Goal: Task Accomplishment & Management: Complete application form

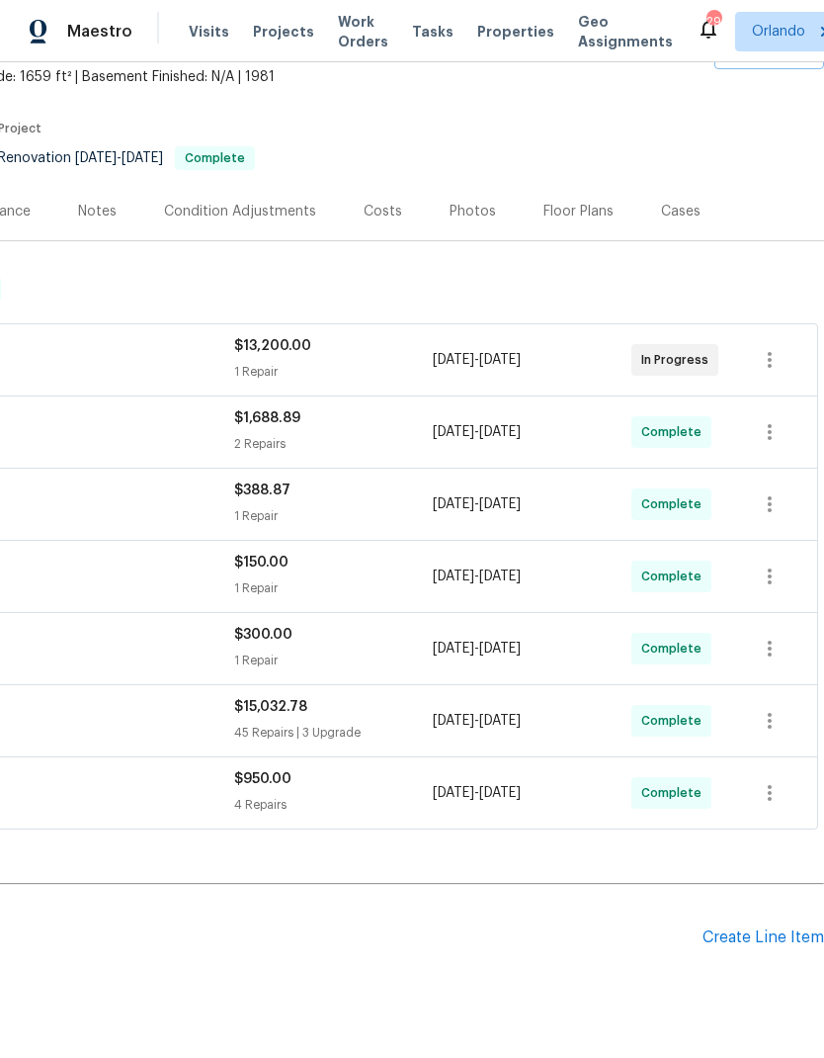
scroll to position [118, 293]
click at [767, 929] on div "Create Line Item" at bounding box center [764, 937] width 122 height 19
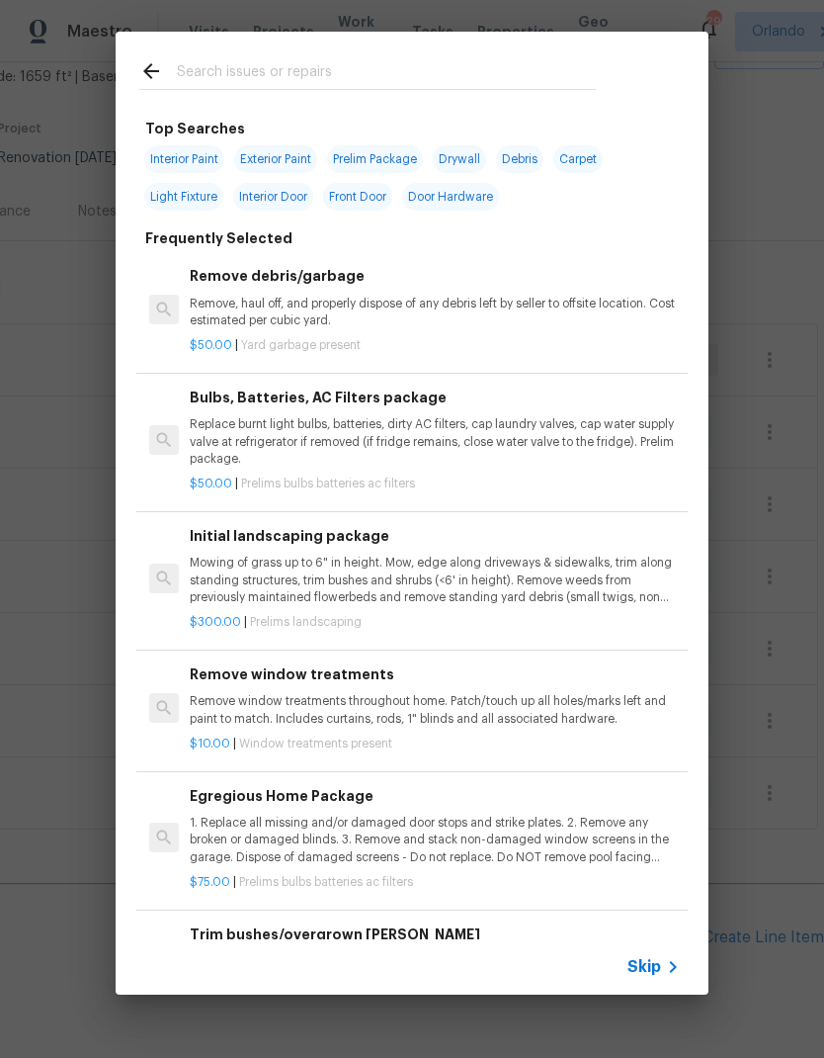
click at [316, 69] on input "text" at bounding box center [386, 74] width 419 height 30
type input "Show"
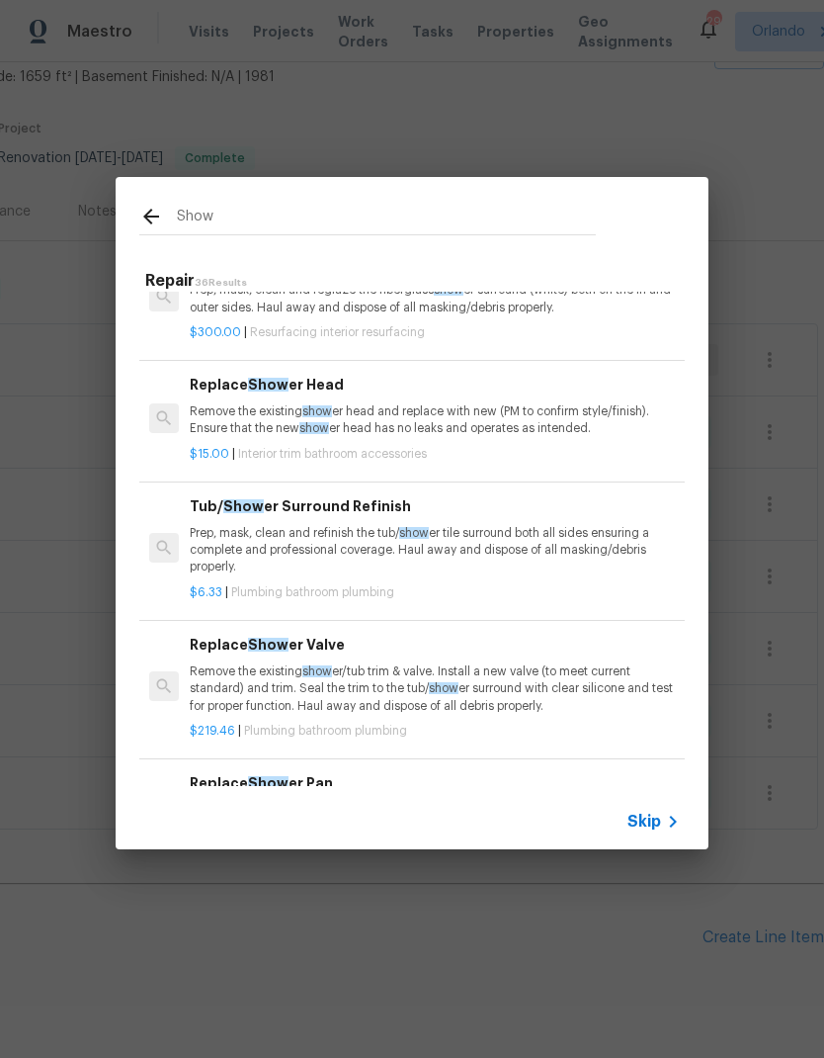
scroll to position [167, 0]
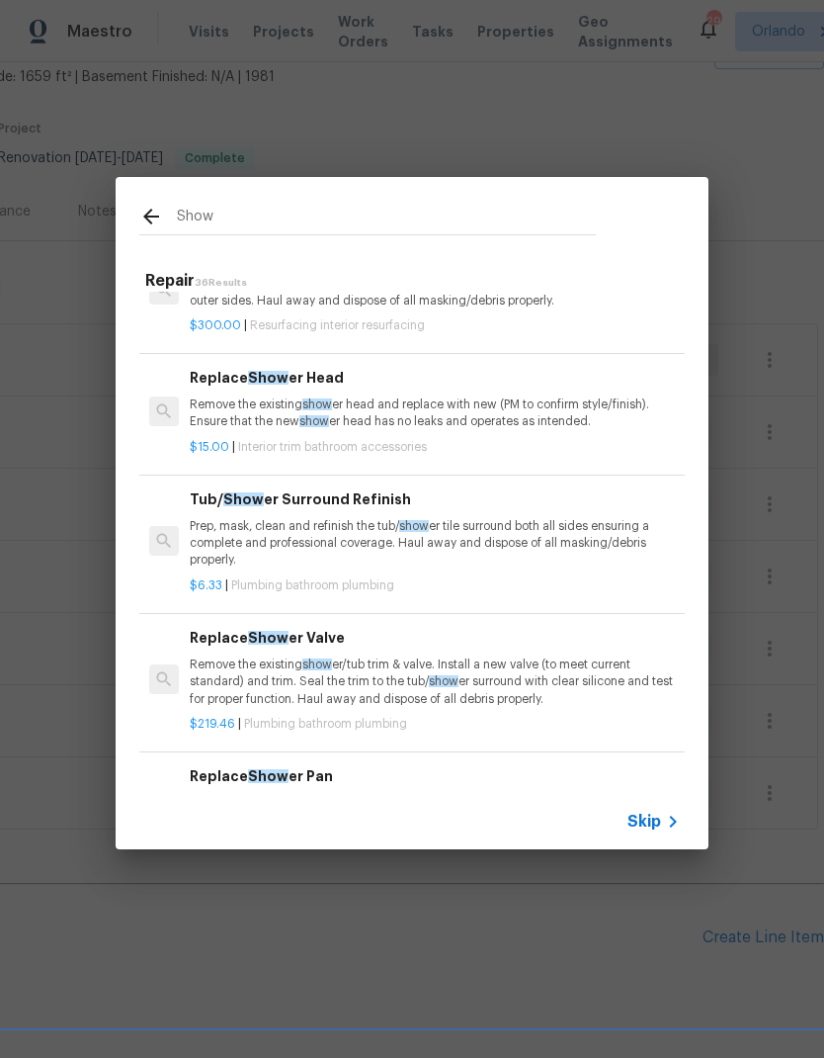
click at [411, 520] on span "show" at bounding box center [414, 526] width 30 height 12
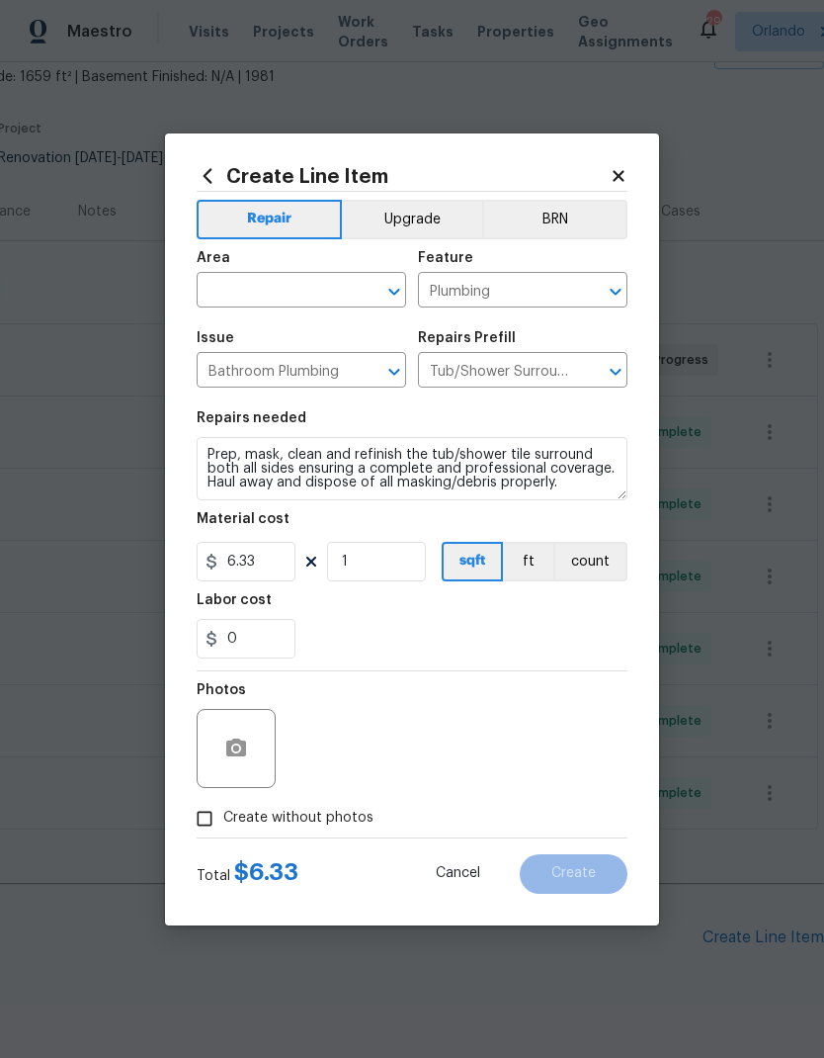
click at [321, 277] on input "text" at bounding box center [274, 292] width 154 height 31
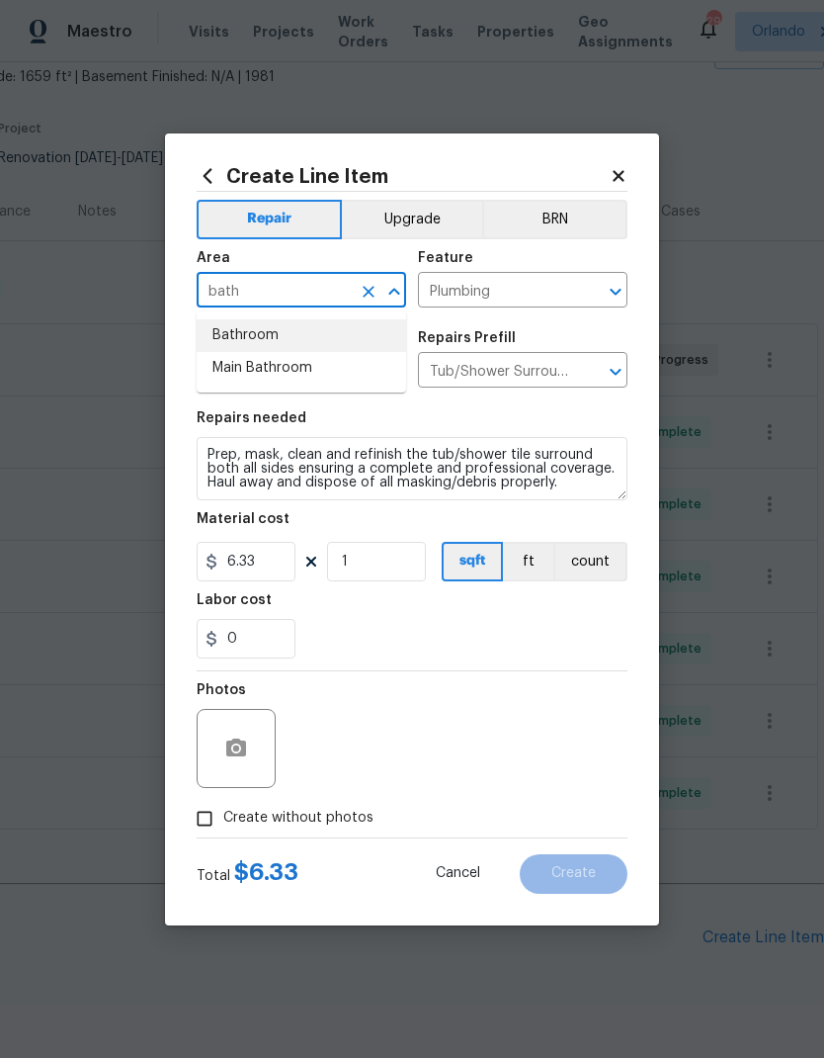
click at [291, 333] on li "Bathroom" at bounding box center [302, 335] width 210 height 33
type input "Bathroom"
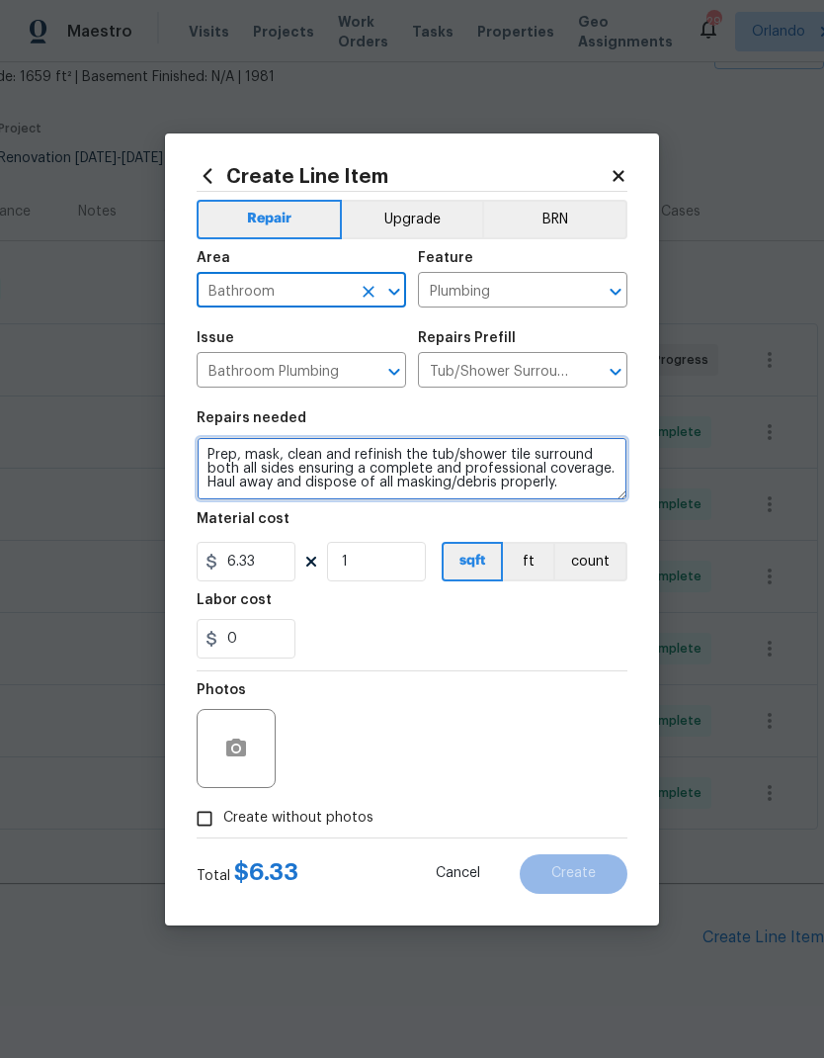
click at [198, 457] on textarea "Prep, mask, clean and refinish the tub/shower tile surround both all sides ensu…" at bounding box center [412, 468] width 431 height 63
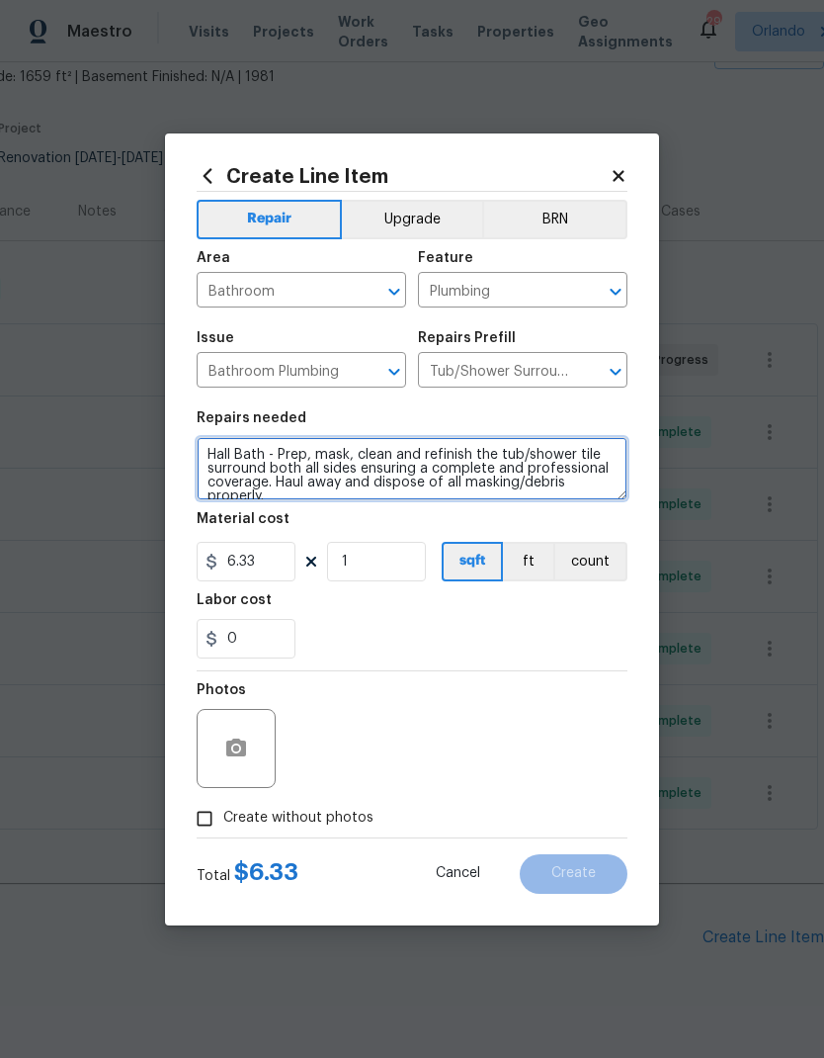
type textarea "Hall Bath - Prep, mask, clean and refinish the tub/shower tile surround both al…"
click at [484, 627] on div "0" at bounding box center [412, 639] width 431 height 40
click at [605, 561] on button "count" at bounding box center [590, 562] width 74 height 40
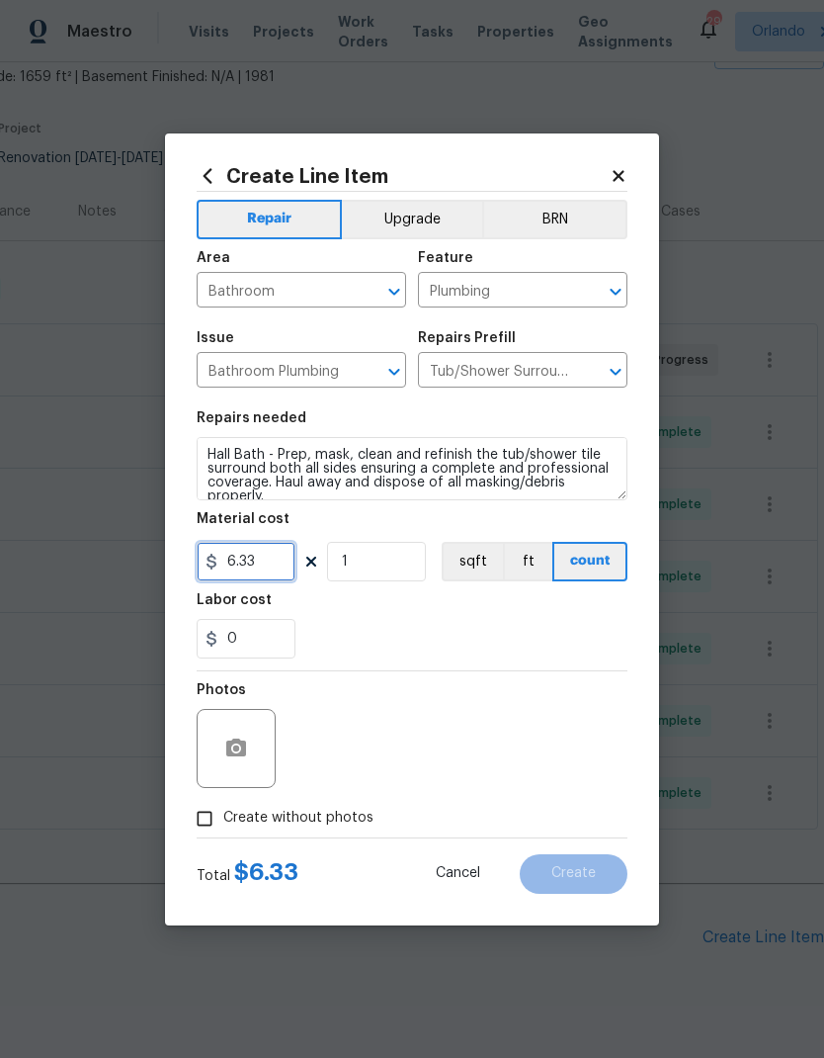
click at [274, 570] on input "6.33" at bounding box center [246, 562] width 99 height 40
type input "375"
click at [478, 631] on div "0" at bounding box center [412, 639] width 431 height 40
click at [239, 754] on icon "button" at bounding box center [236, 747] width 20 height 18
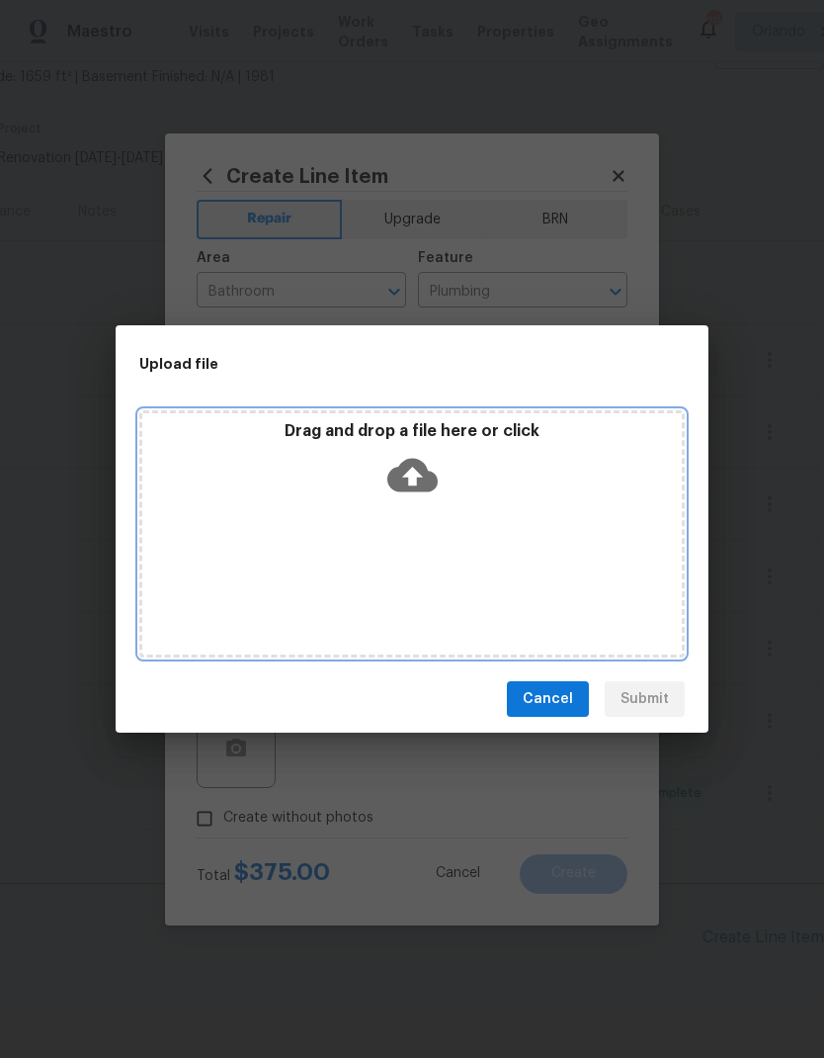
click at [417, 474] on icon at bounding box center [412, 475] width 50 height 50
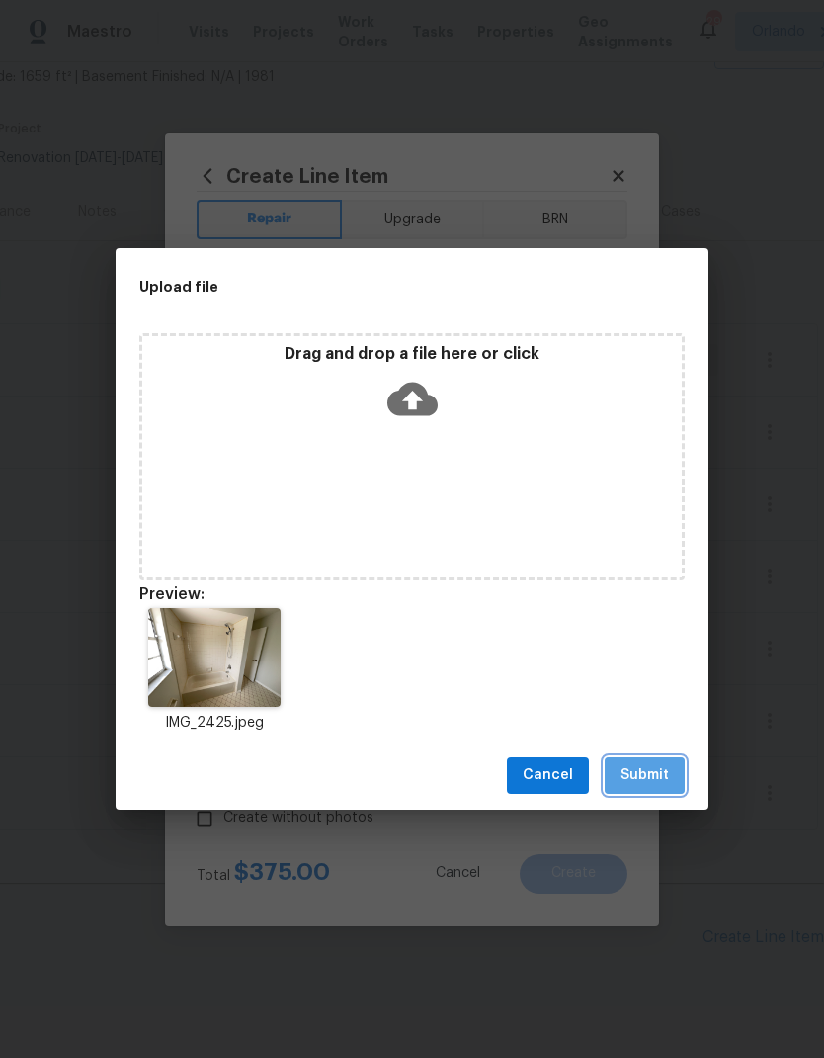
click at [657, 774] on span "Submit" at bounding box center [645, 775] width 48 height 25
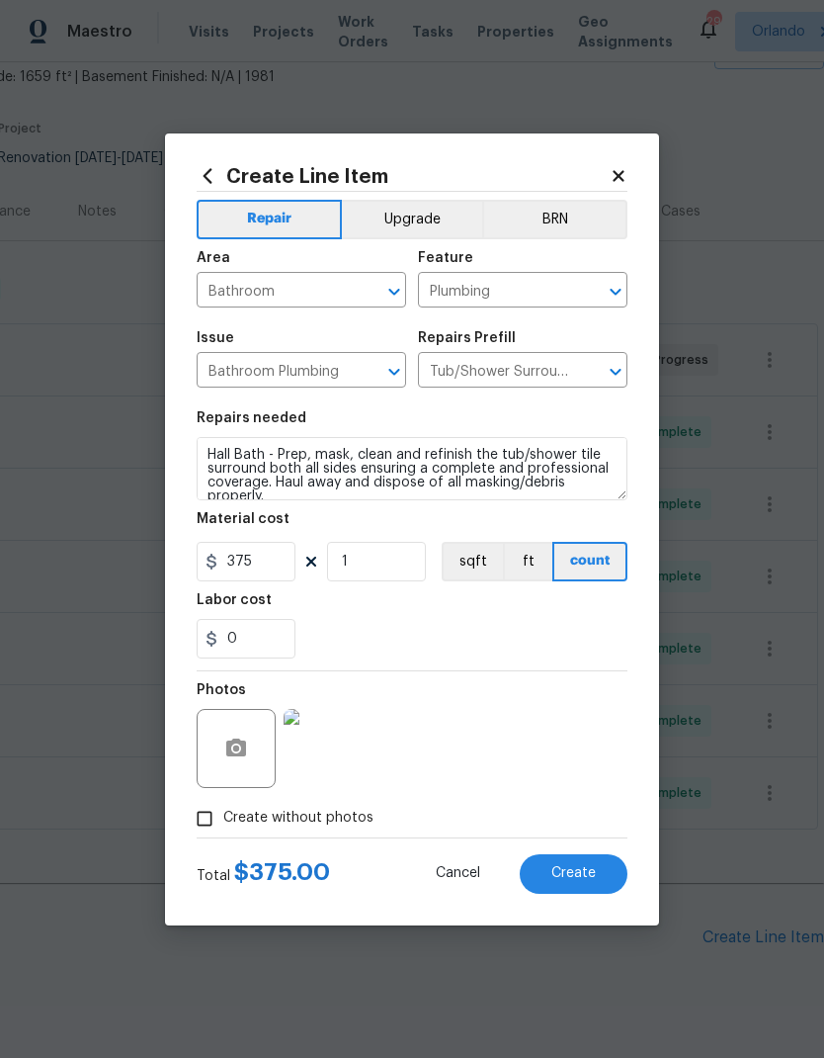
click at [586, 880] on span "Create" at bounding box center [574, 873] width 44 height 15
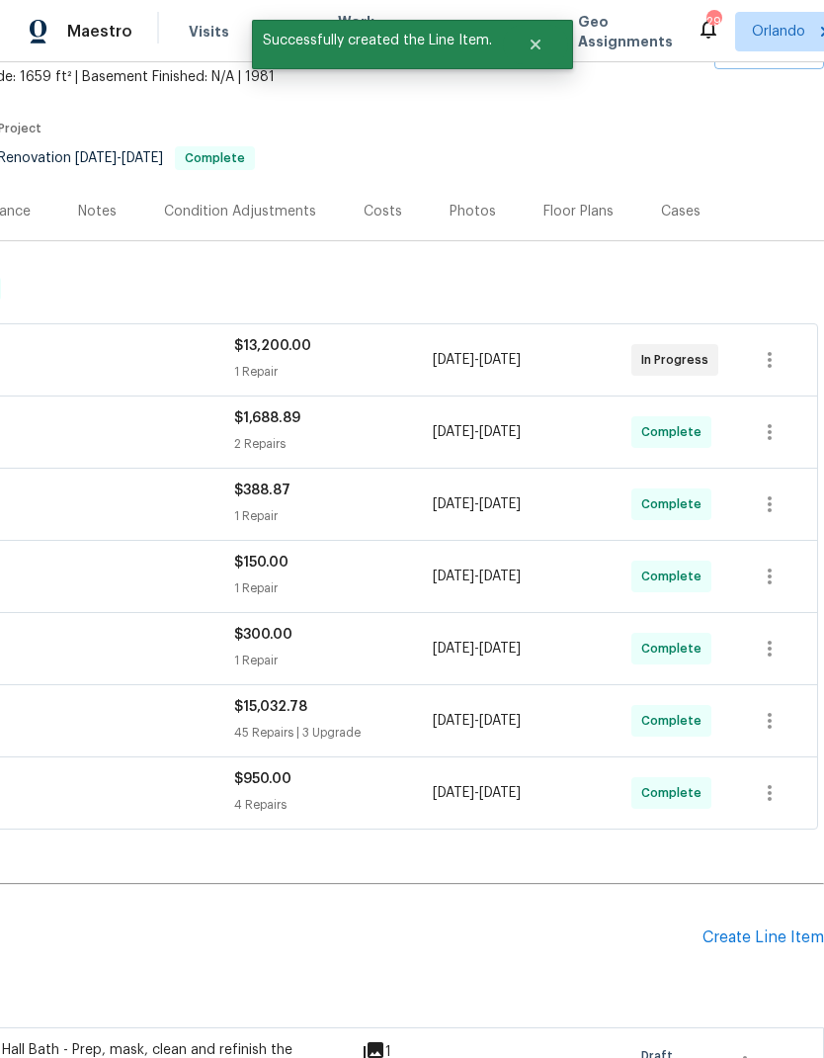
click at [760, 930] on div "Create Line Item" at bounding box center [764, 937] width 122 height 19
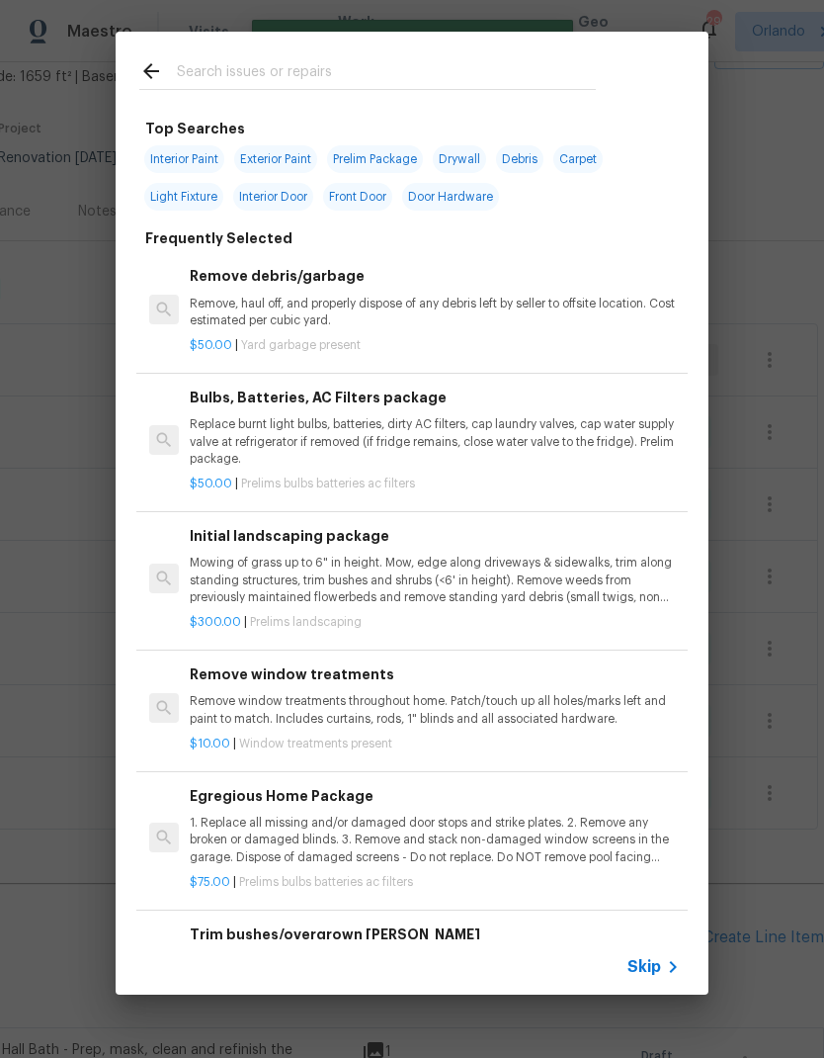
click at [383, 82] on input "text" at bounding box center [386, 74] width 419 height 30
type input "Basebo"
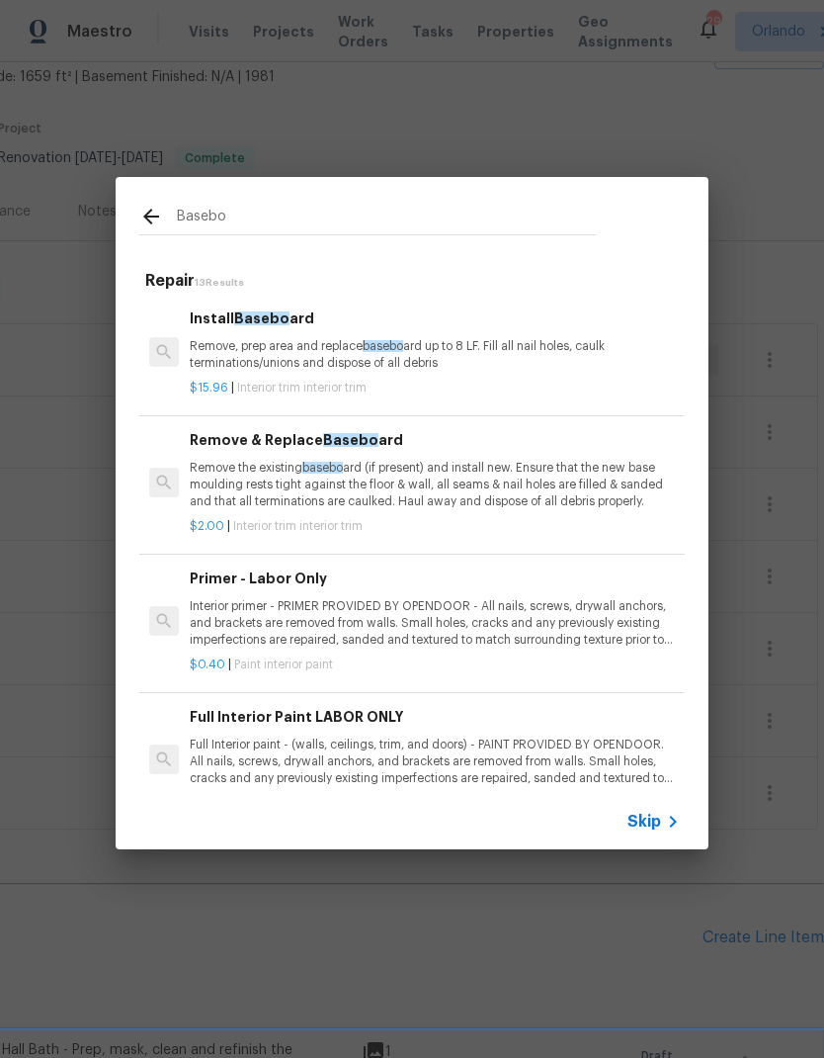
click at [500, 355] on p "Remove, prep area and replace basebo ard up to 8 LF. Fill all nail holes, caulk…" at bounding box center [435, 355] width 490 height 34
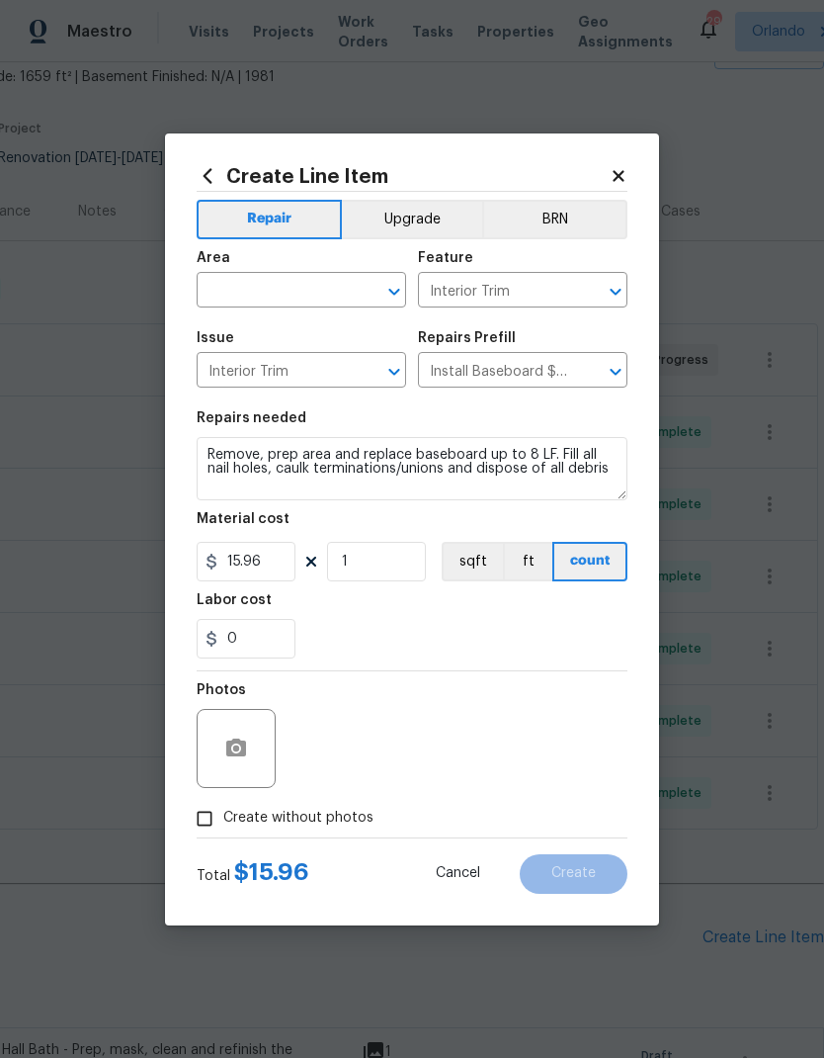
click at [332, 294] on input "text" at bounding box center [274, 292] width 154 height 31
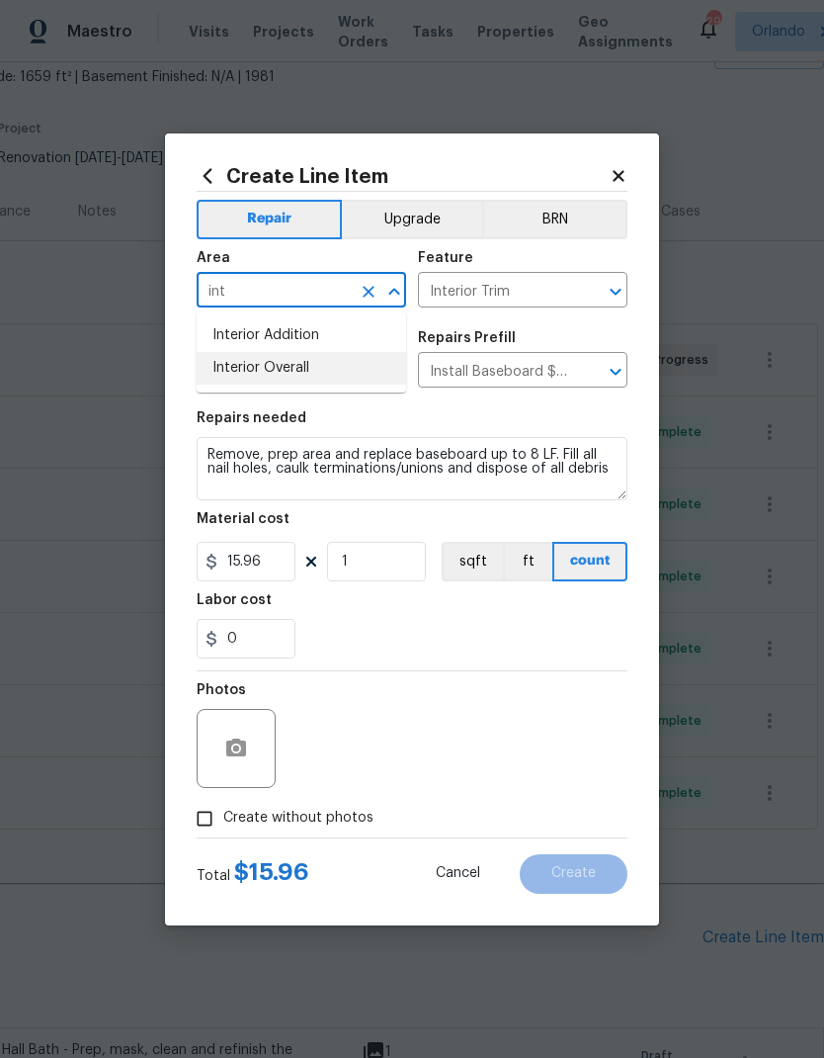
click at [274, 367] on li "Interior Overall" at bounding box center [302, 368] width 210 height 33
type input "Interior Overall"
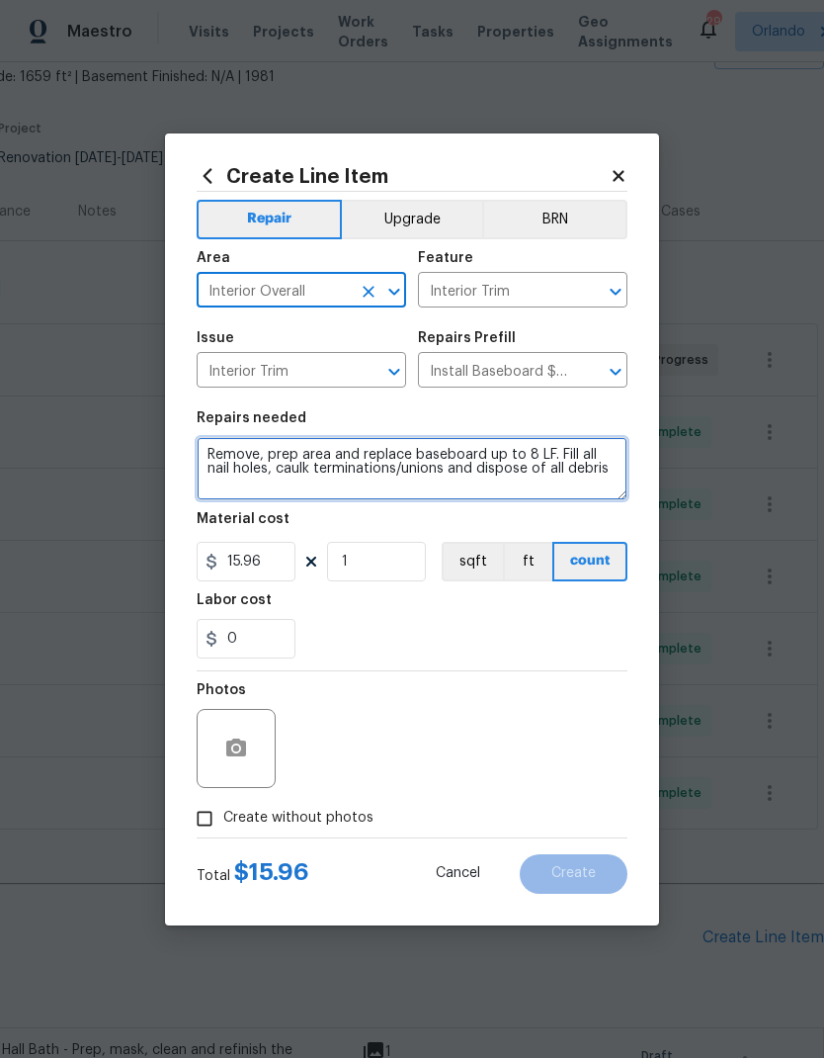
click at [227, 457] on textarea "Remove, prep area and replace baseboard up to 8 LF. Fill all nail holes, caulk …" at bounding box center [412, 468] width 431 height 63
click at [213, 445] on textarea "Remove, prep area and replace baseboard up to 8 LF. Fill all nail holes, caulk …" at bounding box center [412, 468] width 431 height 63
click at [212, 445] on textarea "Remove, prep area and replace baseboard up to 8 LF. Fill all nail holes, caulk …" at bounding box center [412, 468] width 431 height 63
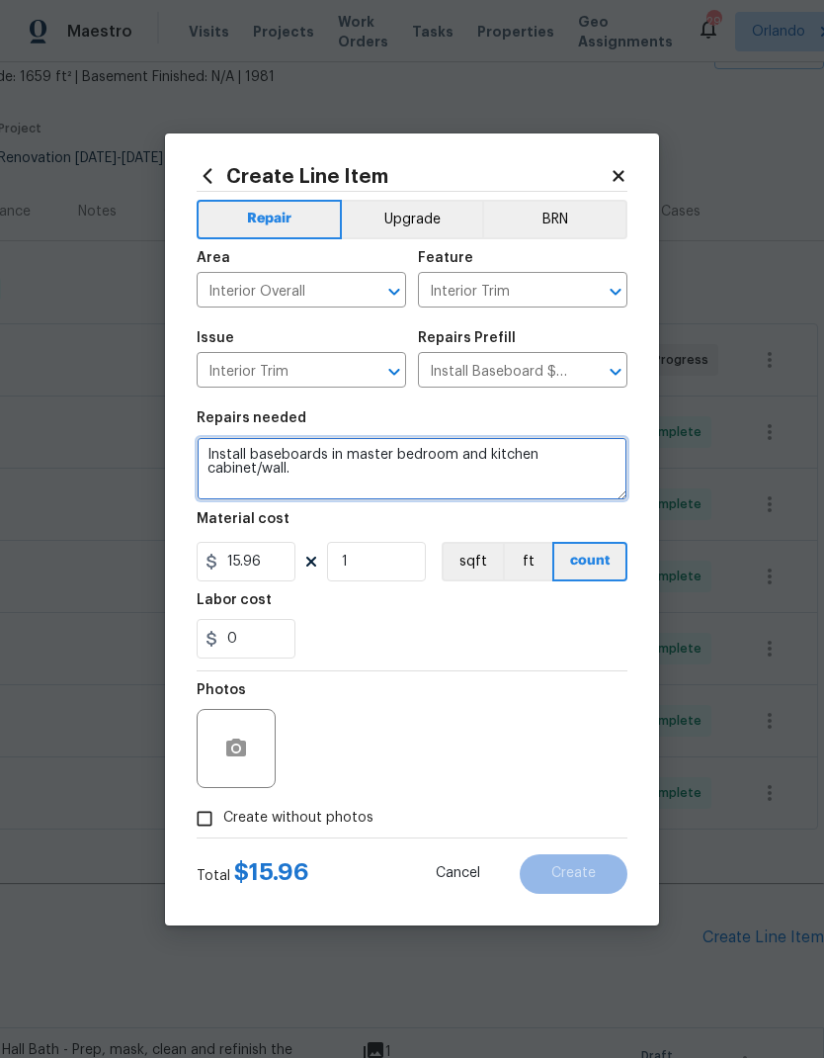
type textarea "Install baseboards in master bedroom and kitchen cabinet/wall."
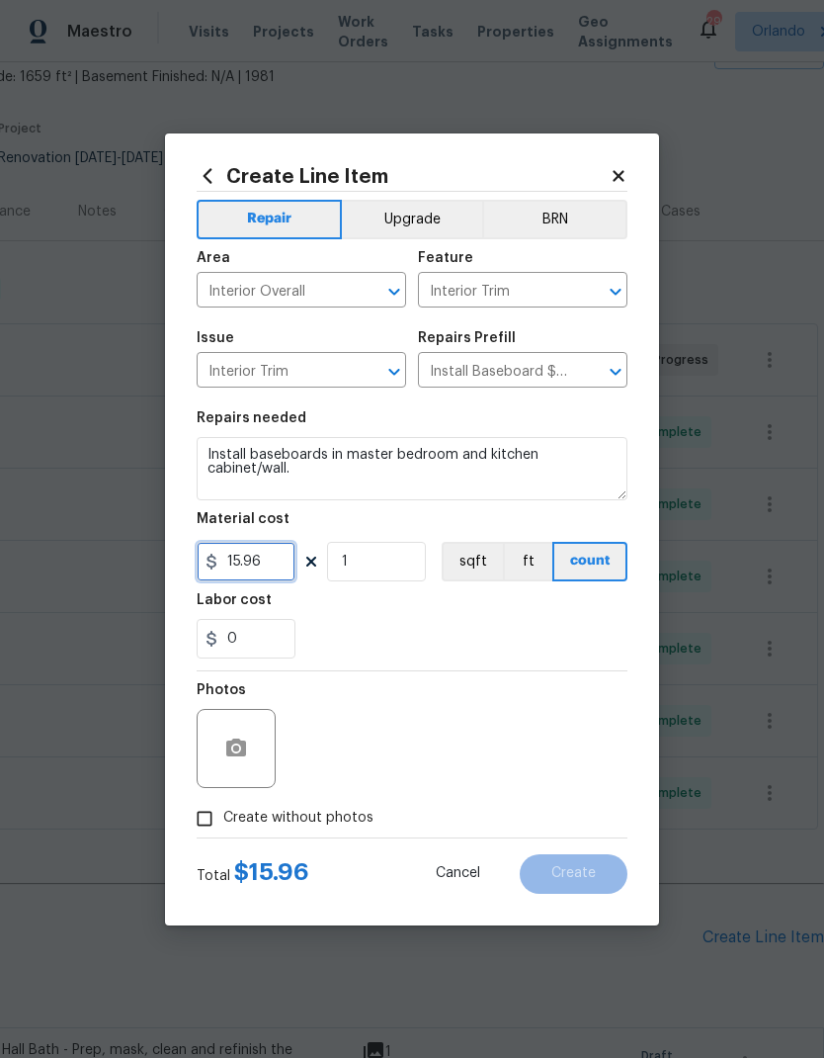
click at [269, 557] on input "15.96" at bounding box center [246, 562] width 99 height 40
click at [479, 621] on div "0" at bounding box center [412, 639] width 431 height 40
click at [255, 558] on input "40" at bounding box center [246, 562] width 99 height 40
type input "30"
click at [510, 620] on div "0" at bounding box center [412, 639] width 431 height 40
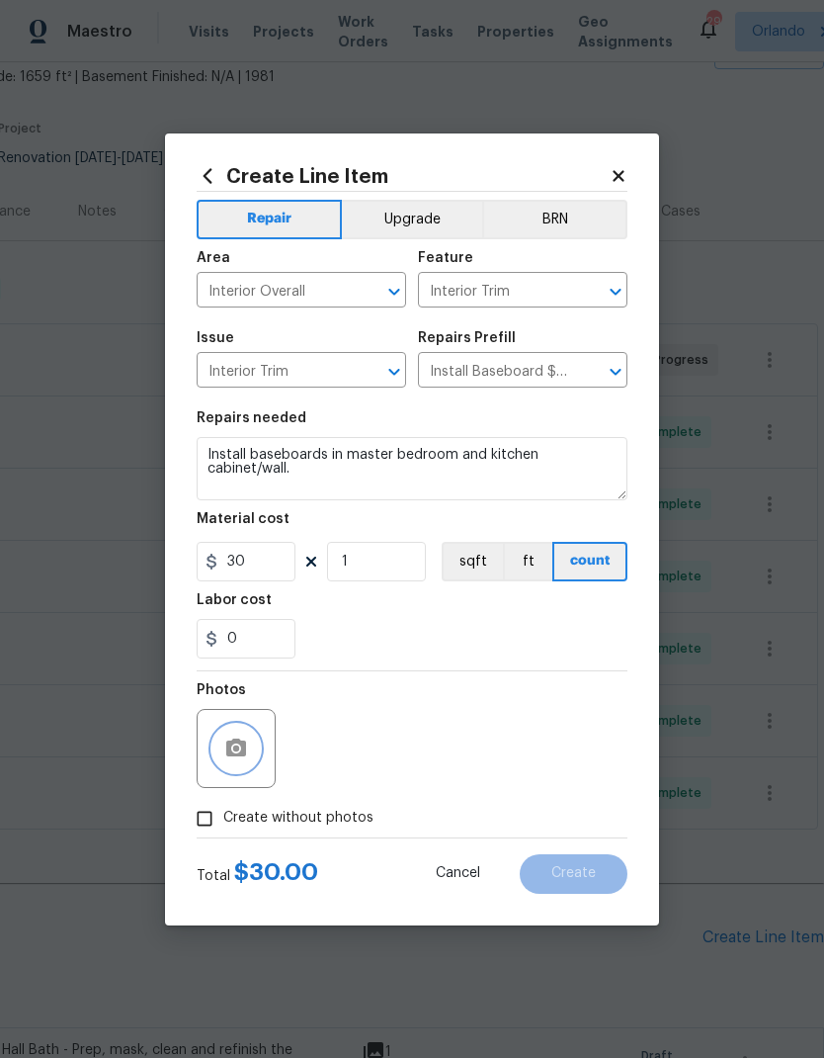
click at [242, 746] on icon "button" at bounding box center [236, 747] width 20 height 18
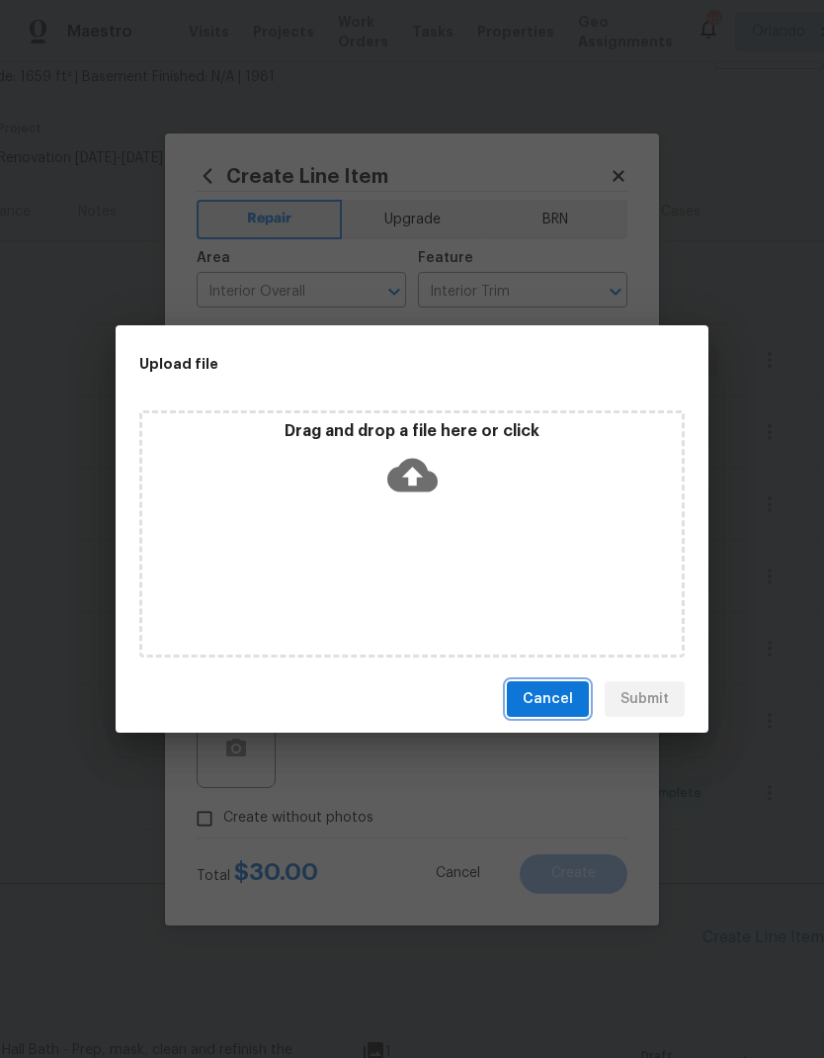
click at [562, 688] on span "Cancel" at bounding box center [548, 699] width 50 height 25
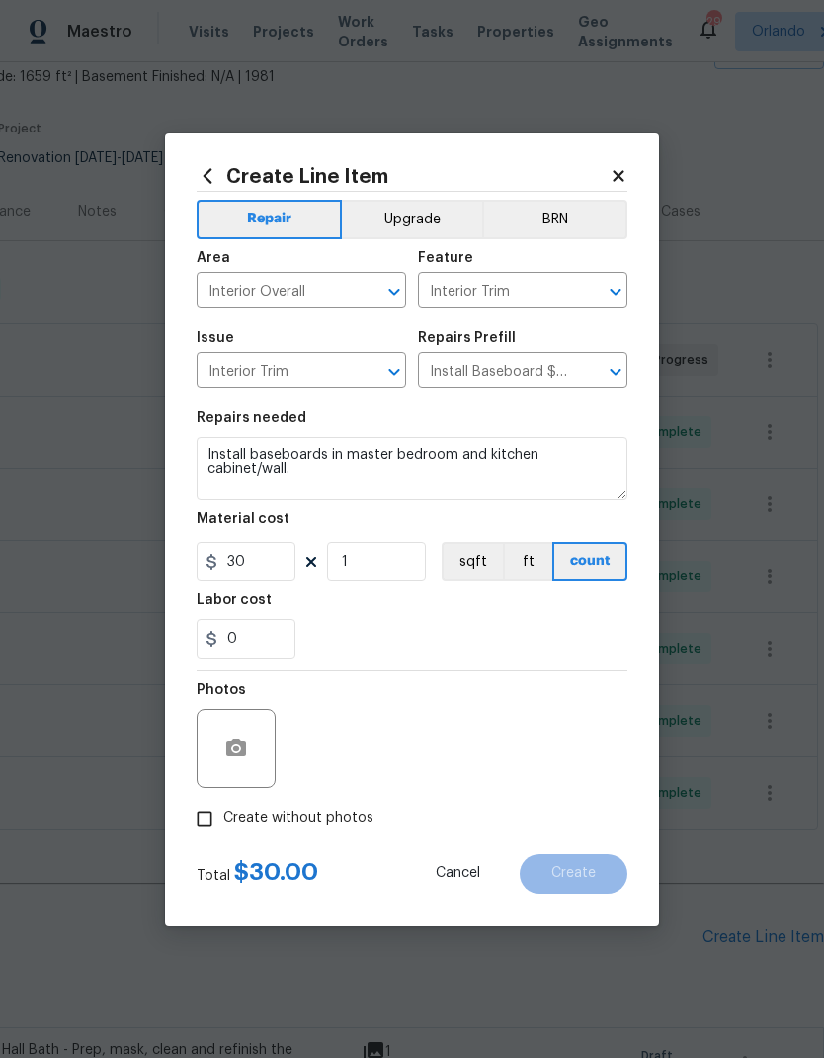
click at [321, 816] on span "Create without photos" at bounding box center [298, 817] width 150 height 21
click at [223, 816] on input "Create without photos" at bounding box center [205, 819] width 38 height 38
checkbox input "true"
click at [447, 734] on textarea at bounding box center [460, 748] width 336 height 79
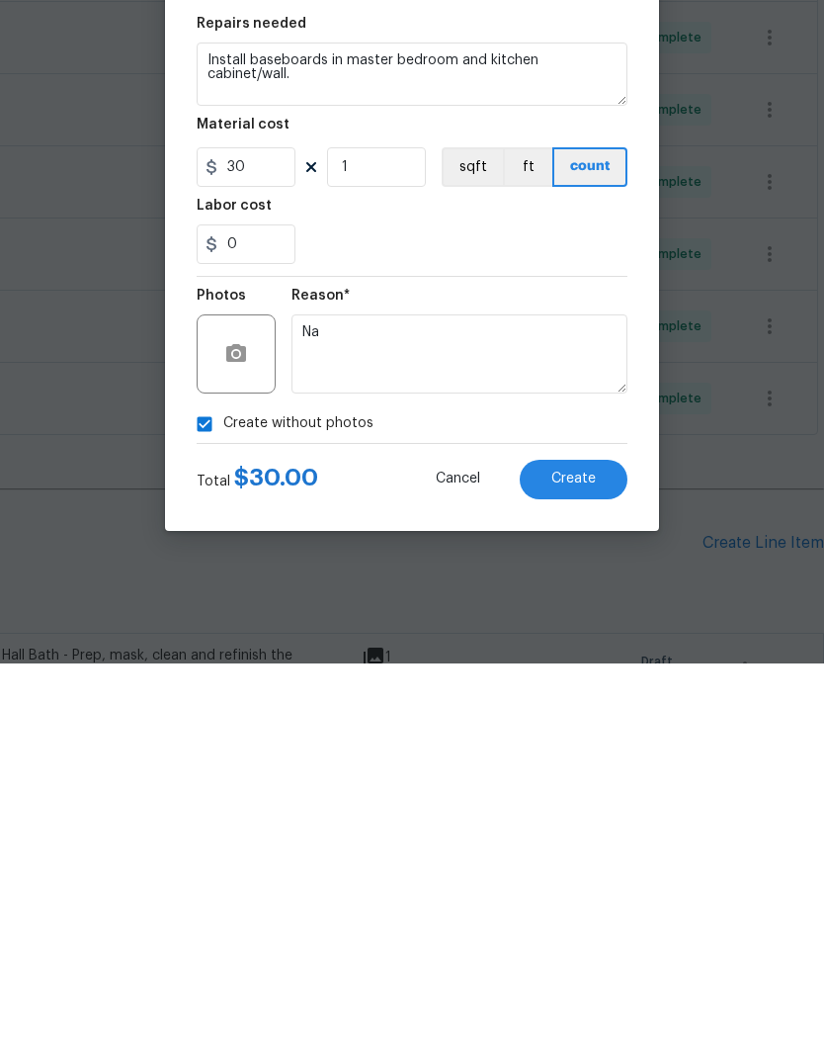
scroll to position [79, 0]
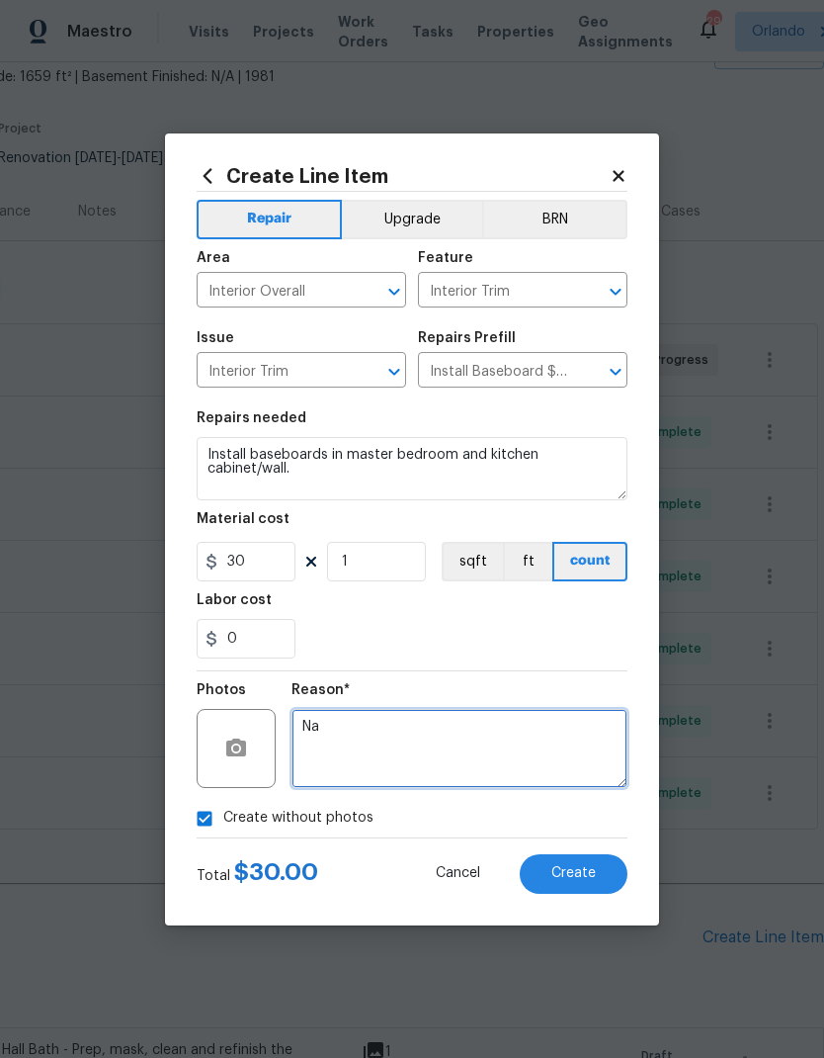
type textarea "Na"
click at [584, 876] on span "Create" at bounding box center [574, 873] width 44 height 15
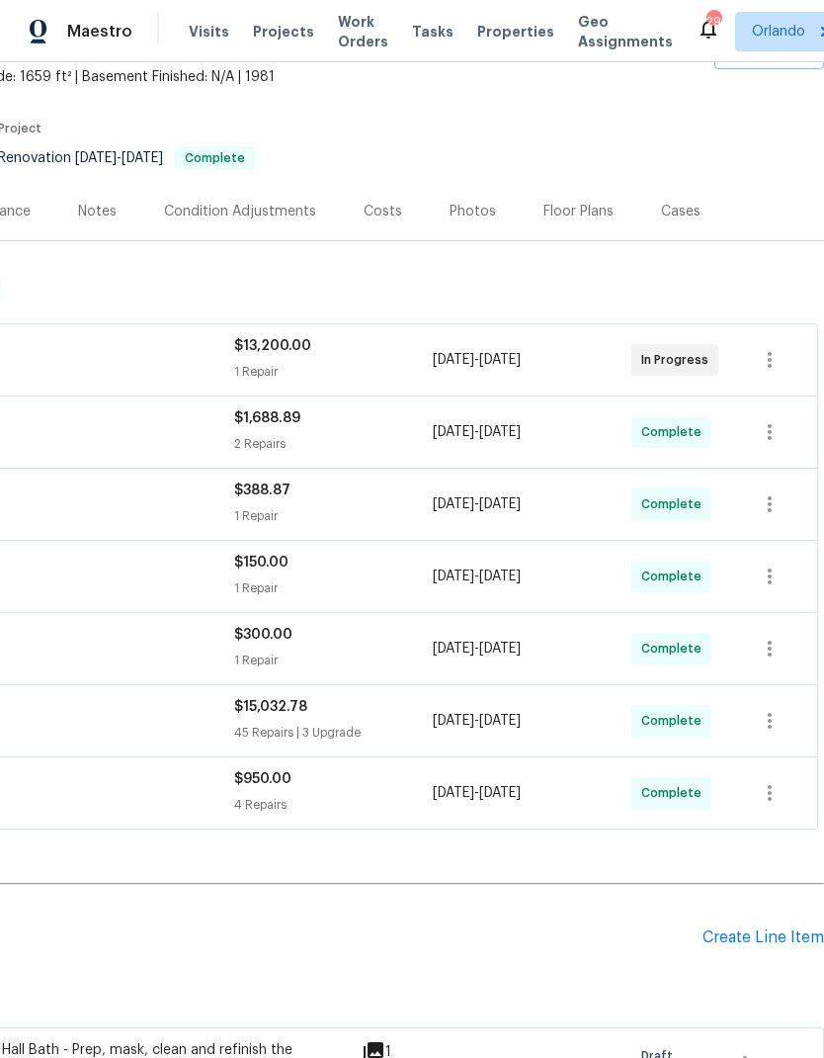
click at [752, 928] on div "Create Line Item" at bounding box center [764, 937] width 122 height 19
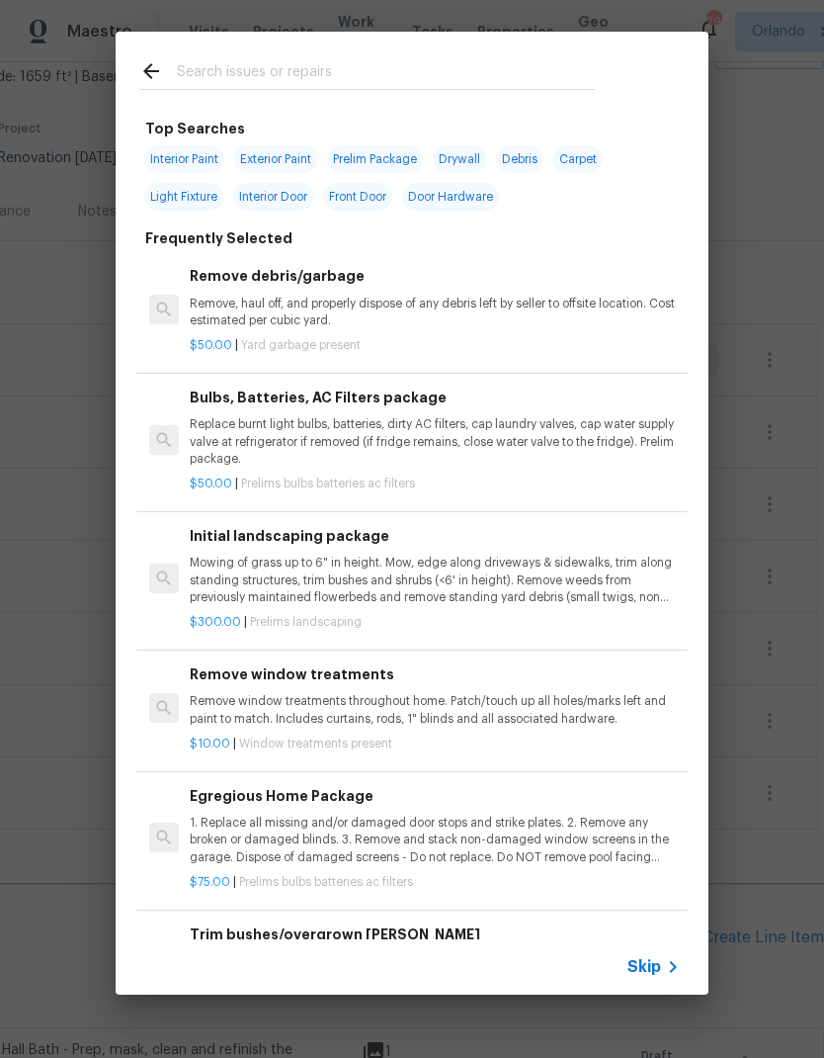
click at [309, 64] on input "text" at bounding box center [386, 74] width 419 height 30
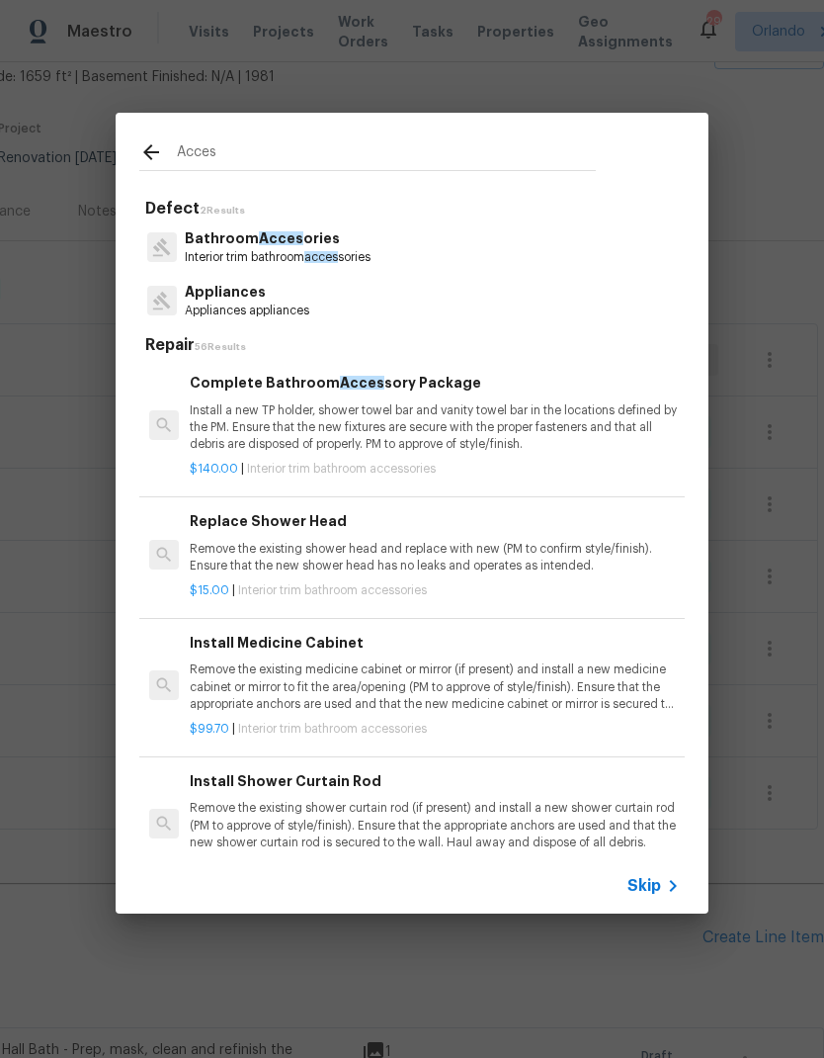
type input "Acces"
click at [434, 227] on div "Bathroom Acces ories Interior trim bathroom acces sories" at bounding box center [412, 246] width 546 height 53
click at [267, 232] on span "Acces" at bounding box center [281, 238] width 44 height 14
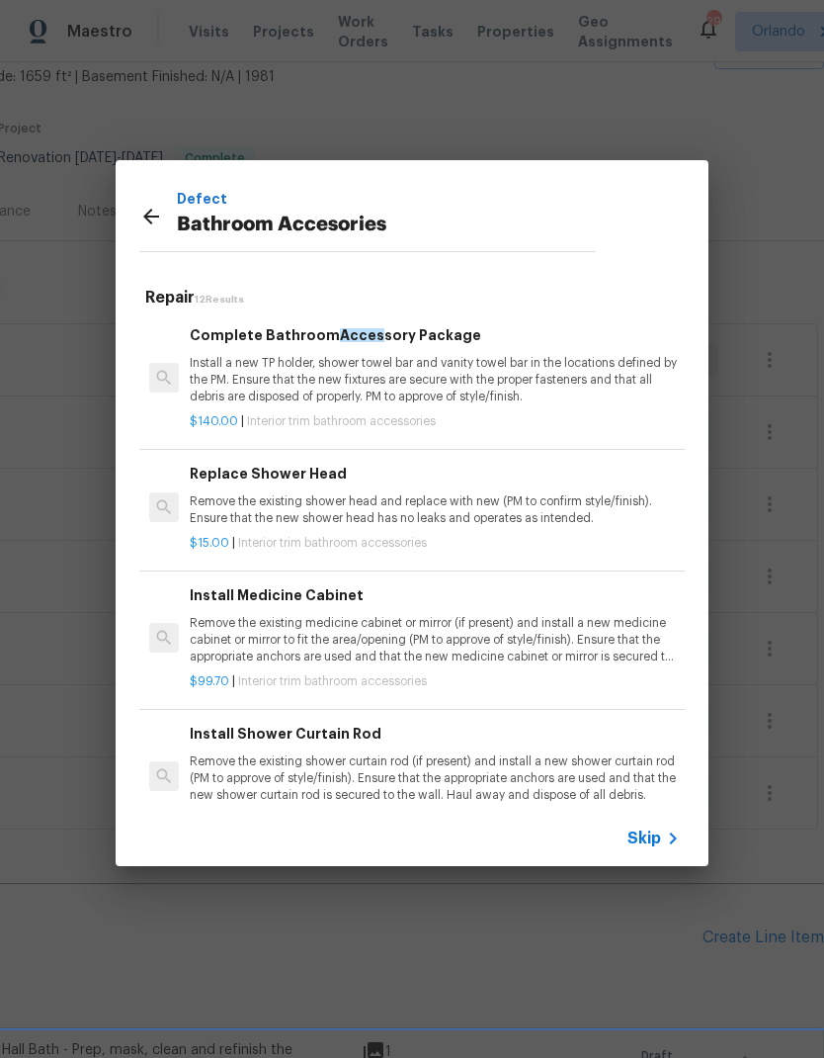
click at [369, 350] on div "Complete Bathroom Acces sory Package Install a new TP holder, shower towel bar …" at bounding box center [435, 364] width 490 height 81
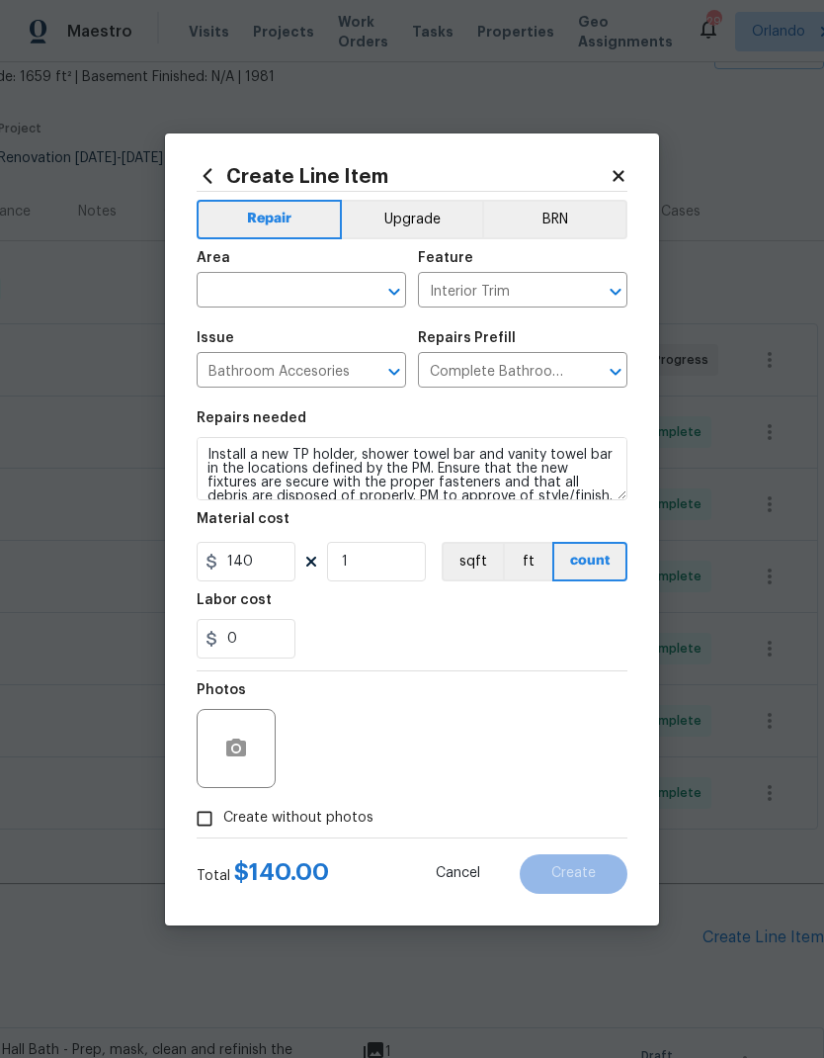
click at [313, 285] on input "text" at bounding box center [274, 292] width 154 height 31
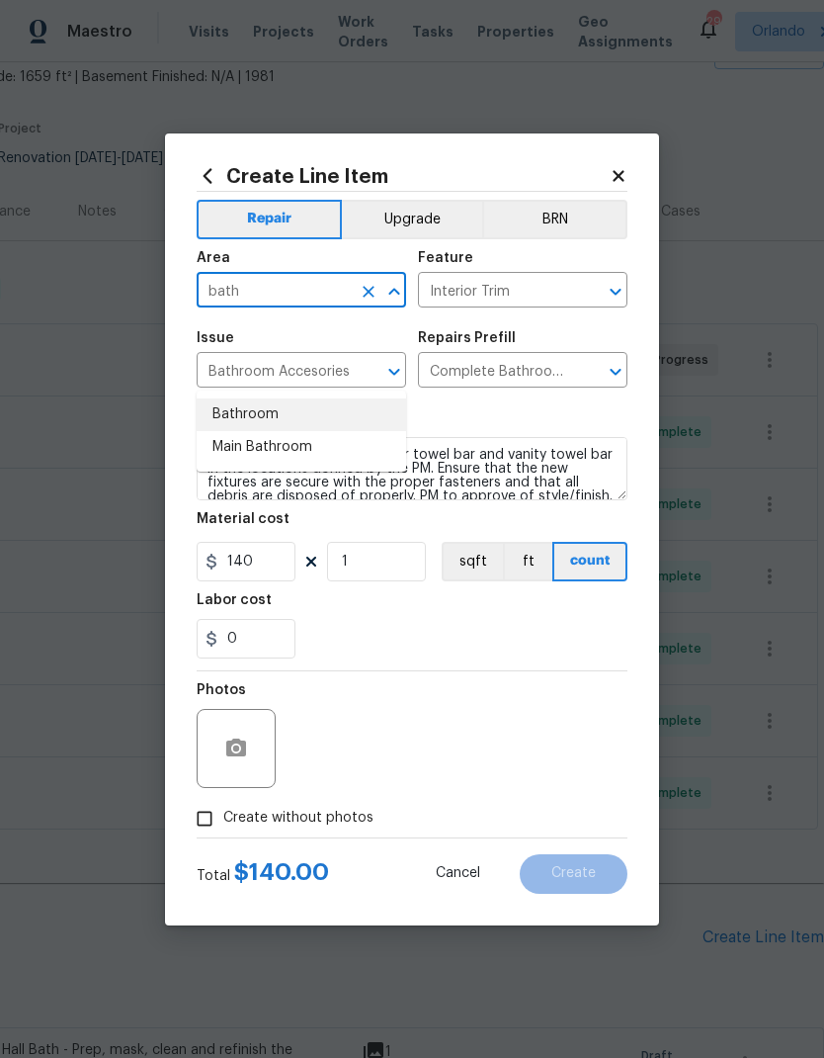
click at [269, 398] on li "Bathroom" at bounding box center [302, 414] width 210 height 33
type input "Bathroom"
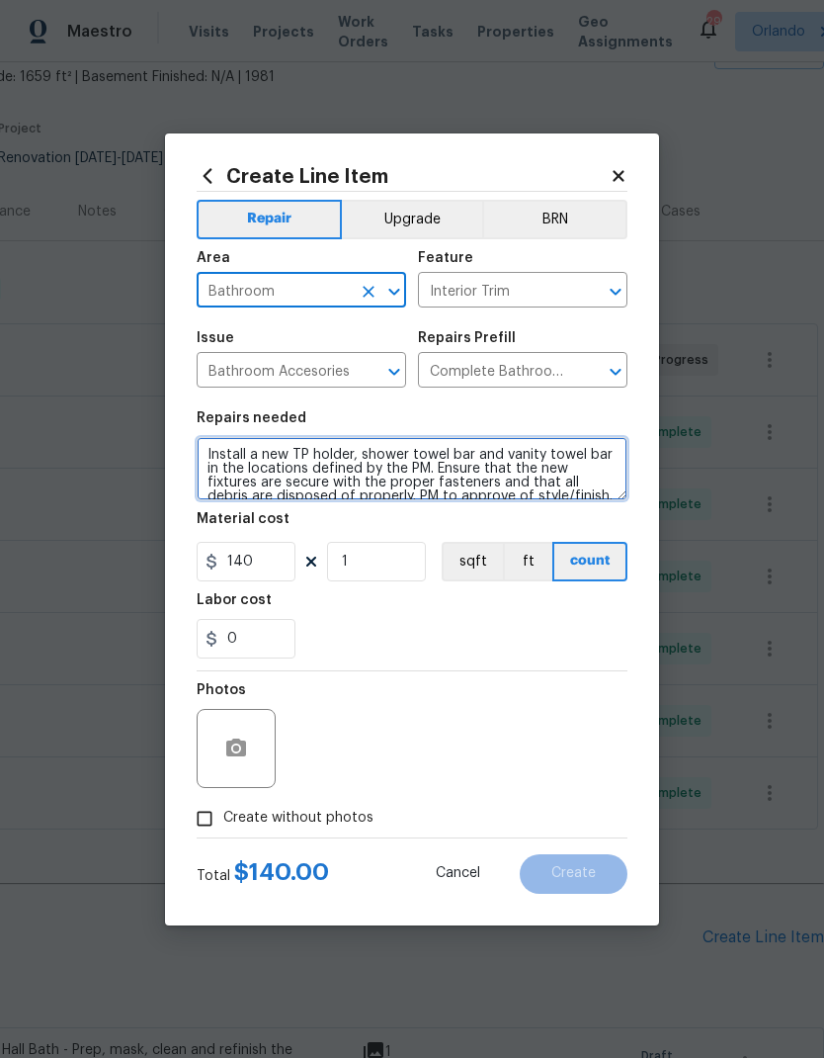
click at [214, 459] on textarea "Install a new TP holder, shower towel bar and vanity towel bar in the locations…" at bounding box center [412, 468] width 431 height 63
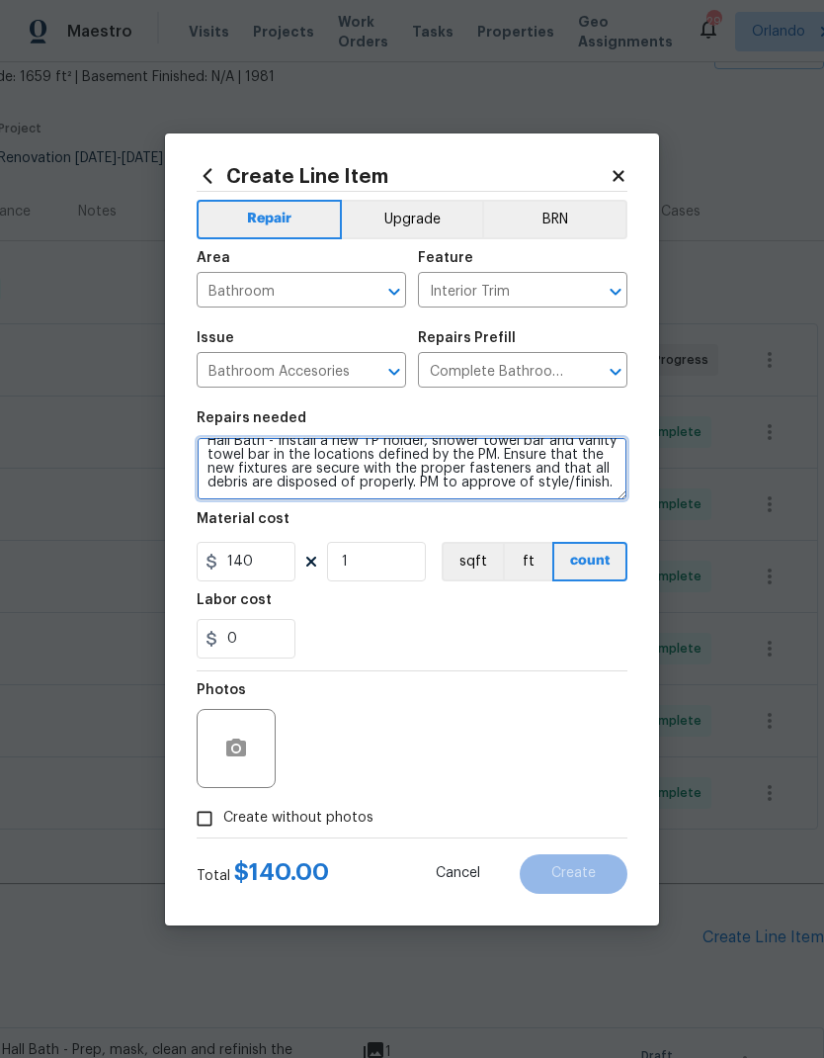
scroll to position [14, 0]
click at [411, 624] on div "0" at bounding box center [412, 639] width 431 height 40
click at [426, 483] on textarea "Hall Bath - Install a new TP holder, shower towel bar and vanity towel bar in t…" at bounding box center [412, 468] width 431 height 63
click at [425, 483] on textarea "Hall Bath - Install a new TP holder, shower towel bar and vanity towel bar in t…" at bounding box center [412, 468] width 431 height 63
click at [436, 486] on textarea "Hall Bath - Install a new TP holder, shower towel bar and vanity towel bar in t…" at bounding box center [412, 468] width 431 height 63
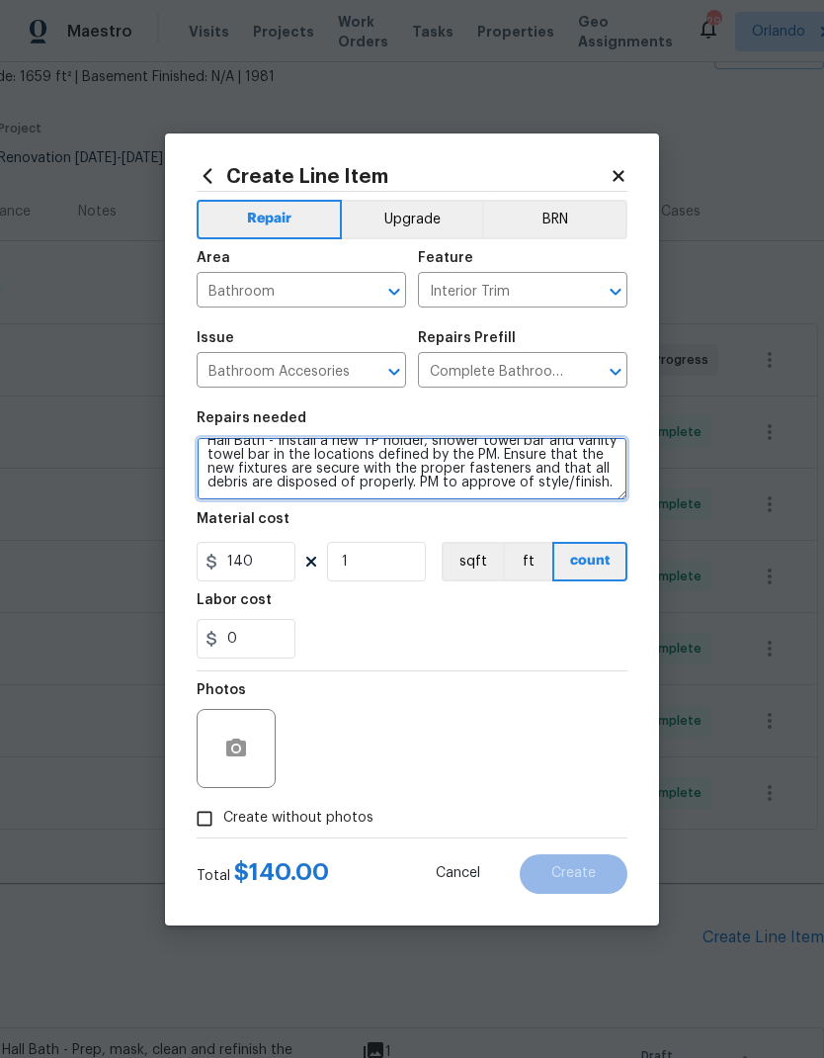
click at [435, 485] on textarea "Hall Bath - Install a new TP holder, shower towel bar and vanity towel bar in t…" at bounding box center [412, 468] width 431 height 63
click at [611, 483] on textarea "Hall Bath - Install a new TP holder, shower towel bar and vanity towel bar in t…" at bounding box center [412, 468] width 431 height 63
type textarea "Hall Bath - Install a new TP holder, shower towel bar and vanity towel bar in t…"
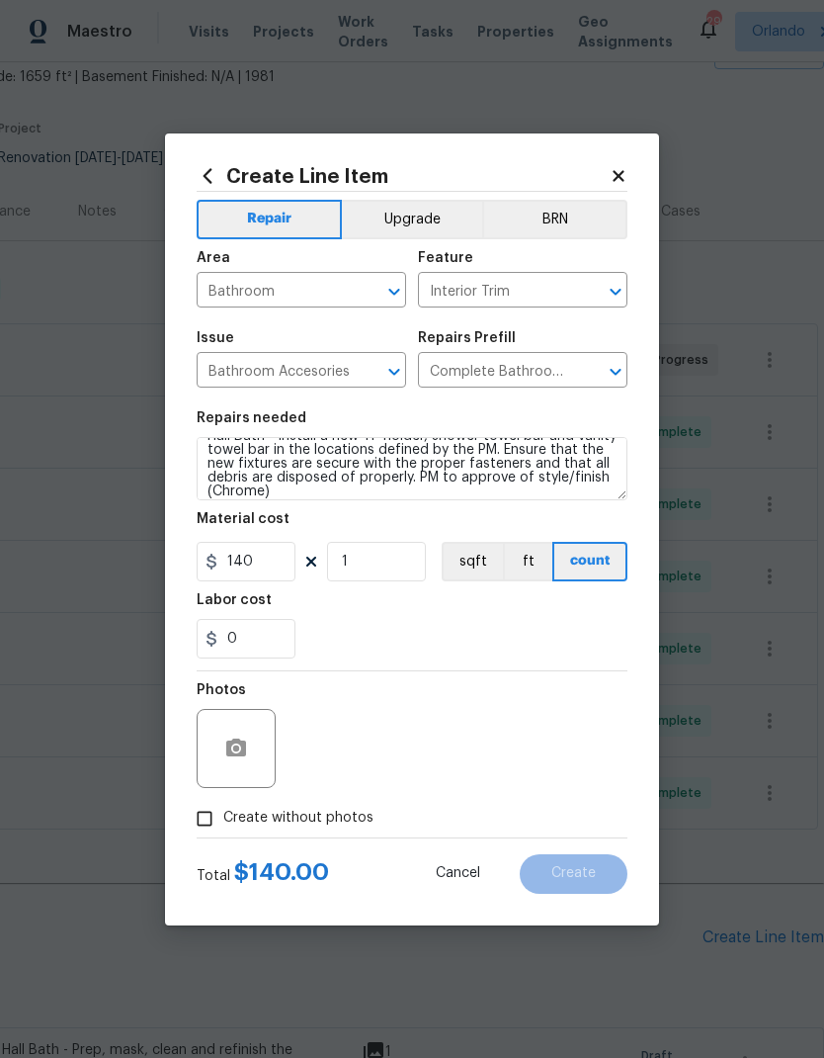
click at [479, 604] on div "Labor cost" at bounding box center [412, 606] width 431 height 26
click at [254, 576] on input "140" at bounding box center [246, 562] width 99 height 40
type input "125"
click at [444, 640] on div "0" at bounding box center [412, 639] width 431 height 40
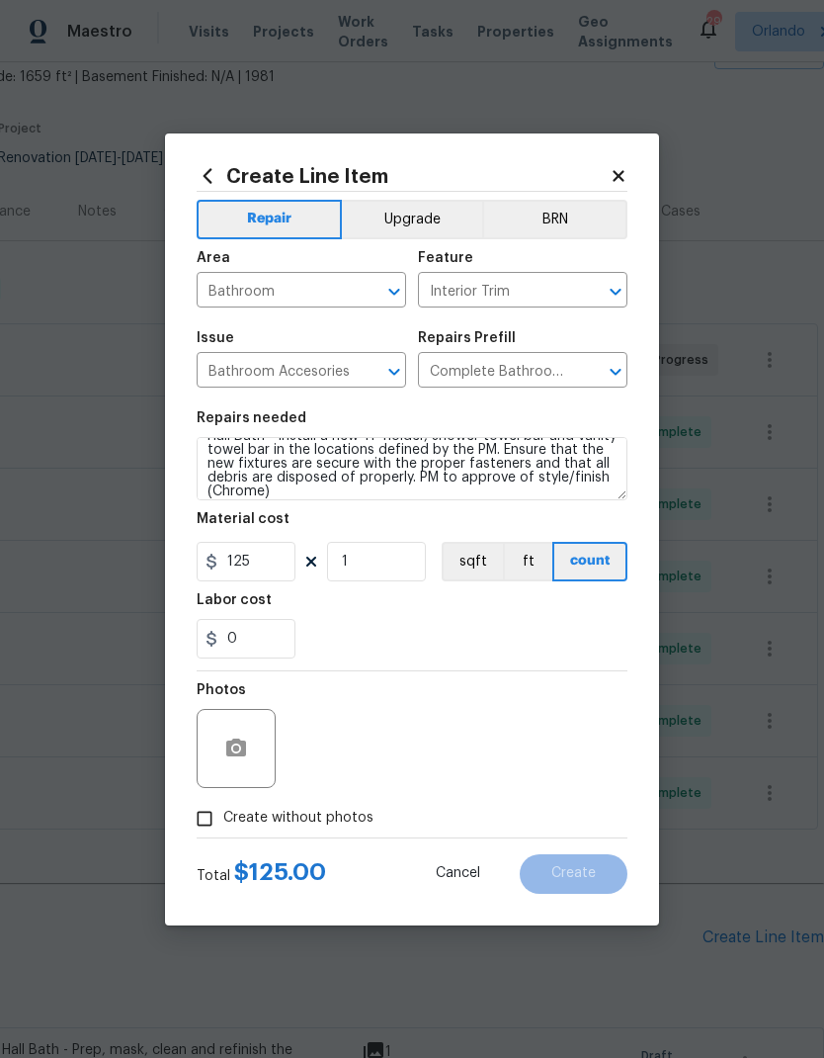
click at [297, 820] on span "Create without photos" at bounding box center [298, 817] width 150 height 21
click at [223, 820] on input "Create without photos" at bounding box center [205, 819] width 38 height 38
checkbox input "true"
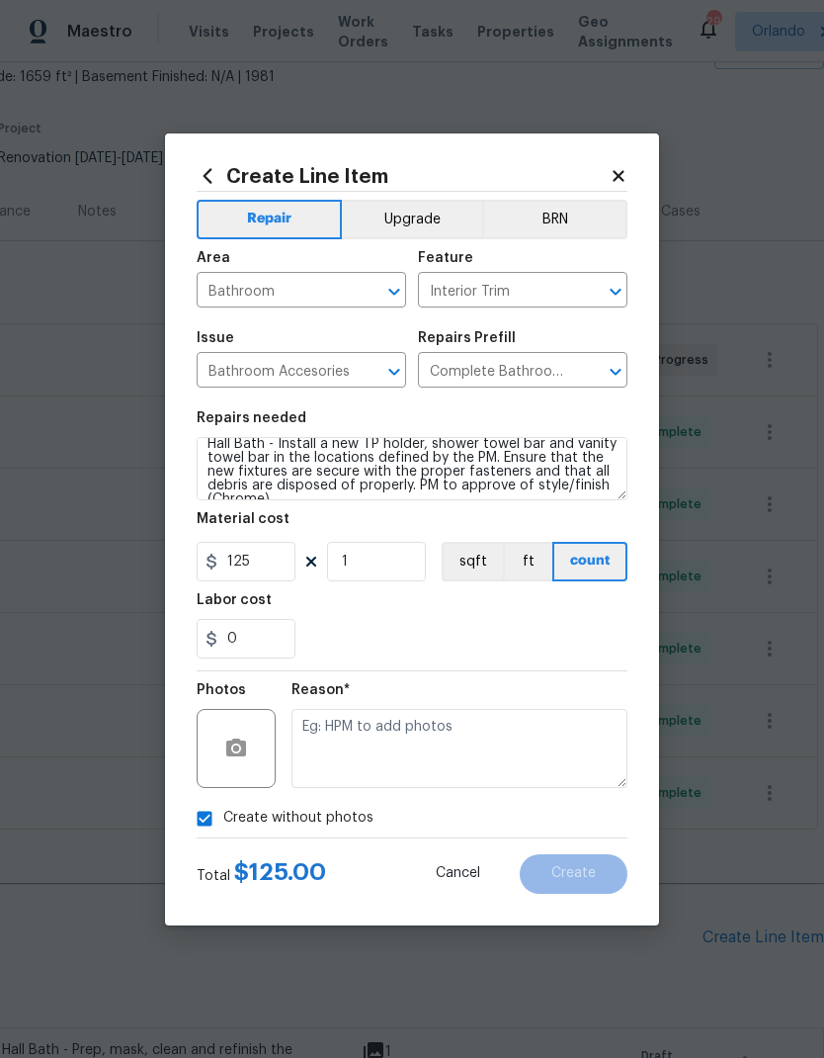
scroll to position [13, 0]
click at [468, 750] on textarea at bounding box center [460, 748] width 336 height 79
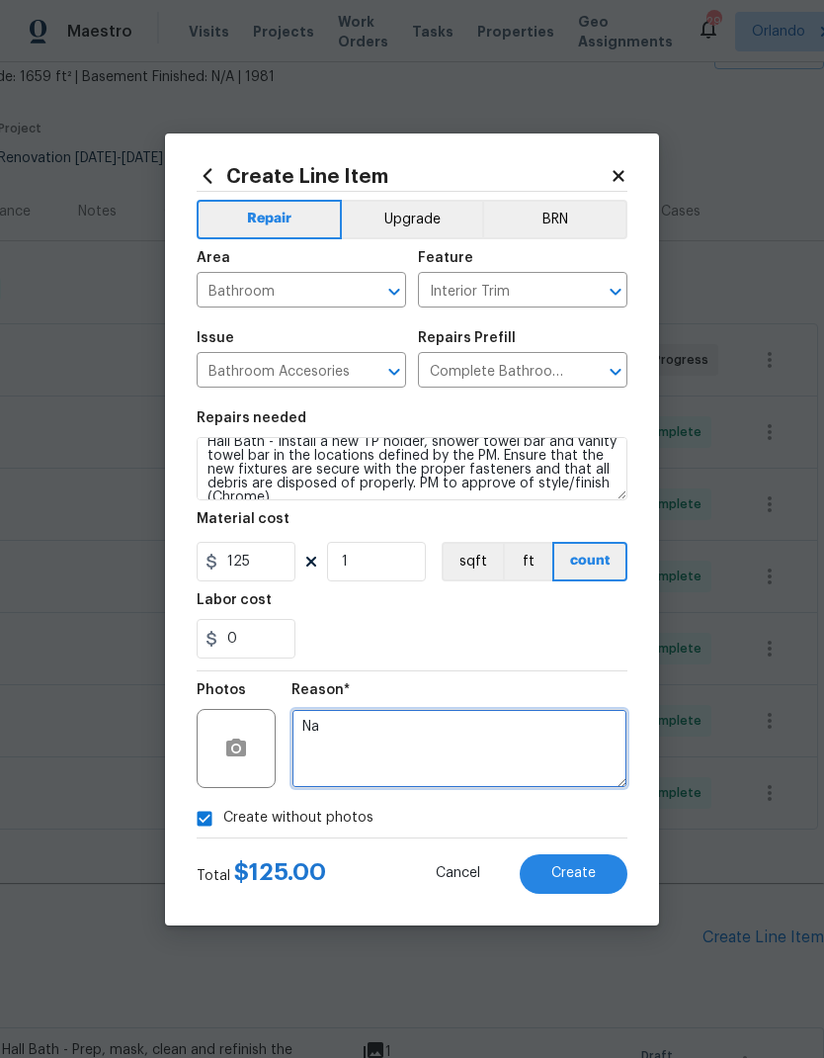
type textarea "Na"
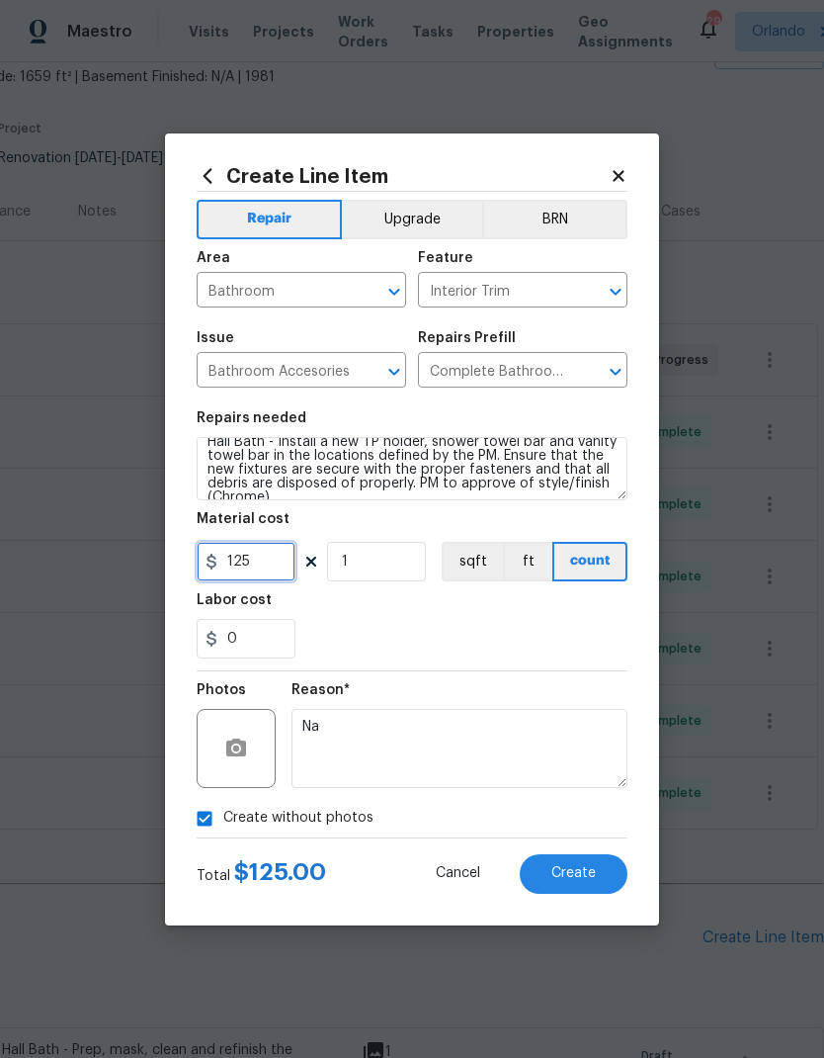
click at [284, 573] on input "125" at bounding box center [246, 562] width 99 height 40
type input "140"
click at [563, 611] on div "Labor cost" at bounding box center [412, 606] width 431 height 26
click at [596, 874] on button "Create" at bounding box center [574, 874] width 108 height 40
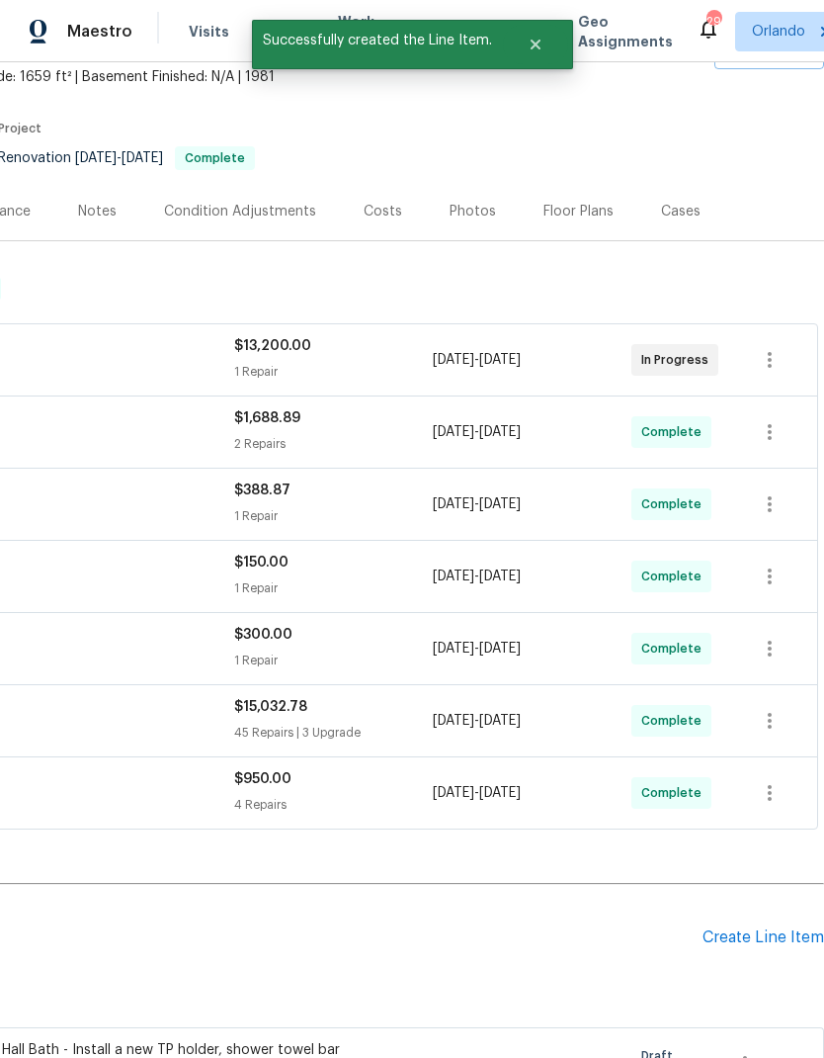
click at [767, 928] on div "Create Line Item" at bounding box center [764, 937] width 122 height 19
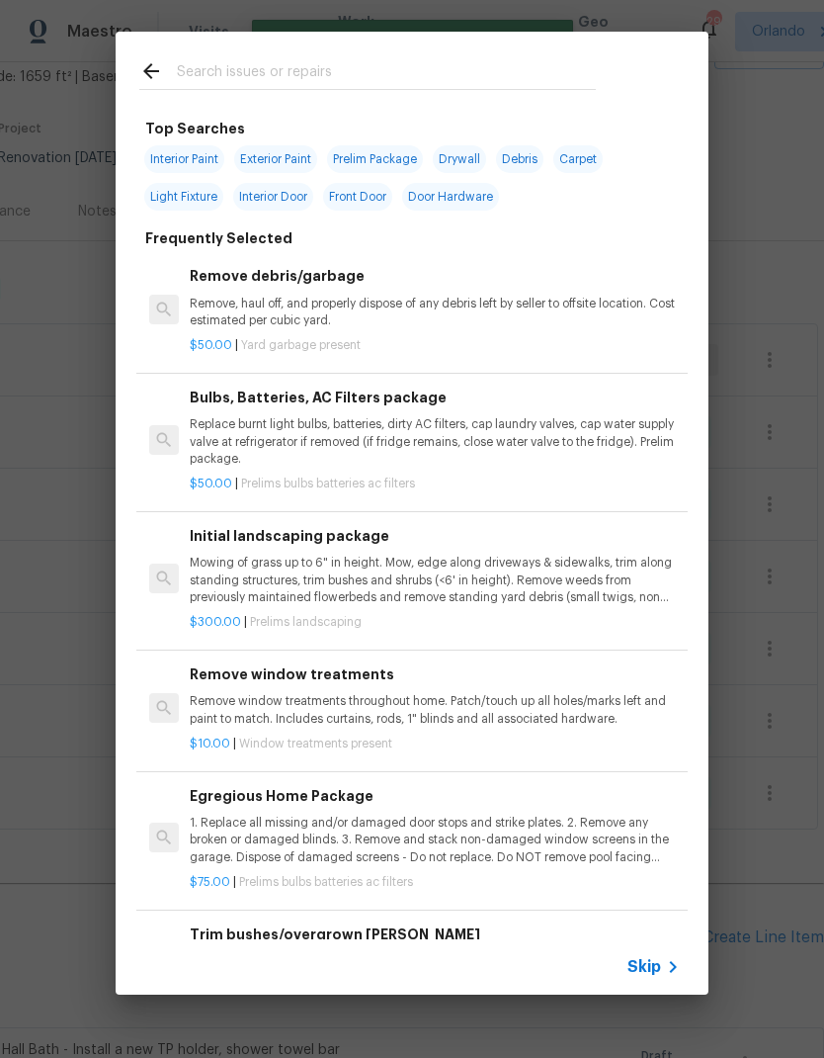
click at [271, 64] on input "text" at bounding box center [386, 74] width 419 height 30
type input "Shower he"
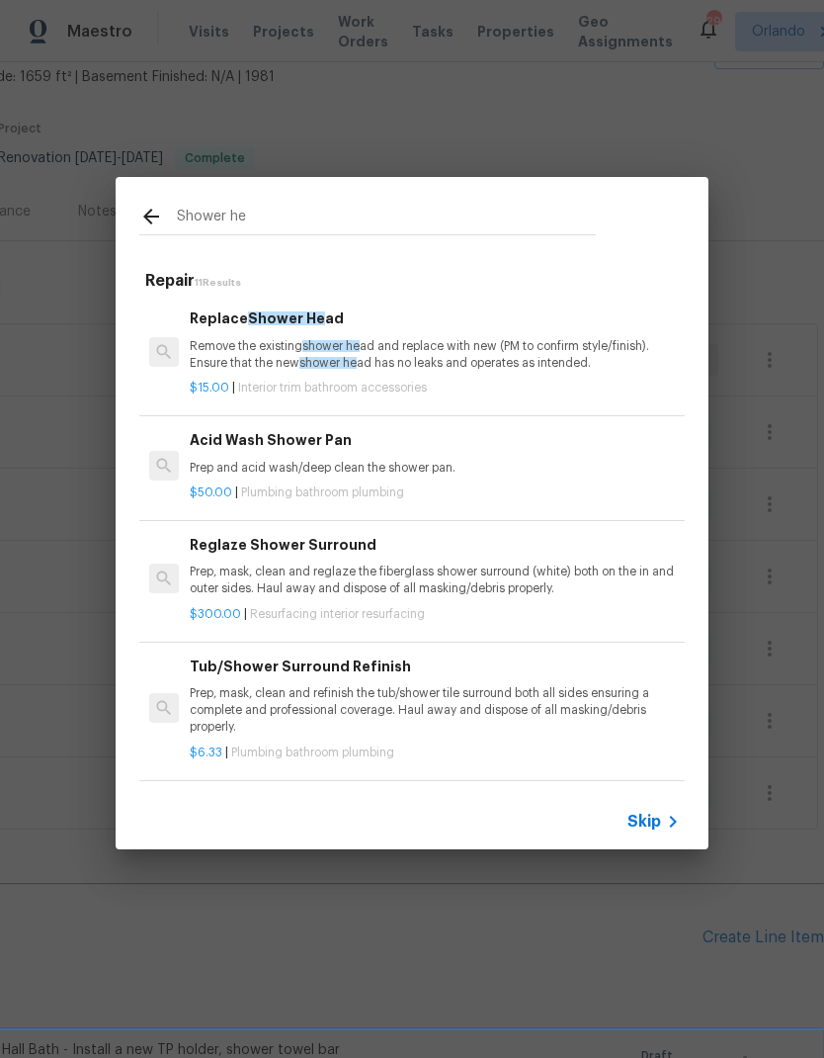
click at [409, 344] on p "Remove the existing shower he ad and replace with new (PM to confirm style/fini…" at bounding box center [435, 355] width 490 height 34
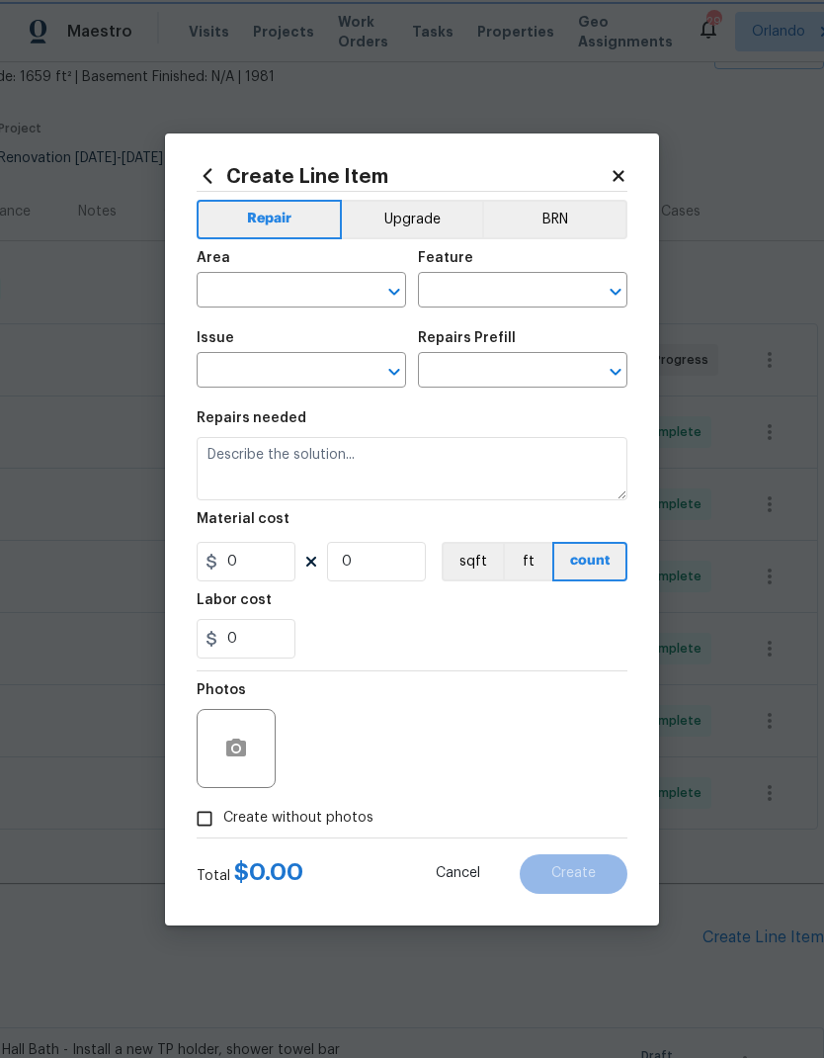
type input "Interior Trim"
type input "Bathroom Accesories"
type textarea "Remove the existing shower head and replace with new (PM to confirm style/finis…"
type input "1"
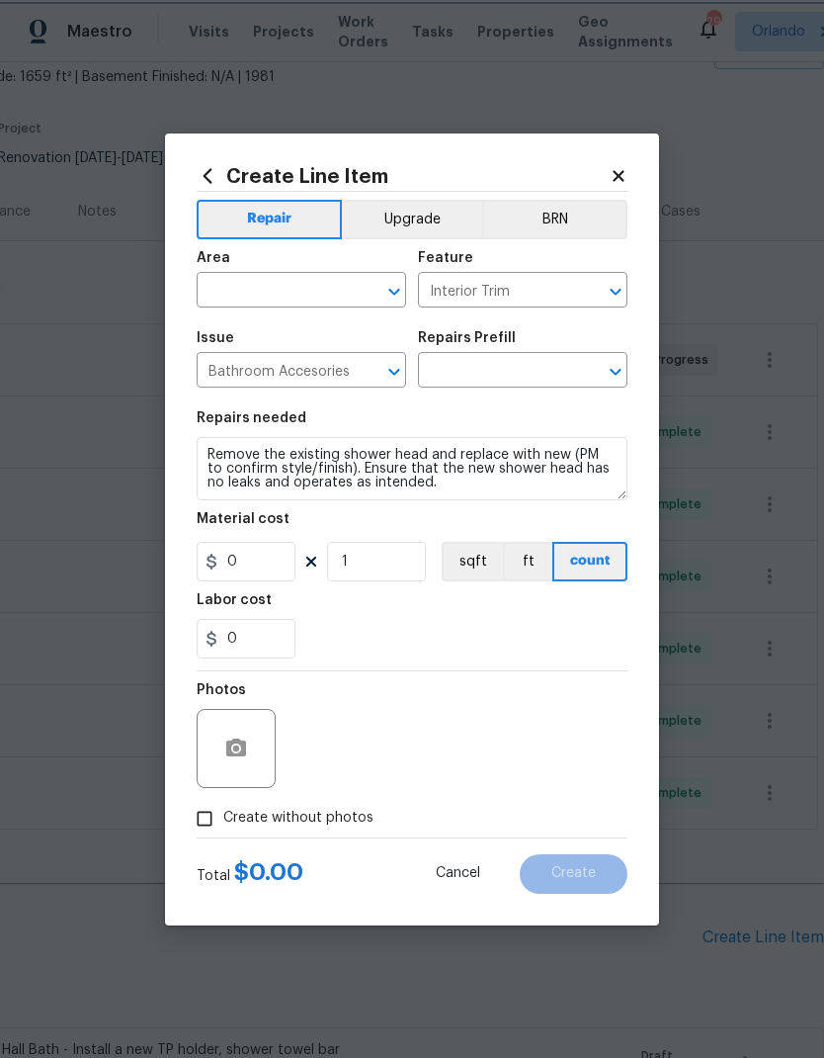
type input "Replace Shower Head $15.00"
type input "15"
click at [337, 283] on input "text" at bounding box center [274, 292] width 154 height 31
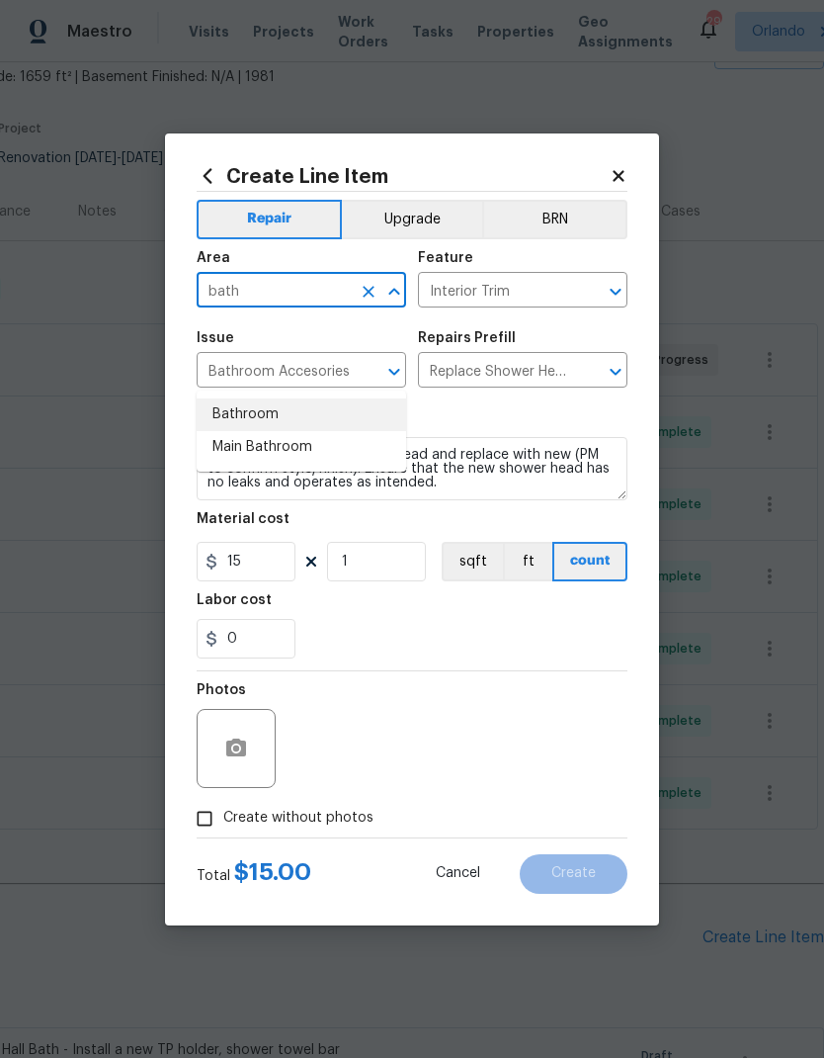
click at [269, 398] on li "Bathroom" at bounding box center [302, 414] width 210 height 33
type input "Bathroom"
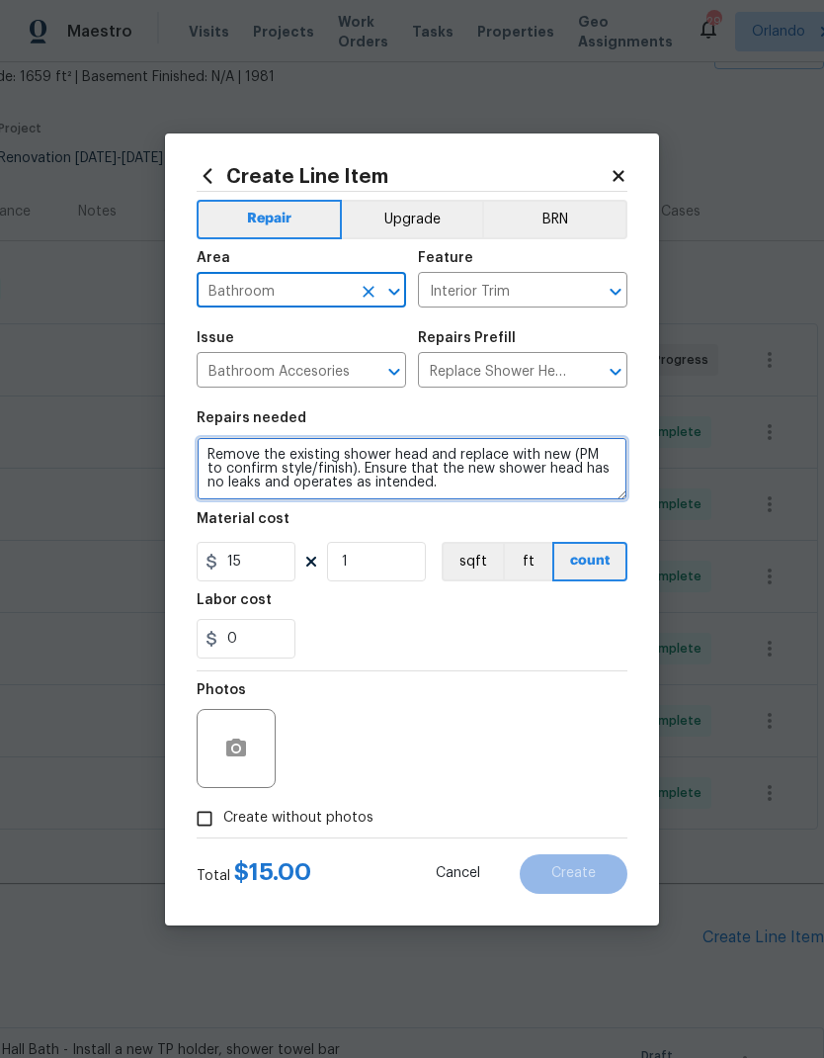
click at [214, 446] on textarea "Remove the existing shower head and replace with new (PM to confirm style/finis…" at bounding box center [412, 468] width 431 height 63
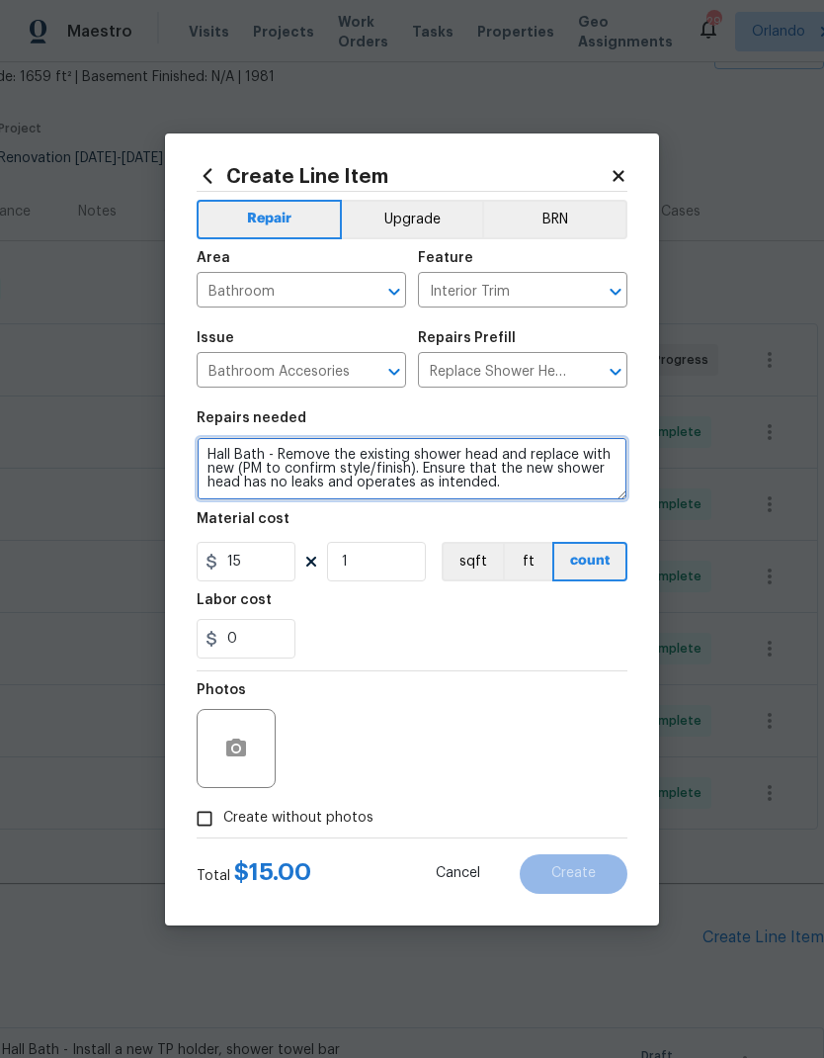
click at [490, 448] on textarea "Hall Bath - Remove the existing shower head and replace with new (PM to confirm…" at bounding box center [412, 468] width 431 height 63
click at [503, 450] on textarea "Hall Bath - Remove the existing shower head and replace with new (PM to confirm…" at bounding box center [412, 468] width 431 height 63
click at [381, 493] on textarea "Hall Bath - Remove the existing shower head and escutcheon and replace with new…" at bounding box center [412, 468] width 431 height 63
click at [371, 470] on textarea "Hall Bath - Remove the existing shower head and escutcheon and replace with new…" at bounding box center [412, 468] width 431 height 63
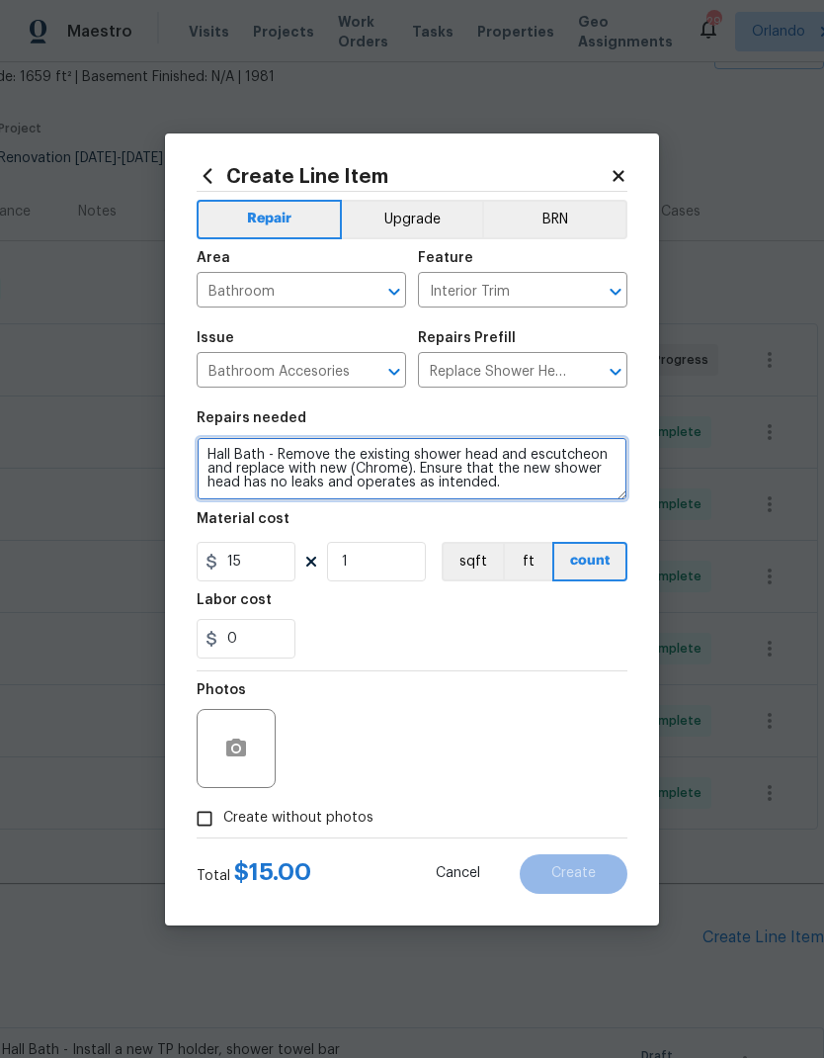
click at [554, 490] on textarea "Hall Bath - Remove the existing shower head and escutcheon and replace with new…" at bounding box center [412, 468] width 431 height 63
type textarea "Hall Bath - Remove the existing shower head and escutcheon and replace with new…"
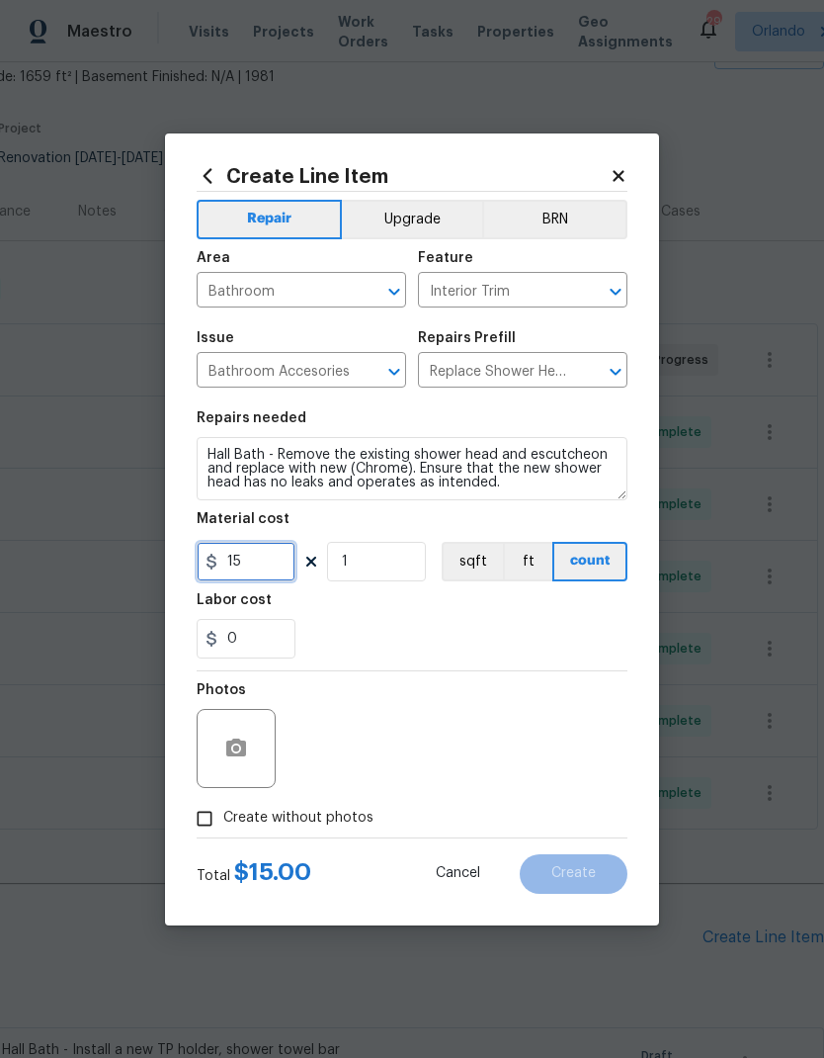
click at [271, 562] on input "15" at bounding box center [246, 562] width 99 height 40
type input "30"
click at [541, 613] on div "Labor cost" at bounding box center [412, 606] width 431 height 26
click at [345, 810] on span "Create without photos" at bounding box center [298, 817] width 150 height 21
click at [223, 810] on input "Create without photos" at bounding box center [205, 819] width 38 height 38
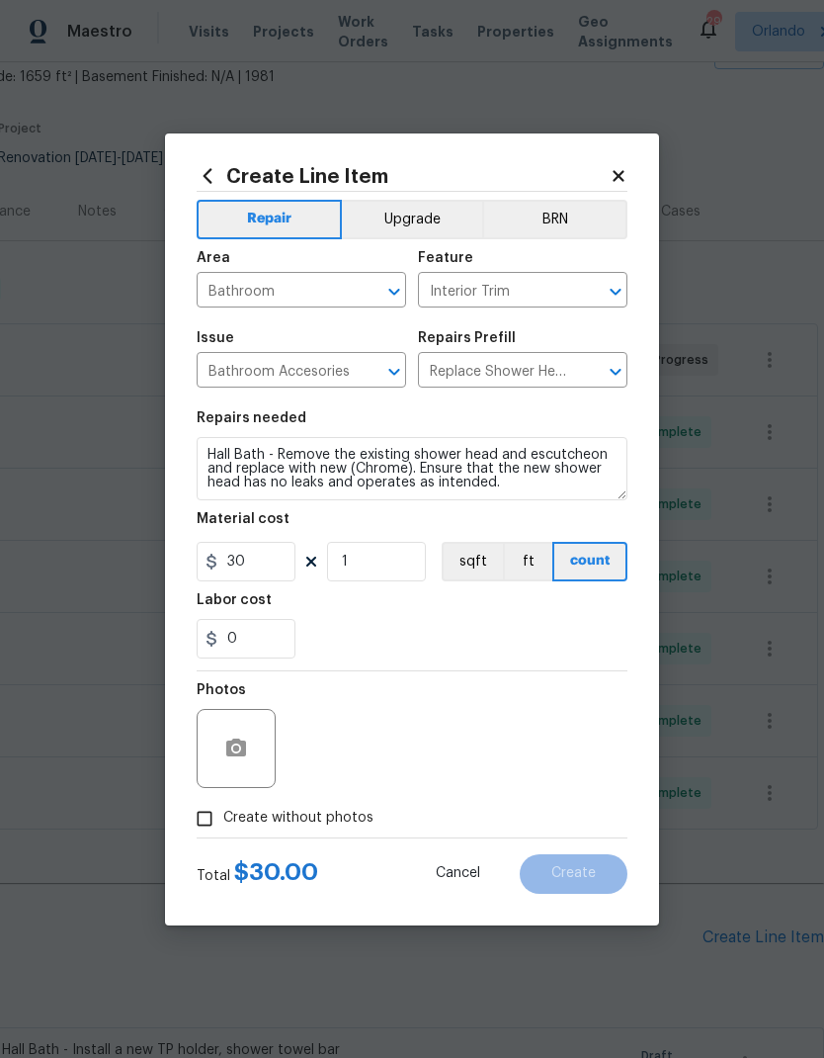
checkbox input "true"
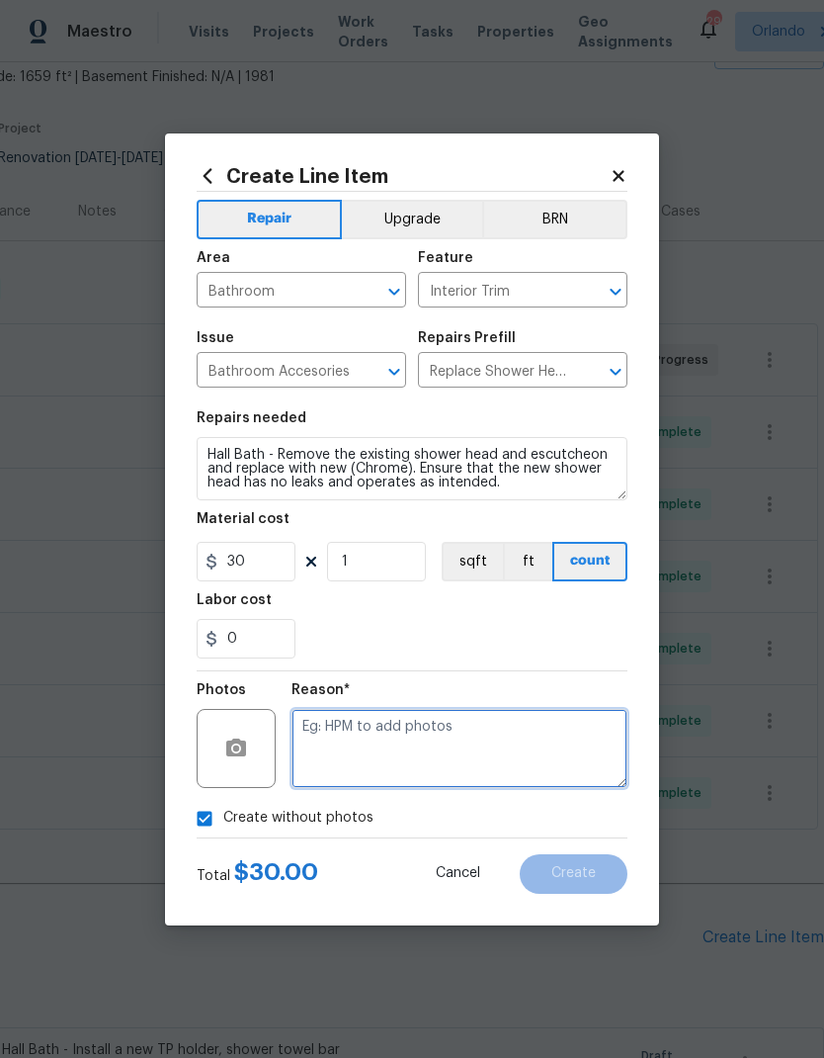
click at [446, 734] on textarea at bounding box center [460, 748] width 336 height 79
type textarea "Na"
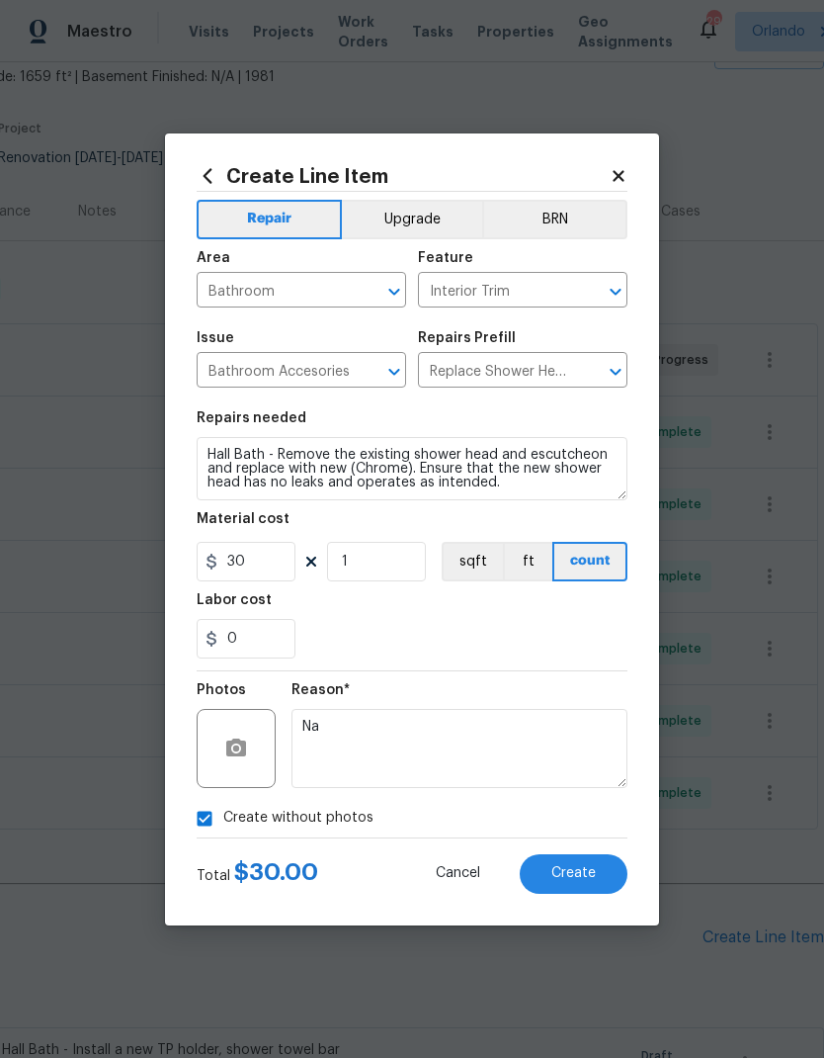
click at [608, 866] on button "Create" at bounding box center [574, 874] width 108 height 40
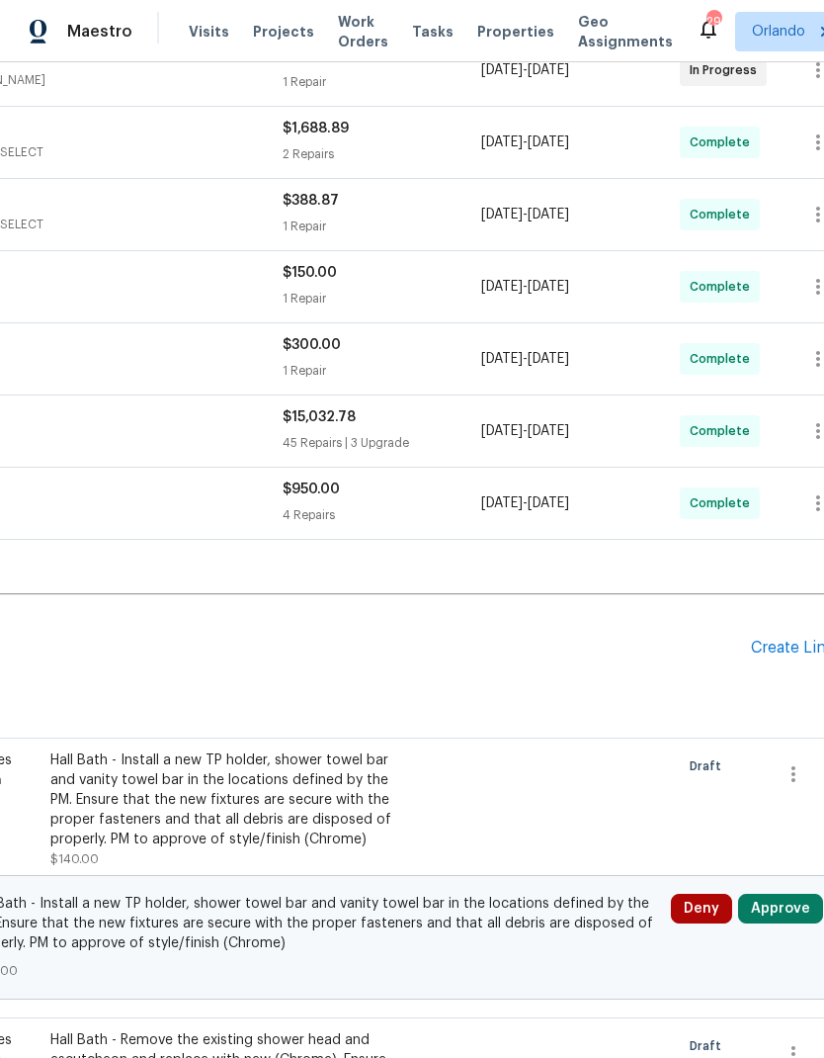
scroll to position [409, 244]
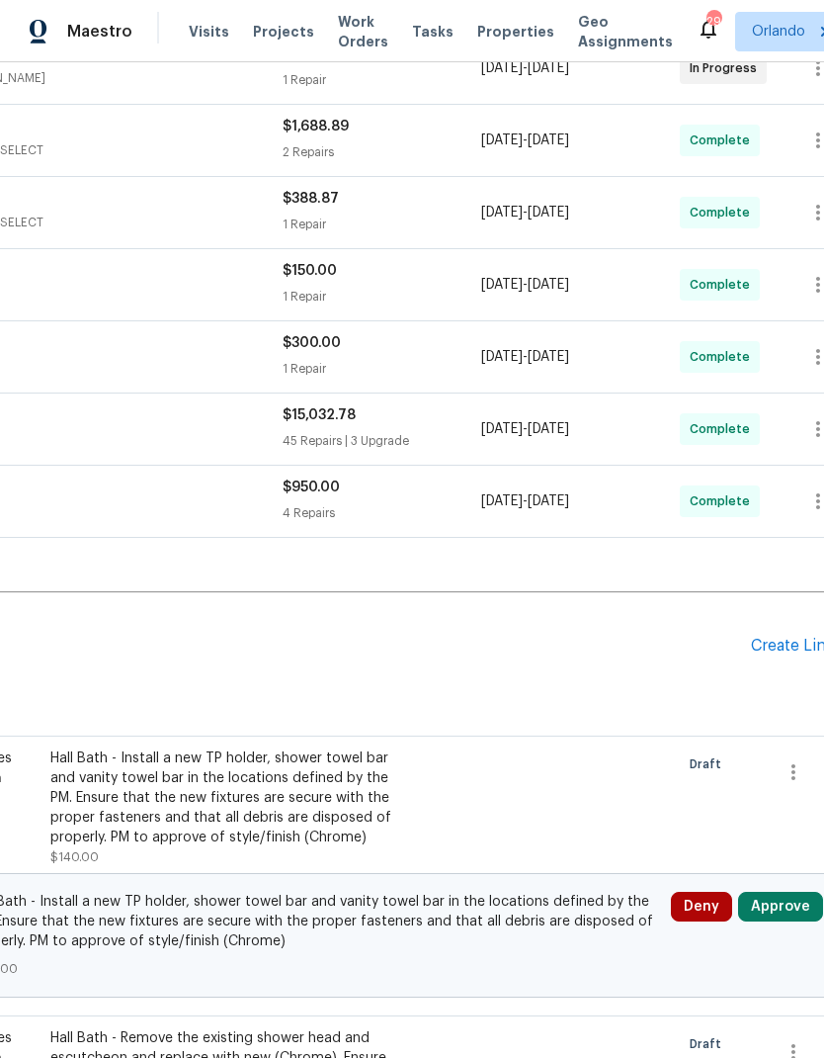
click at [785, 637] on div "Create Line Item" at bounding box center [812, 646] width 122 height 19
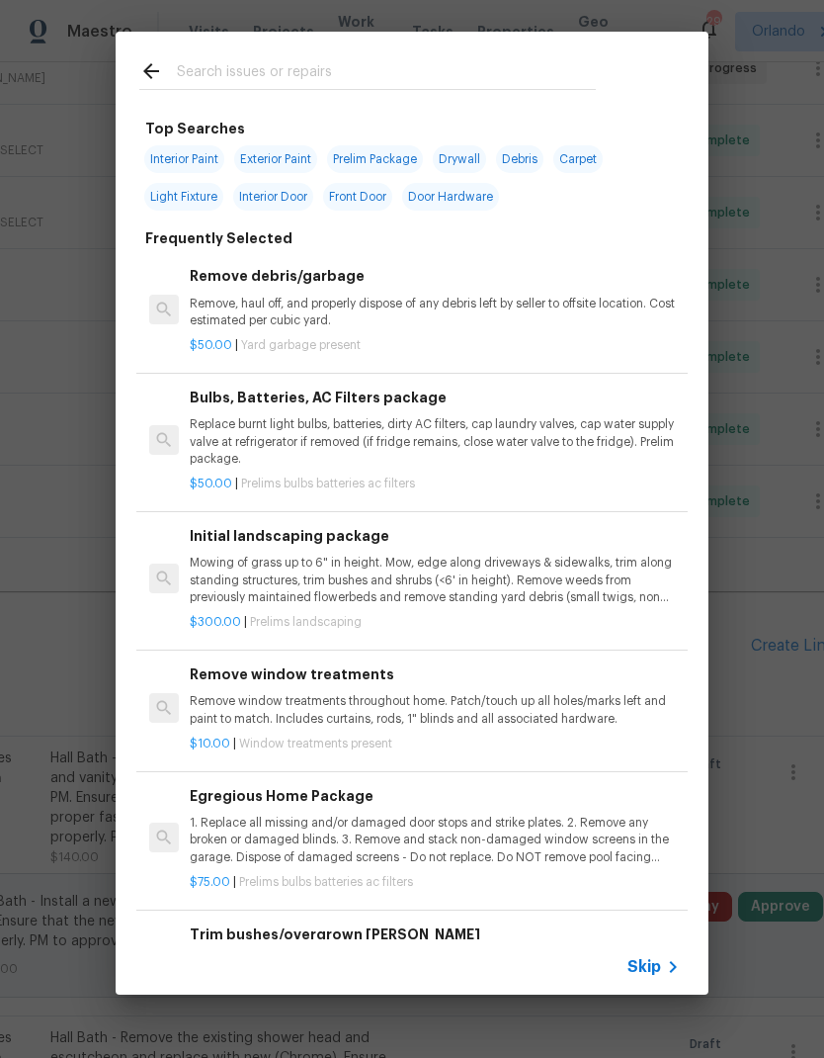
click at [299, 74] on input "text" at bounding box center [386, 74] width 419 height 30
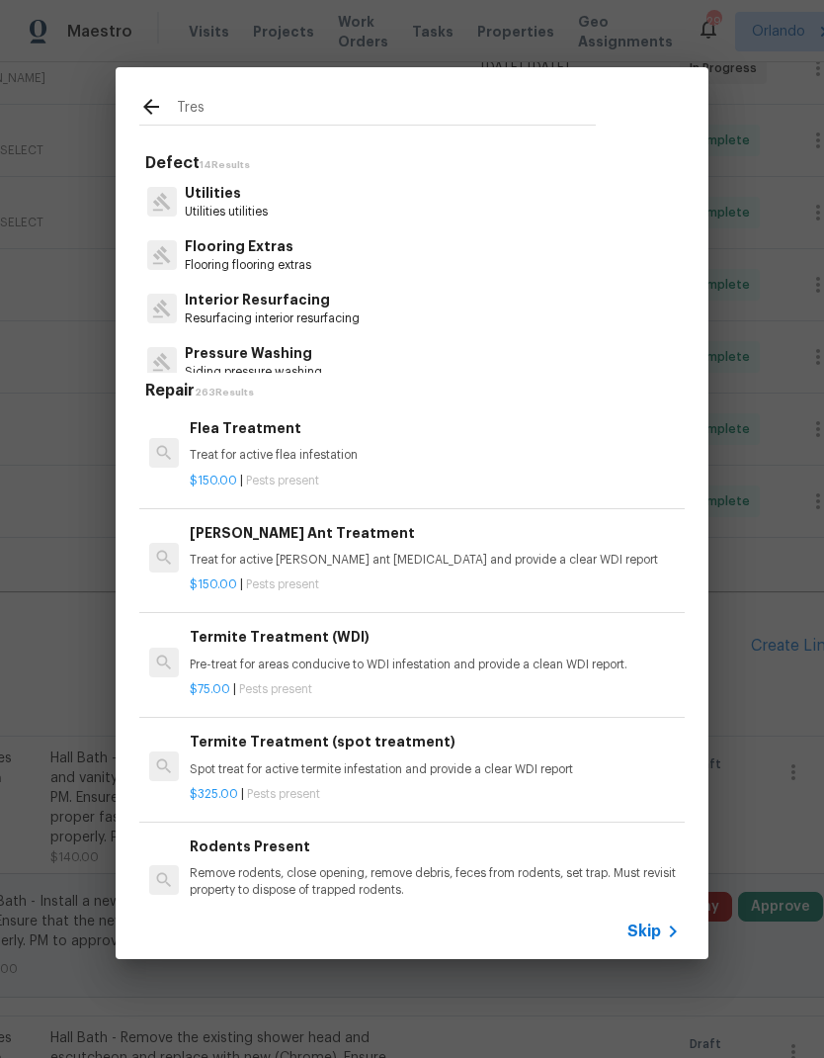
type input "Tresh"
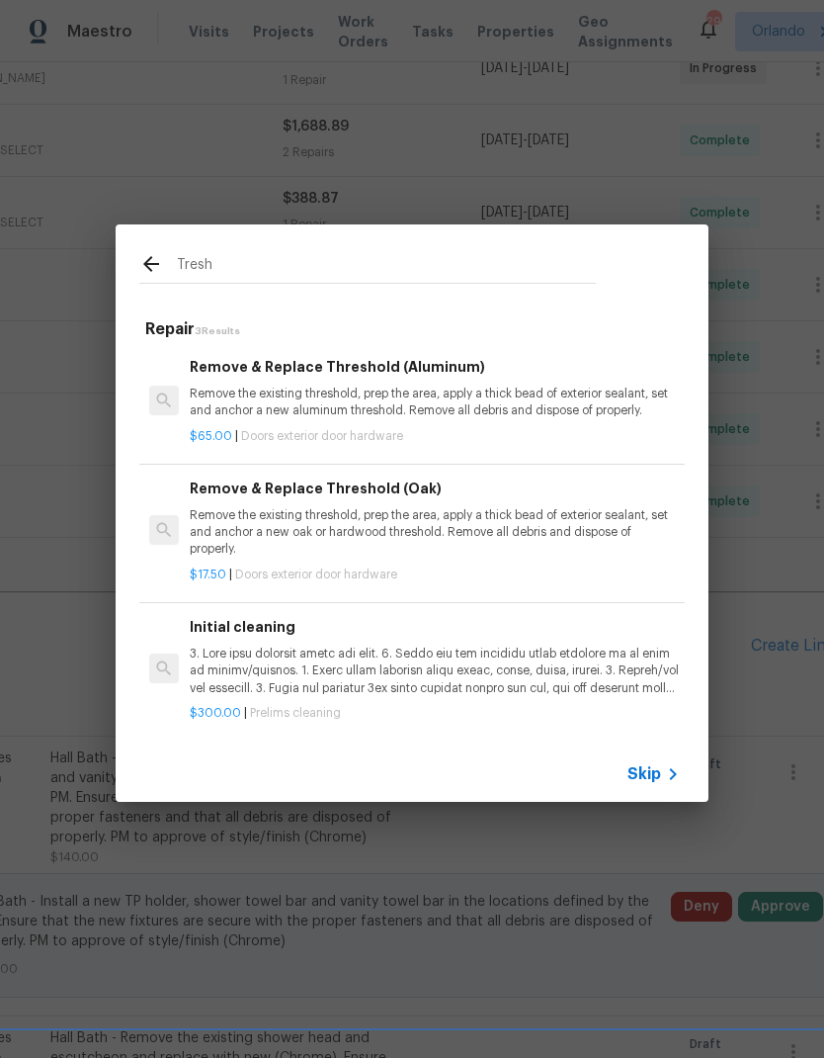
click at [459, 378] on h6 "Remove & Replace Threshold (Aluminum)" at bounding box center [435, 367] width 490 height 22
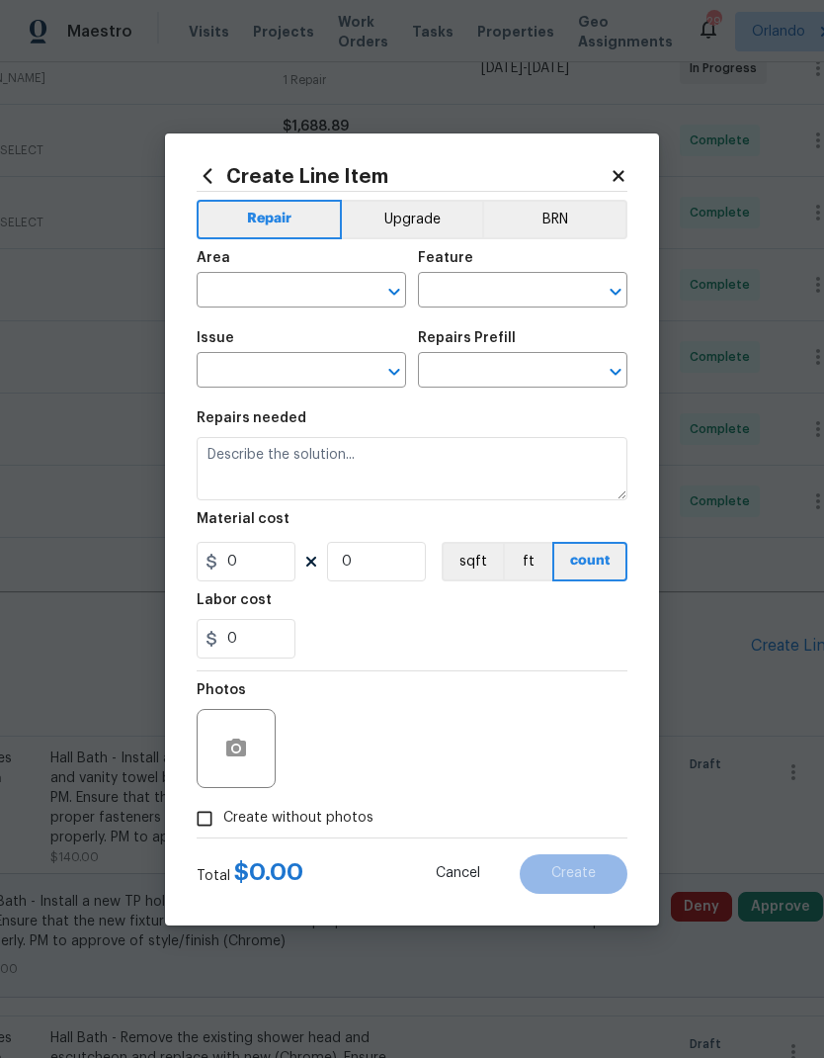
type input "Interior Door"
type input "Exterior Door Hardware"
type input "Remove & Replace Threshold (Aluminum) $65.00"
type textarea "Remove the existing threshold, prep the area, apply a thick bead of exterior se…"
type input "65"
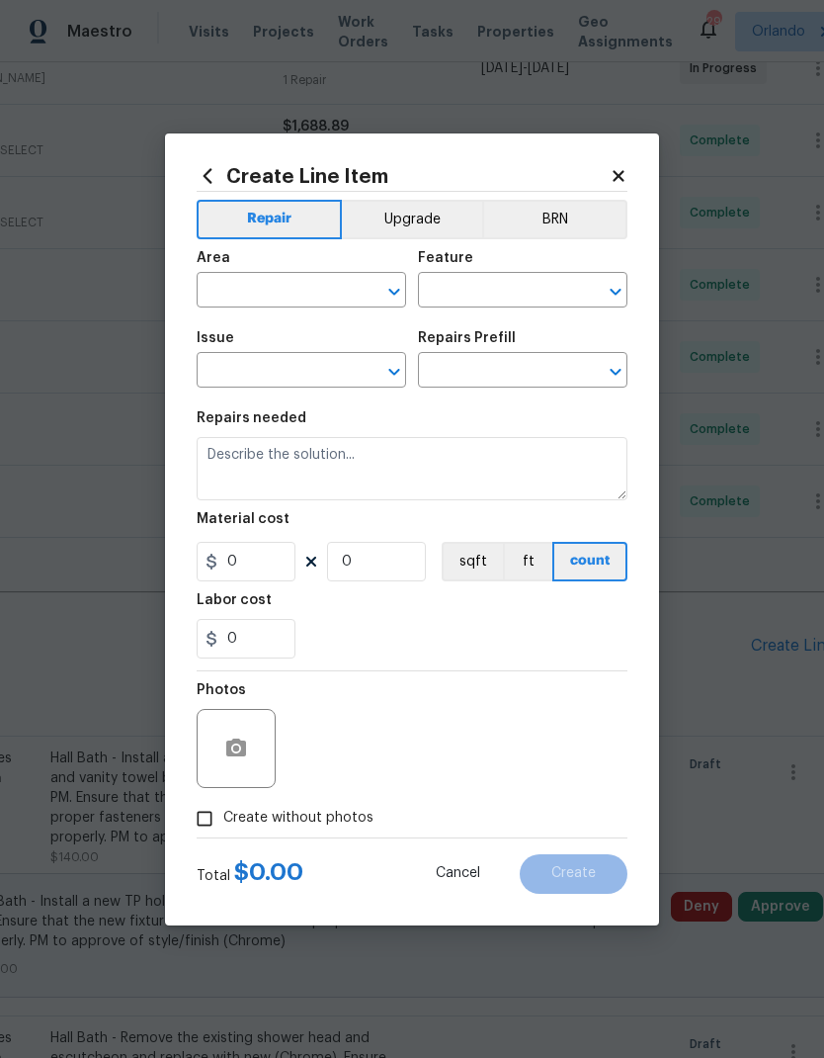
type input "1"
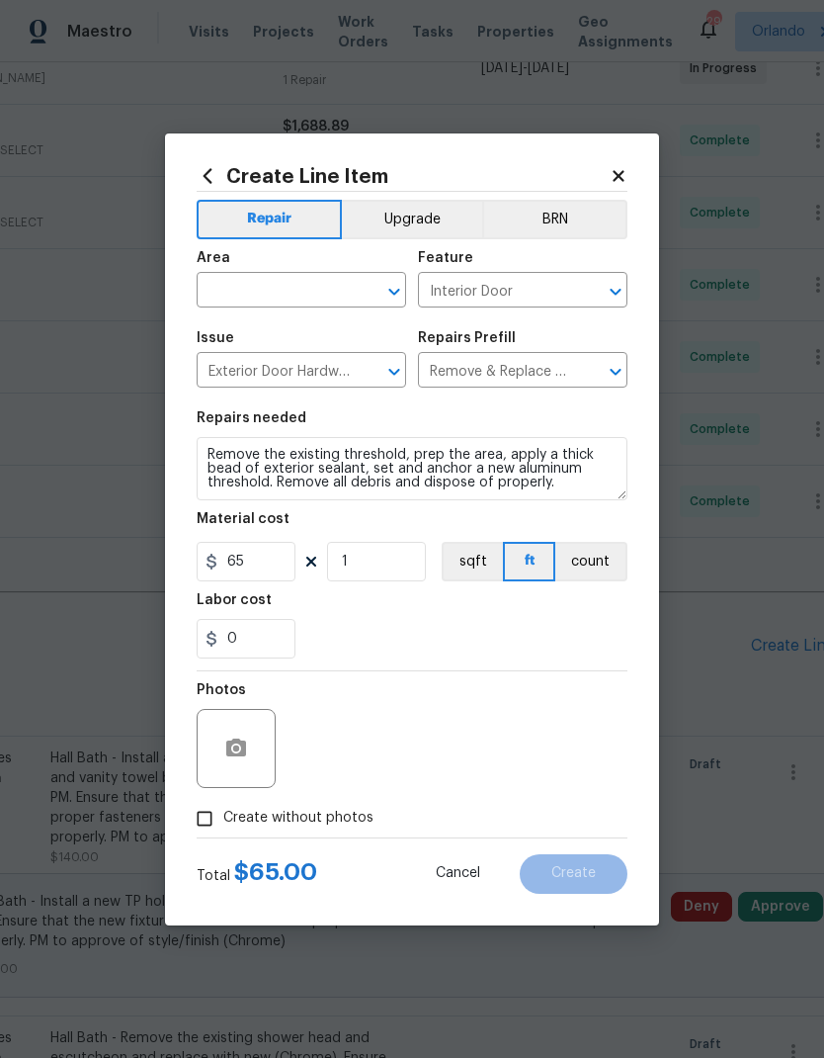
click at [318, 291] on input "text" at bounding box center [274, 292] width 154 height 31
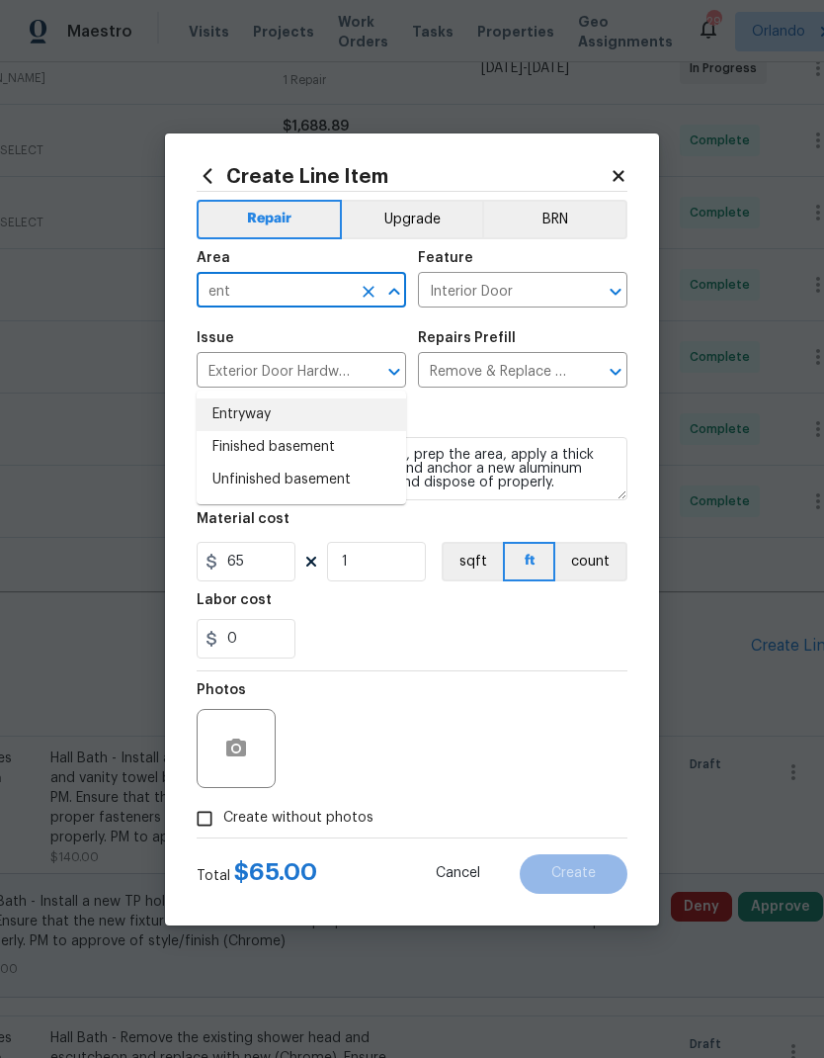
click at [248, 398] on li "Entryway" at bounding box center [302, 414] width 210 height 33
type input "Entryway"
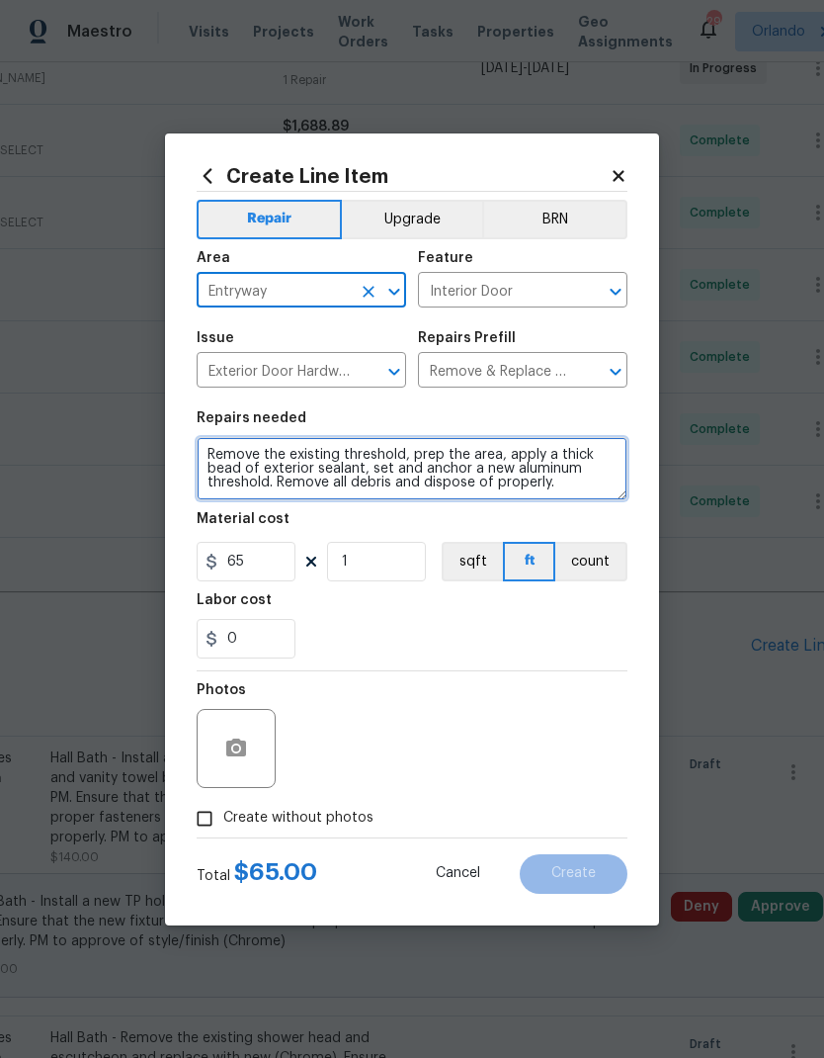
click at [210, 455] on textarea "Remove the existing threshold, prep the area, apply a thick bead of exterior se…" at bounding box center [412, 468] width 431 height 63
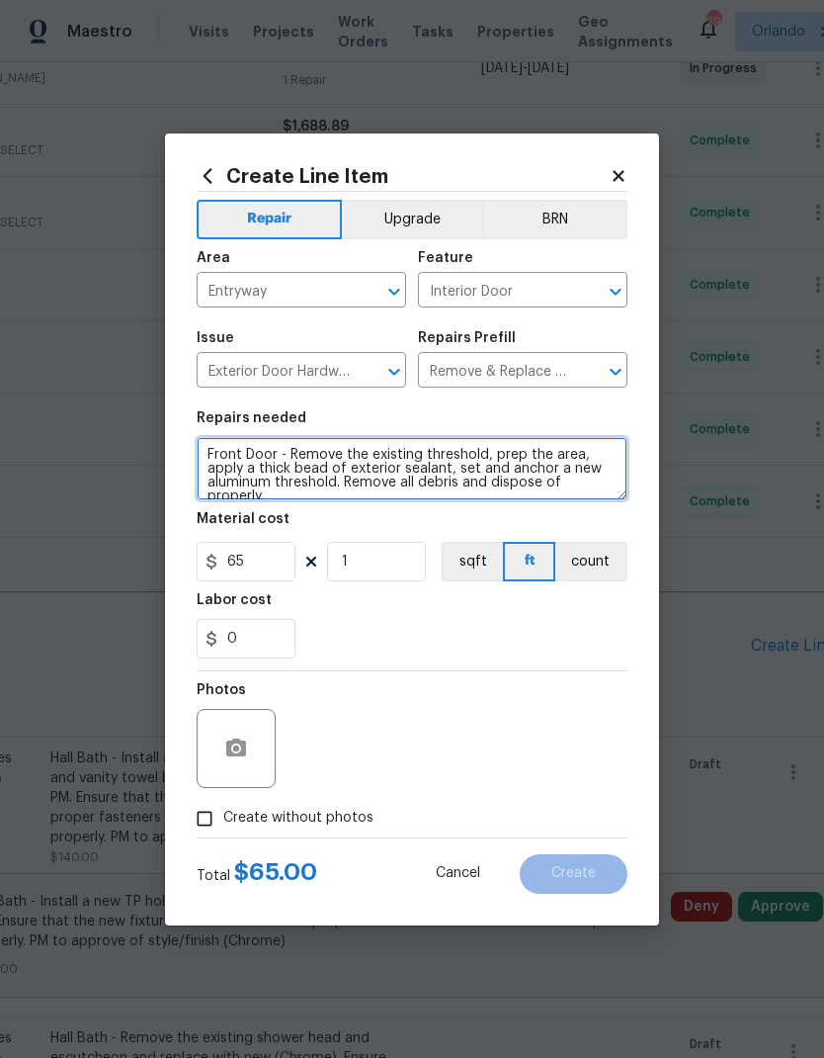
type textarea "Front Door - Remove the existing threshold, prep the area, apply a thick bead o…"
click at [532, 618] on div "Labor cost" at bounding box center [412, 606] width 431 height 26
click at [597, 554] on button "count" at bounding box center [591, 562] width 72 height 40
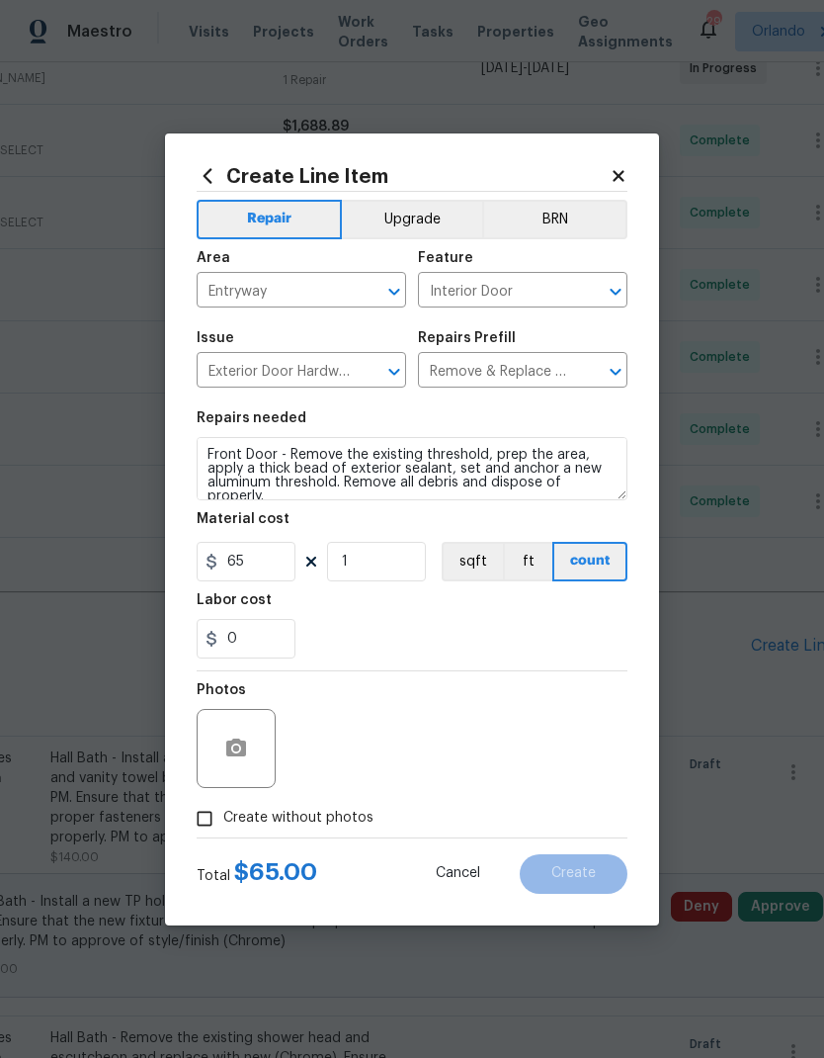
click at [330, 823] on span "Create without photos" at bounding box center [298, 817] width 150 height 21
click at [223, 823] on input "Create without photos" at bounding box center [205, 819] width 38 height 38
checkbox input "true"
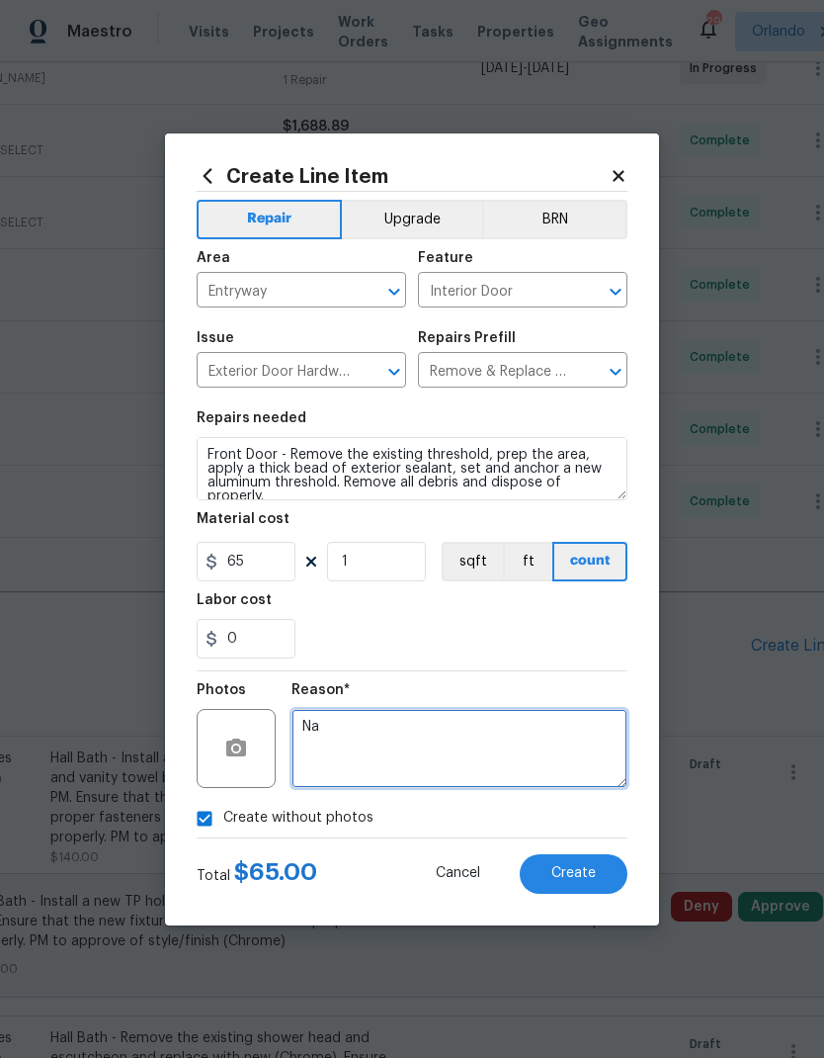
type textarea "Na"
click at [592, 875] on span "Create" at bounding box center [574, 873] width 44 height 15
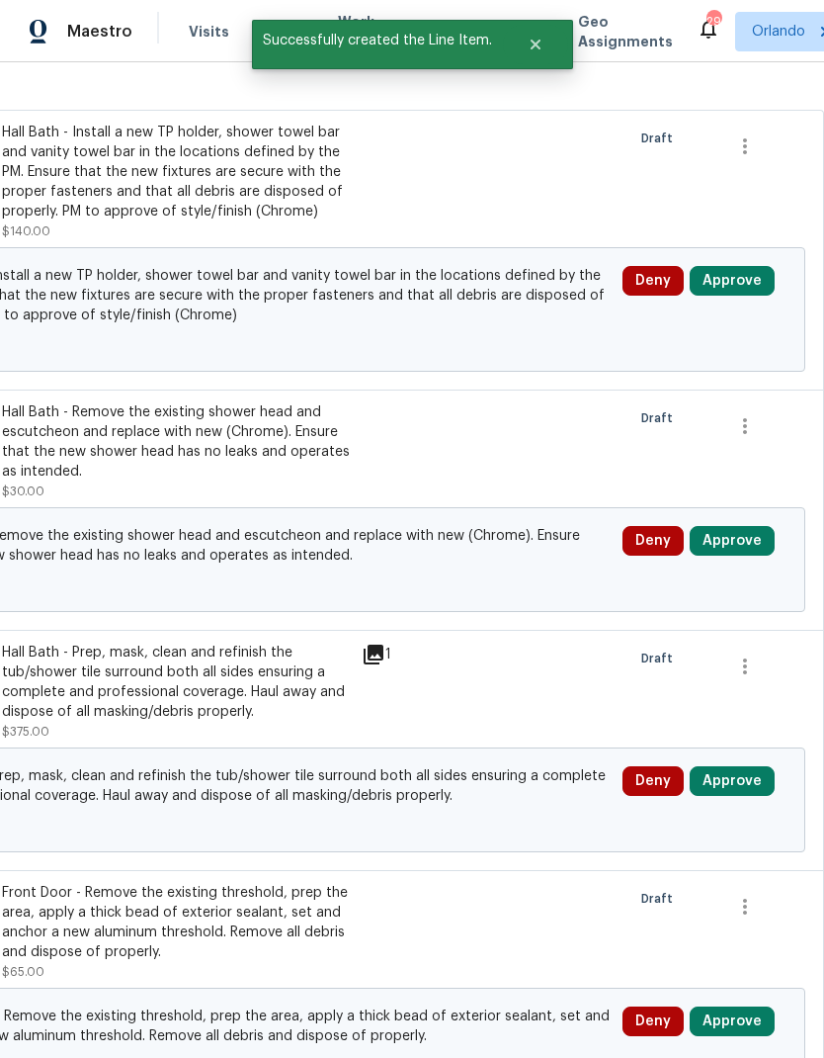
scroll to position [1034, 293]
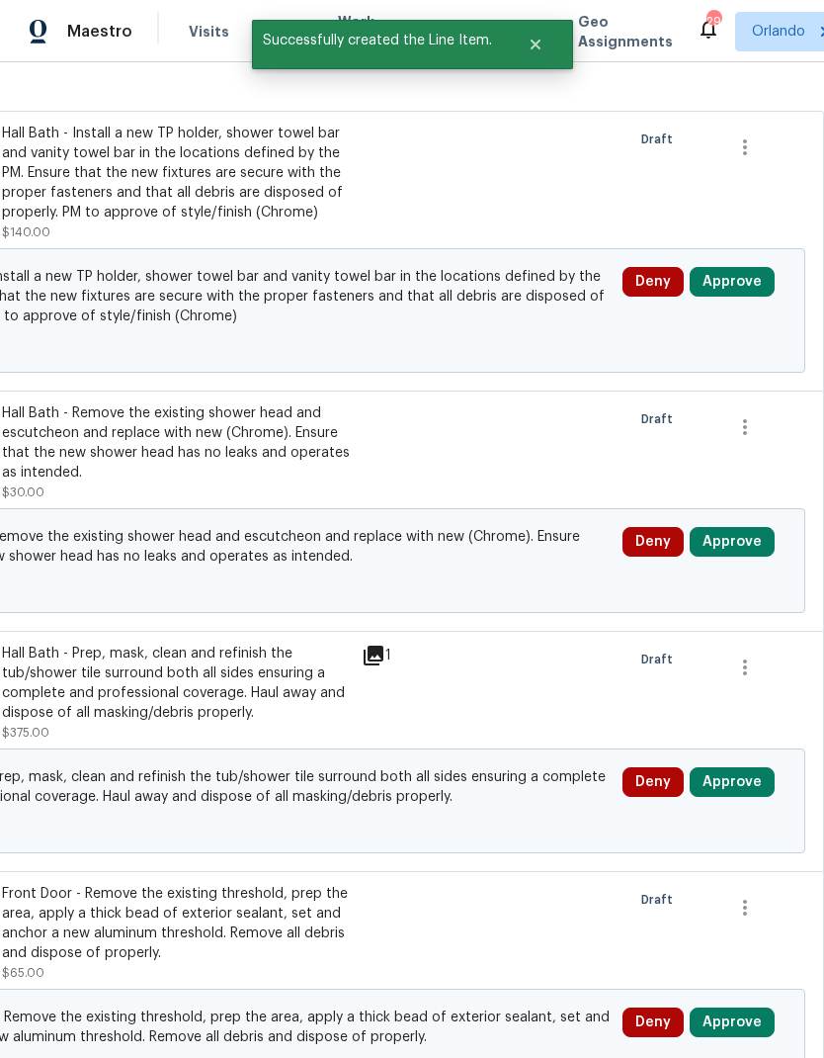
click at [753, 267] on button "Approve" at bounding box center [732, 282] width 85 height 30
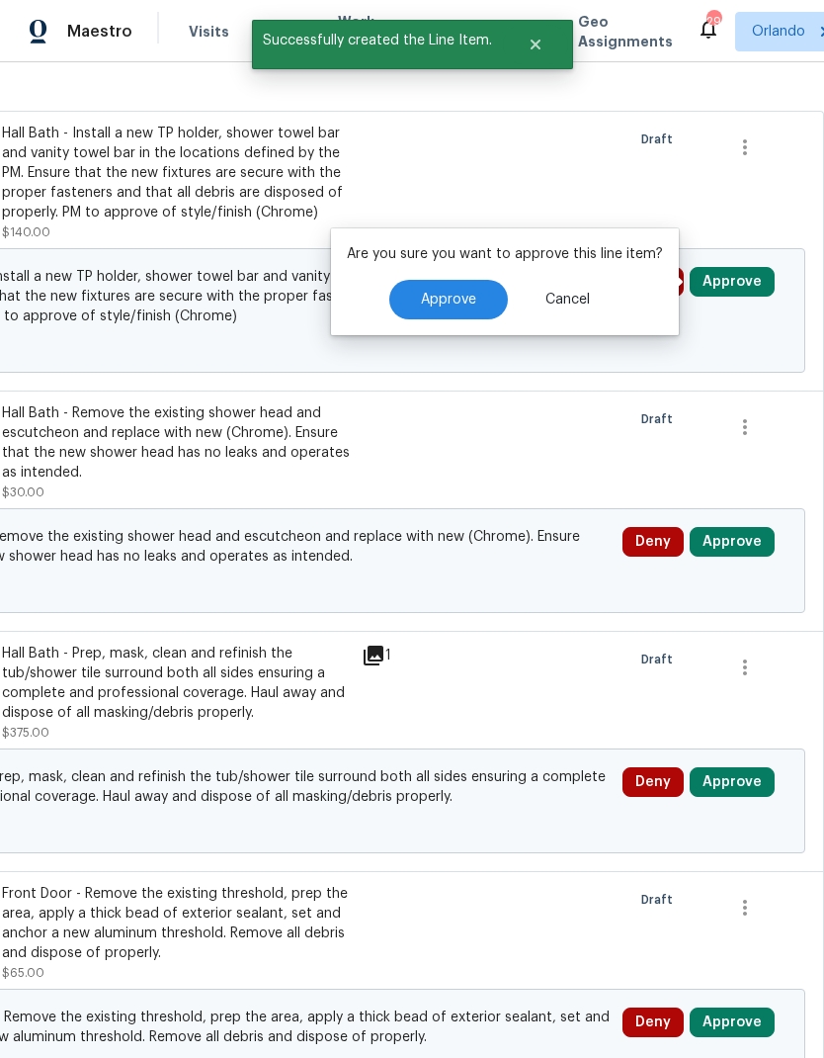
click at [454, 293] on span "Approve" at bounding box center [448, 300] width 55 height 15
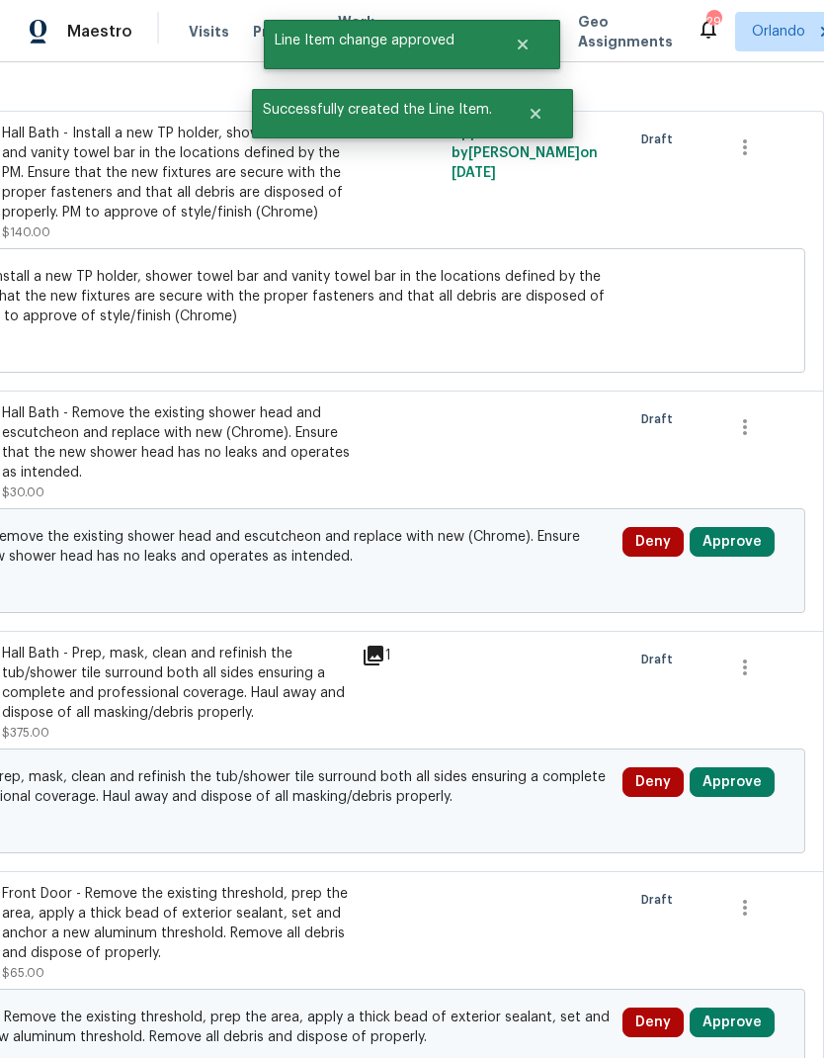
click at [750, 527] on button "Approve" at bounding box center [732, 542] width 85 height 30
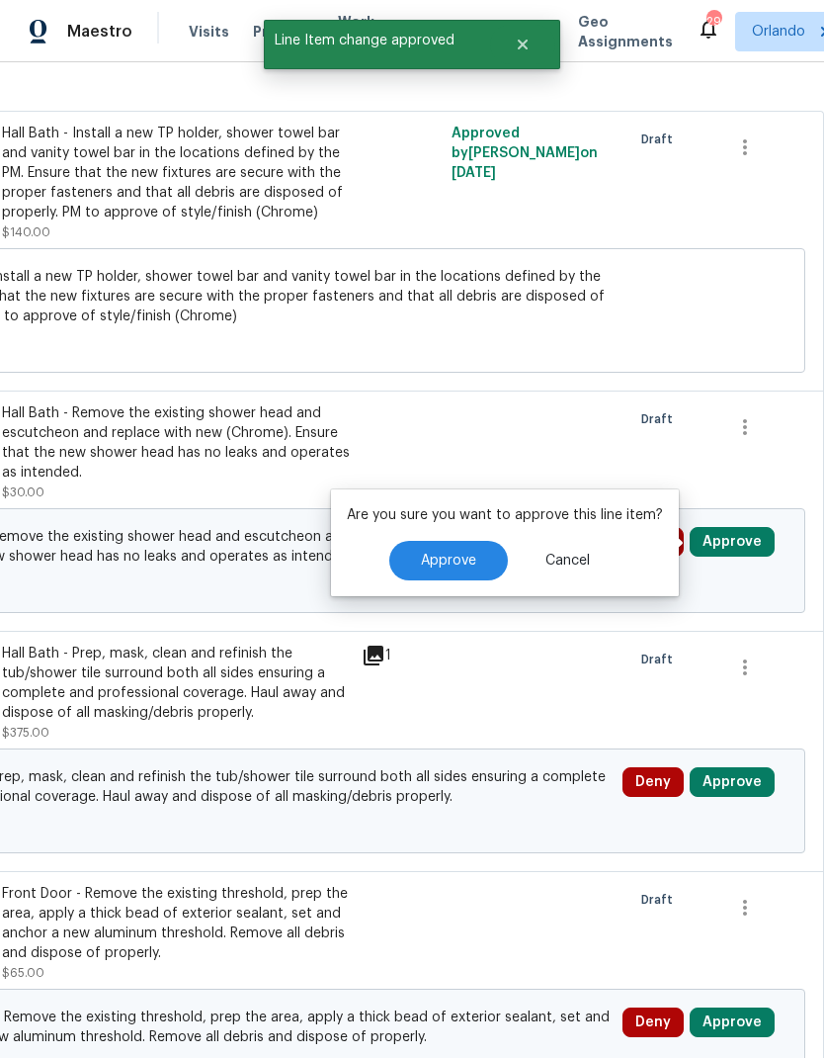
click at [449, 541] on button "Approve" at bounding box center [448, 561] width 119 height 40
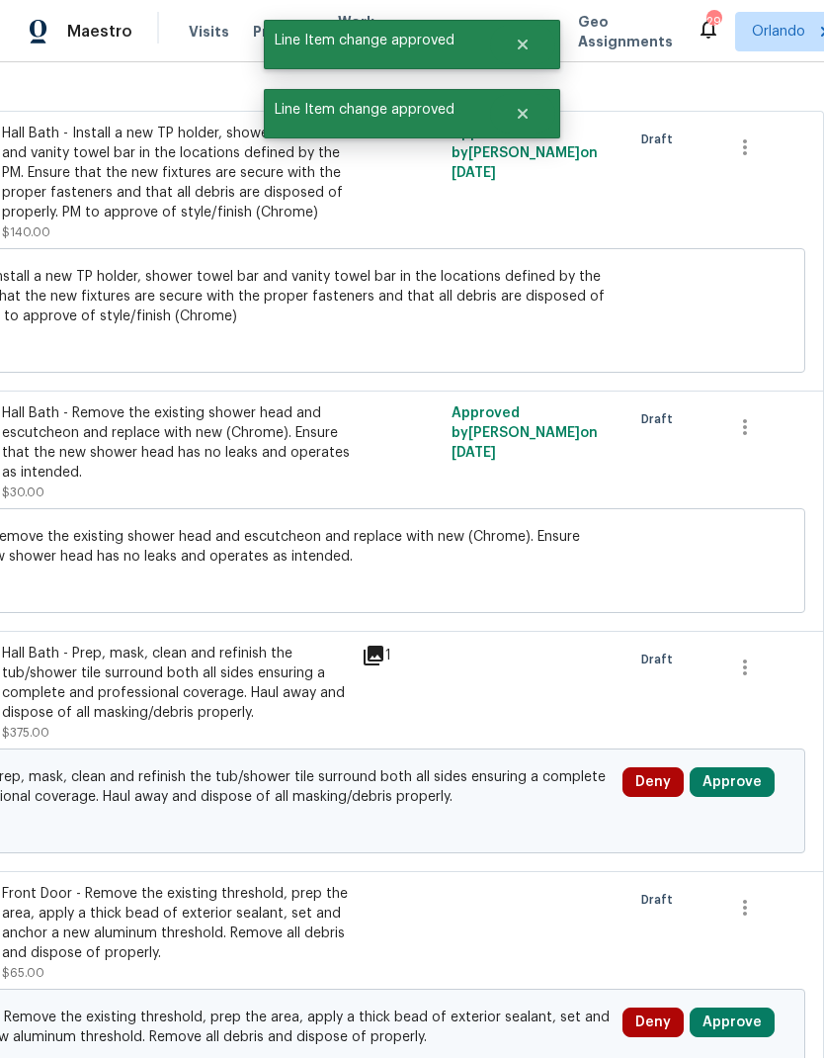
click at [752, 767] on button "Approve" at bounding box center [732, 782] width 85 height 30
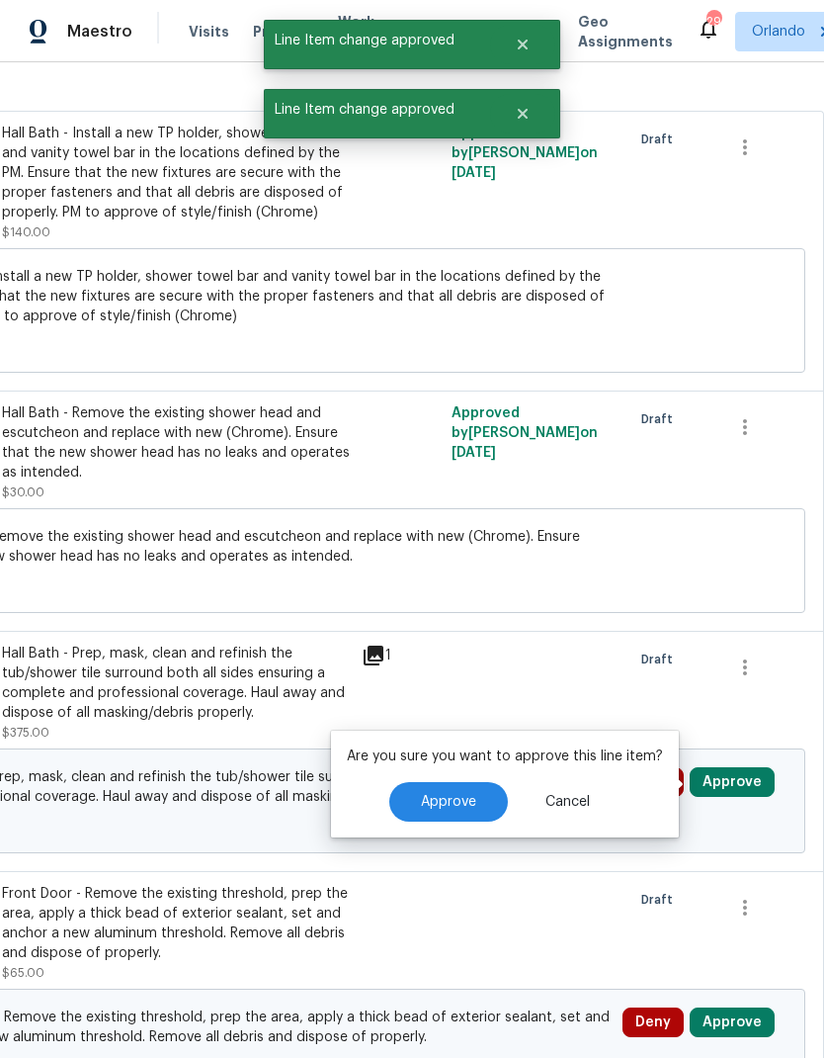
click at [448, 795] on span "Approve" at bounding box center [448, 802] width 55 height 15
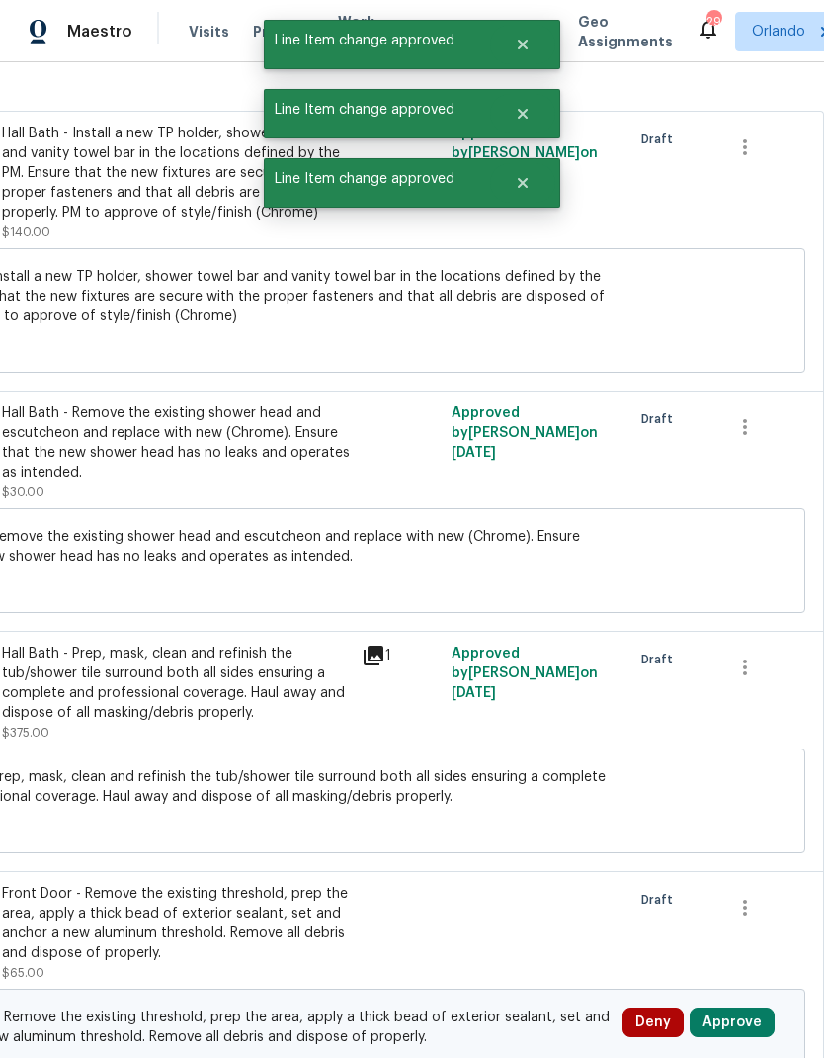
click at [752, 1007] on button "Approve" at bounding box center [732, 1022] width 85 height 30
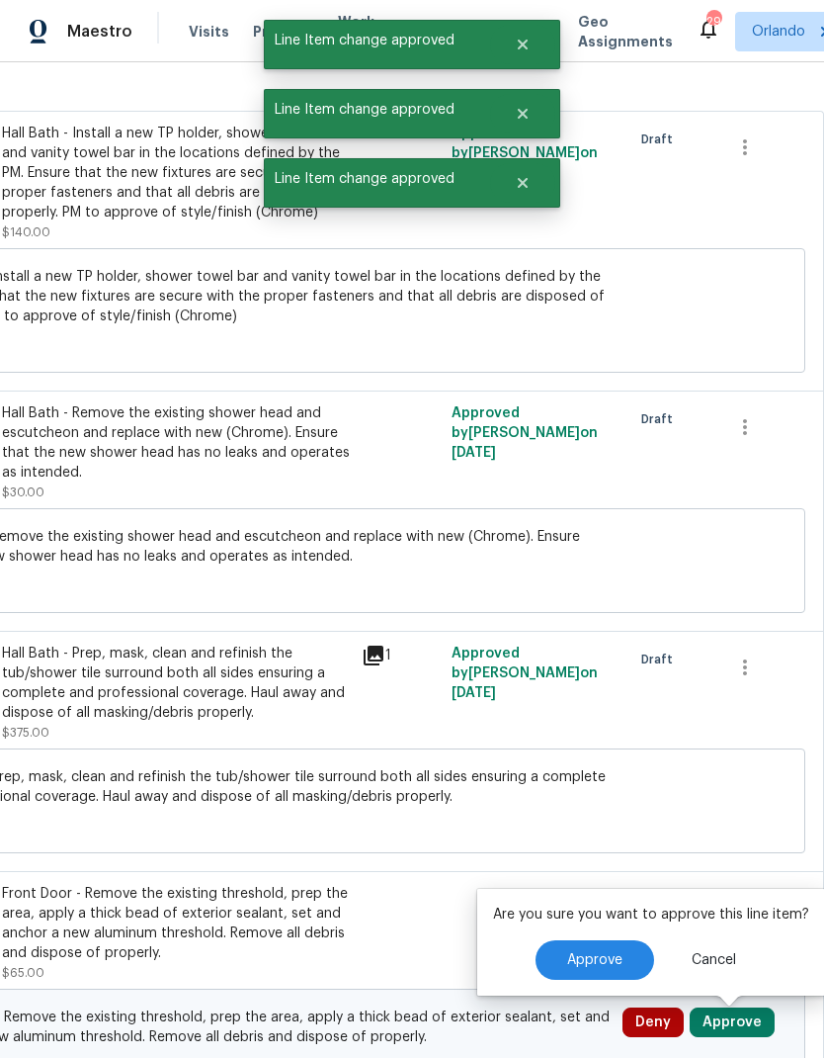
click at [559, 940] on button "Approve" at bounding box center [595, 960] width 119 height 40
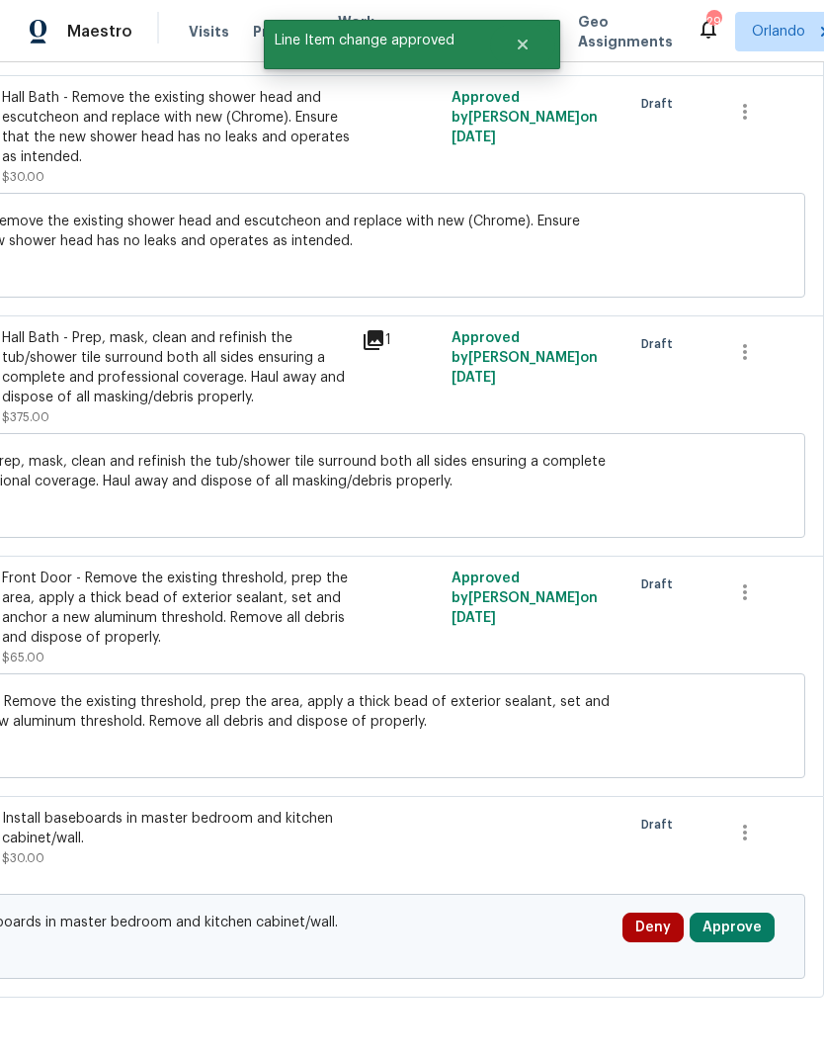
scroll to position [1348, 293]
click at [724, 913] on button "Approve" at bounding box center [732, 928] width 85 height 30
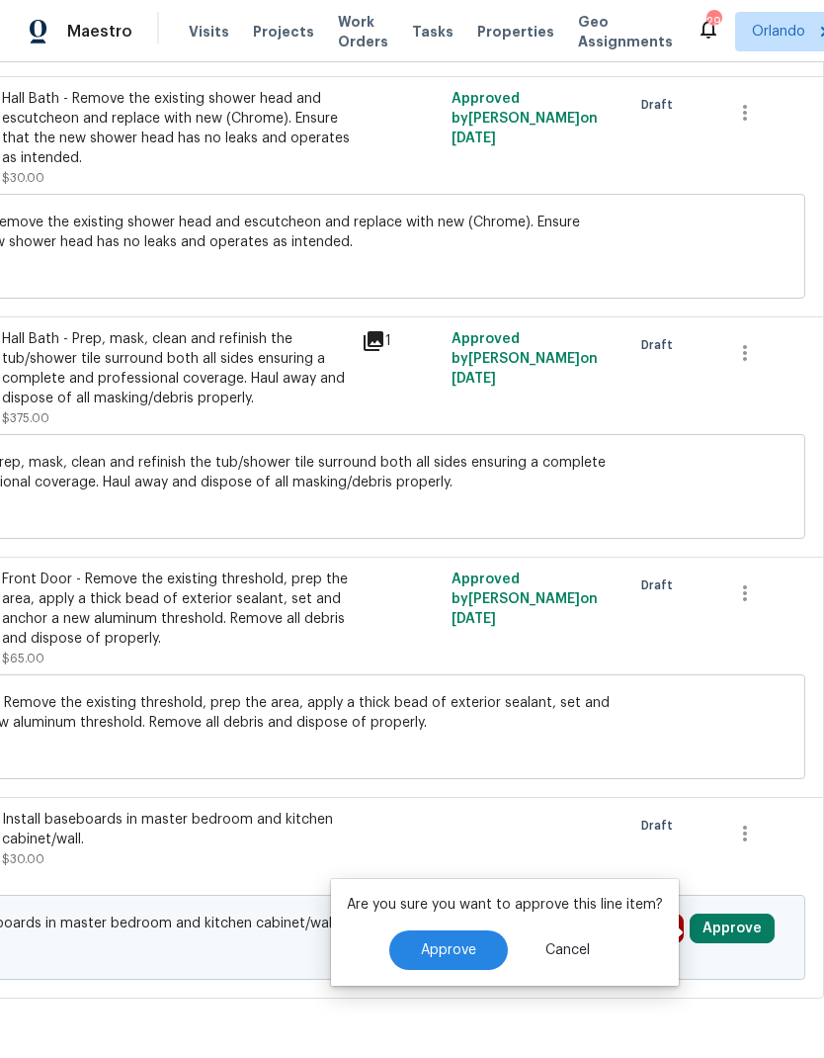
click at [449, 943] on span "Approve" at bounding box center [448, 950] width 55 height 15
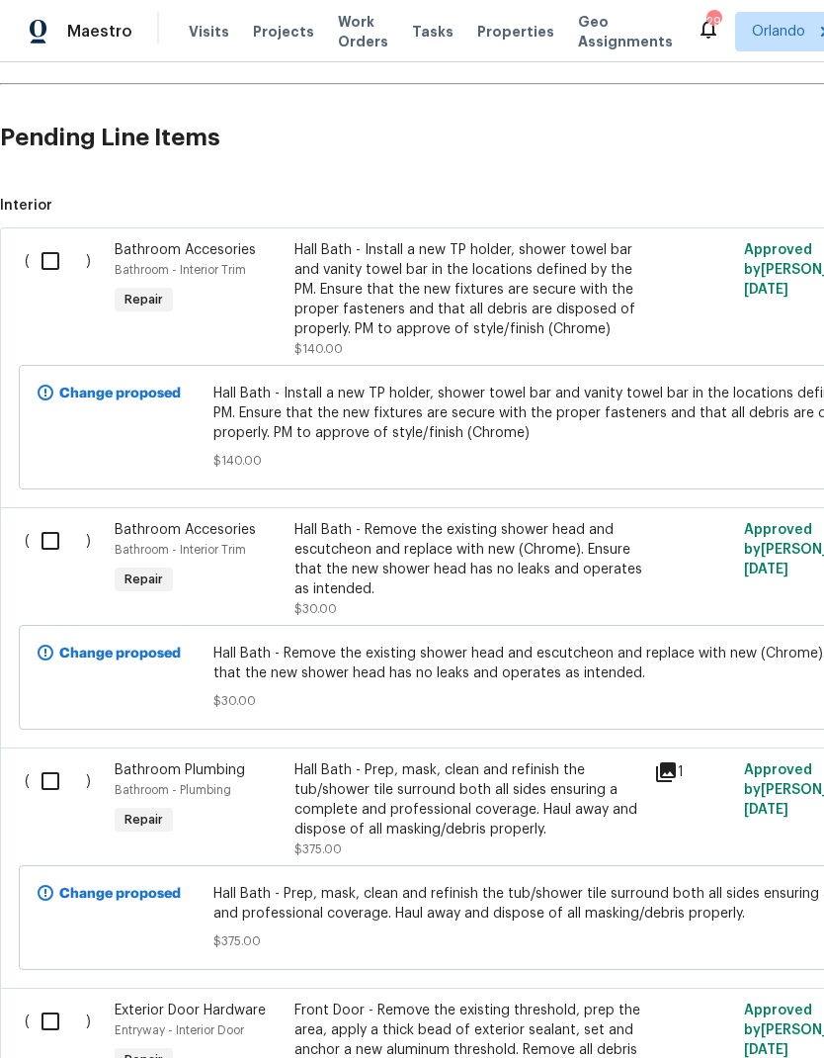
scroll to position [917, 0]
click at [61, 240] on input "checkbox" at bounding box center [58, 261] width 56 height 42
checkbox input "true"
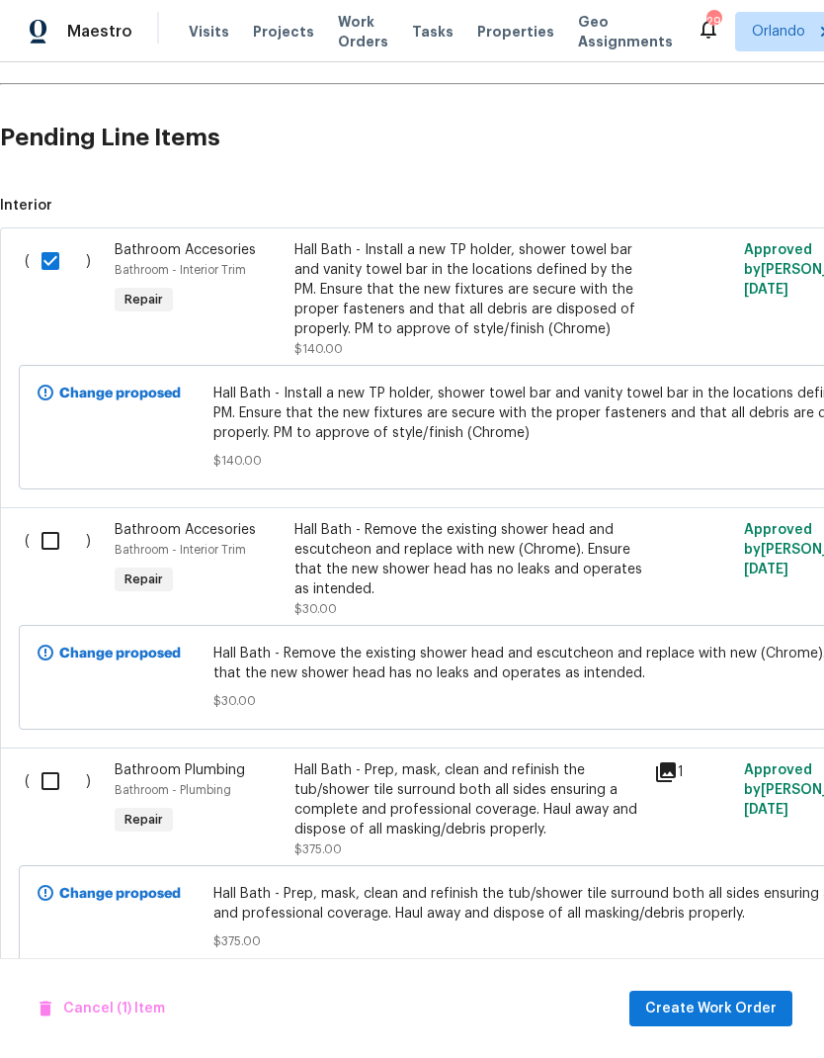
click at [50, 520] on input "checkbox" at bounding box center [58, 541] width 56 height 42
checkbox input "true"
click at [54, 760] on input "checkbox" at bounding box center [58, 781] width 56 height 42
checkbox input "true"
click at [53, 1000] on input "checkbox" at bounding box center [58, 1021] width 56 height 42
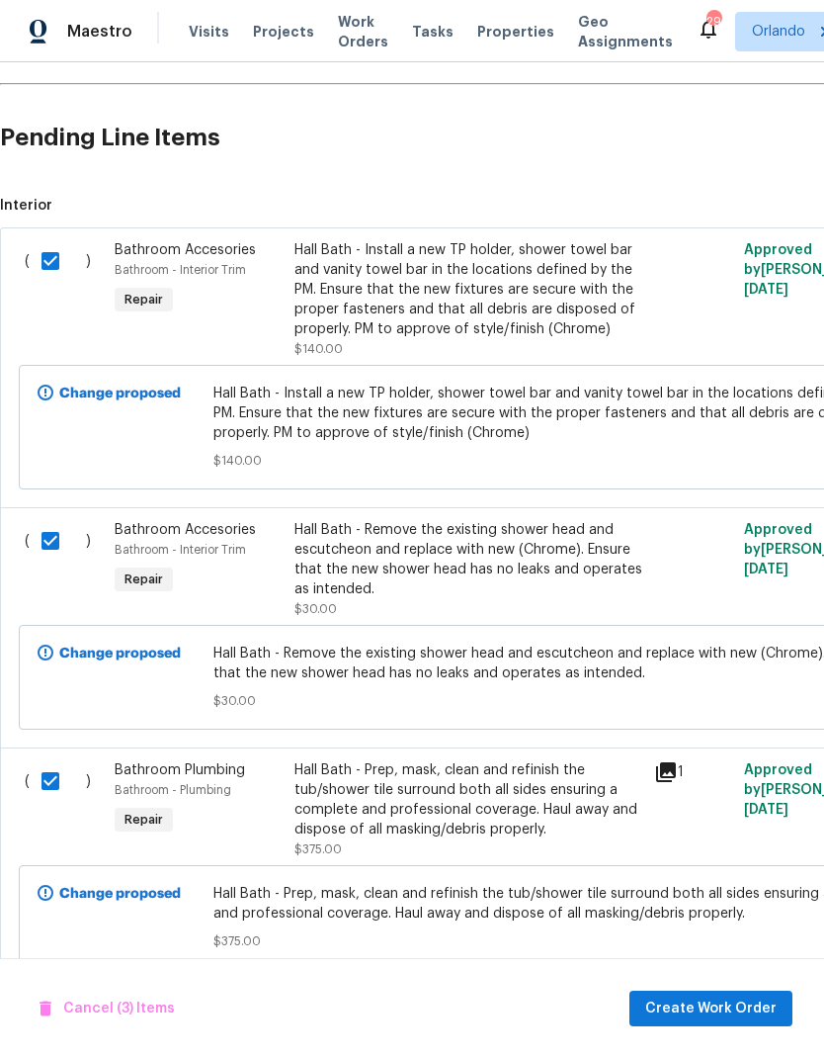
checkbox input "true"
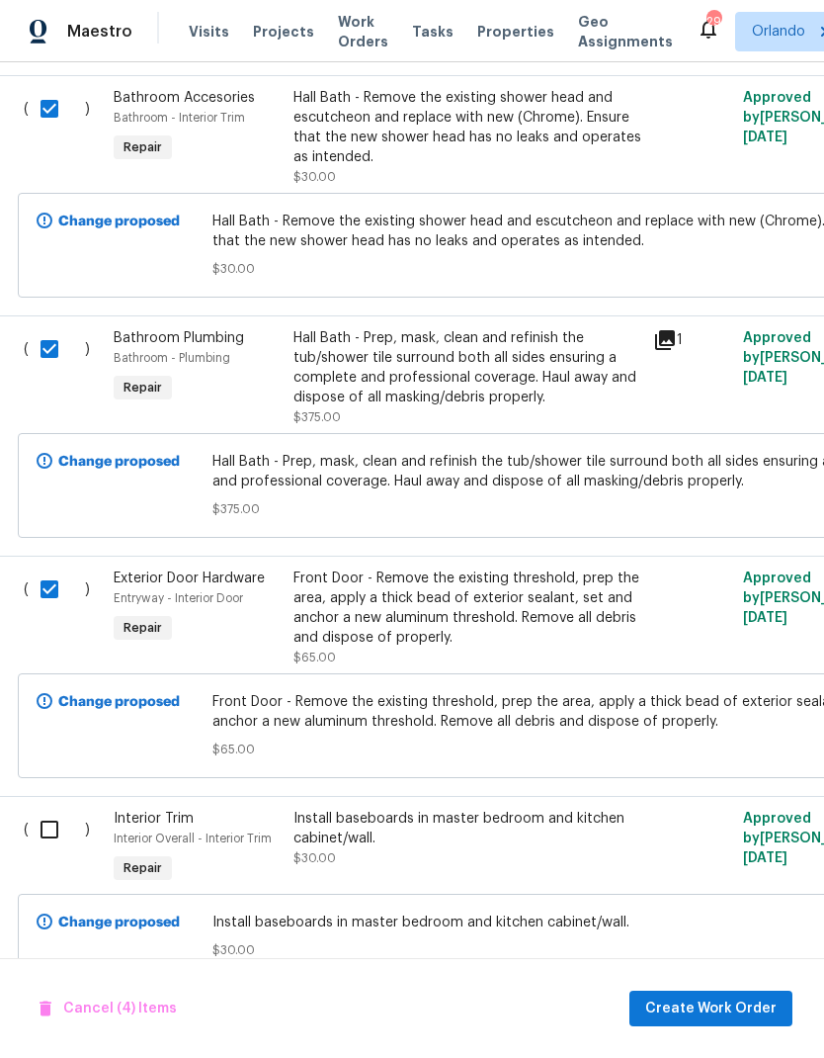
scroll to position [1348, 1]
click at [42, 809] on input "checkbox" at bounding box center [57, 830] width 56 height 42
checkbox input "true"
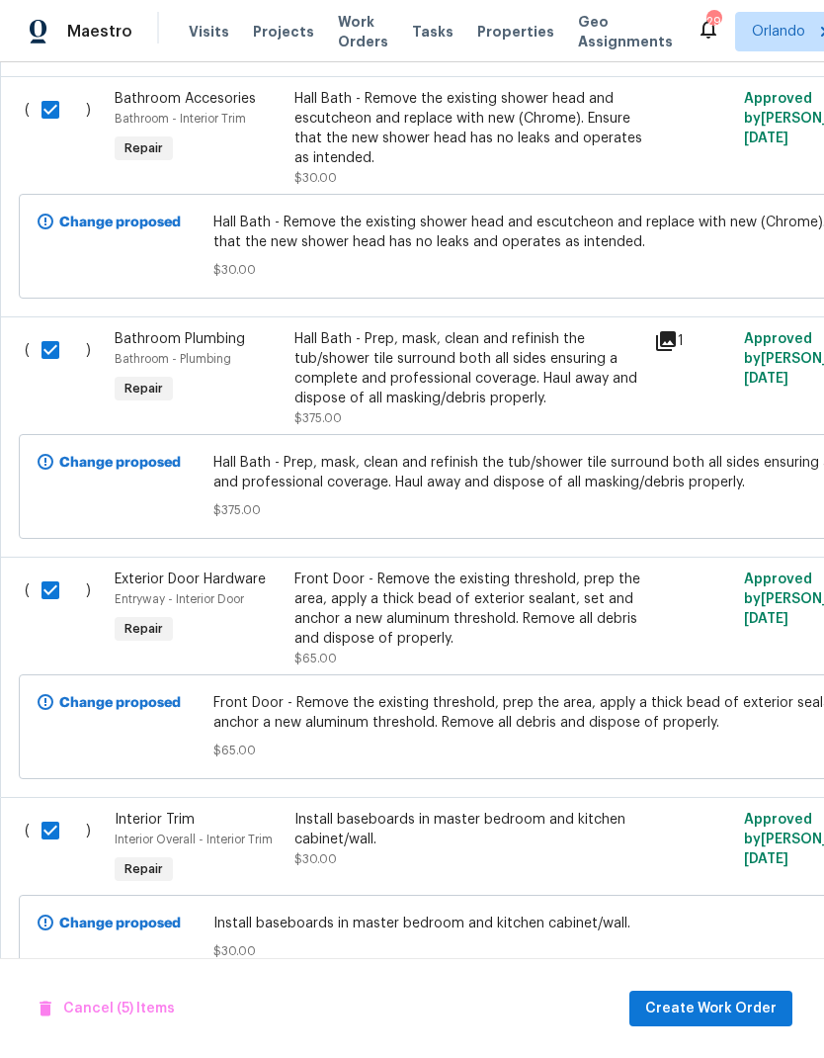
scroll to position [1348, 0]
click at [736, 1011] on span "Create Work Order" at bounding box center [710, 1008] width 131 height 25
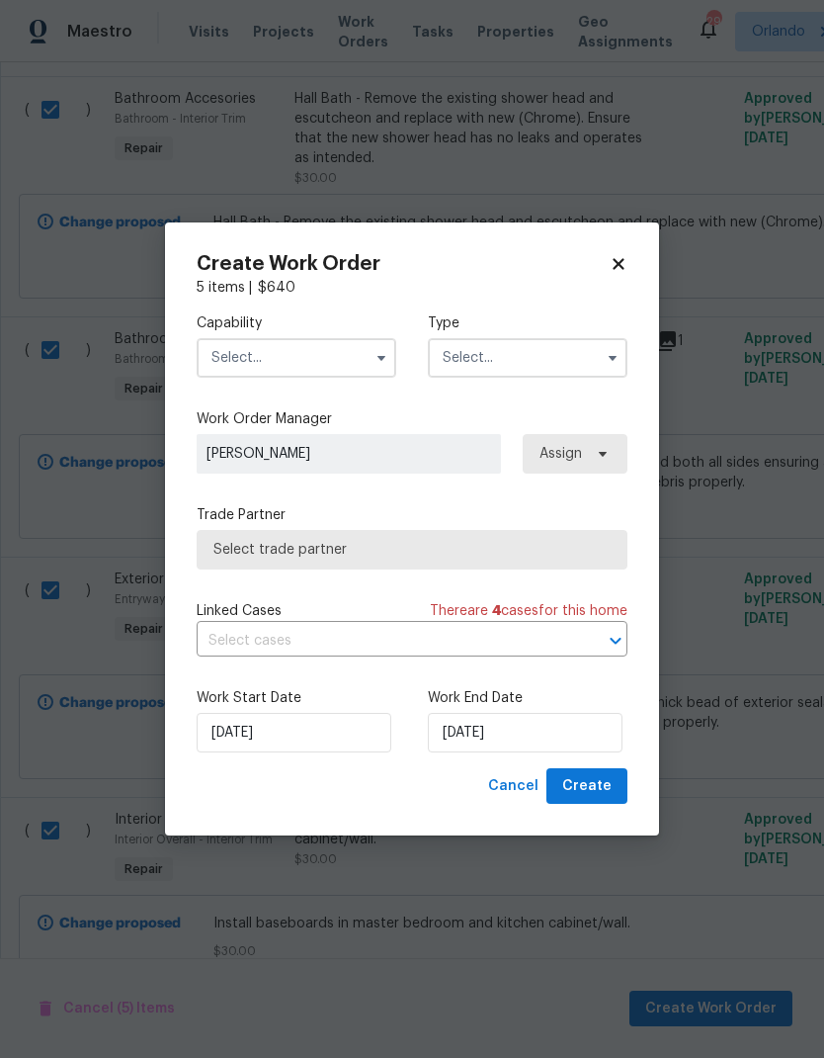
click at [302, 357] on input "text" at bounding box center [297, 358] width 200 height 40
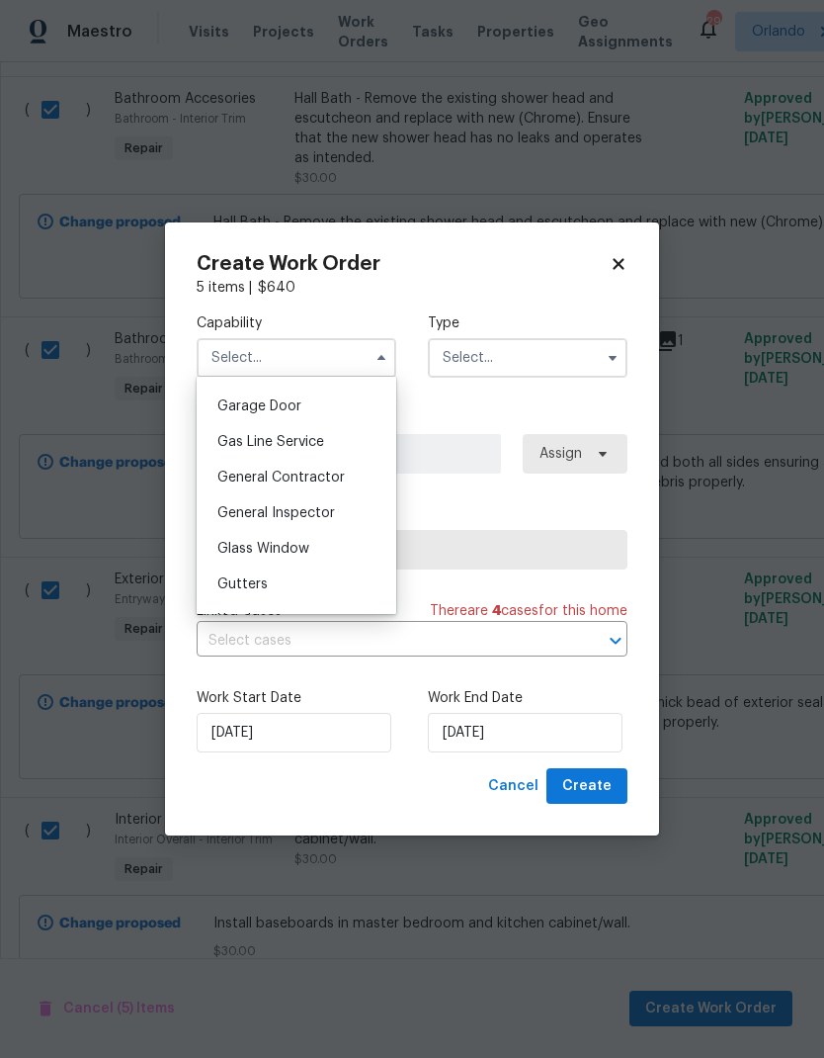
scroll to position [890, 0]
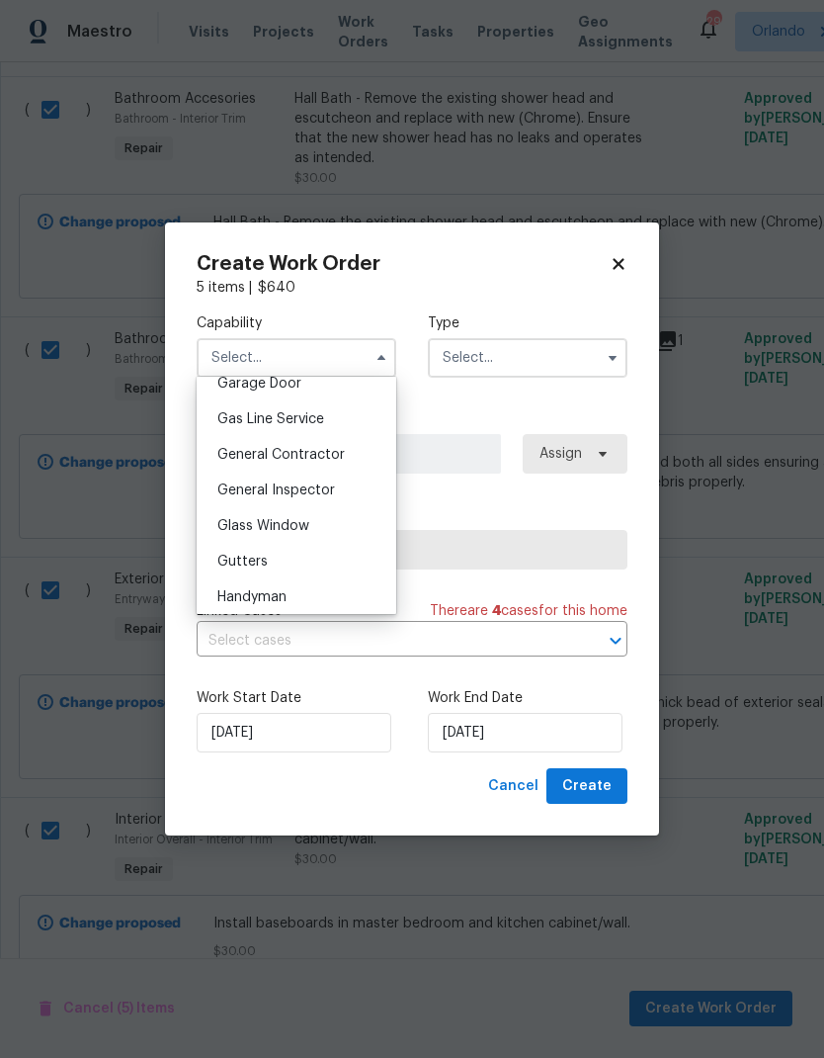
click at [329, 465] on div "General Contractor" at bounding box center [297, 455] width 190 height 36
type input "General Contractor"
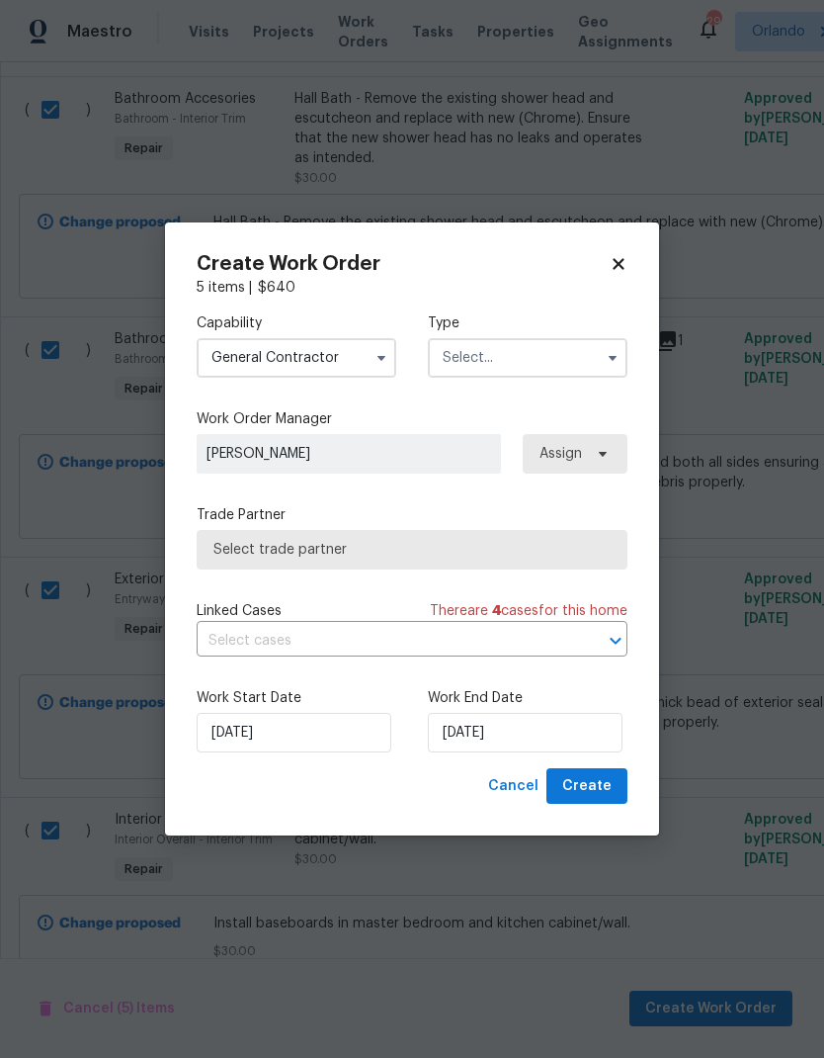
click at [579, 361] on input "text" at bounding box center [528, 358] width 200 height 40
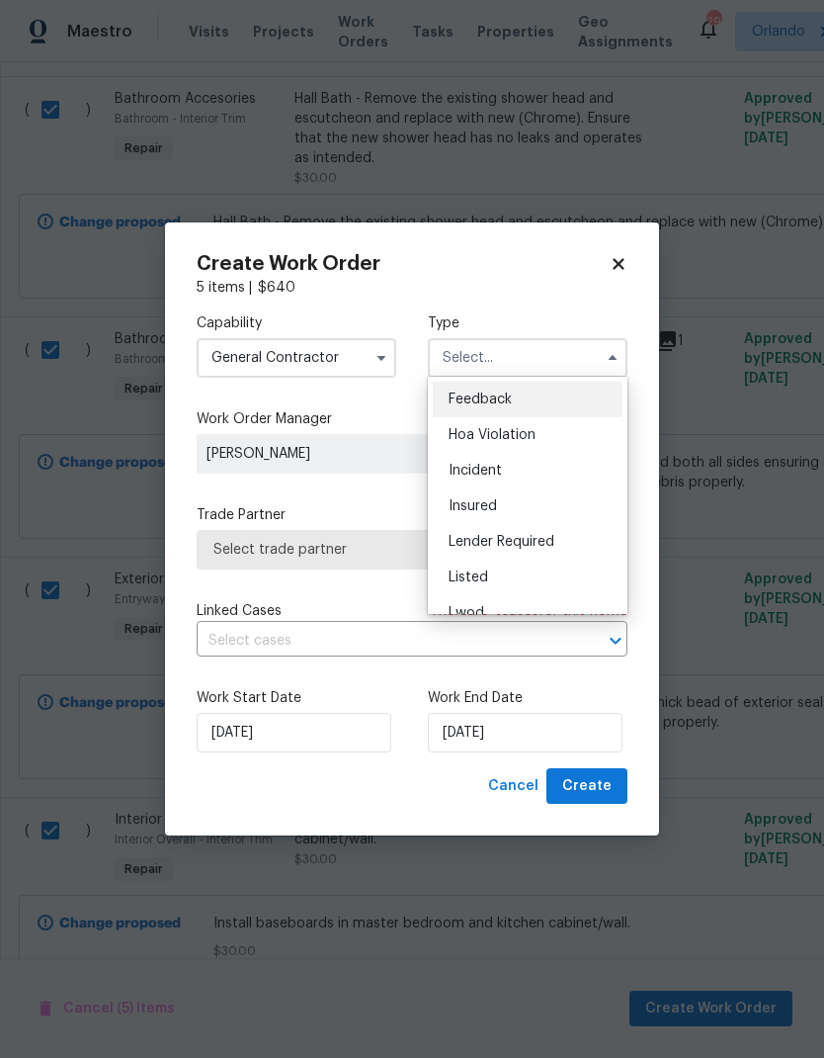
click at [555, 572] on div "Listed" at bounding box center [528, 577] width 190 height 36
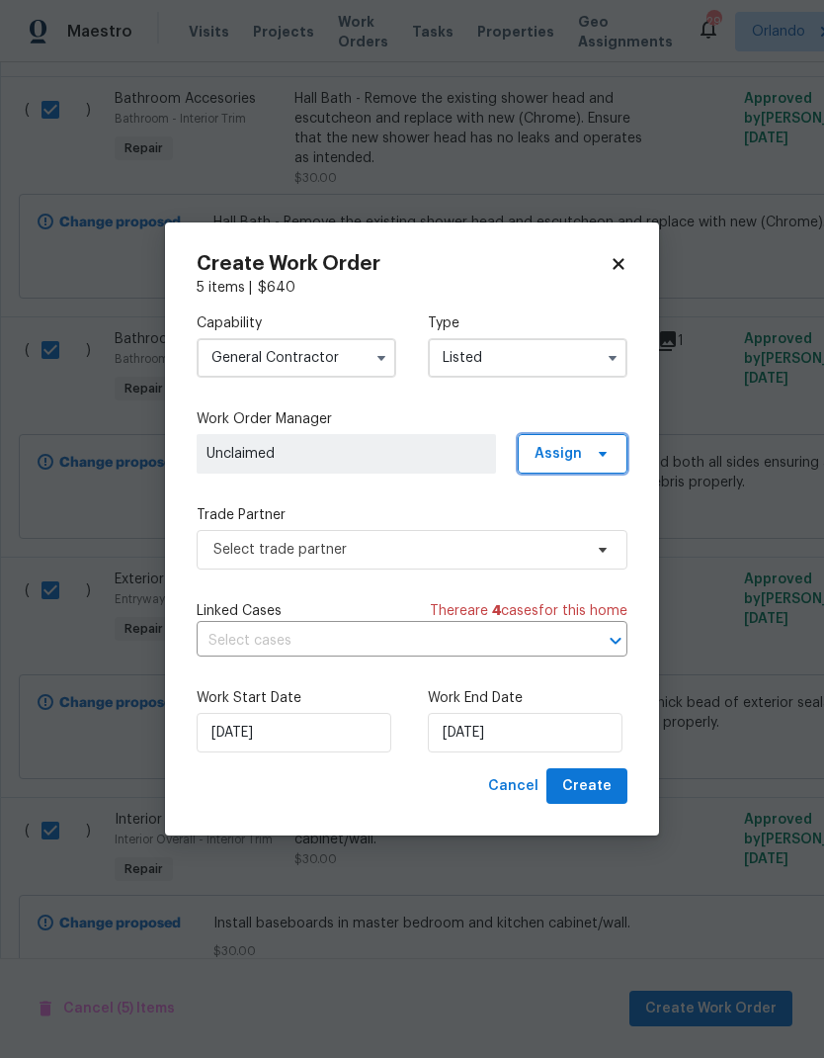
click at [580, 450] on span "Assign" at bounding box center [558, 454] width 47 height 20
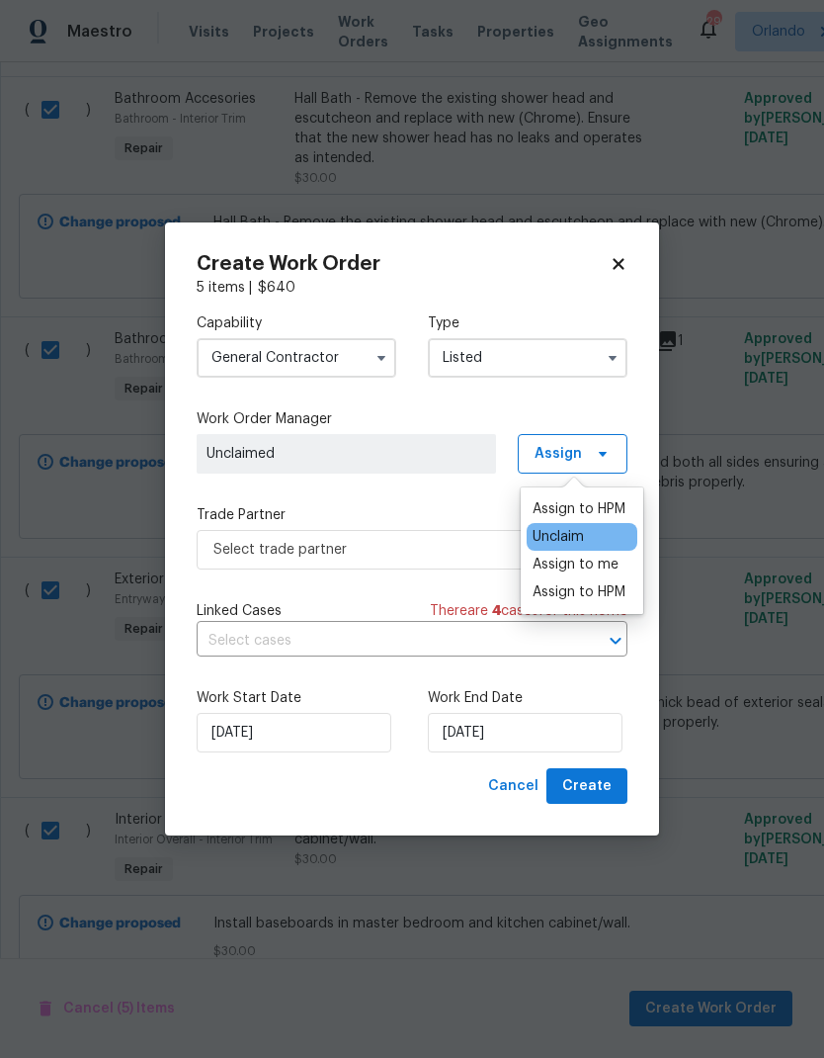
click at [603, 570] on div "Assign to me" at bounding box center [576, 564] width 86 height 20
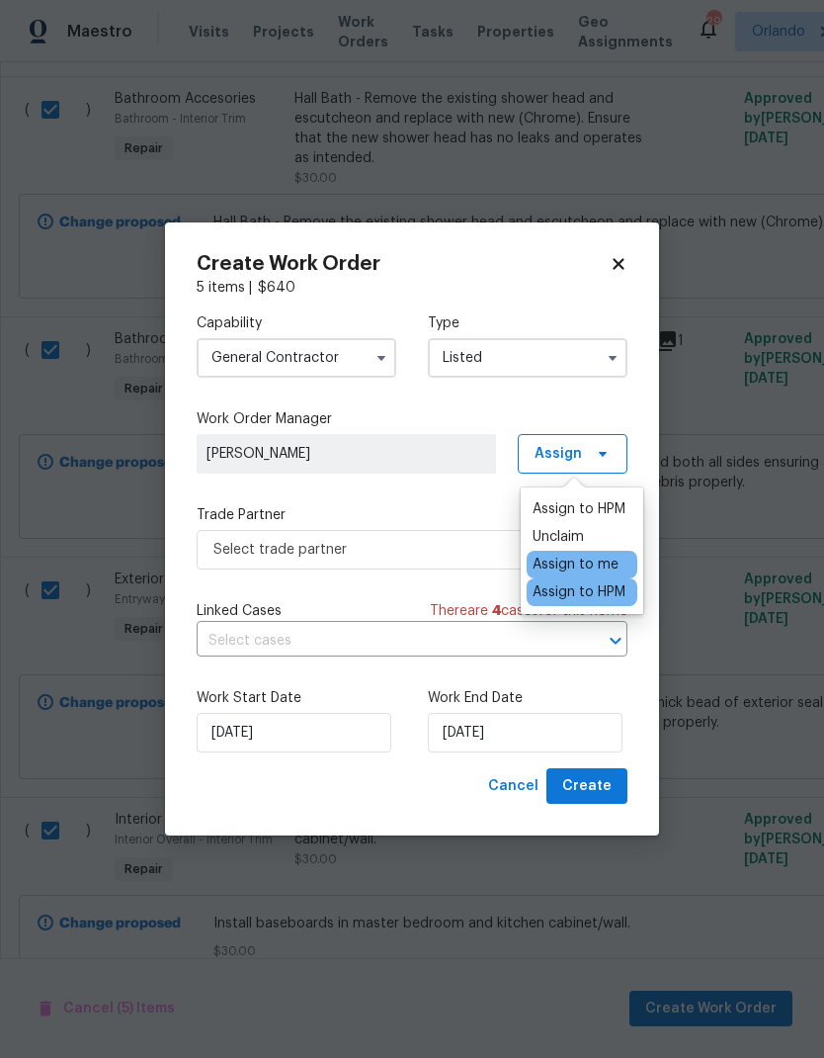
click at [454, 502] on div "Capability General Contractor Type Listed Work Order Manager Austin Jones Assig…" at bounding box center [412, 532] width 431 height 470
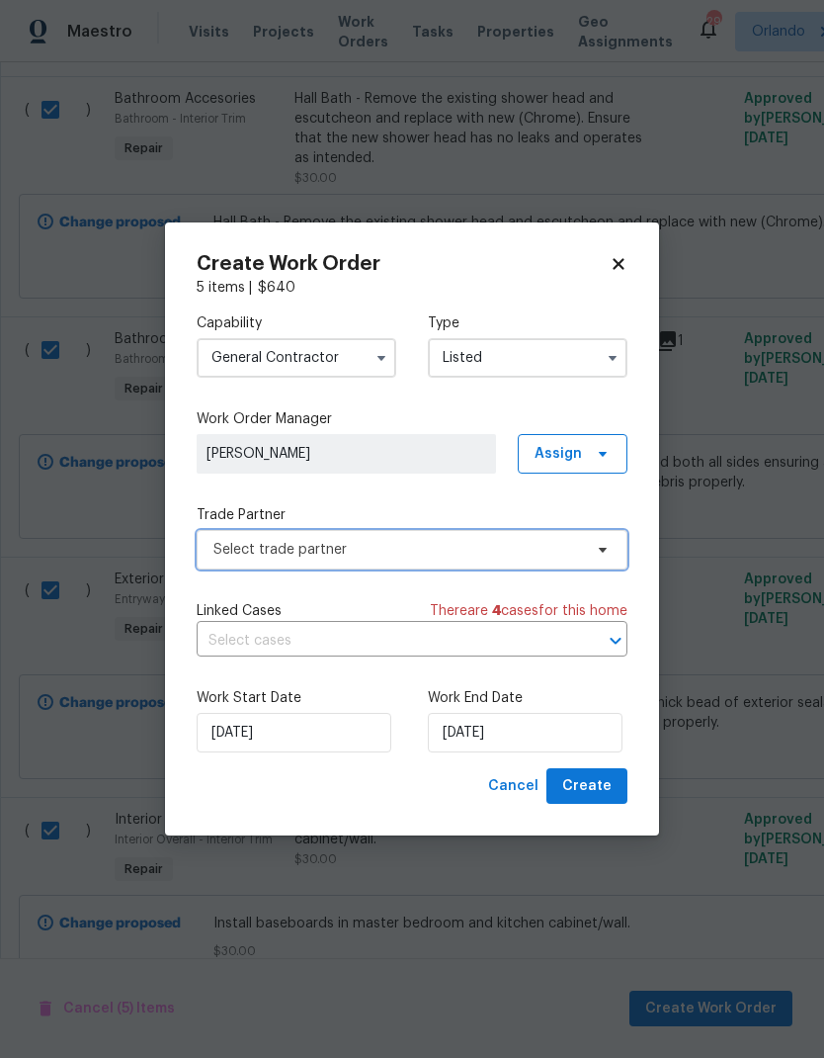
click at [535, 541] on span "Select trade partner" at bounding box center [397, 550] width 369 height 20
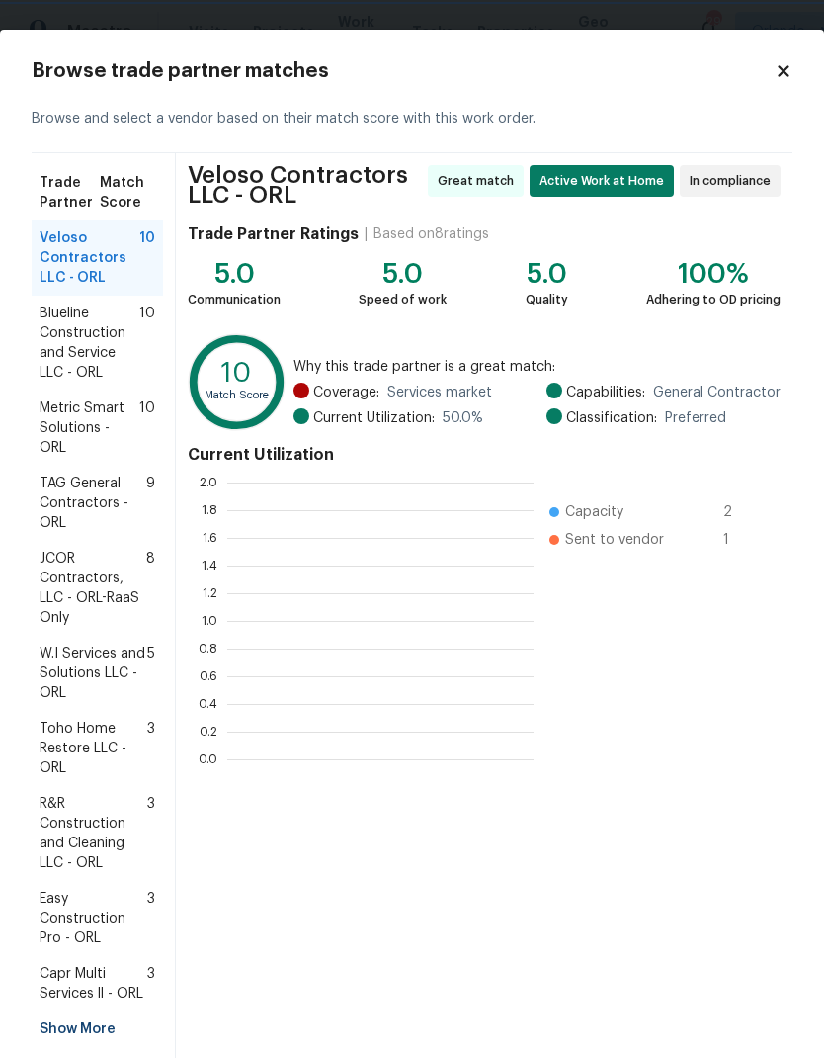
scroll to position [277, 306]
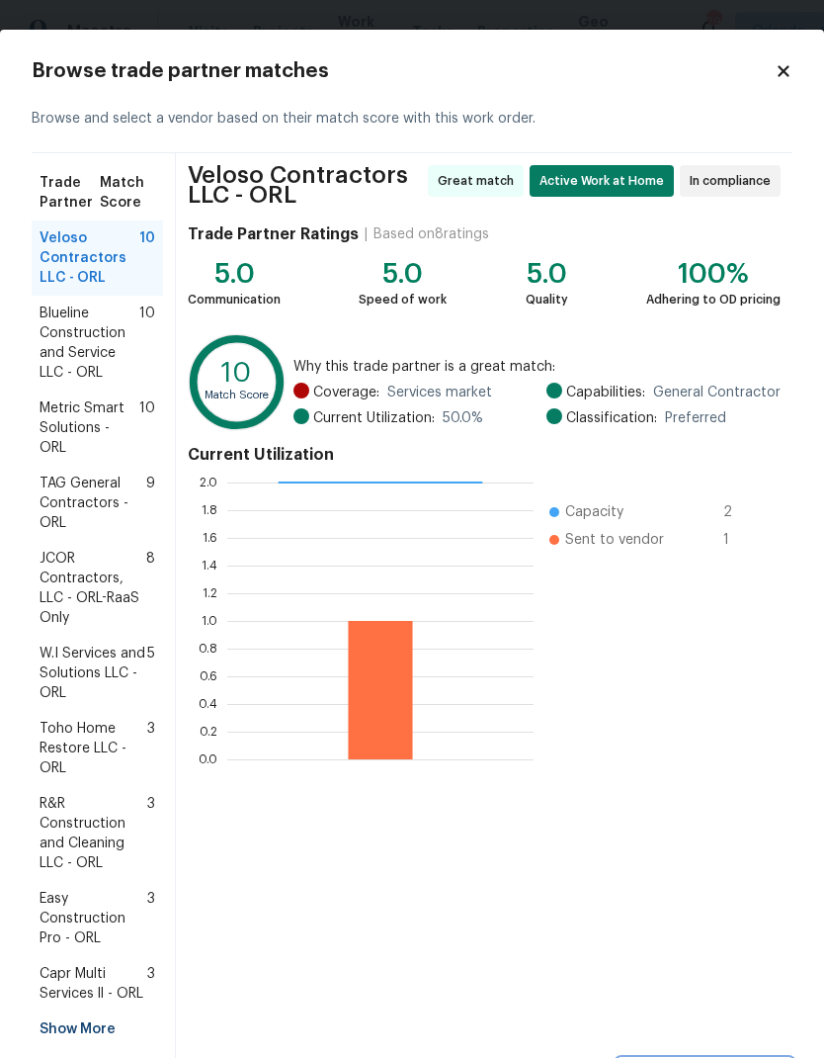
click at [762, 1057] on span "Select trade partner" at bounding box center [705, 1076] width 143 height 25
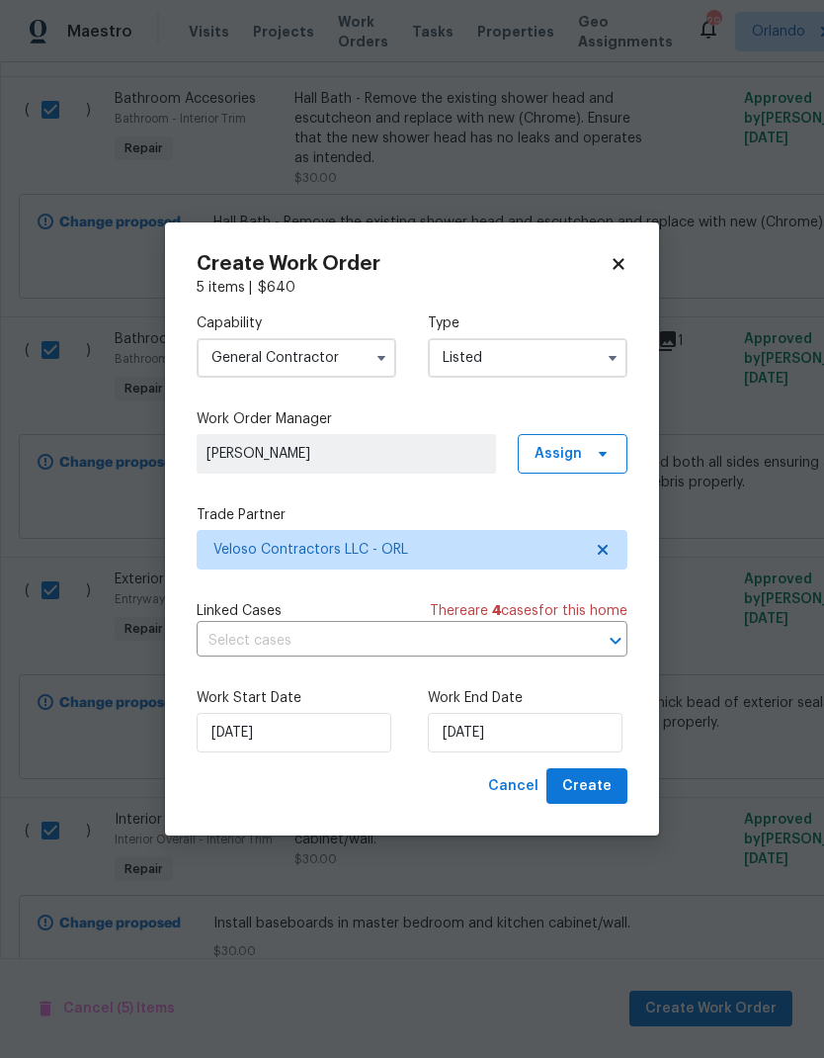
click at [570, 348] on input "Listed" at bounding box center [528, 358] width 200 height 40
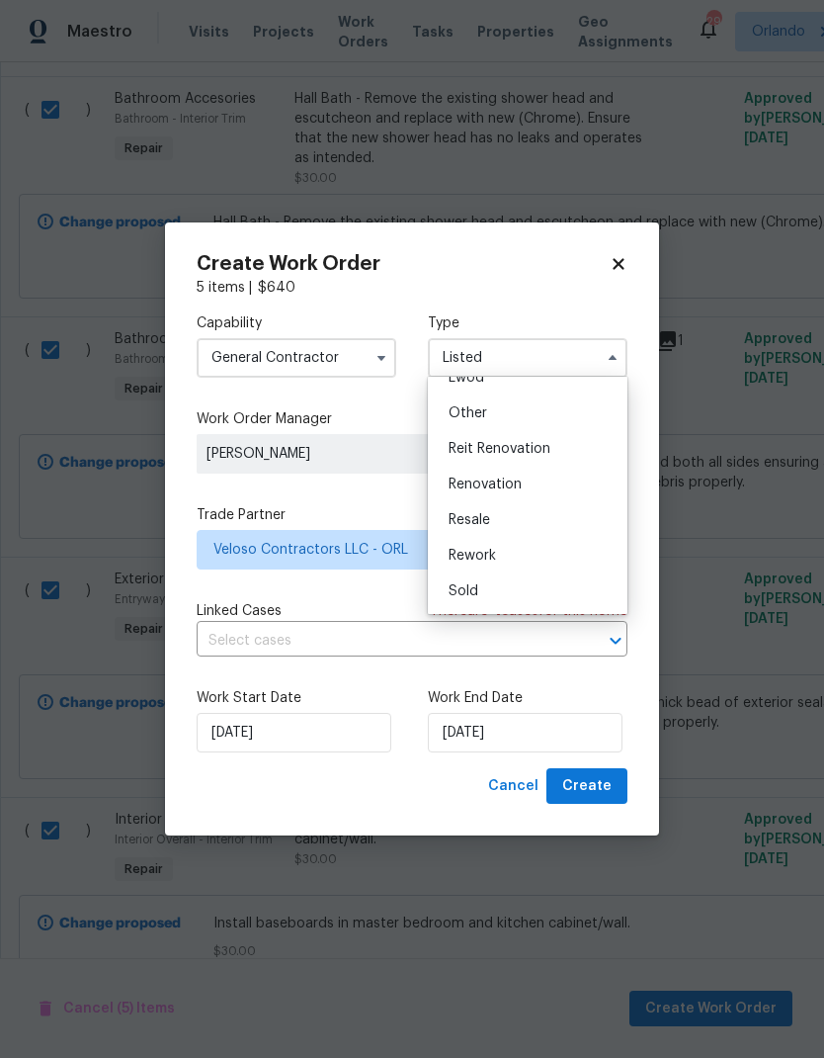
scroll to position [235, 0]
click at [544, 483] on div "Renovation" at bounding box center [528, 485] width 190 height 36
type input "Renovation"
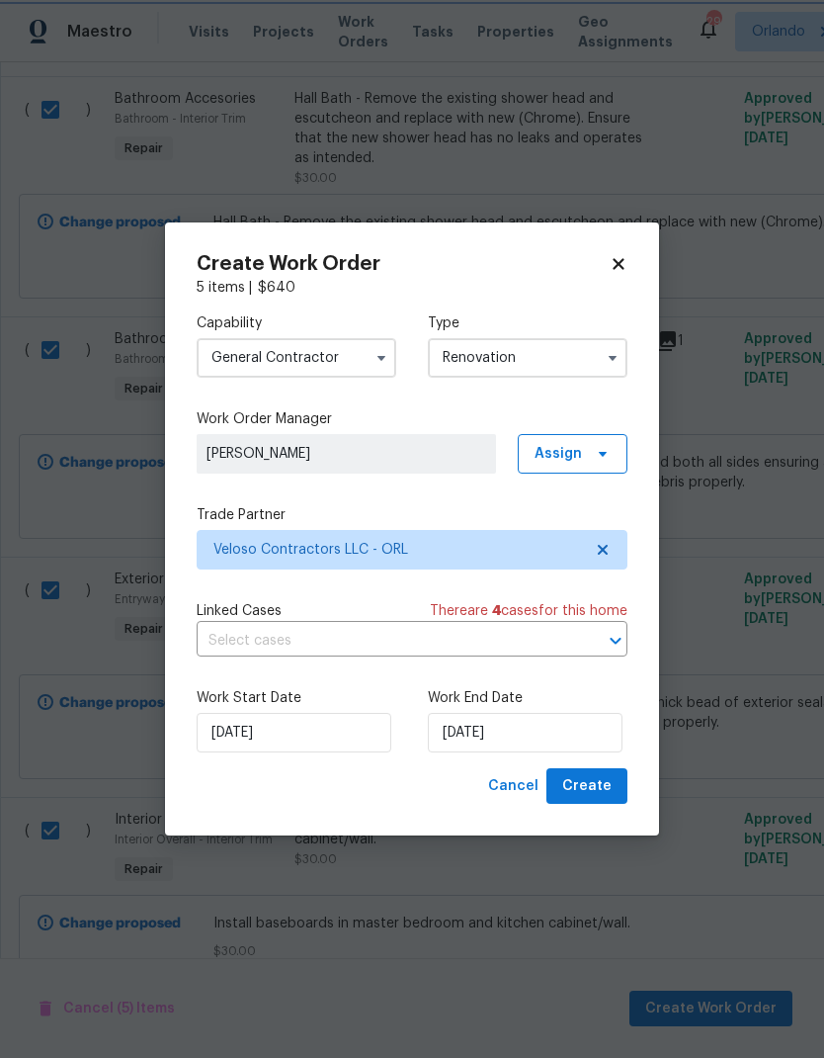
scroll to position [0, 0]
click at [530, 740] on input "[DATE]" at bounding box center [525, 733] width 195 height 40
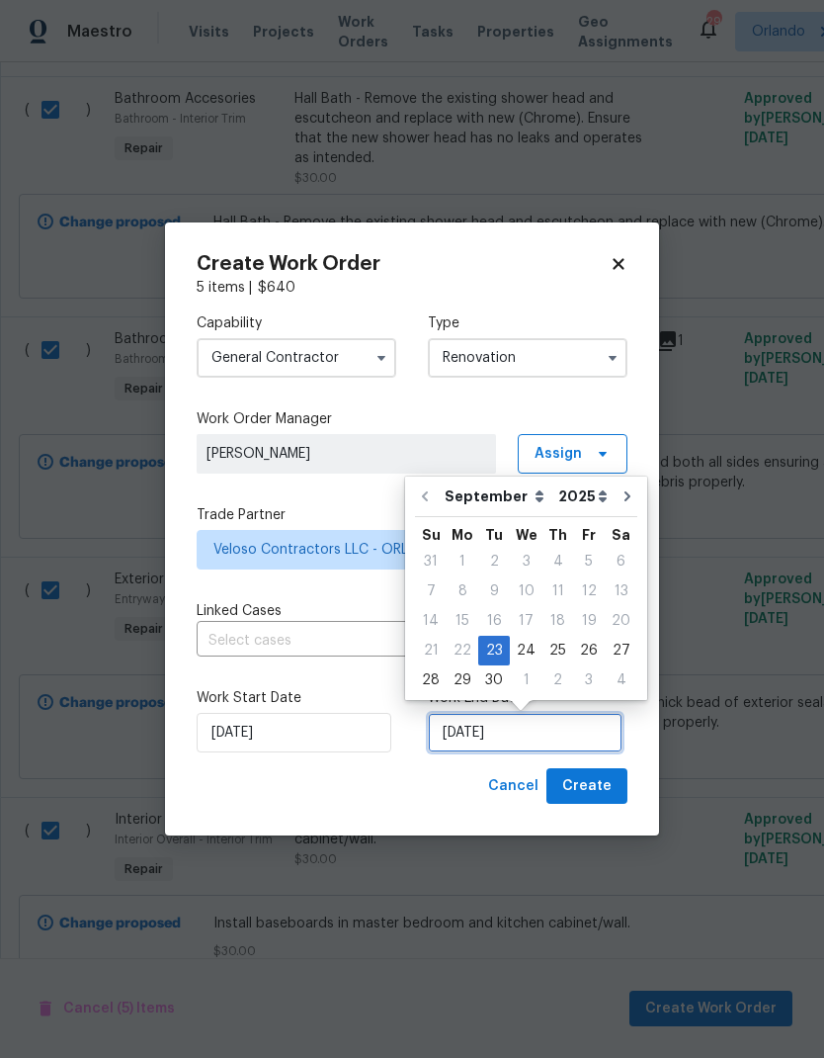
scroll to position [8, 0]
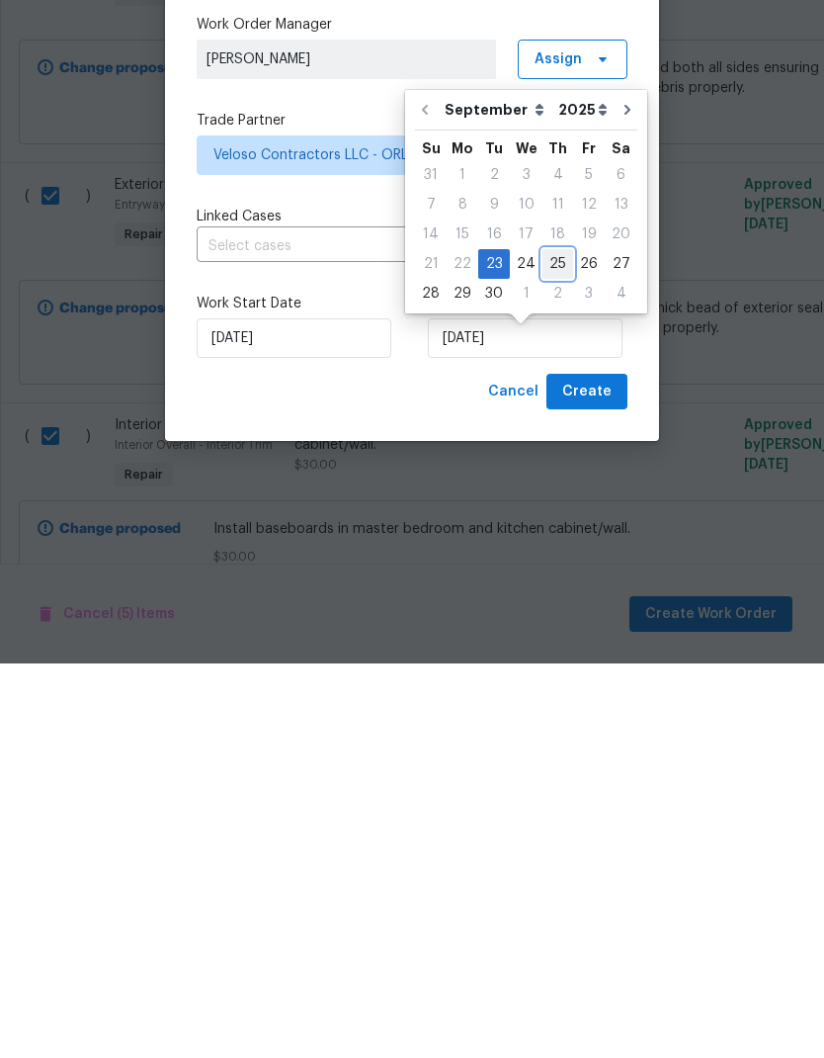
click at [543, 644] on div "25" at bounding box center [558, 658] width 31 height 28
type input "[DATE]"
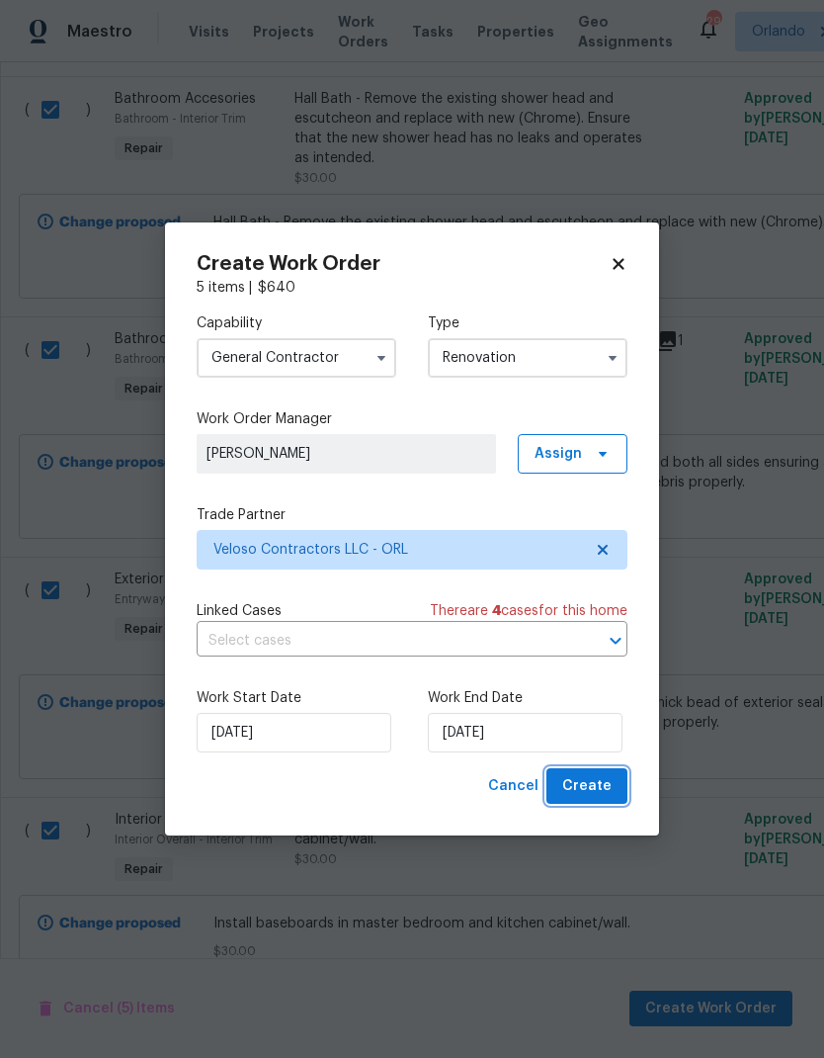
click at [603, 782] on span "Create" at bounding box center [586, 786] width 49 height 25
checkbox input "false"
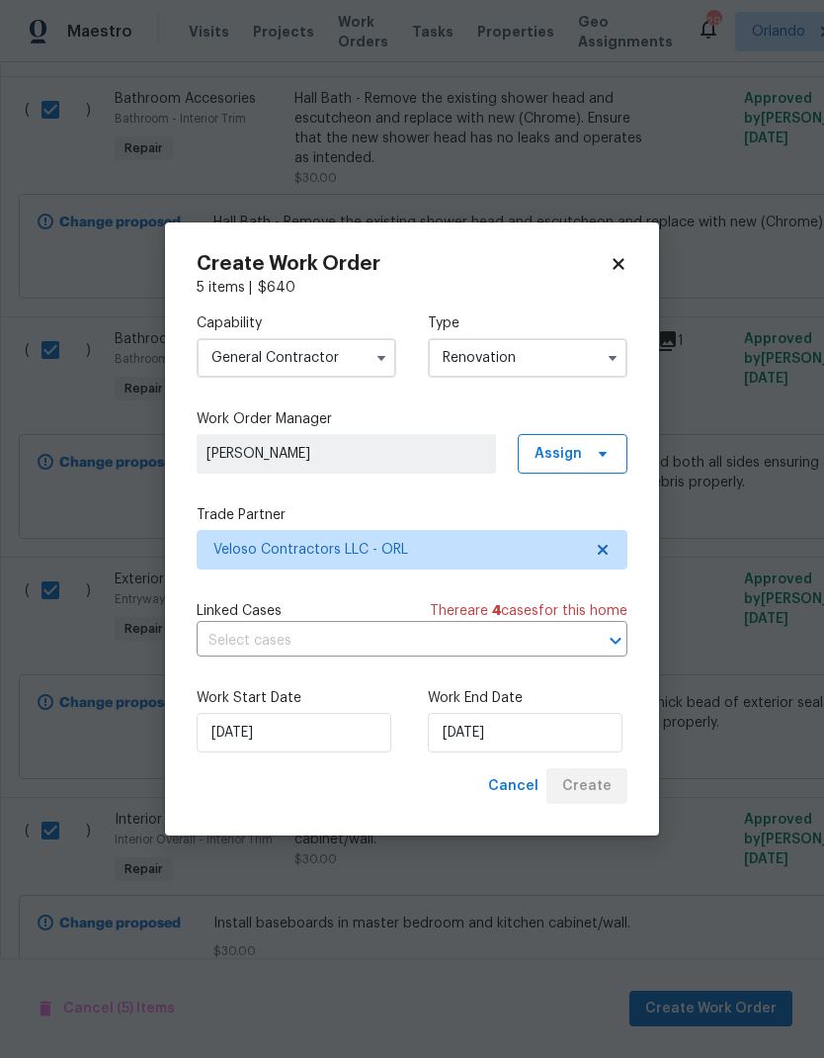
checkbox input "false"
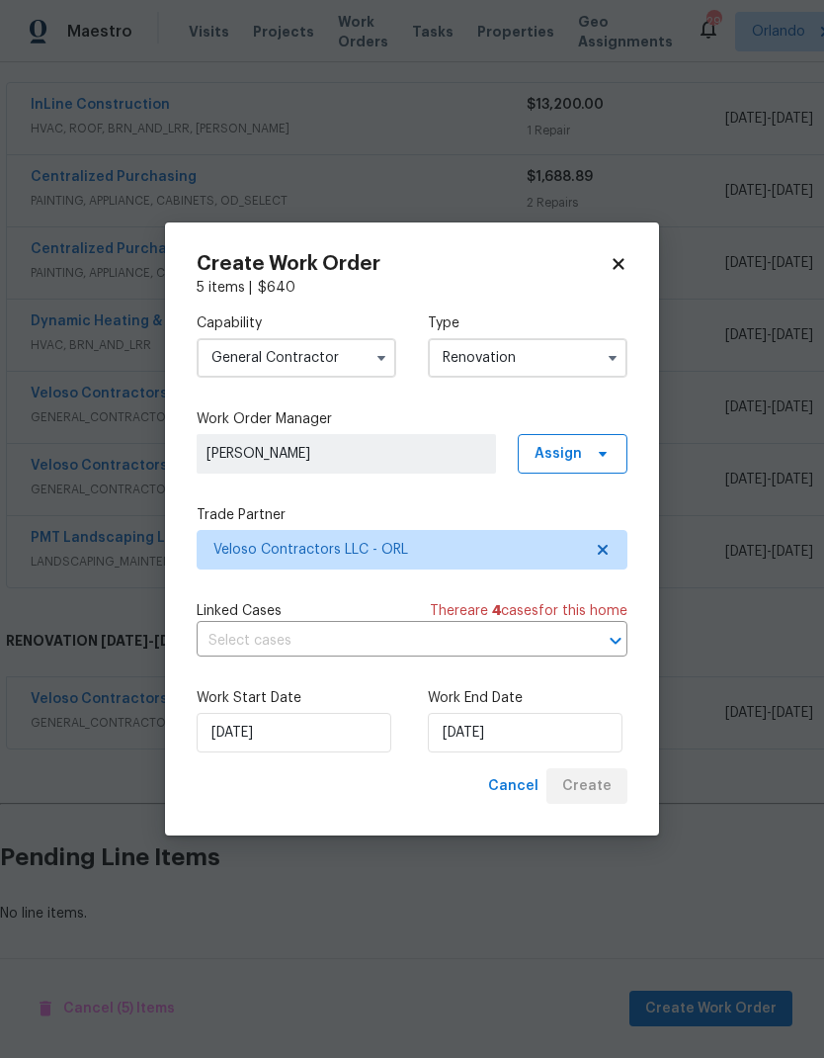
scroll to position [279, 0]
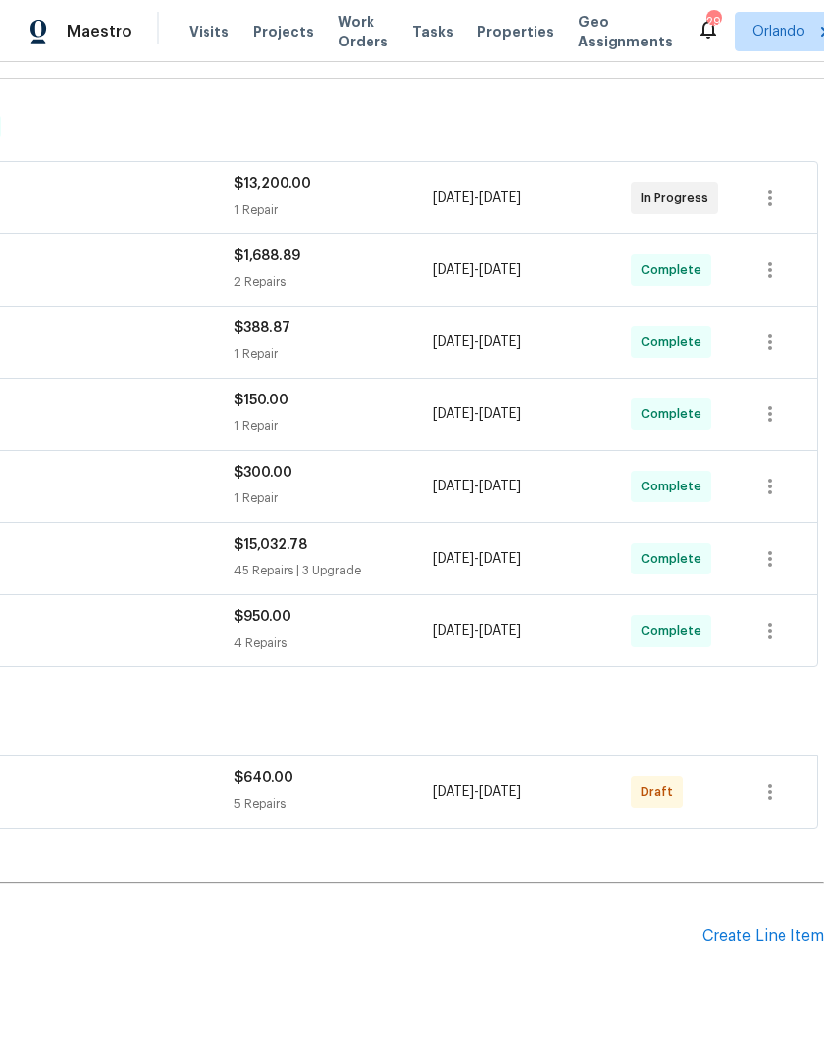
scroll to position [279, 293]
click at [781, 790] on icon "button" at bounding box center [770, 793] width 24 height 24
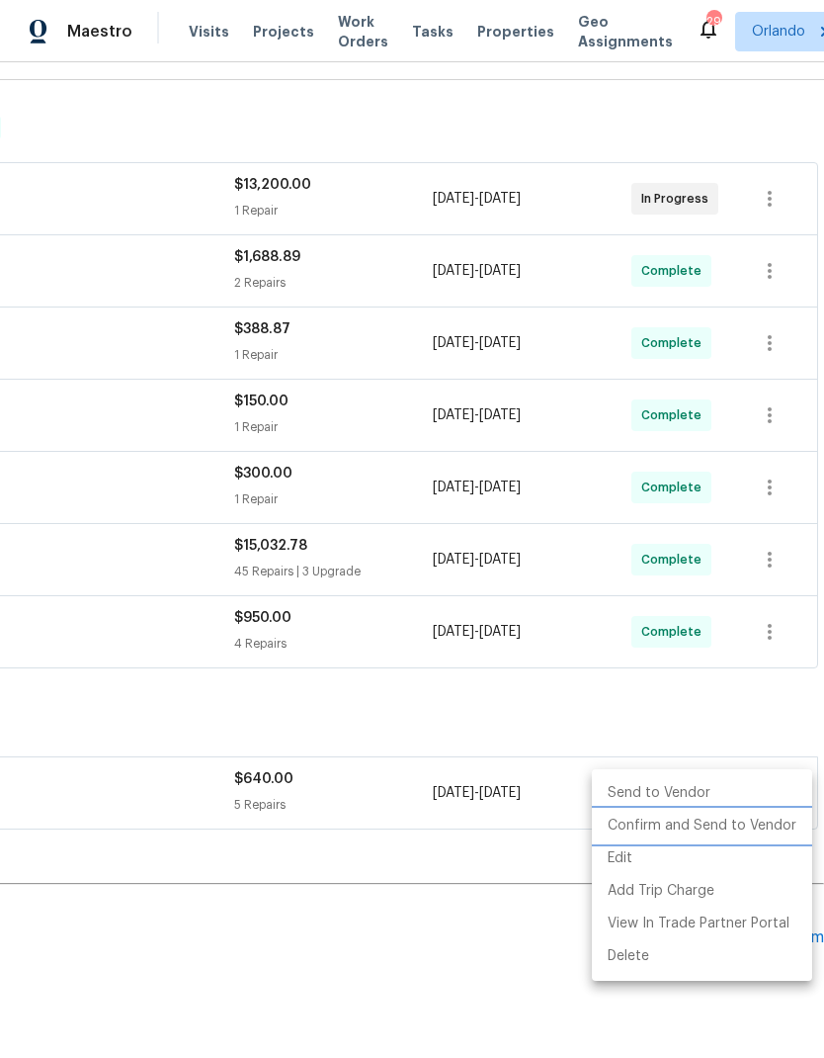
click at [745, 833] on li "Confirm and Send to Vendor" at bounding box center [702, 825] width 220 height 33
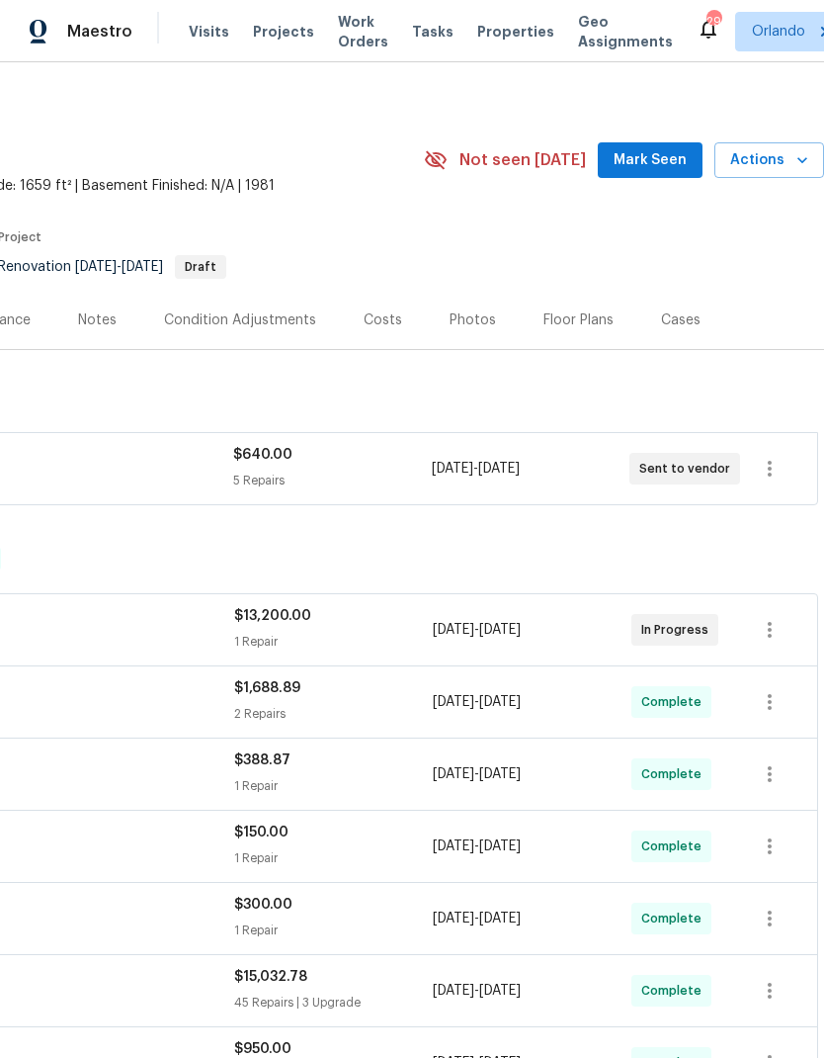
scroll to position [9, 293]
click at [677, 158] on span "Mark Seen" at bounding box center [650, 160] width 73 height 25
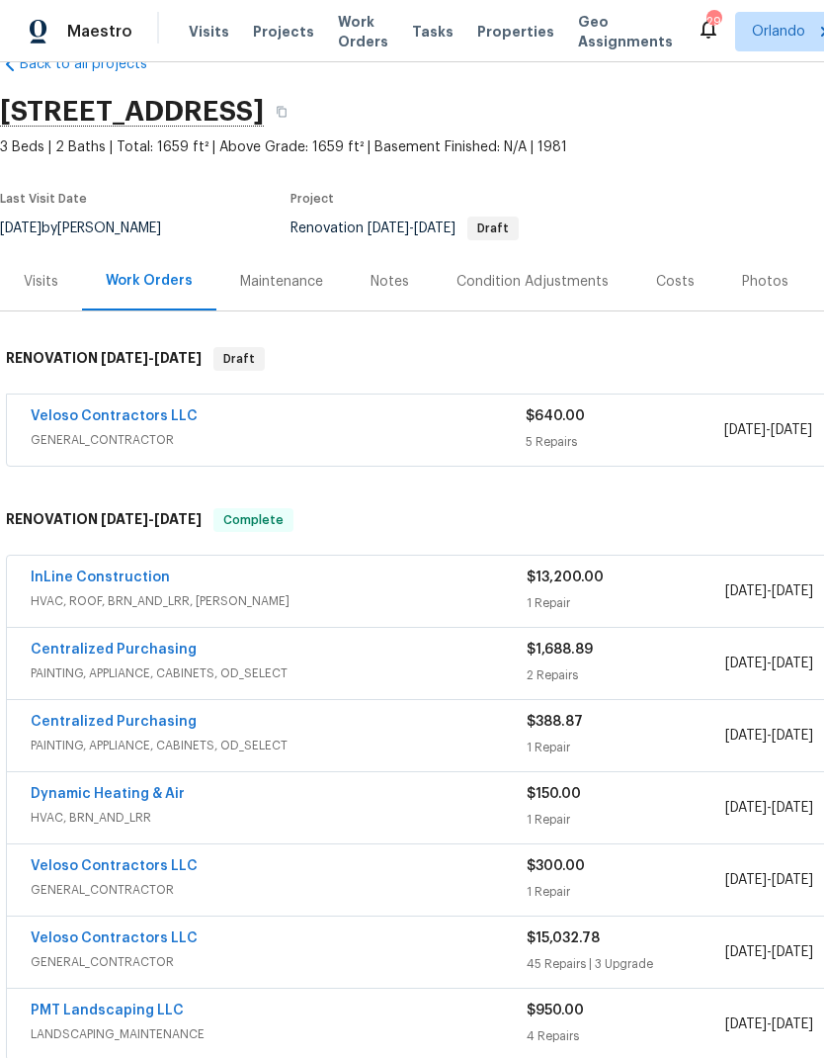
scroll to position [48, 0]
click at [158, 419] on link "Veloso Contractors LLC" at bounding box center [114, 415] width 167 height 14
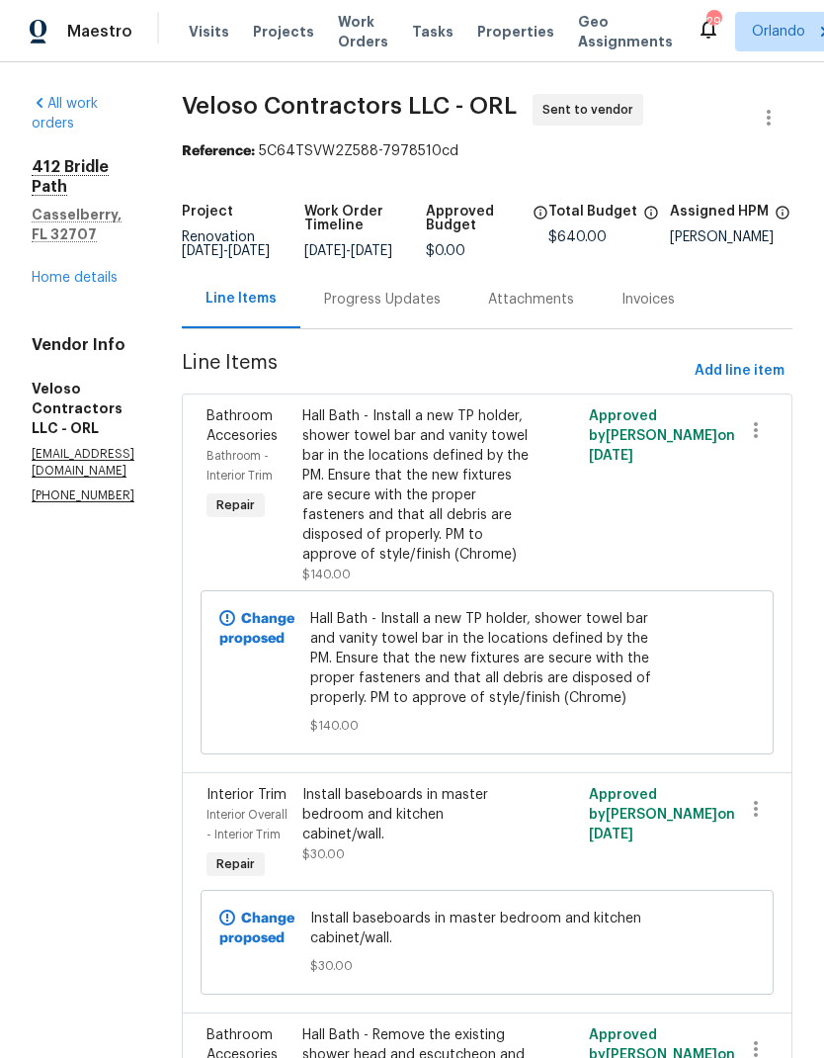
click at [100, 271] on link "Home details" at bounding box center [75, 278] width 86 height 14
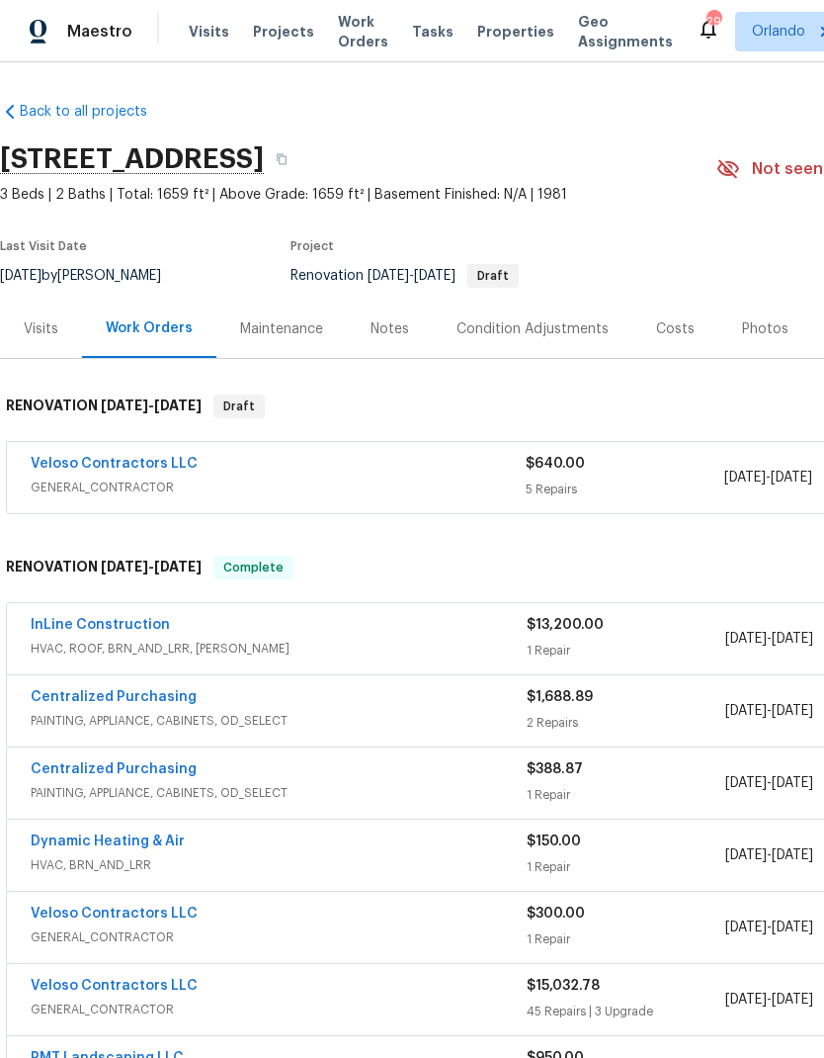
click at [142, 626] on link "InLine Construction" at bounding box center [100, 625] width 139 height 14
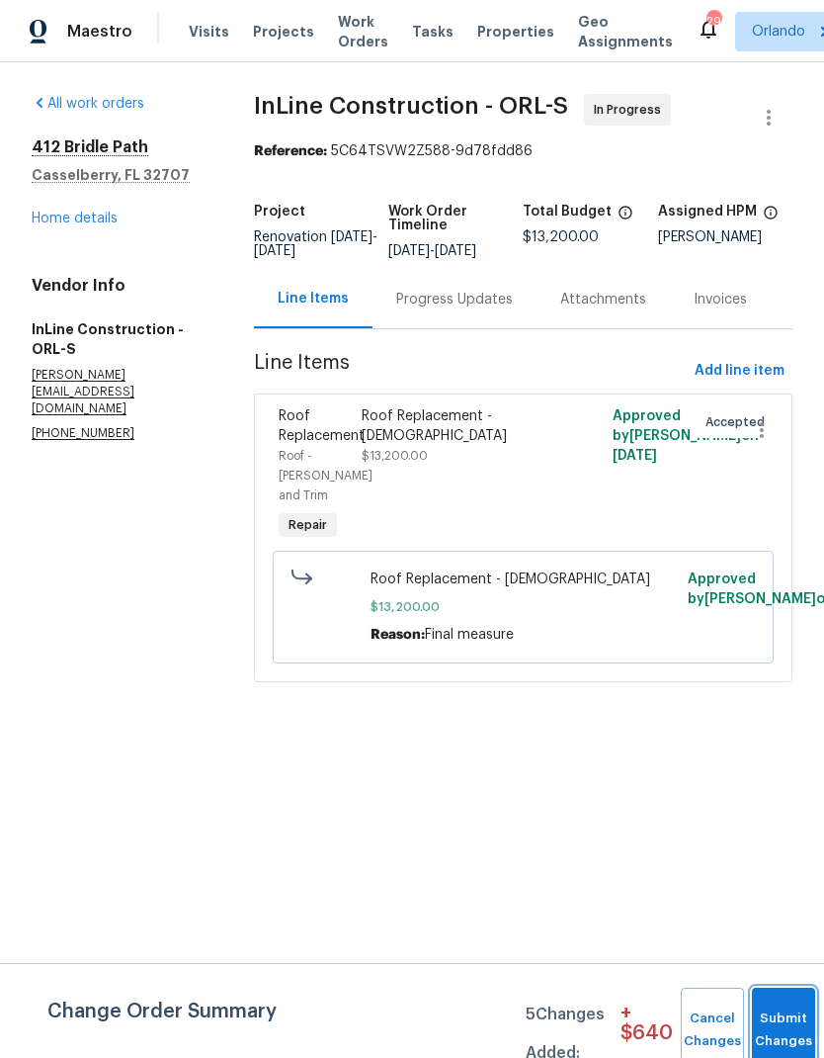
click at [785, 1020] on button "Submit Changes" at bounding box center [783, 1029] width 63 height 85
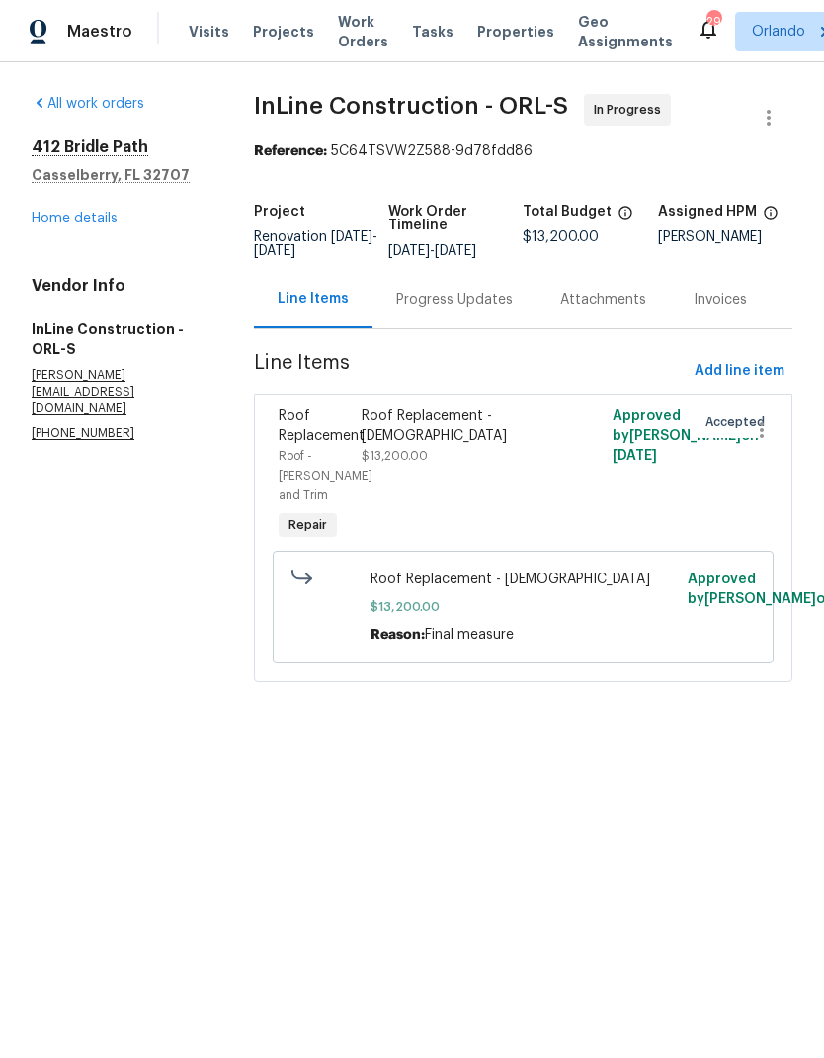
click at [93, 218] on link "Home details" at bounding box center [75, 219] width 86 height 14
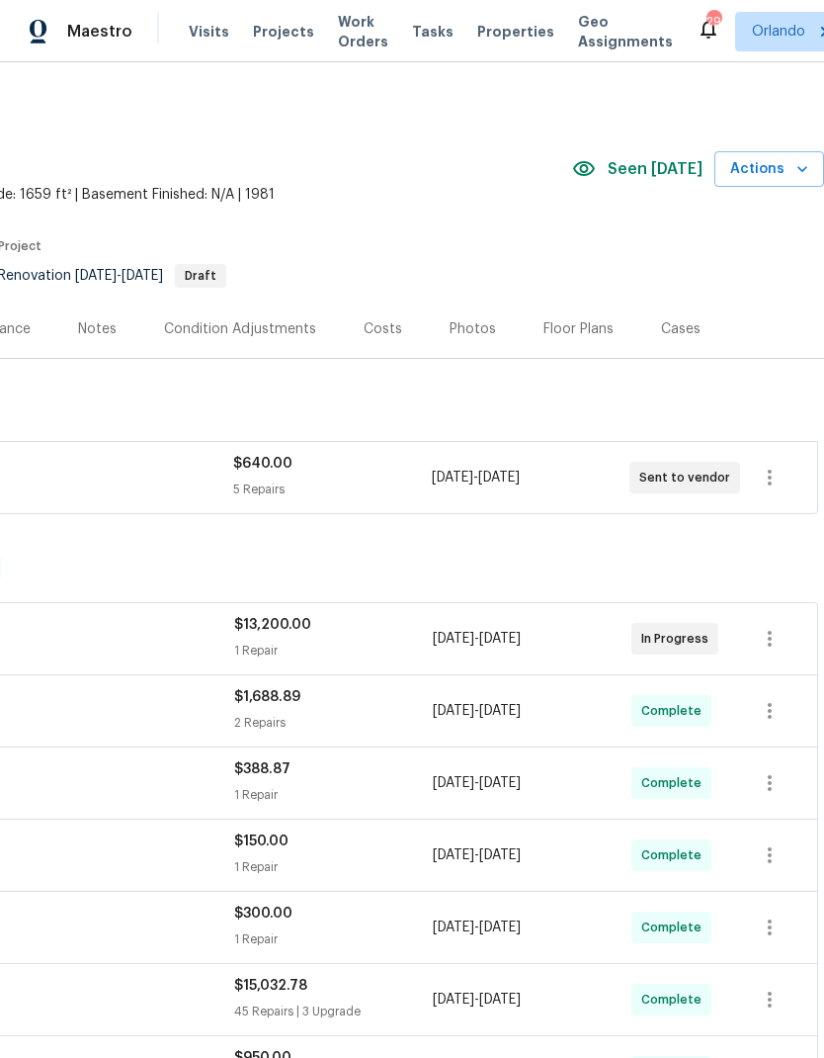
scroll to position [0, 293]
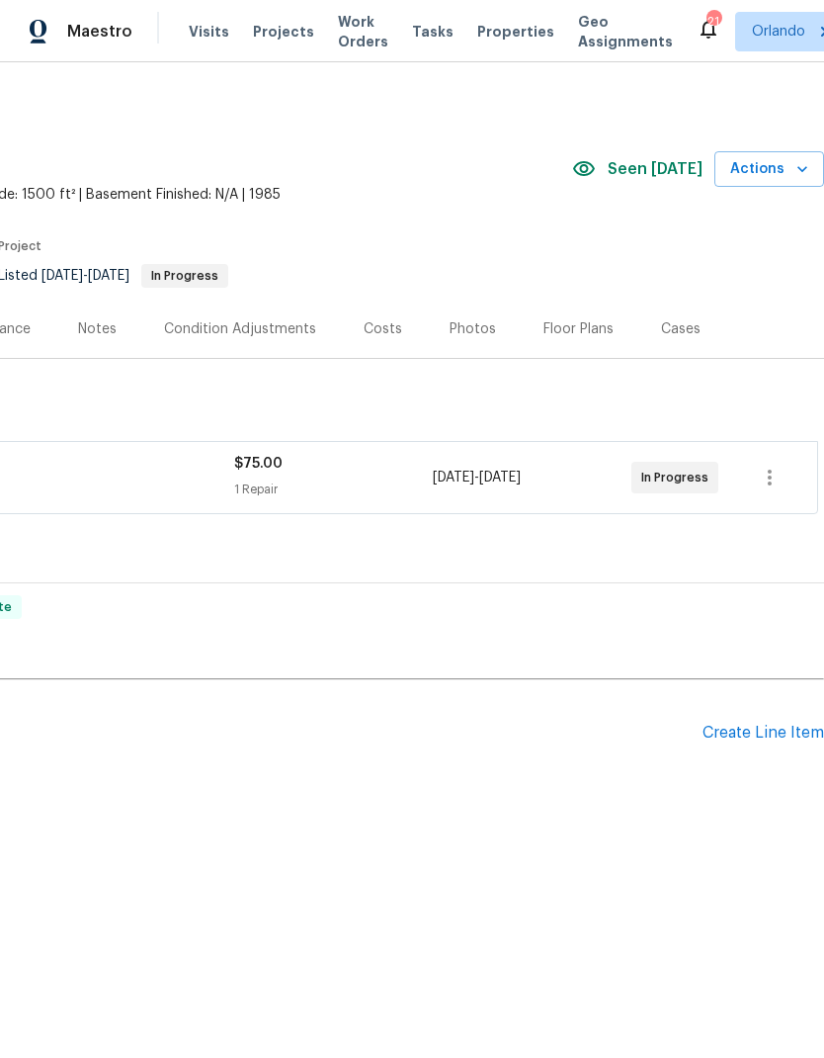
scroll to position [0, 293]
click at [773, 731] on div "Create Line Item" at bounding box center [764, 732] width 122 height 19
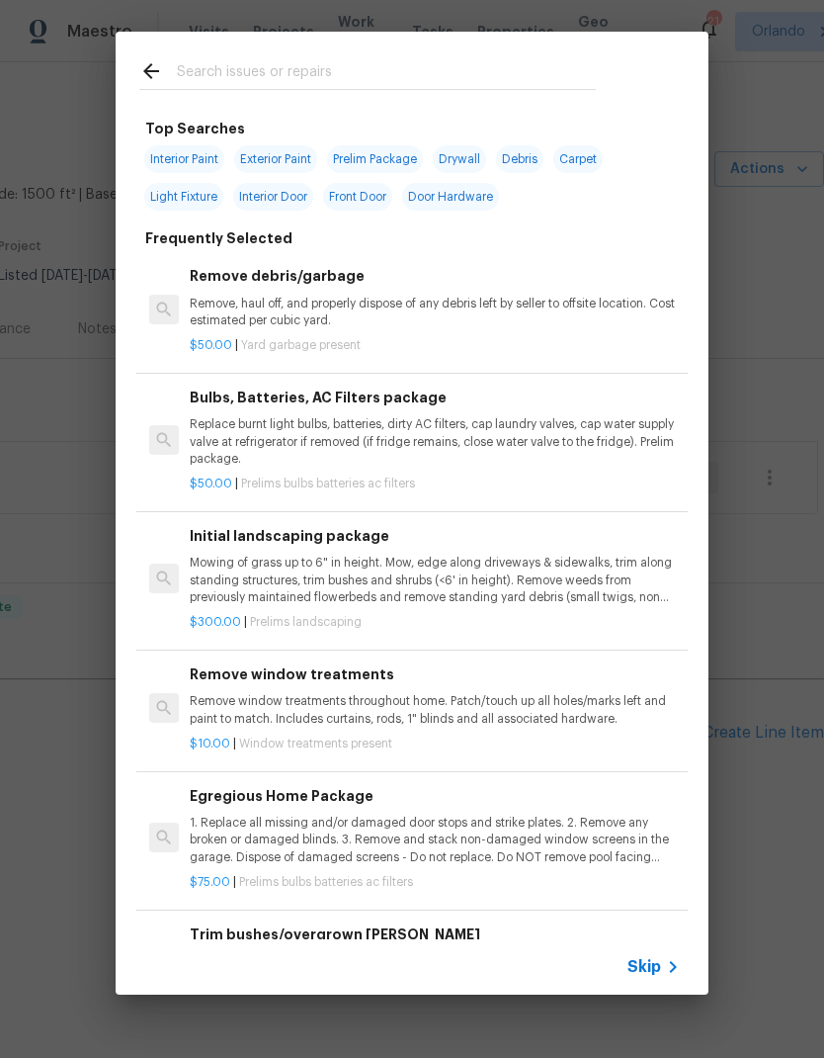
click at [336, 70] on input "text" at bounding box center [386, 74] width 419 height 30
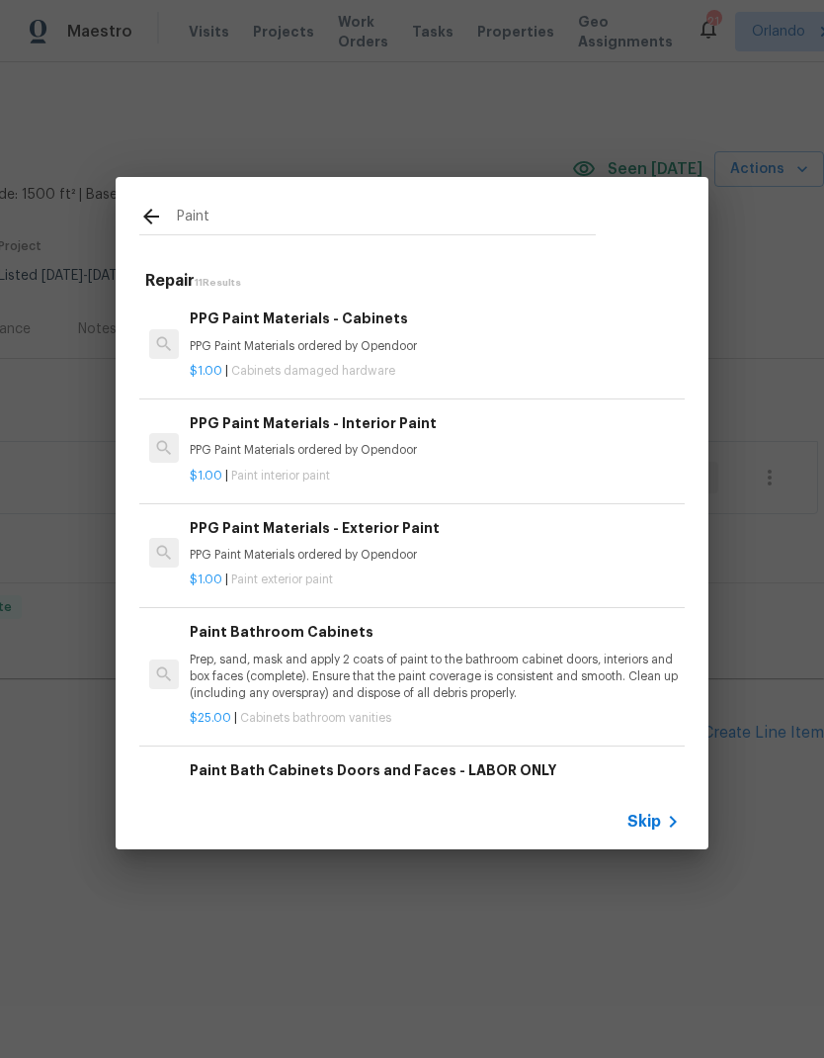
type input "Paint"
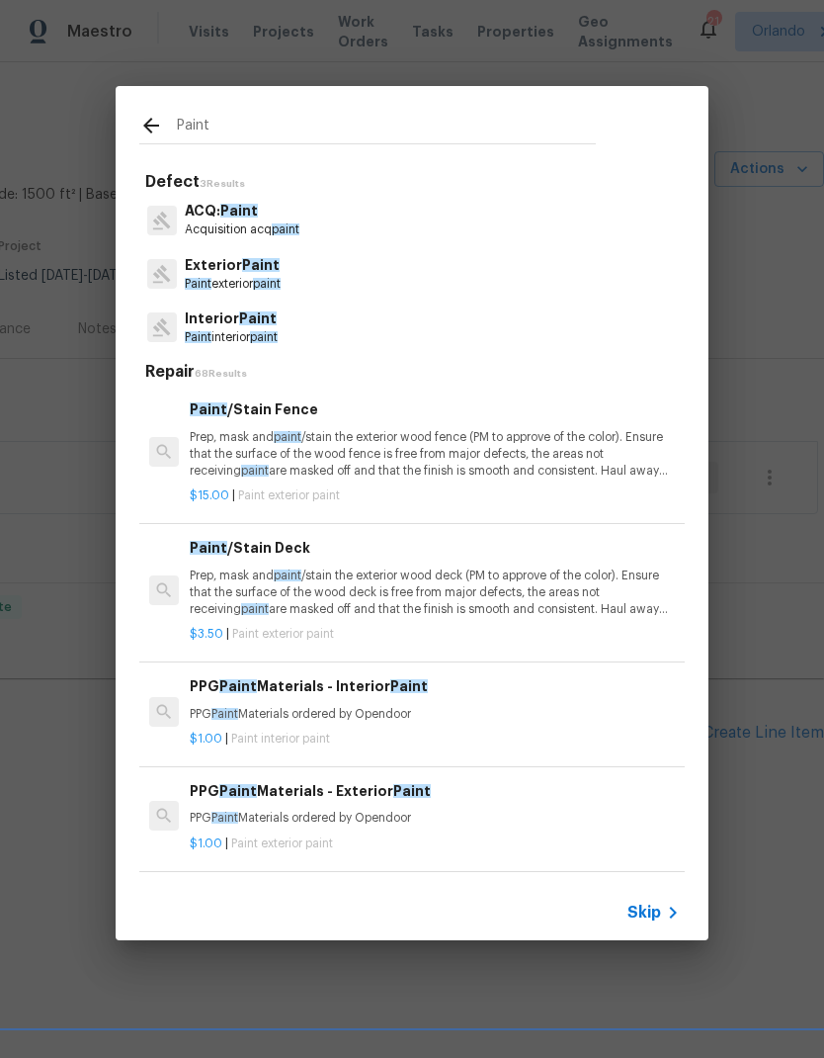
click at [261, 328] on p "Interior Paint" at bounding box center [231, 318] width 93 height 21
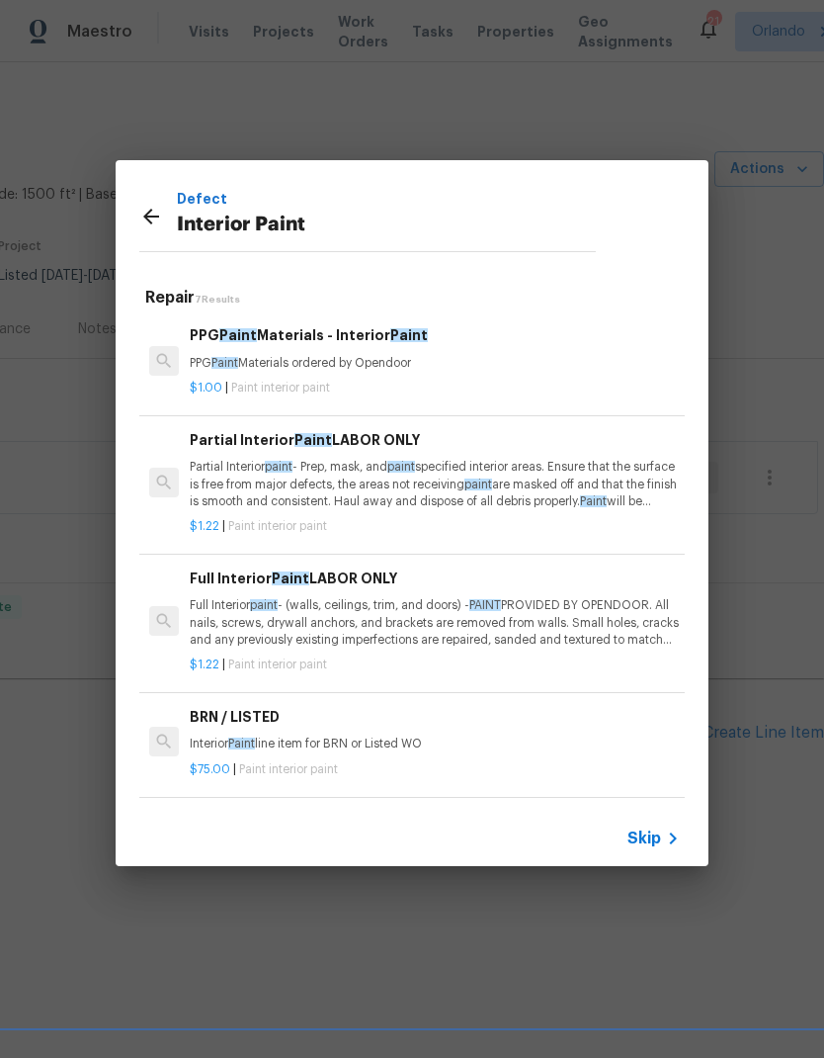
click at [357, 457] on div "Partial Interior Paint LABOR ONLY Partial Interior paint - Prep, mask, and pain…" at bounding box center [435, 469] width 490 height 81
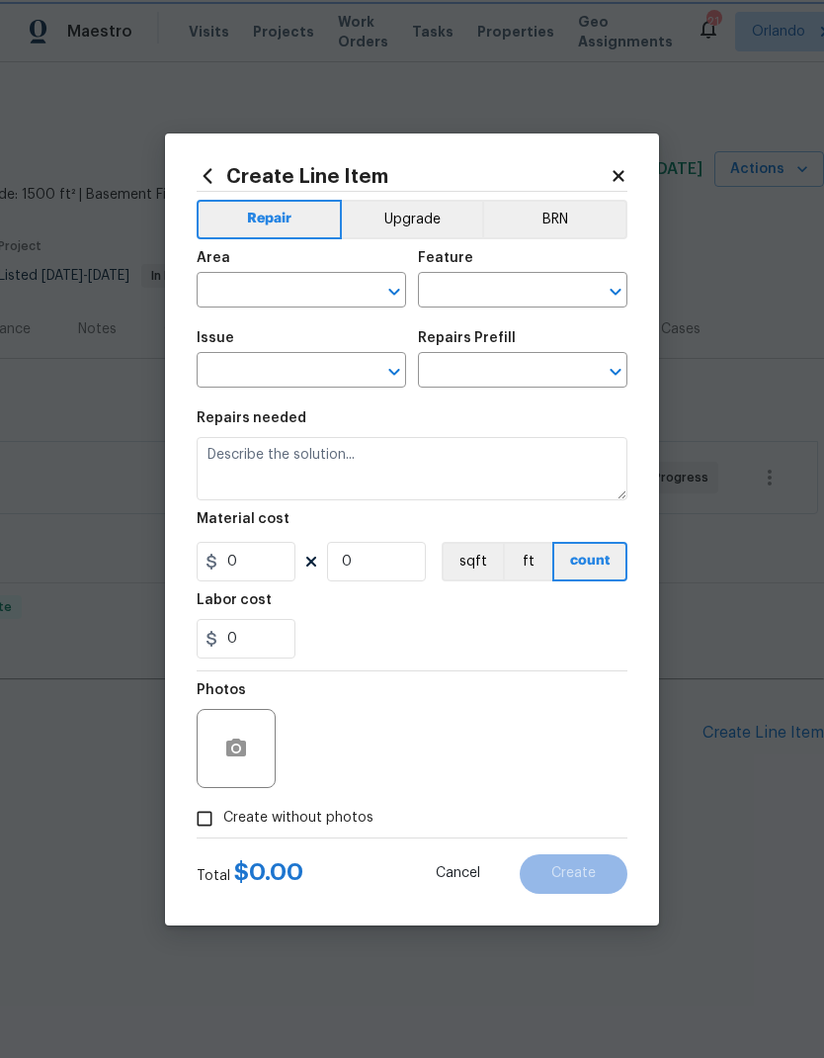
type input "Overall Paint"
type input "Interior Paint"
type input "Partial Interior Paint LABOR ONLY $1.22"
type textarea "Partial Interior paint - Prep, mask, and paint specified interior areas. Ensure…"
type input "1.22"
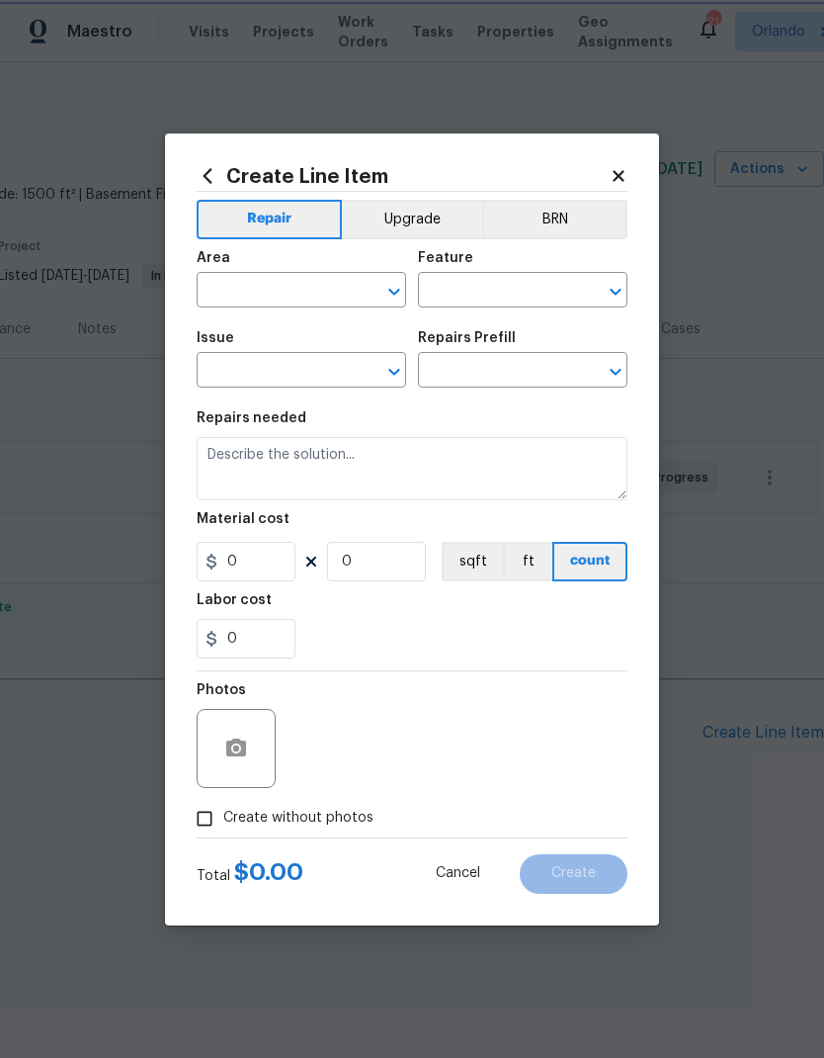
type input "1"
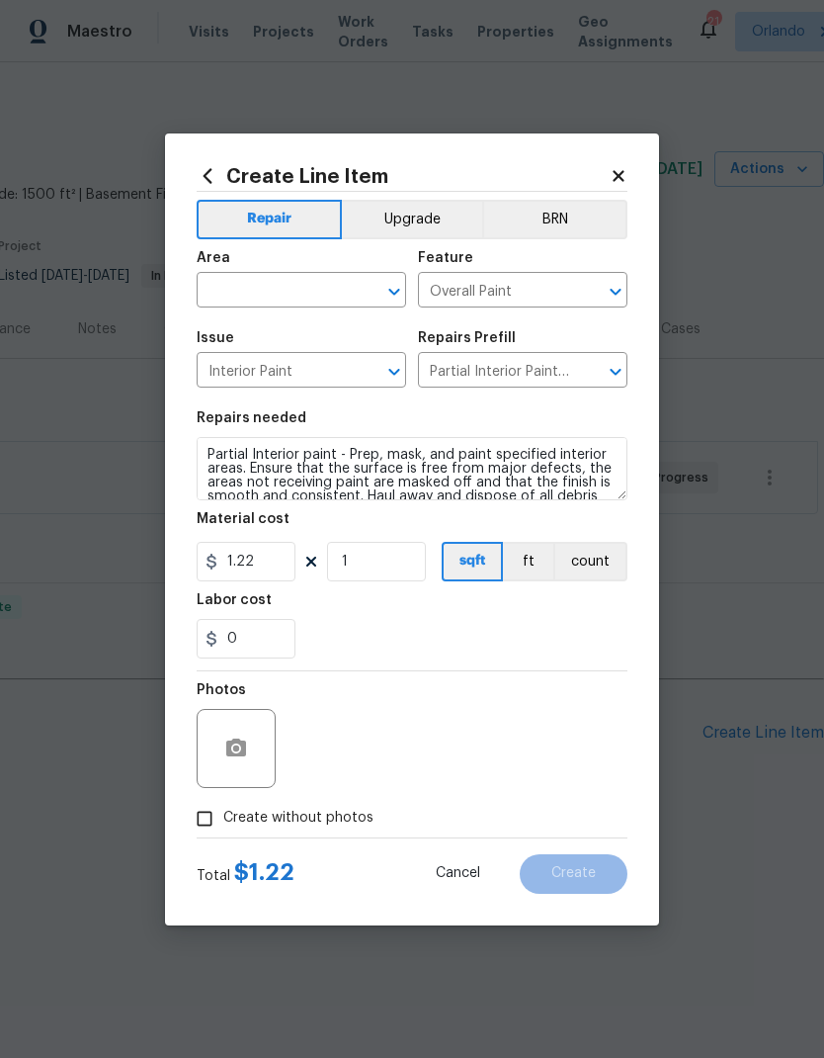
click at [321, 277] on input "text" at bounding box center [274, 292] width 154 height 31
click at [284, 368] on li "Interior Overall" at bounding box center [302, 368] width 210 height 33
type input "Interior Overall"
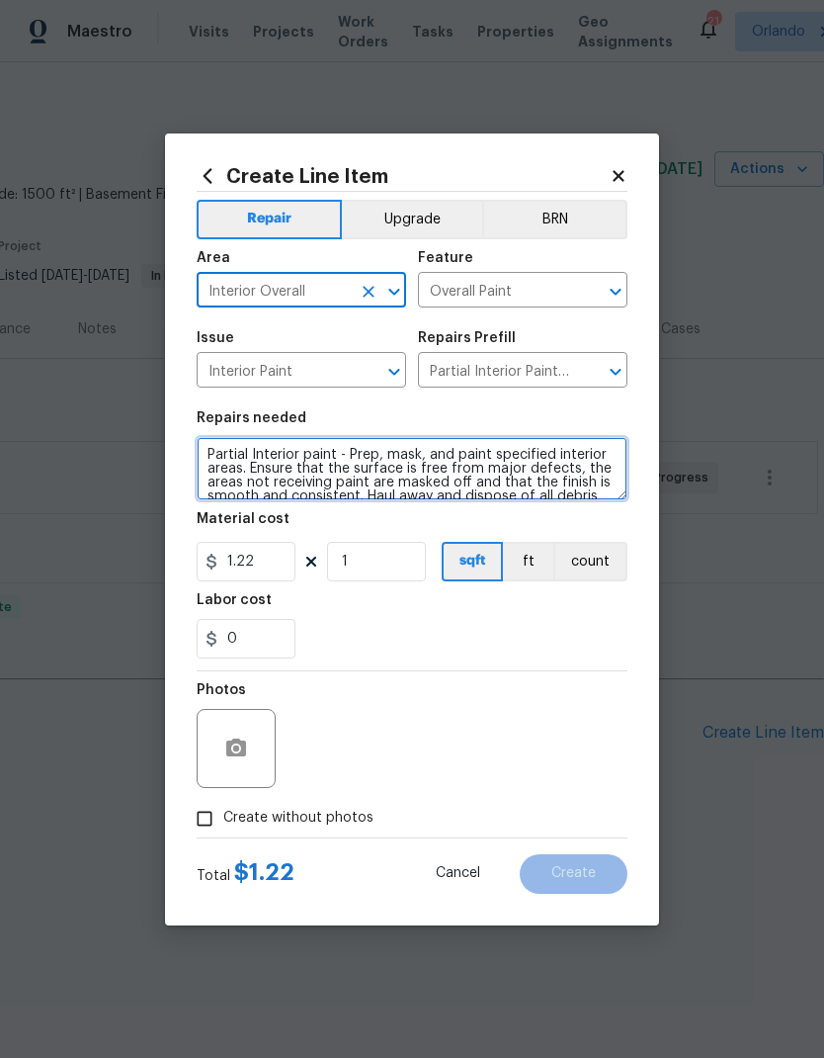
click at [248, 449] on textarea "Partial Interior paint - Prep, mask, and paint specified interior areas. Ensure…" at bounding box center [412, 468] width 431 height 63
click at [247, 449] on textarea "Partial Interior paint - Prep, mask, and paint specified interior areas. Ensure…" at bounding box center [412, 468] width 431 height 63
click at [227, 450] on textarea "Partial Interior paint - Prep, mask, and paint specified interior areas. Ensure…" at bounding box center [412, 468] width 431 height 63
click at [227, 449] on textarea "Partial Interior paint - Prep, mask, and paint specified interior areas. Ensure…" at bounding box center [412, 468] width 431 height 63
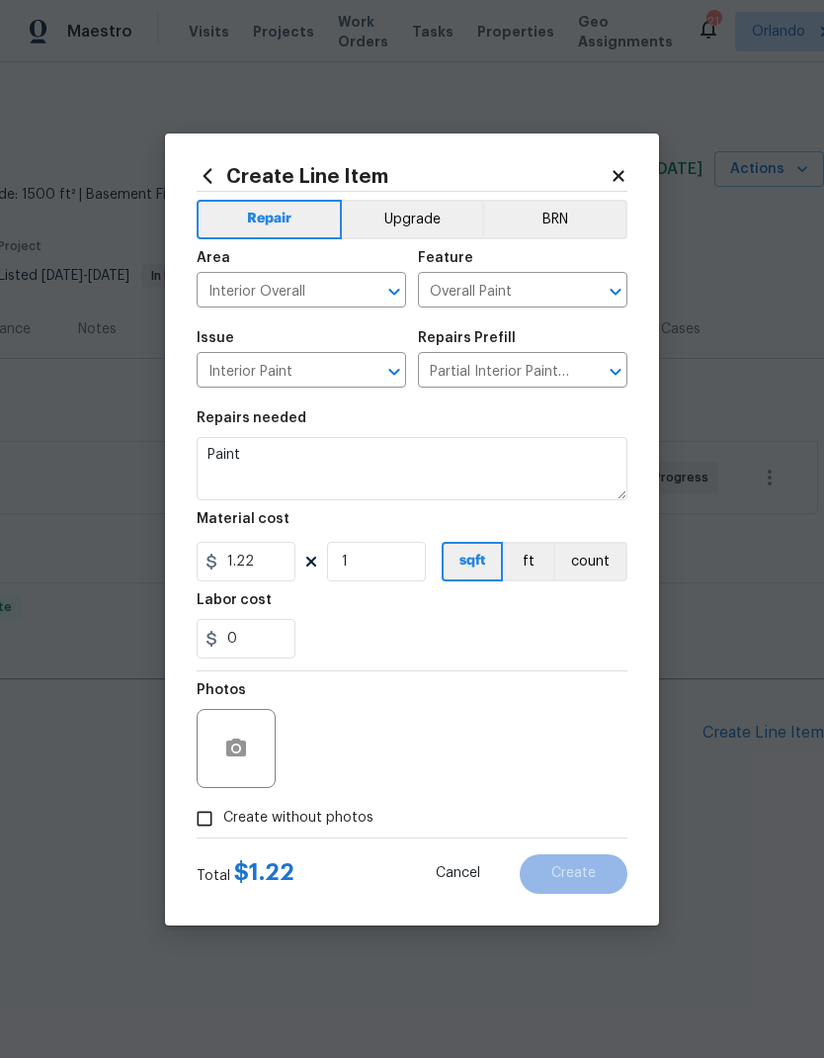
click at [603, 555] on button "count" at bounding box center [590, 562] width 74 height 40
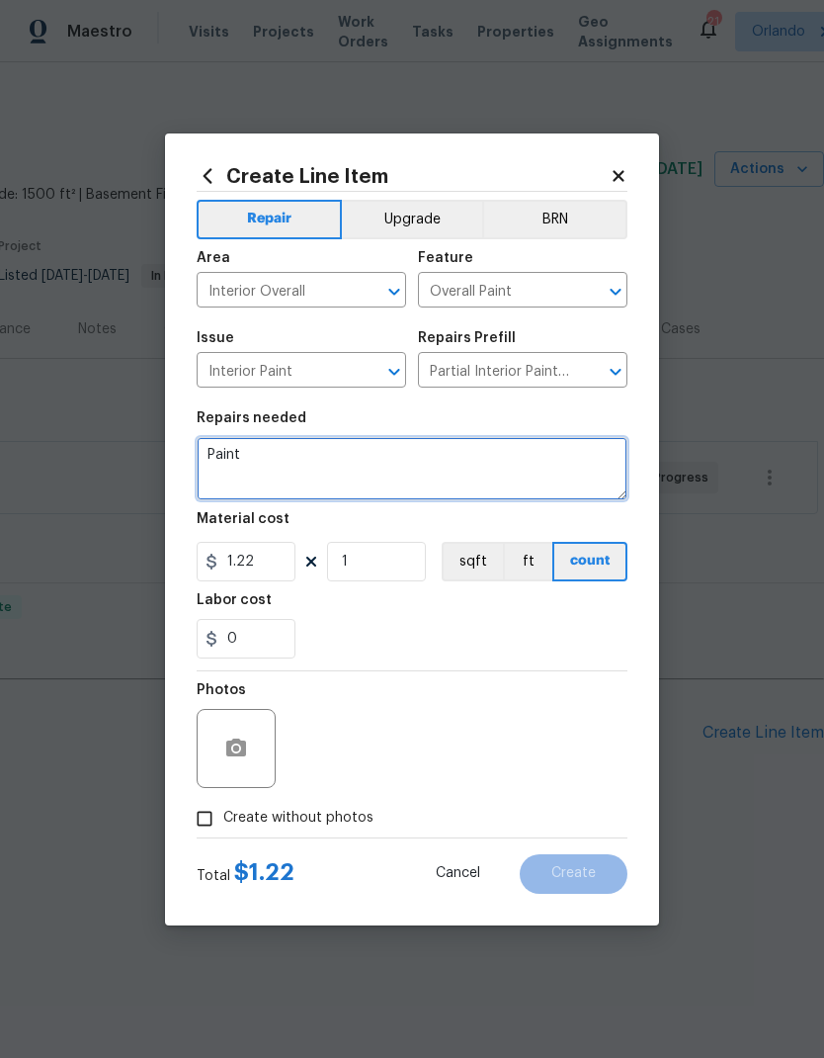
click at [485, 463] on textarea "Paint" at bounding box center [412, 468] width 431 height 63
type textarea "Paint stained baseboards/door casing in living room at French doors."
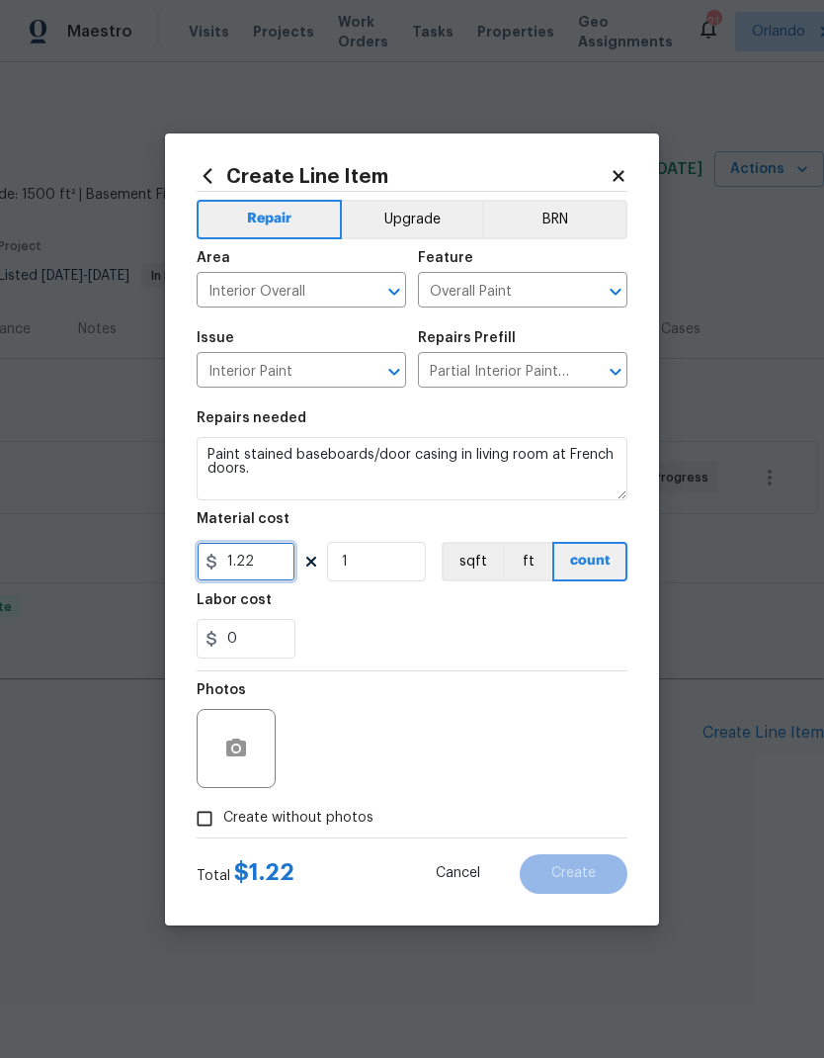
click at [269, 558] on input "1.22" at bounding box center [246, 562] width 99 height 40
type input "25"
click at [488, 614] on div "Labor cost" at bounding box center [412, 606] width 431 height 26
click at [315, 820] on span "Create without photos" at bounding box center [298, 817] width 150 height 21
click at [223, 820] on input "Create without photos" at bounding box center [205, 819] width 38 height 38
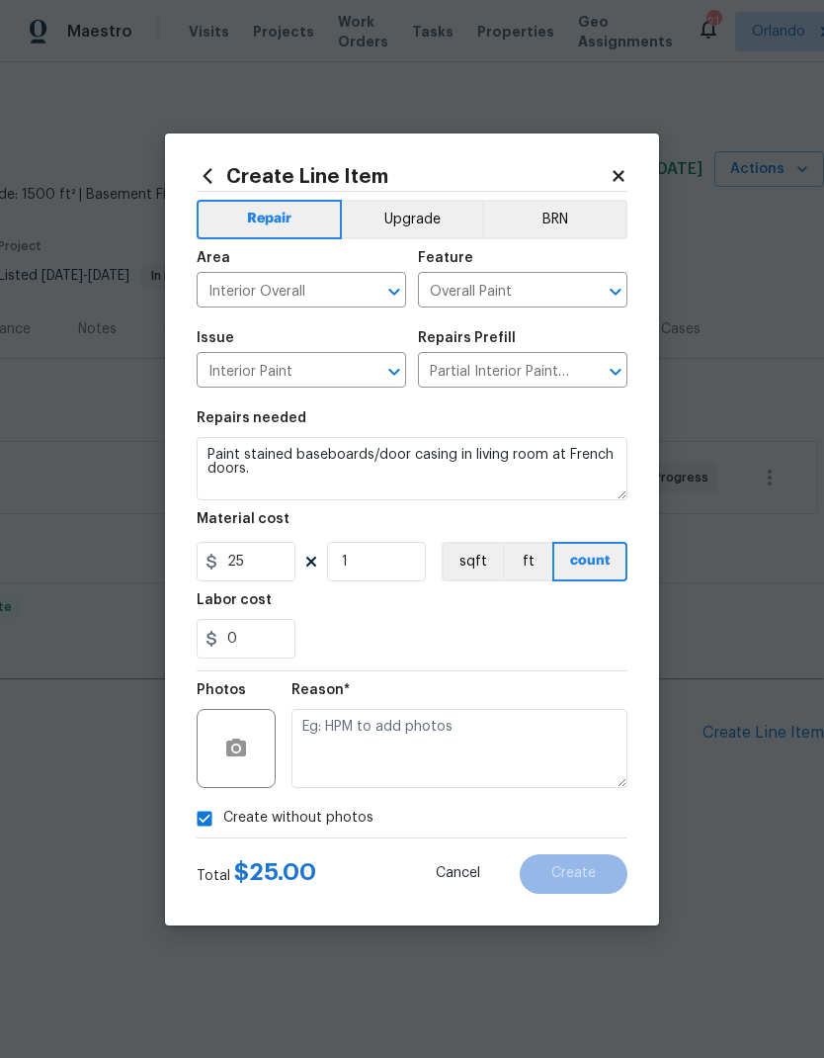
click at [413, 736] on textarea at bounding box center [460, 748] width 336 height 79
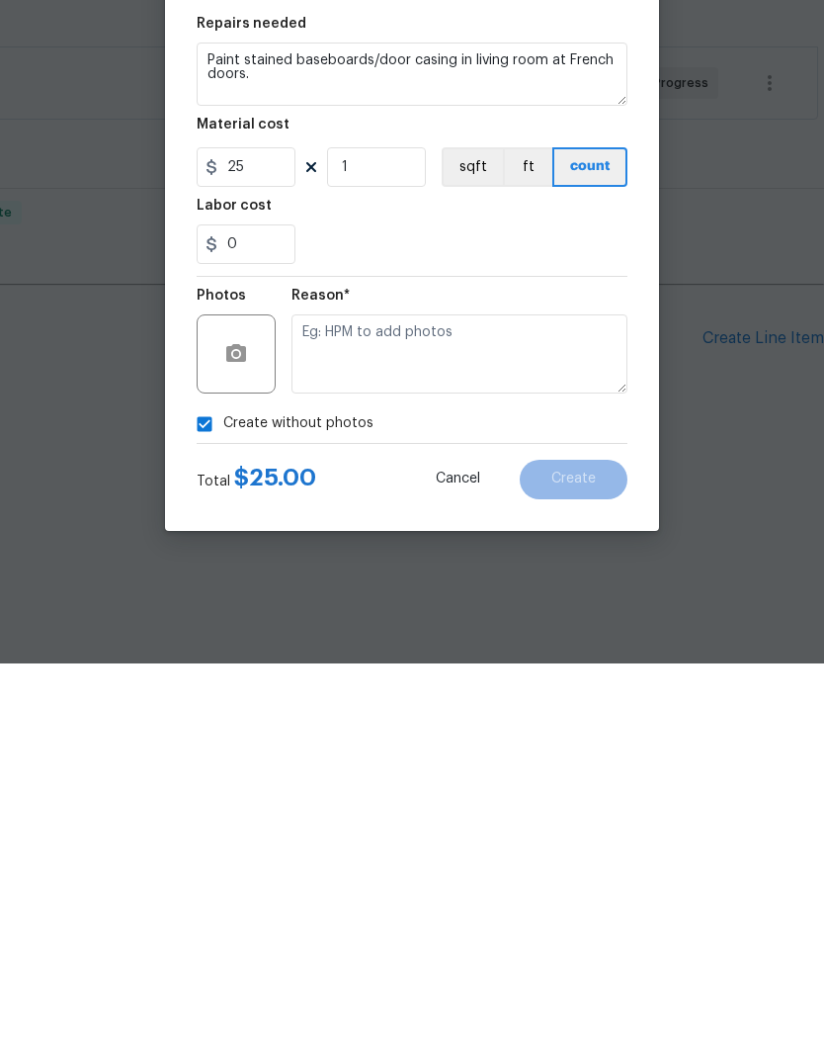
click at [192, 800] on input "Create without photos" at bounding box center [205, 819] width 38 height 38
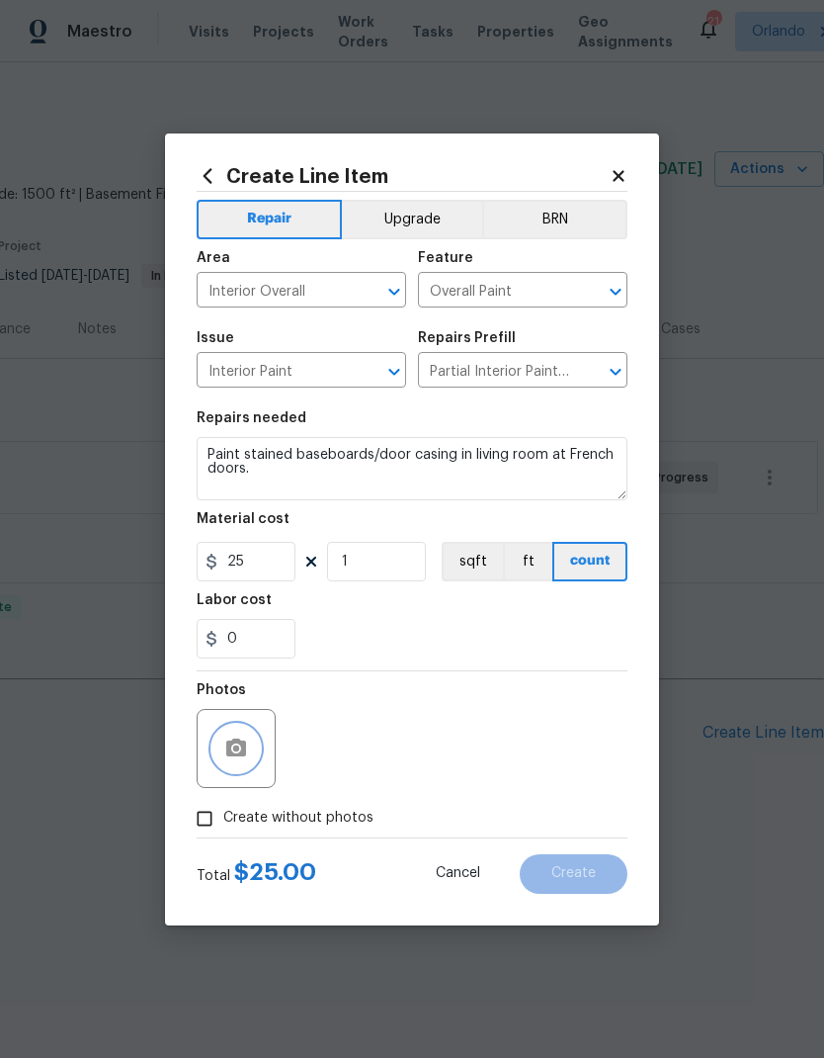
click at [242, 746] on icon "button" at bounding box center [236, 747] width 20 height 18
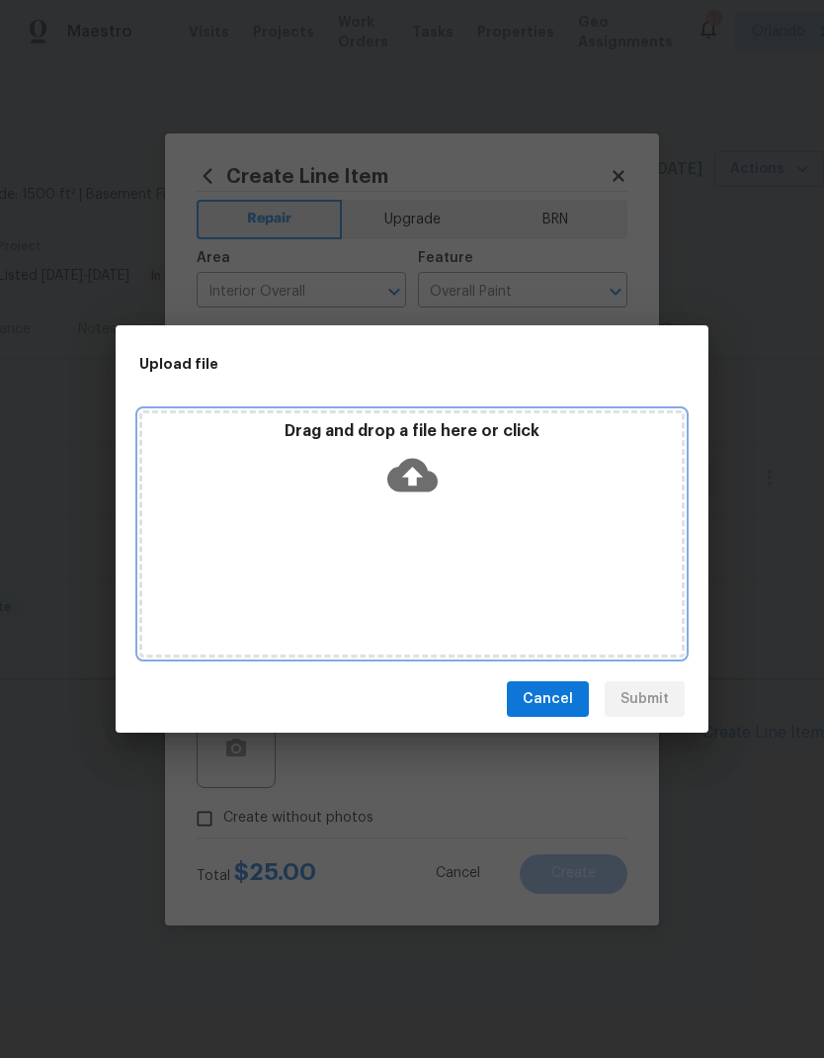
click at [408, 467] on icon at bounding box center [412, 476] width 50 height 34
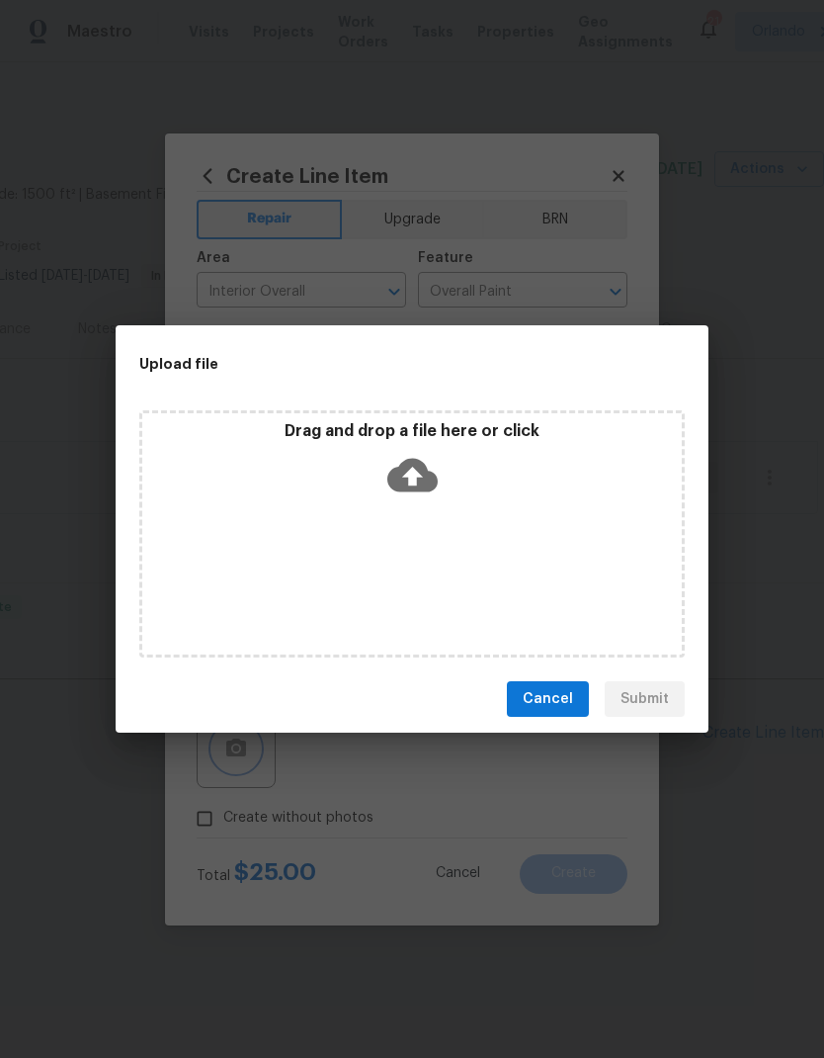
click at [404, 806] on div "Upload file Drag and drop a file here or click Cancel Submit" at bounding box center [412, 529] width 824 height 1058
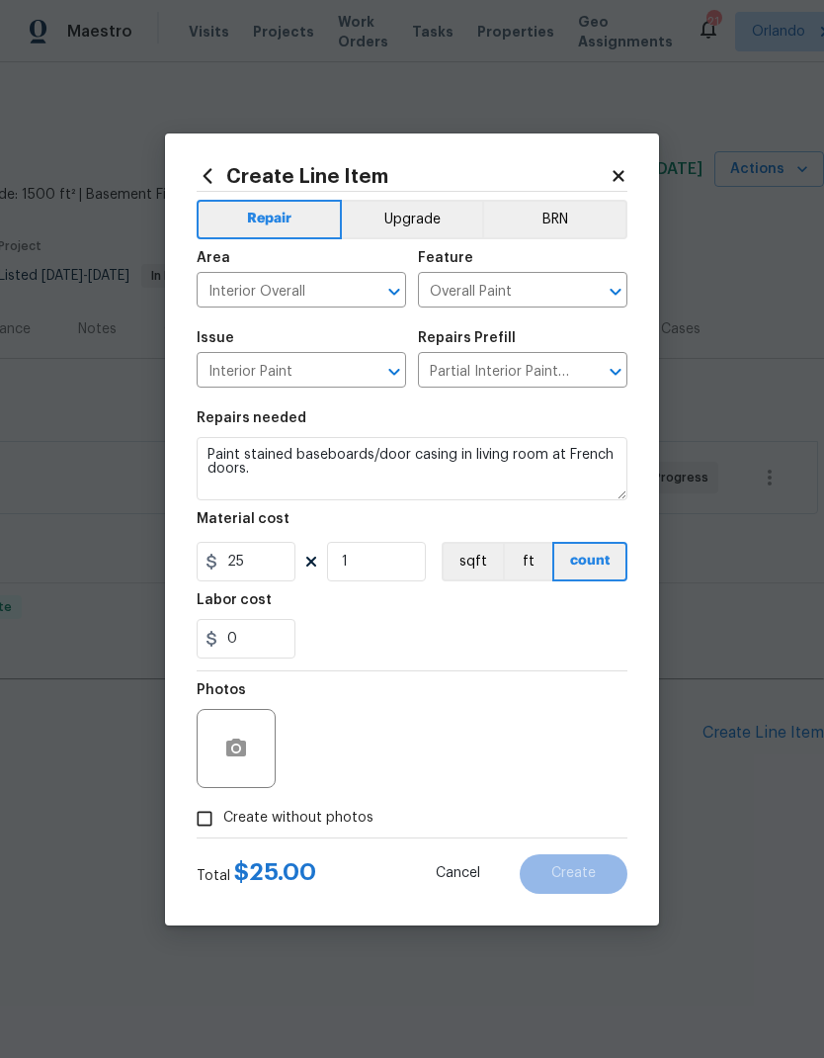
click at [313, 836] on label "Create without photos" at bounding box center [280, 819] width 188 height 38
click at [223, 836] on input "Create without photos" at bounding box center [205, 819] width 38 height 38
checkbox input "true"
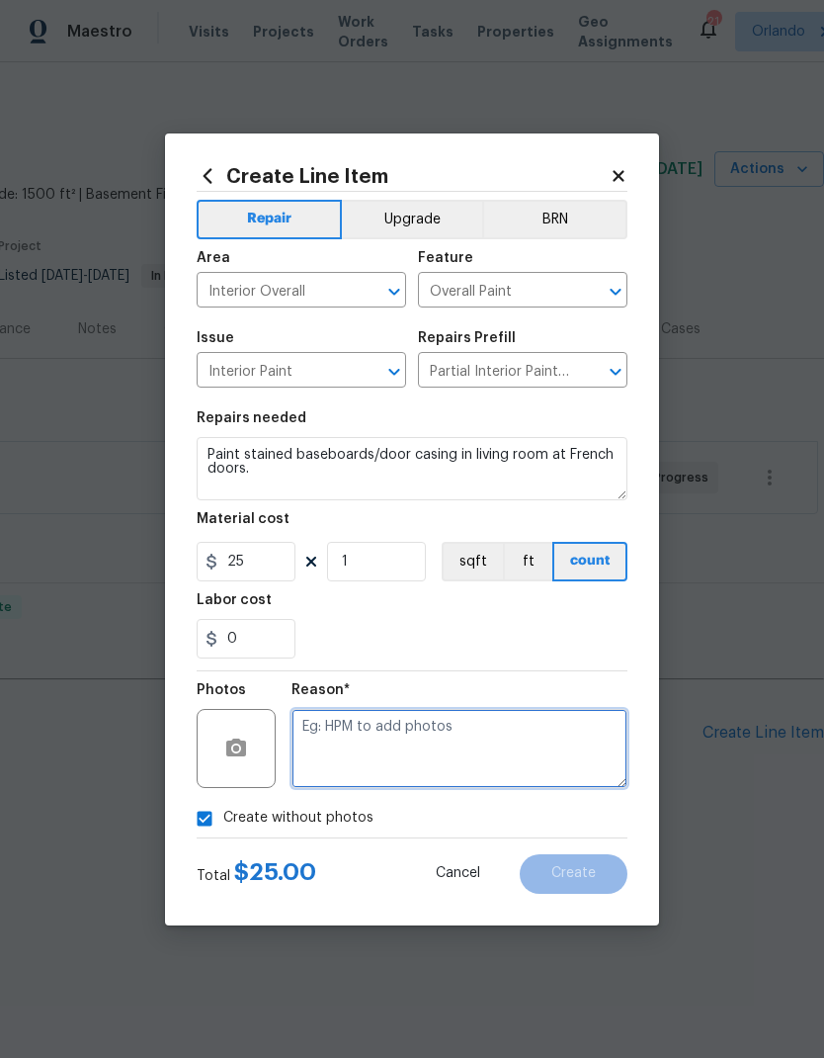
click at [403, 755] on textarea at bounding box center [460, 748] width 336 height 79
type textarea "Na"
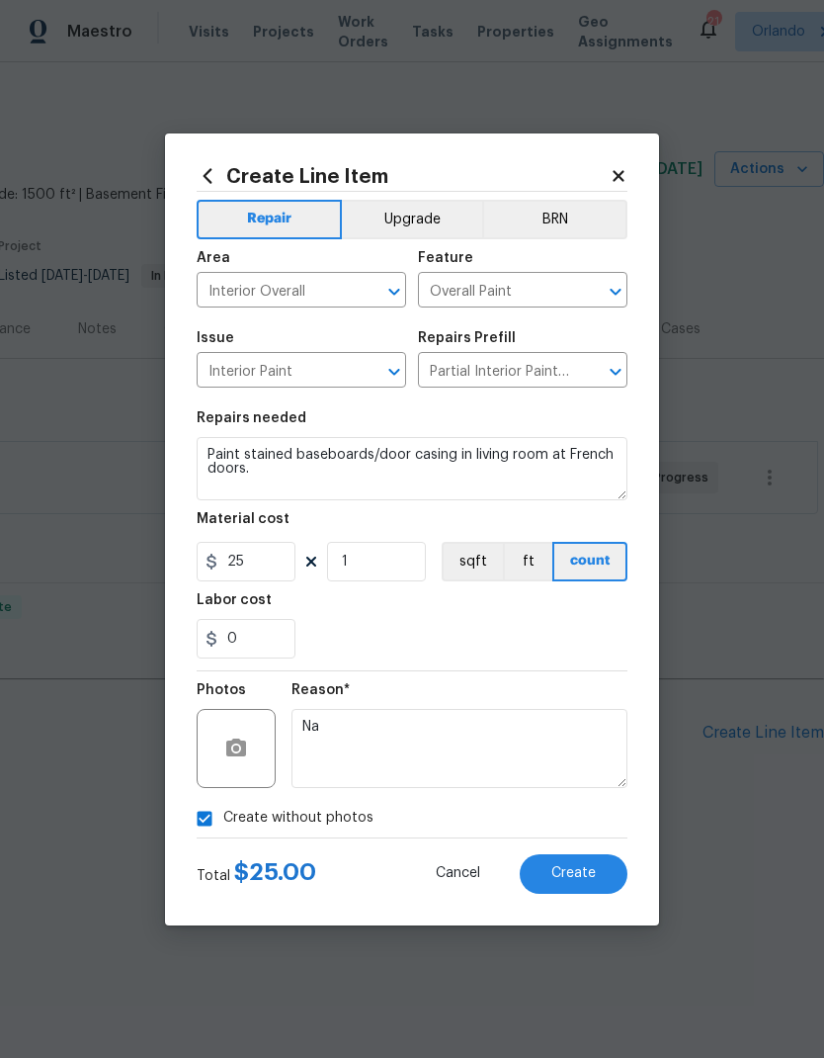
click at [595, 873] on span "Create" at bounding box center [574, 873] width 44 height 15
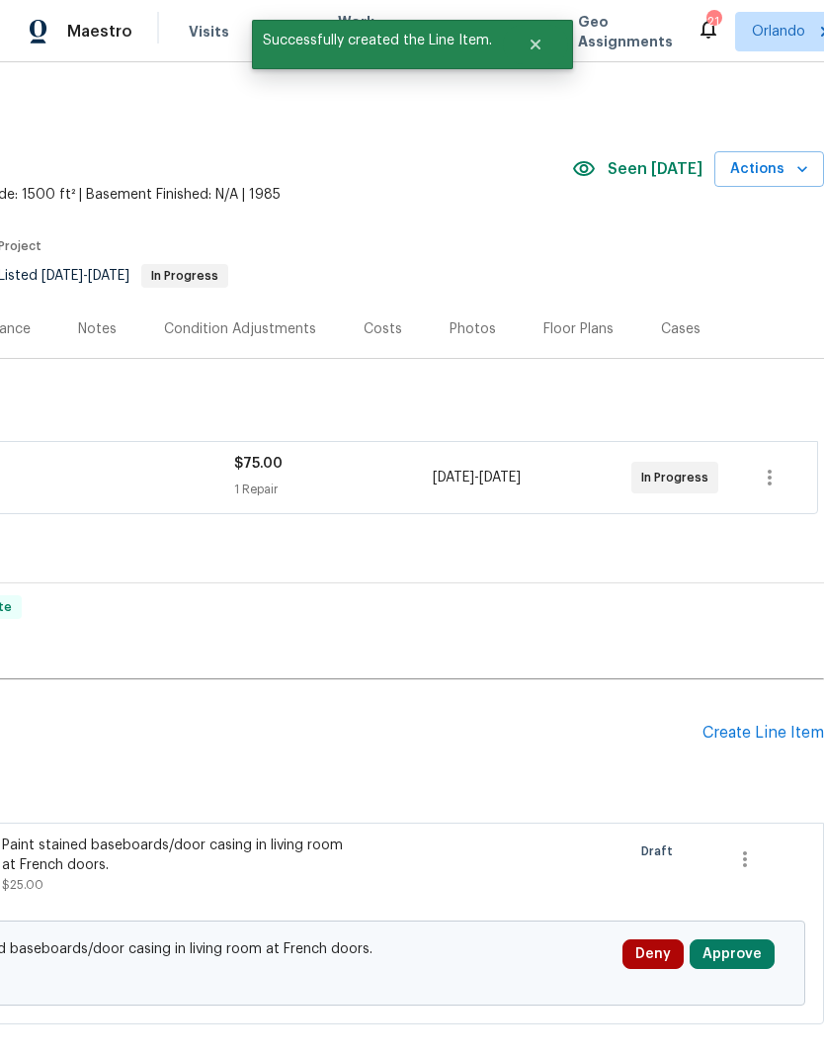
click at [783, 730] on div "Create Line Item" at bounding box center [764, 732] width 122 height 19
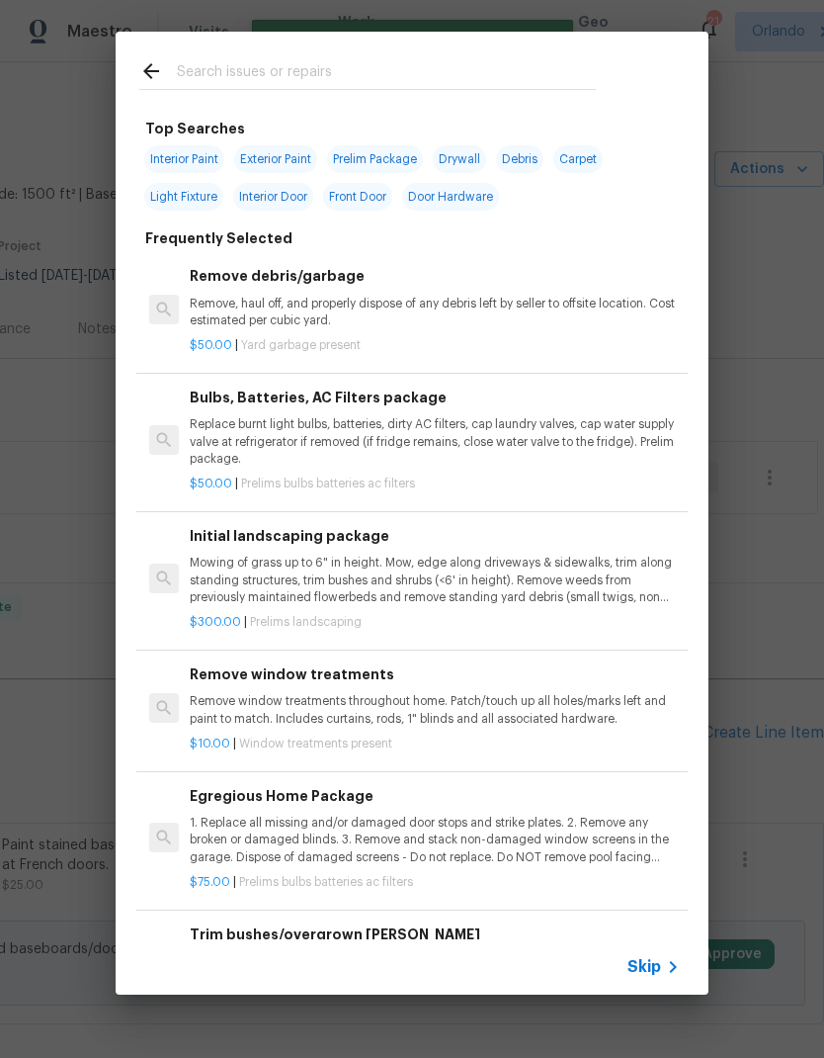
click at [281, 73] on input "text" at bounding box center [386, 74] width 419 height 30
type input "Electr"
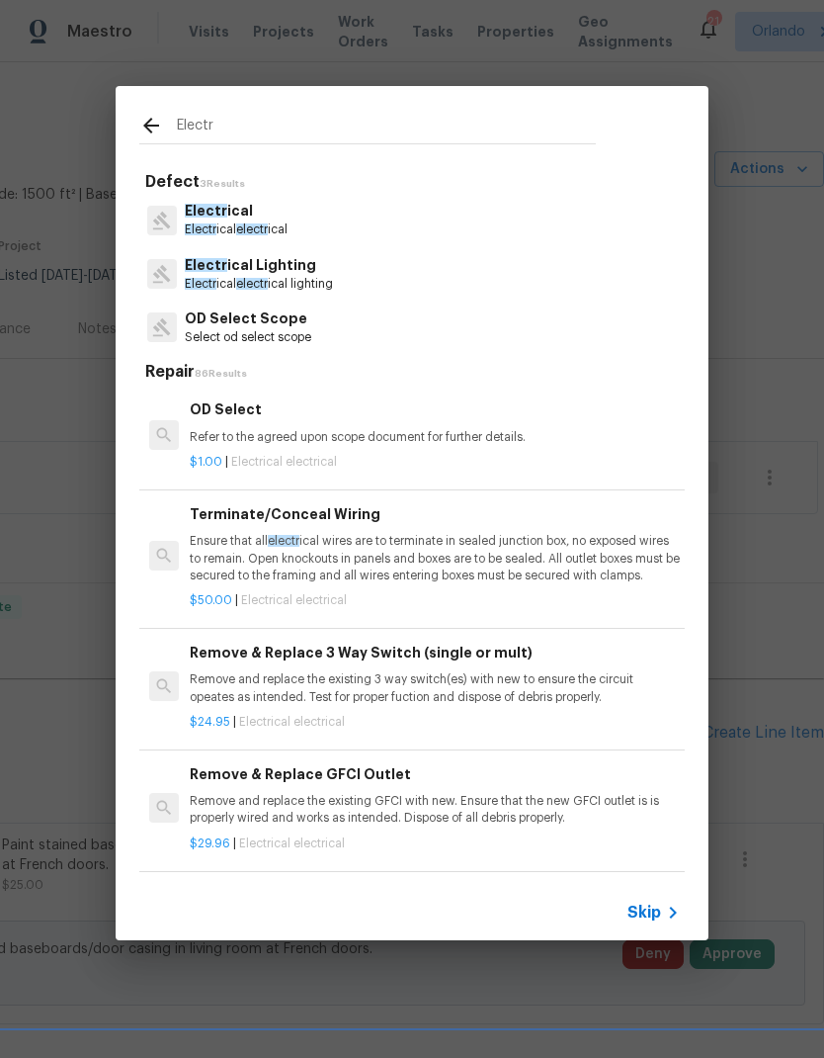
click at [251, 204] on p "Electr ical" at bounding box center [236, 211] width 103 height 21
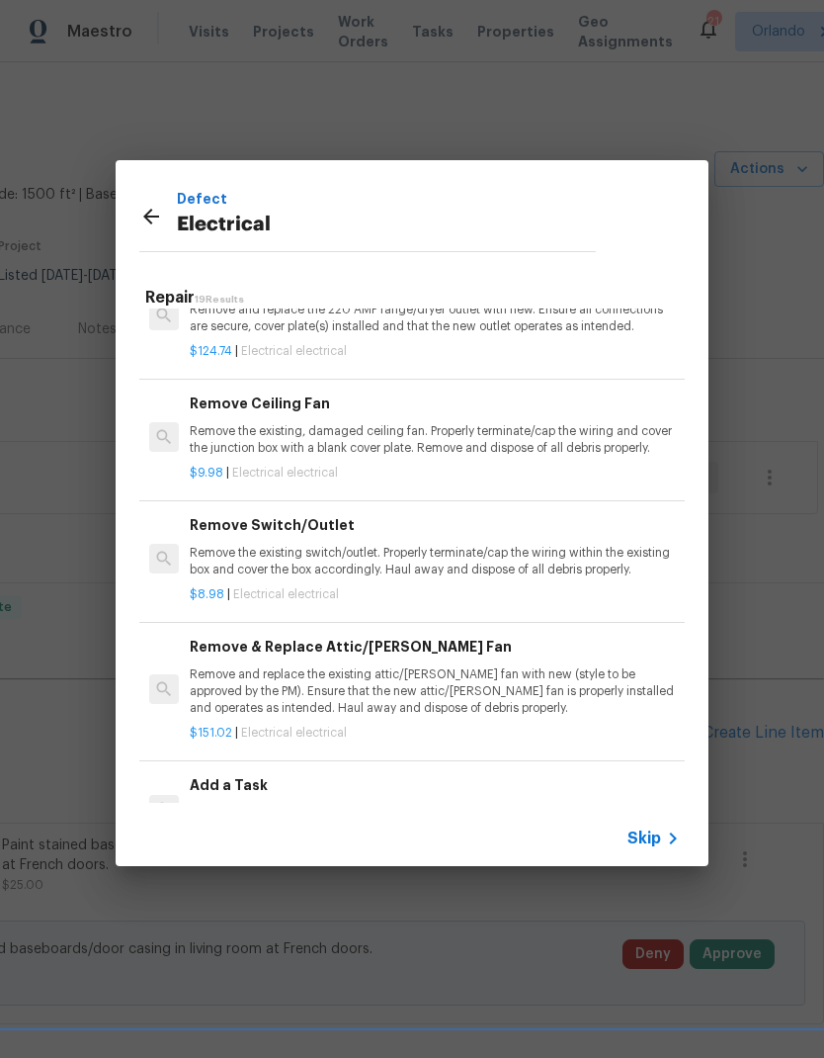
scroll to position [944, 0]
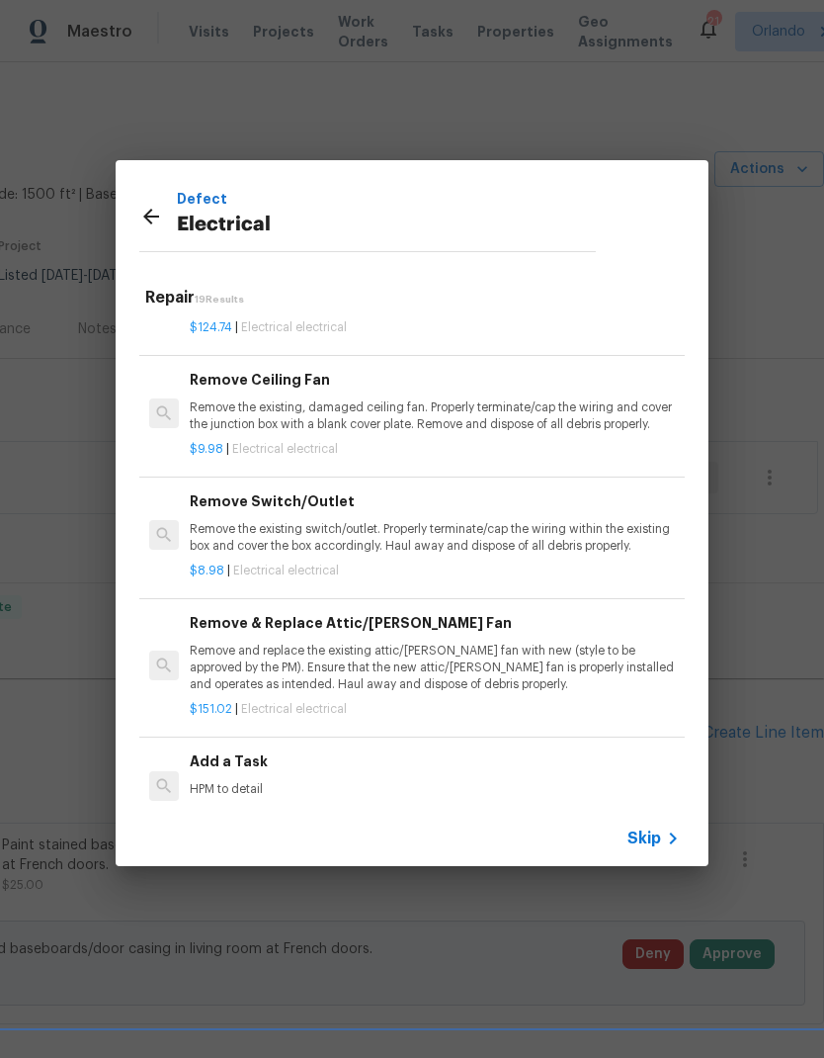
click at [243, 752] on h6 "Add a Task" at bounding box center [435, 761] width 490 height 22
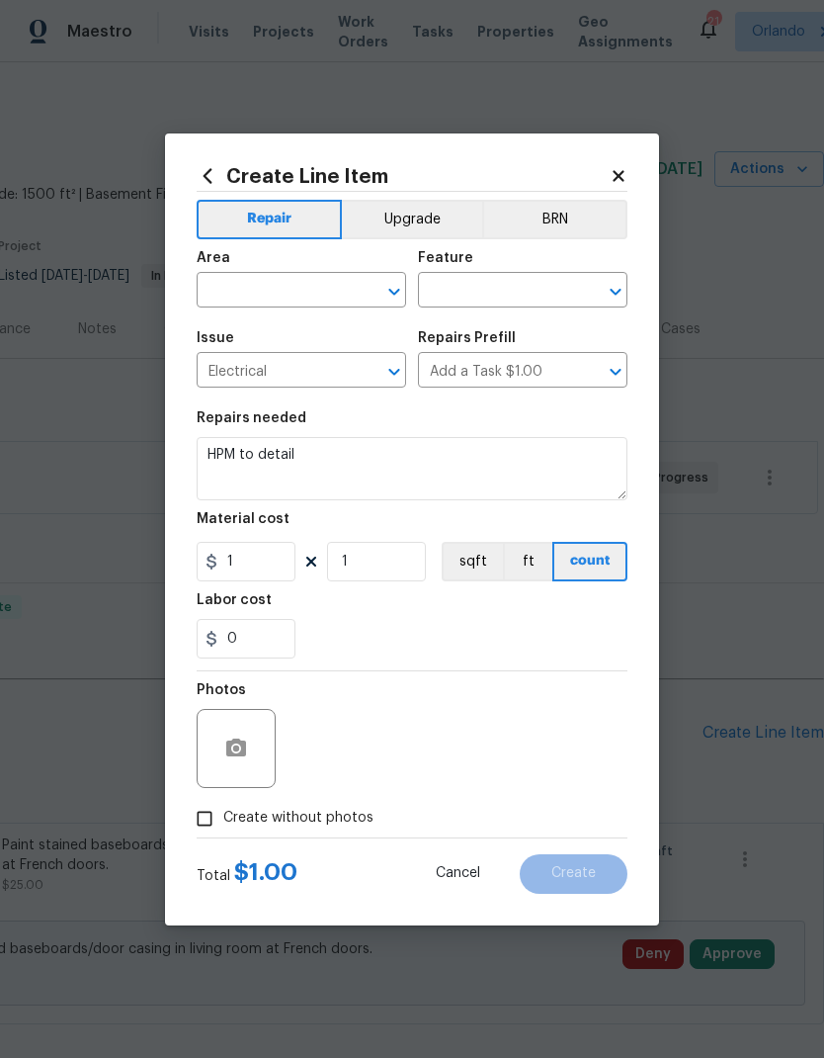
click at [298, 280] on input "text" at bounding box center [274, 292] width 154 height 31
click at [258, 334] on li "Electrical" at bounding box center [302, 335] width 210 height 33
type input "Electrical"
click at [524, 283] on input "text" at bounding box center [495, 292] width 154 height 31
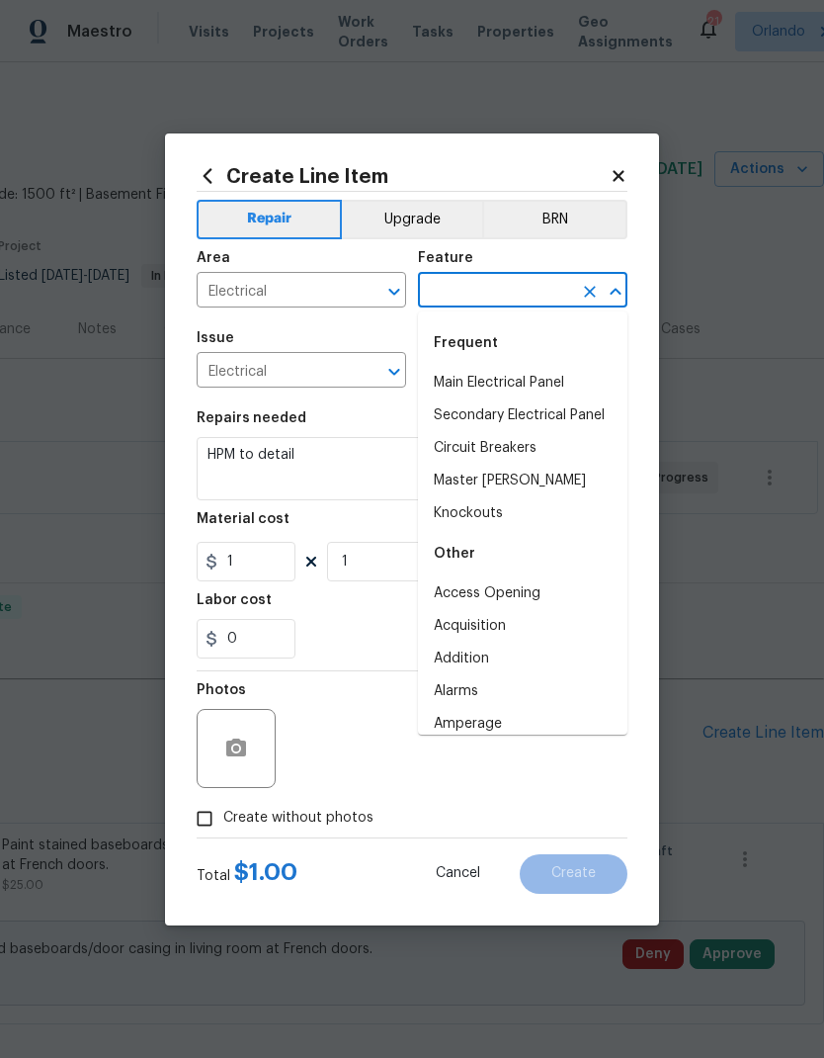
click at [532, 376] on li "Main Electrical Panel" at bounding box center [523, 383] width 210 height 33
type input "Main Electrical Panel"
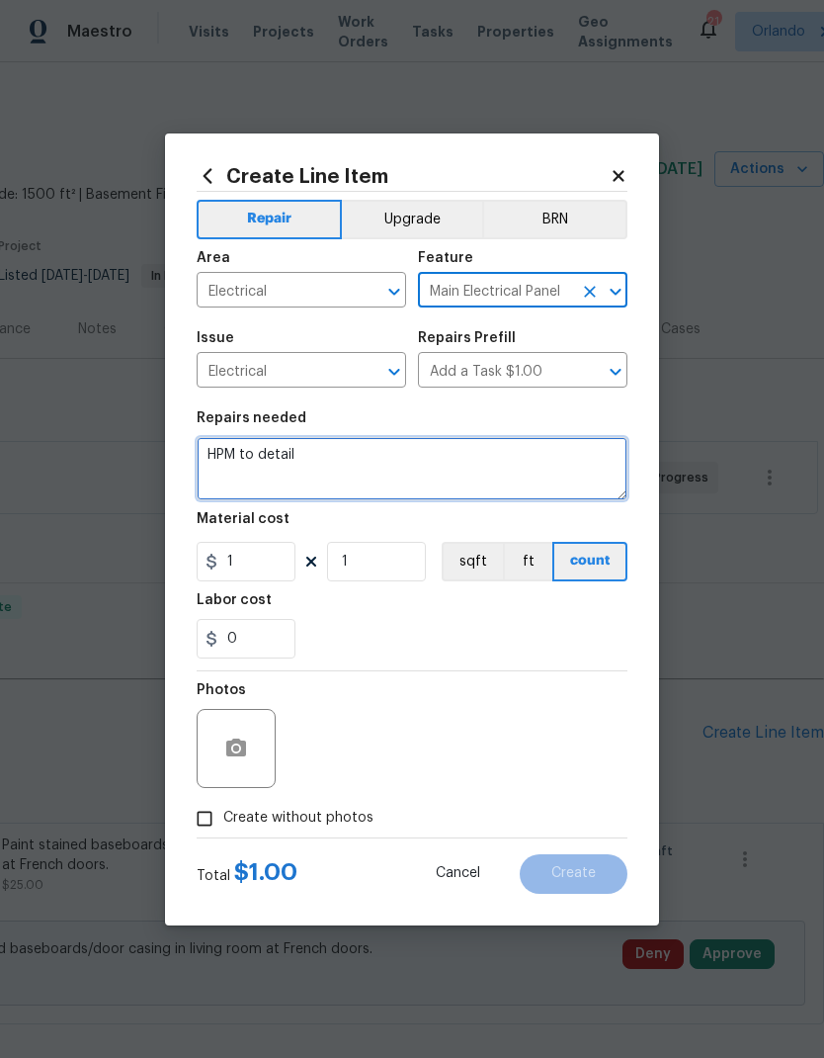
click at [294, 438] on textarea "HPM to detail" at bounding box center [412, 468] width 431 height 63
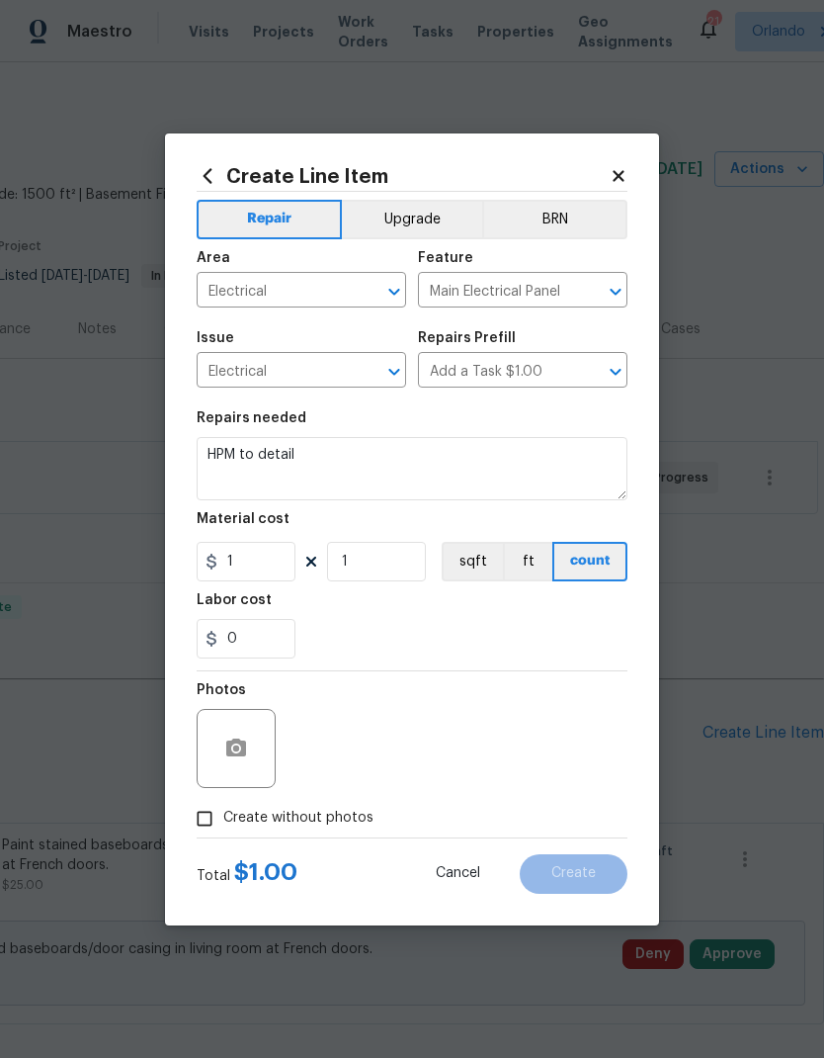
click at [291, 435] on div "Repairs needed" at bounding box center [412, 424] width 431 height 26
click at [285, 461] on textarea "HPM to detail" at bounding box center [412, 468] width 431 height 63
click at [285, 460] on textarea "HPM to detail" at bounding box center [412, 468] width 431 height 63
click at [280, 462] on textarea "HPM to detail" at bounding box center [412, 468] width 431 height 63
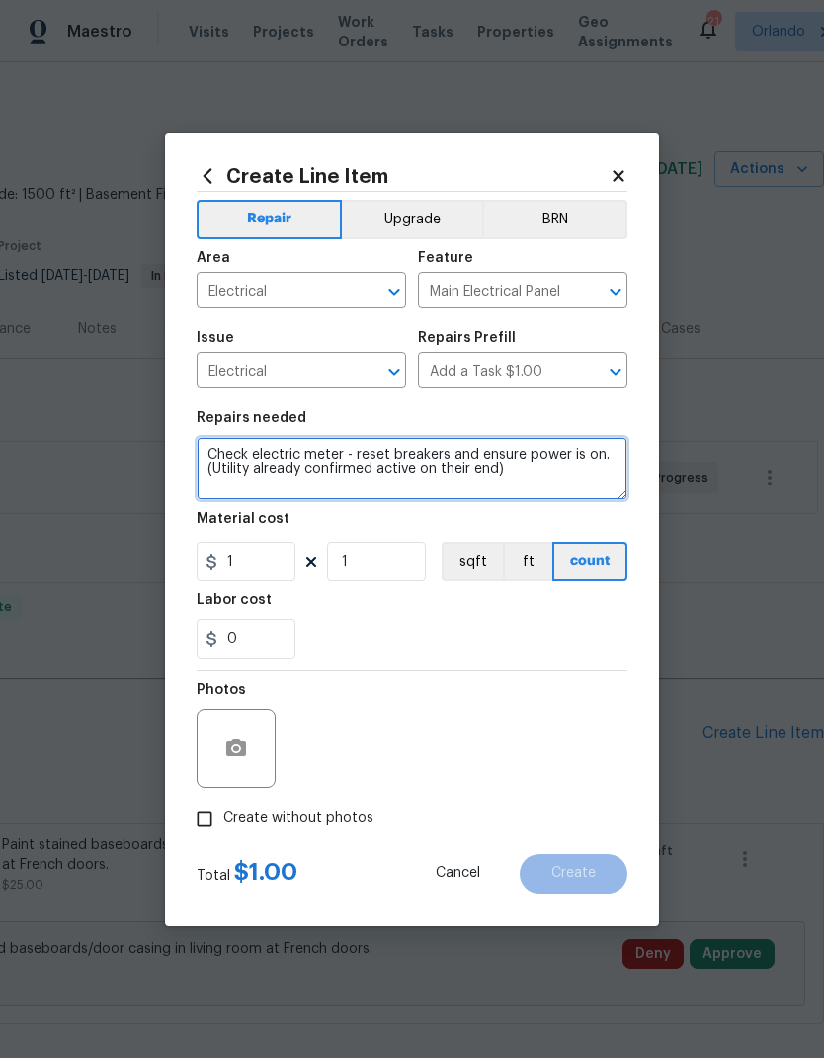
type textarea "Check electric meter - reset breakers and ensure power is on. (Utility already …"
click at [405, 617] on div "Labor cost" at bounding box center [412, 606] width 431 height 26
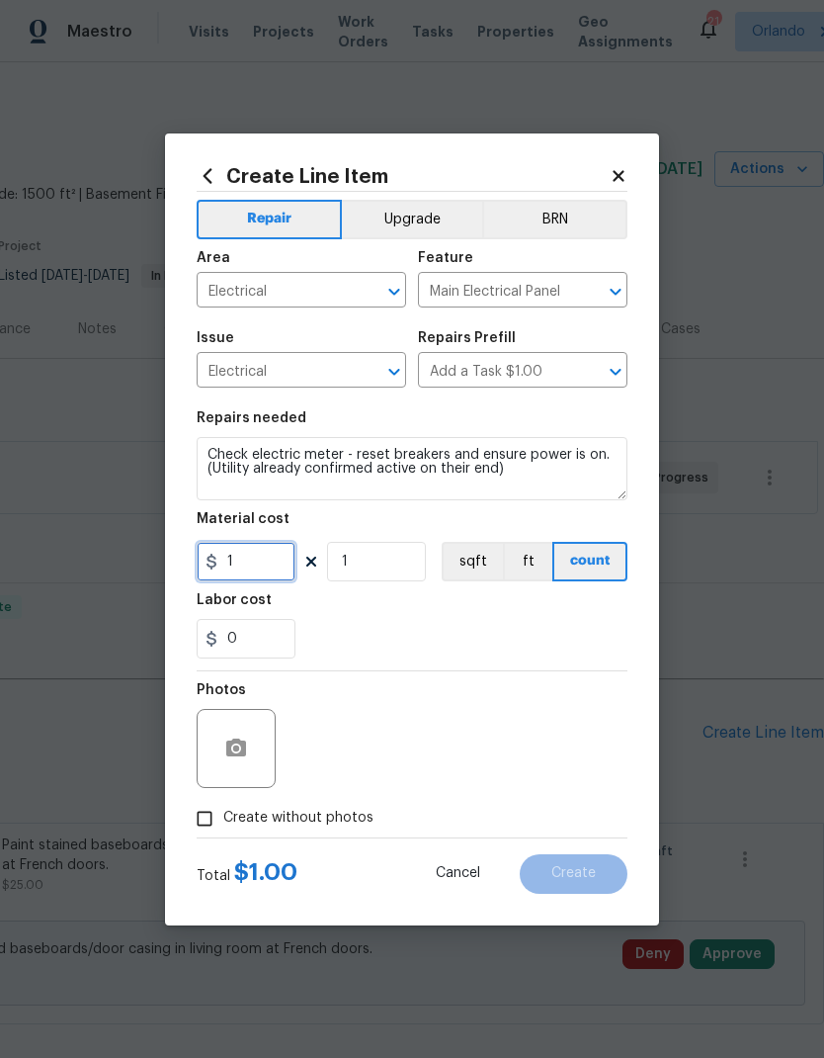
click at [272, 560] on input "1" at bounding box center [246, 562] width 99 height 40
type input "50"
click at [486, 608] on div "Labor cost" at bounding box center [412, 606] width 431 height 26
click at [307, 809] on span "Create without photos" at bounding box center [298, 817] width 150 height 21
click at [223, 809] on input "Create without photos" at bounding box center [205, 819] width 38 height 38
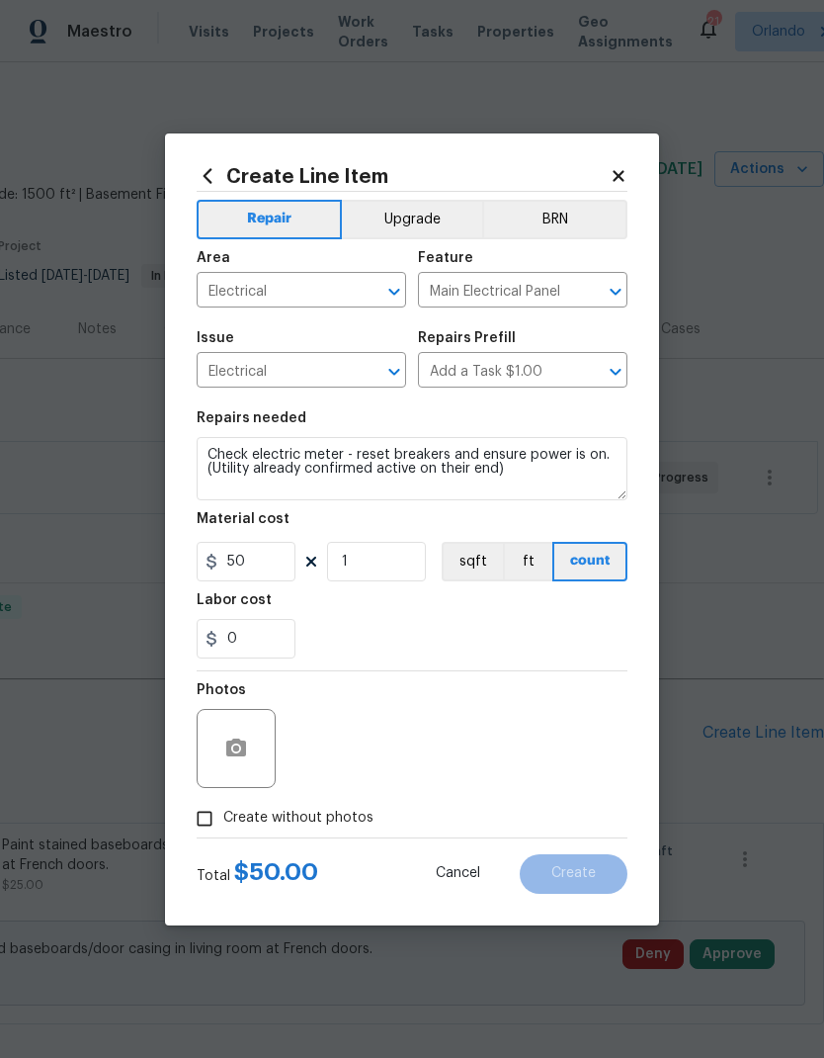
checkbox input "true"
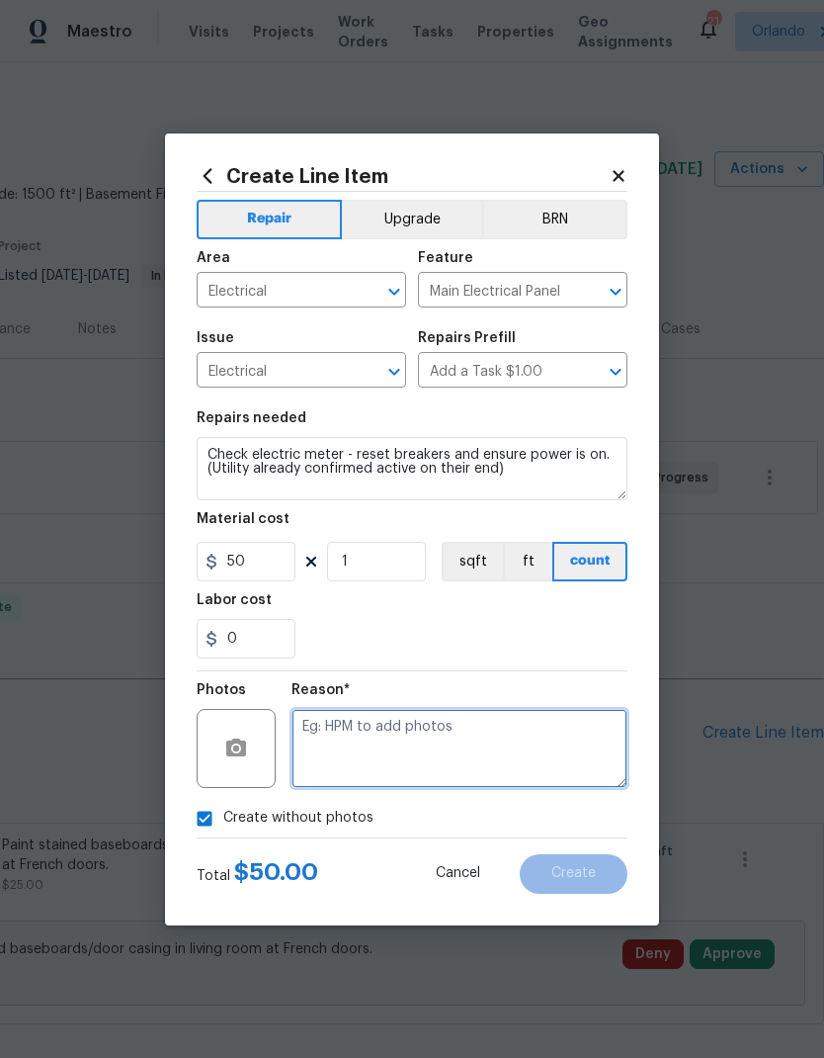
click at [425, 749] on textarea at bounding box center [460, 748] width 336 height 79
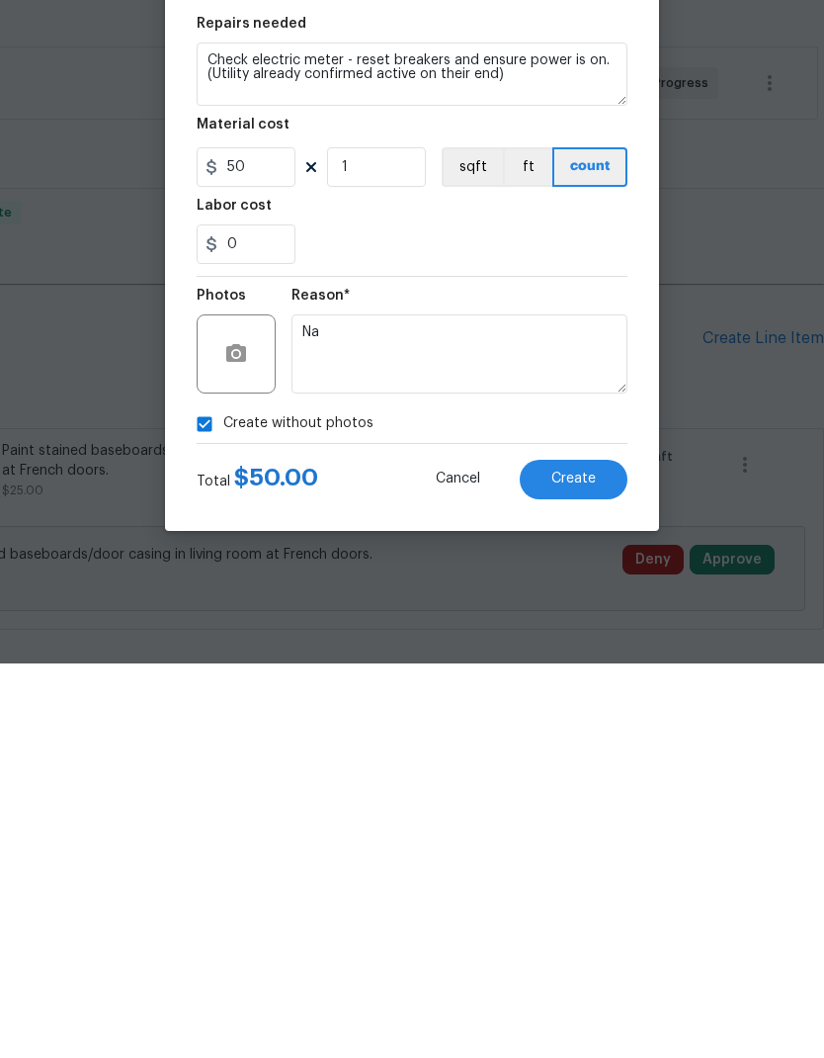
scroll to position [79, 0]
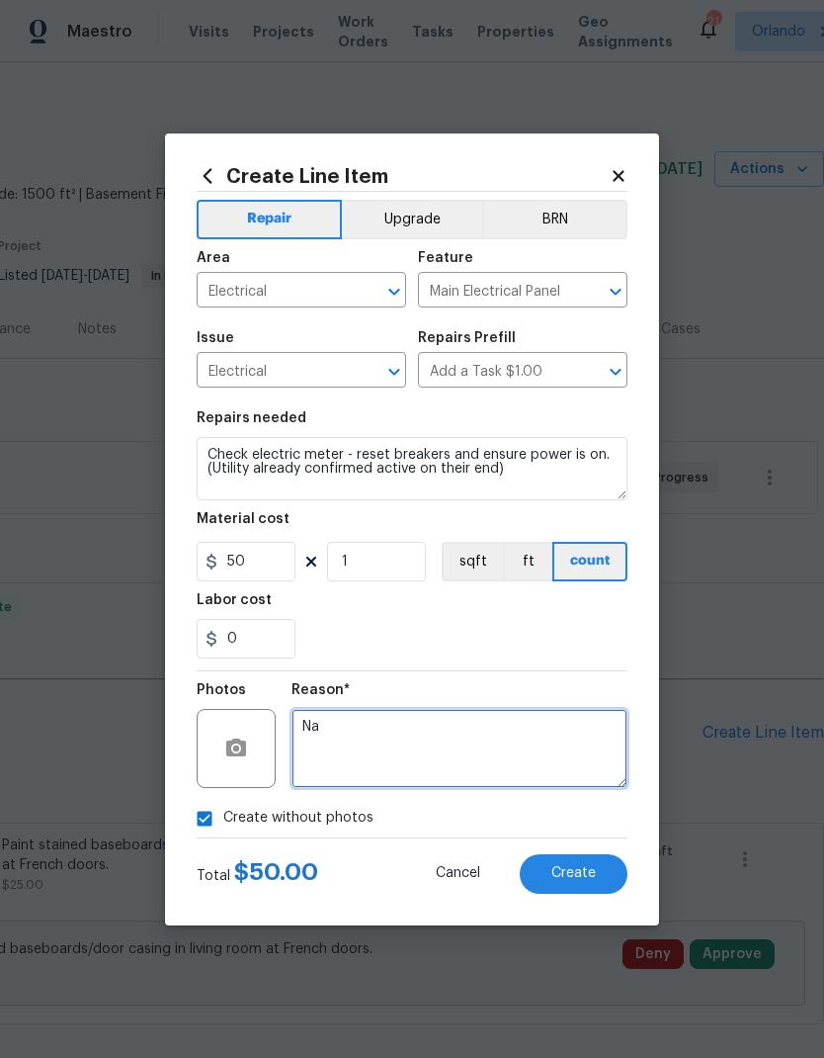
type textarea "Na"
click at [581, 870] on span "Create" at bounding box center [574, 873] width 44 height 15
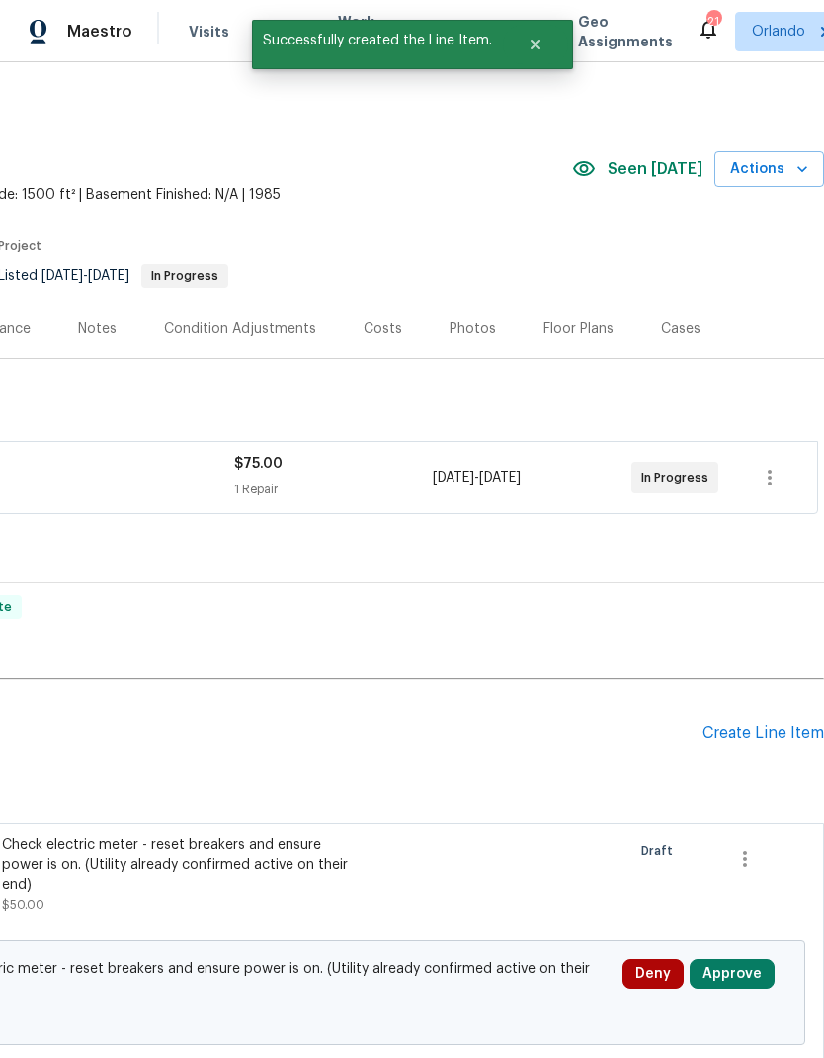
click at [756, 959] on button "Approve" at bounding box center [732, 974] width 85 height 30
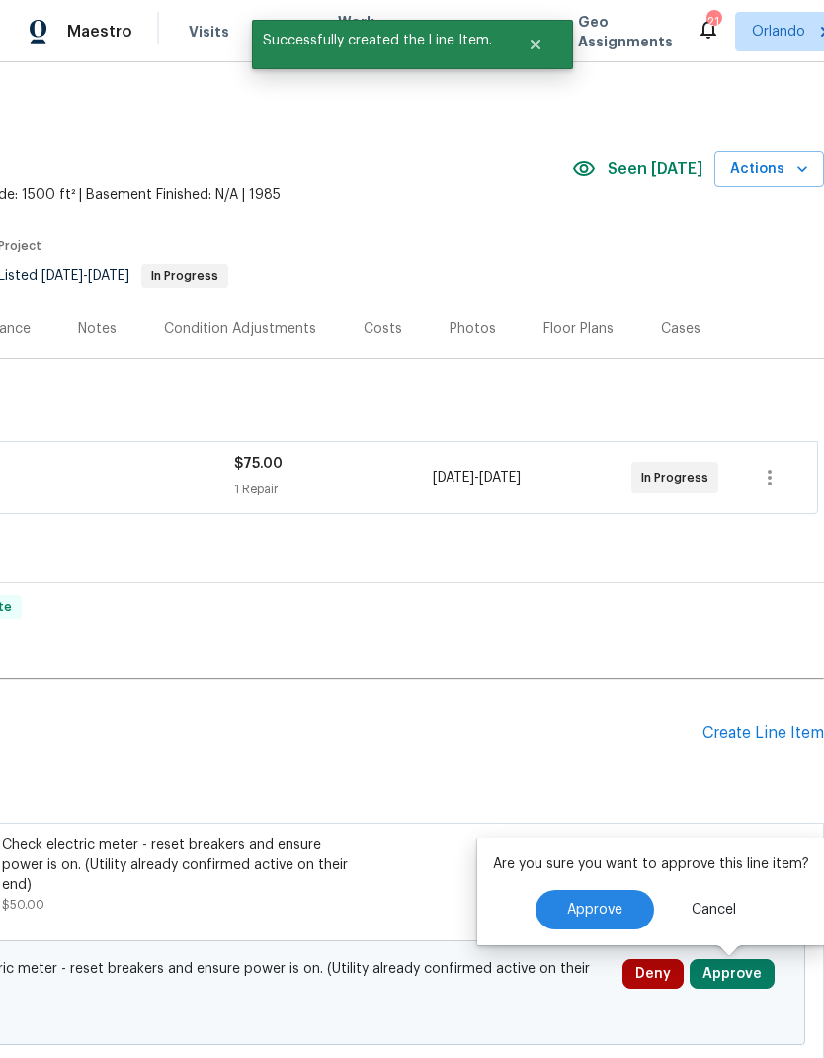
click at [577, 902] on span "Approve" at bounding box center [594, 909] width 55 height 15
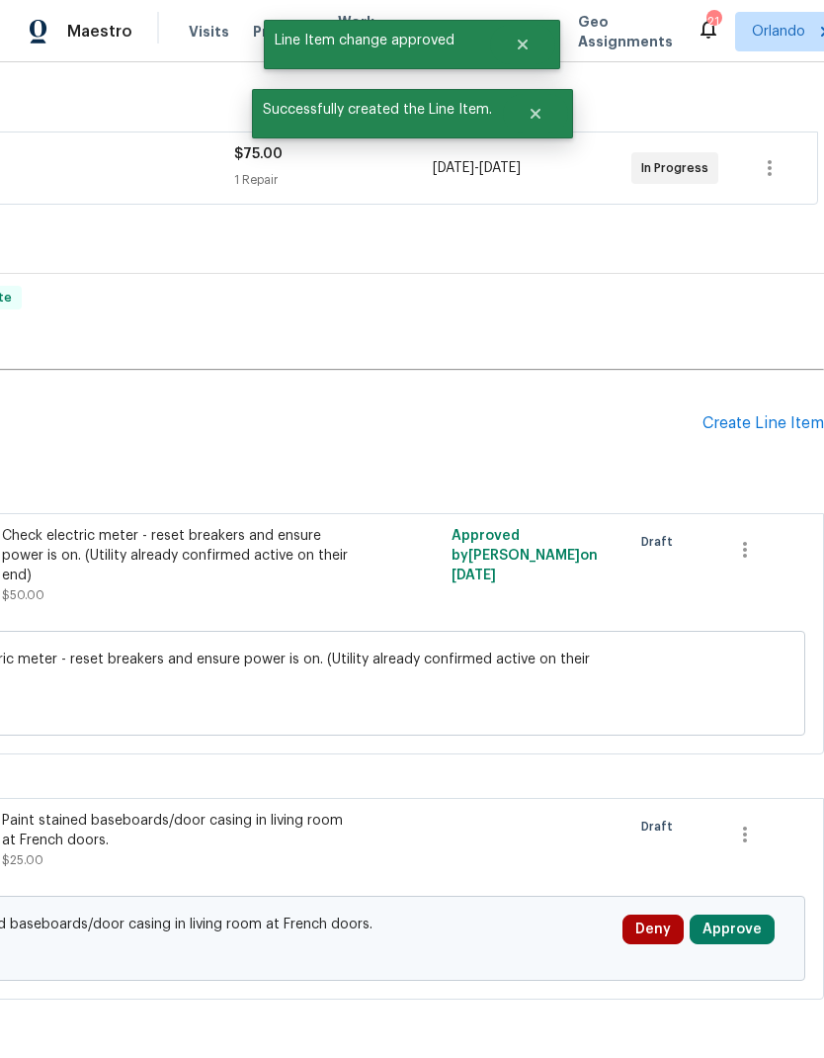
click at [742, 914] on button "Approve" at bounding box center [732, 929] width 85 height 30
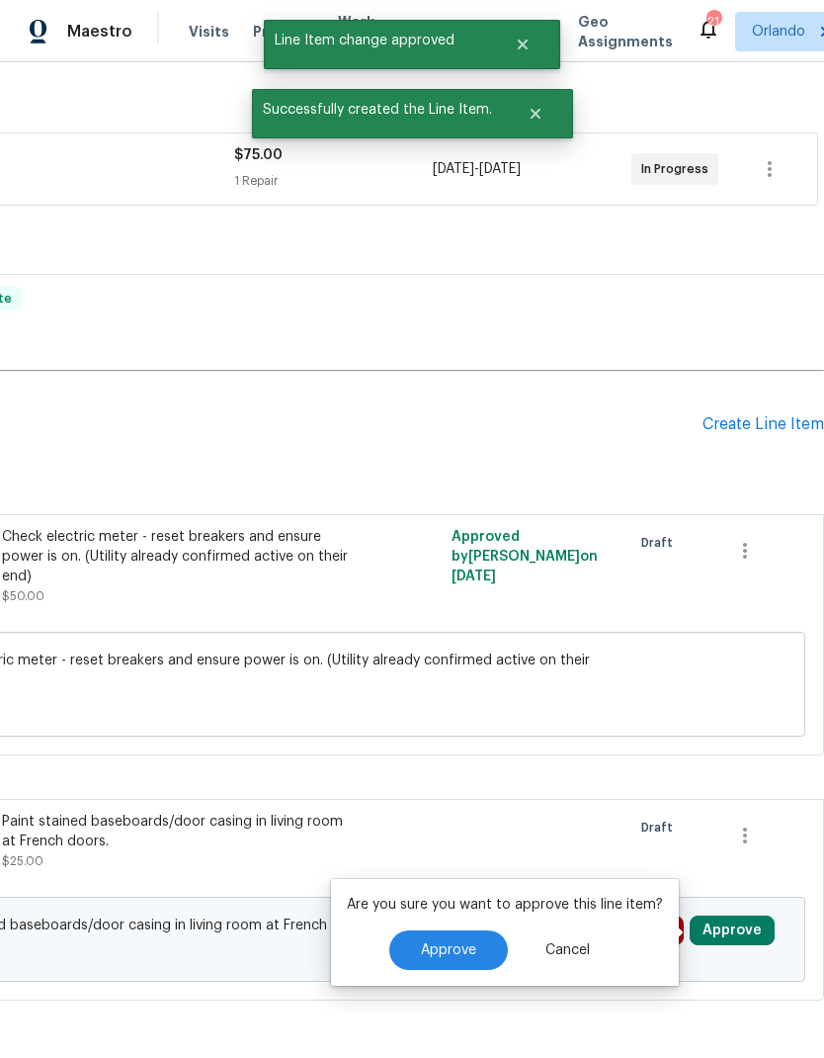
click at [469, 943] on span "Approve" at bounding box center [448, 950] width 55 height 15
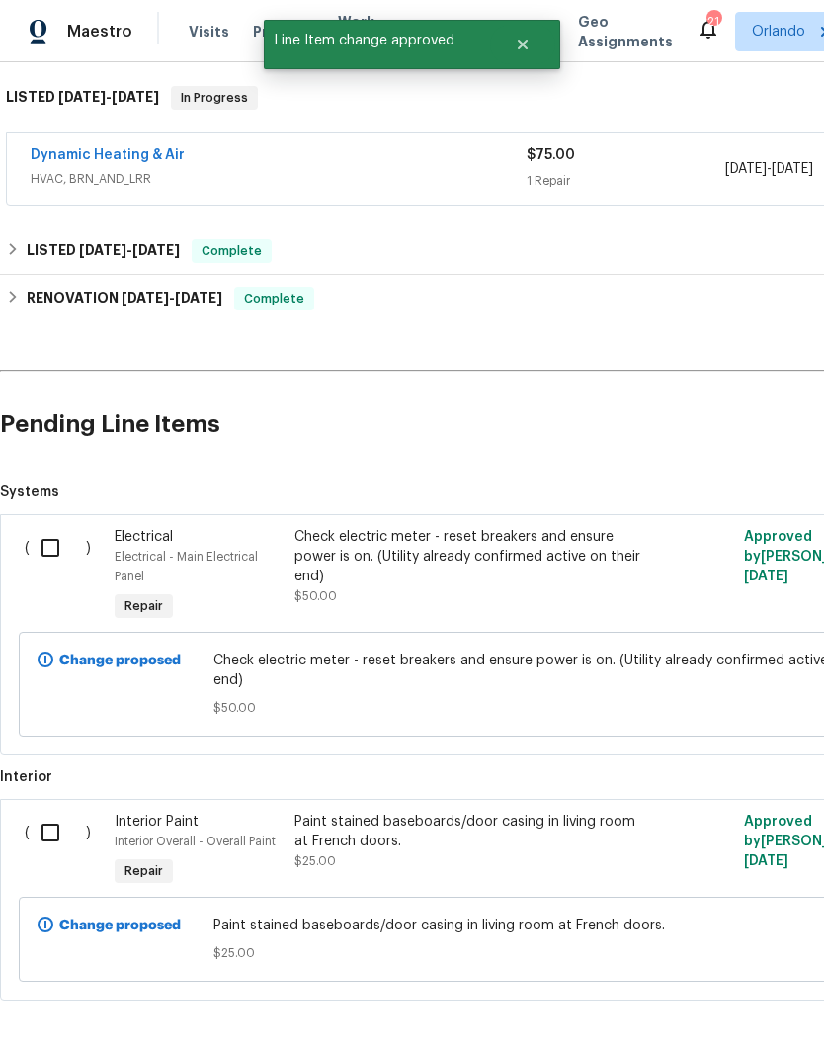
scroll to position [308, 0]
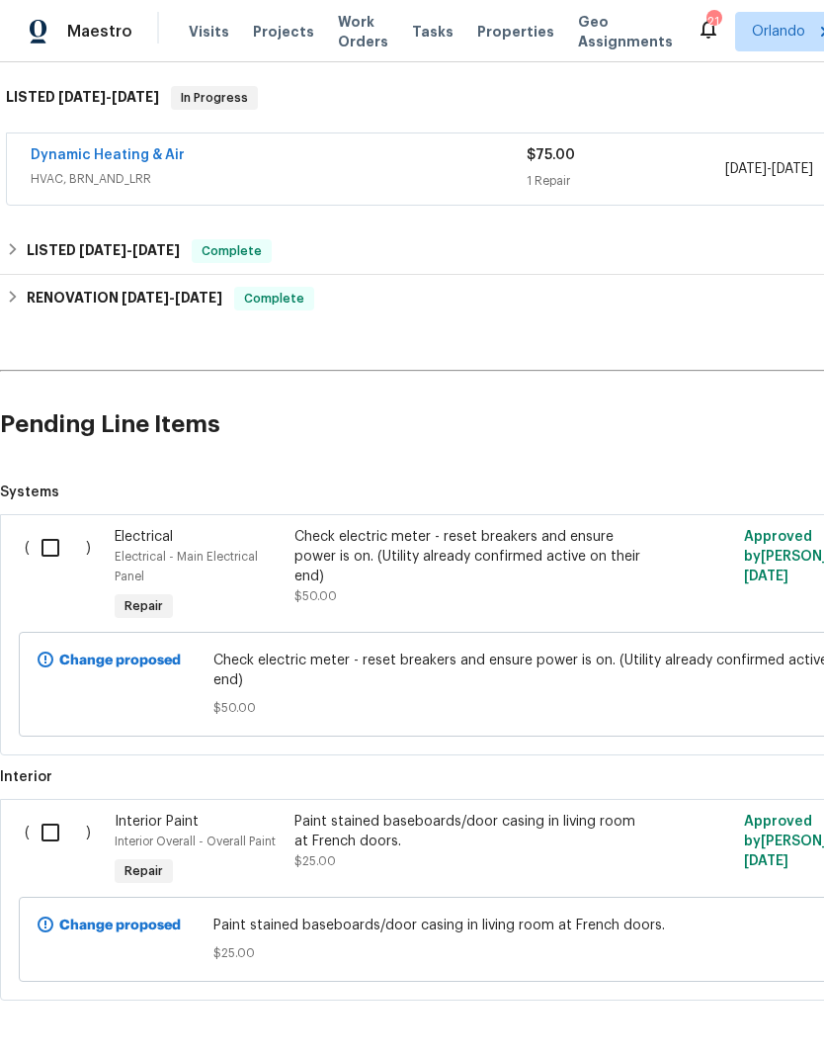
click at [49, 527] on input "checkbox" at bounding box center [58, 548] width 56 height 42
checkbox input "true"
click at [51, 811] on input "checkbox" at bounding box center [58, 832] width 56 height 42
checkbox input "true"
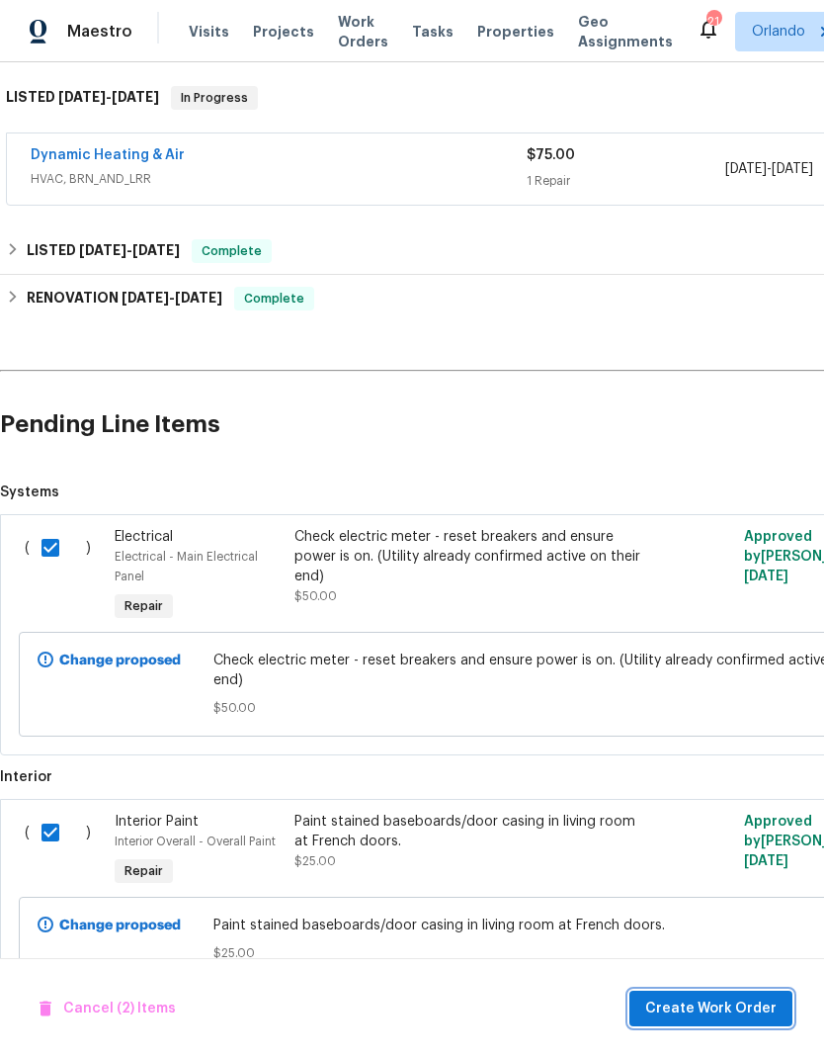
click at [720, 1004] on span "Create Work Order" at bounding box center [710, 1008] width 131 height 25
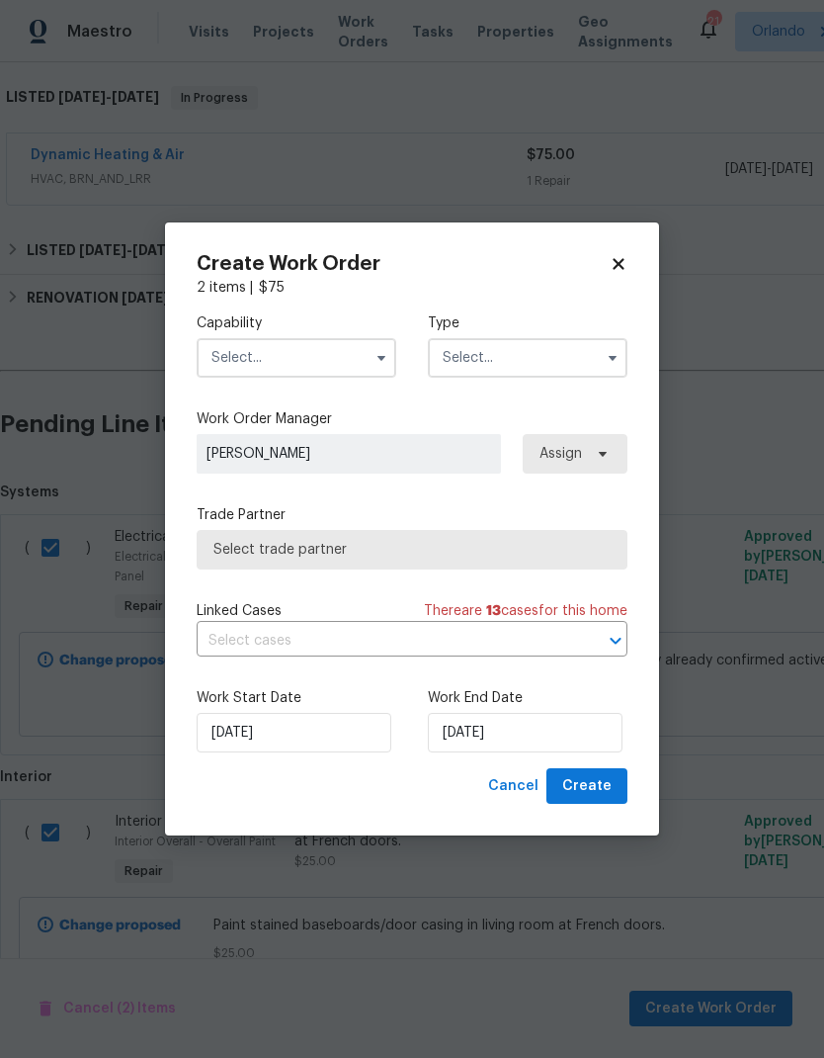
click at [304, 352] on input "text" at bounding box center [297, 358] width 200 height 40
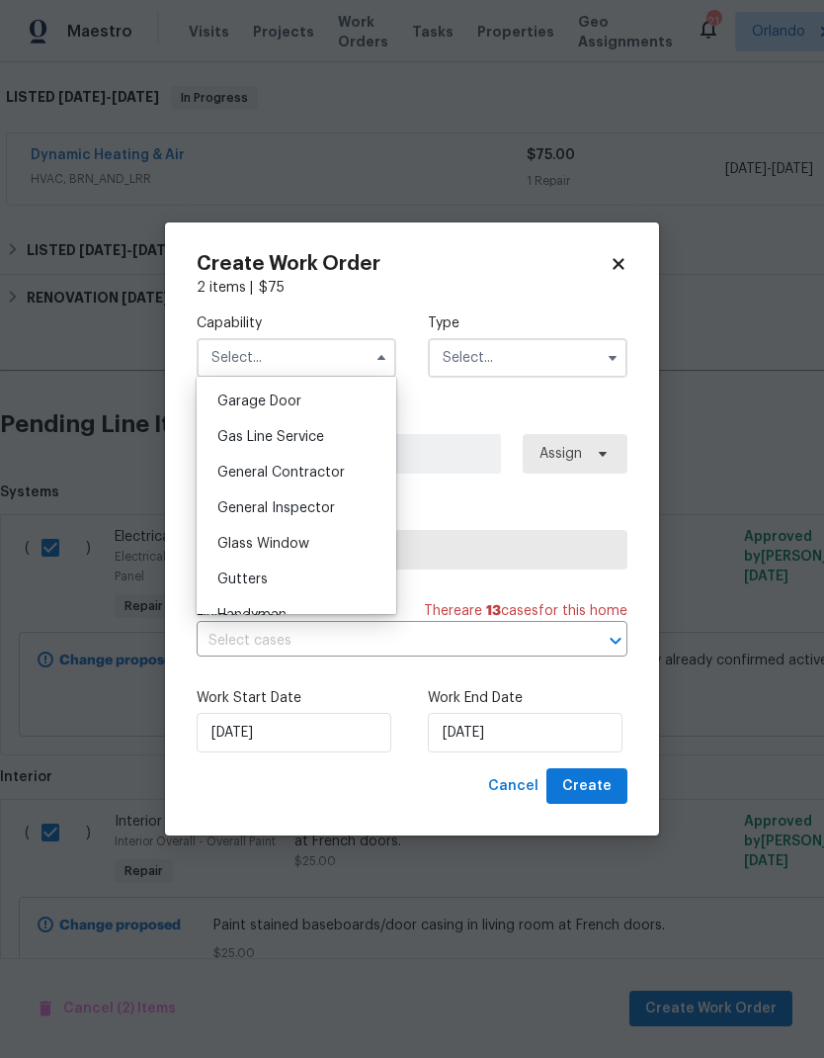
scroll to position [873, 0]
click at [326, 471] on span "General Contractor" at bounding box center [280, 472] width 127 height 14
type input "General Contractor"
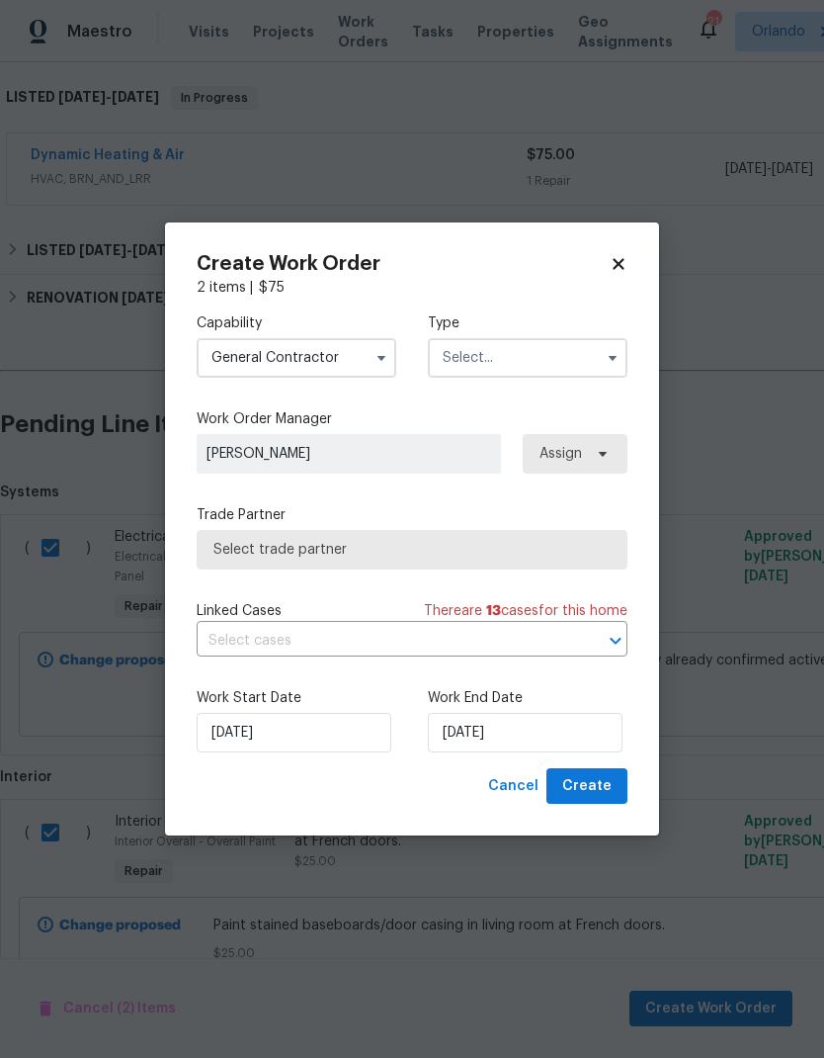
click at [560, 363] on input "text" at bounding box center [528, 358] width 200 height 40
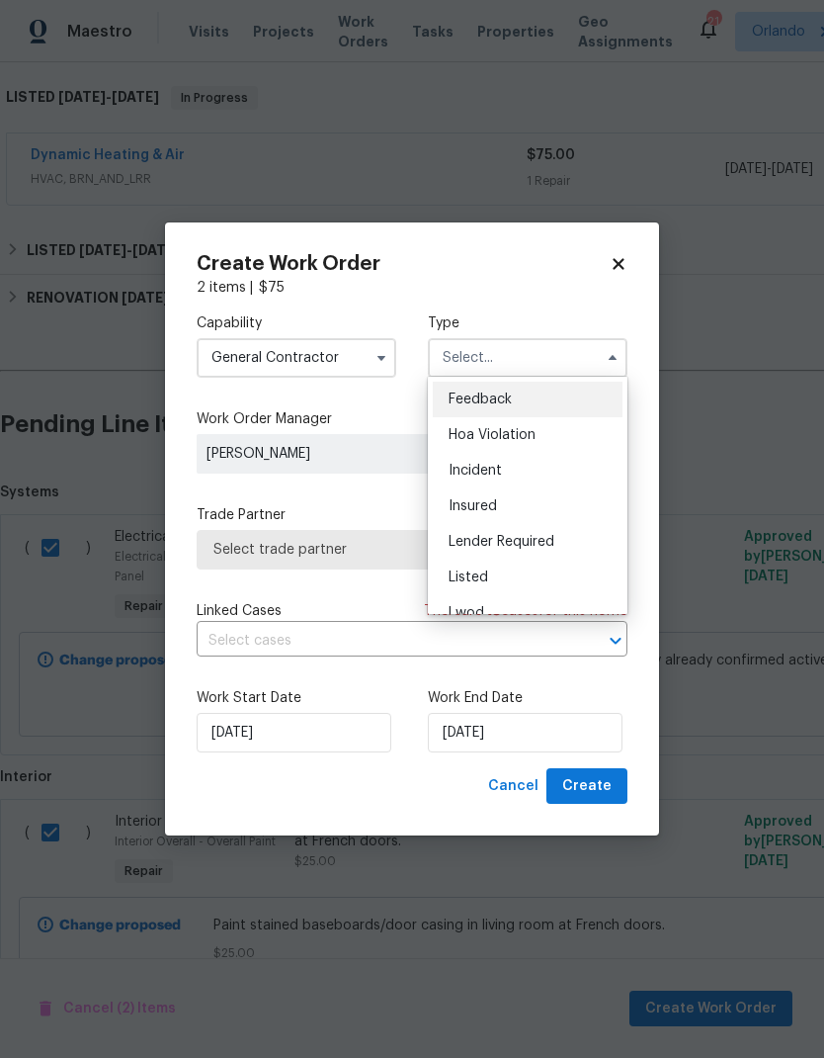
click at [559, 575] on div "Listed" at bounding box center [528, 577] width 190 height 36
type input "Listed"
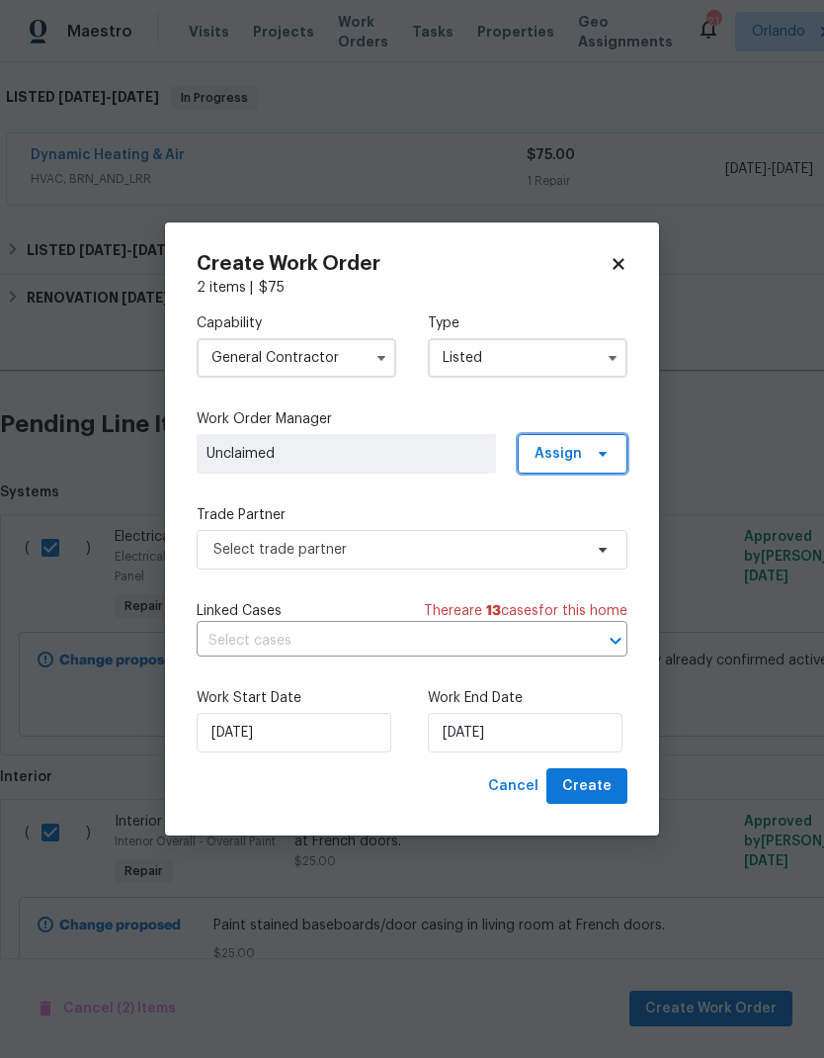
click at [593, 459] on span at bounding box center [600, 454] width 22 height 16
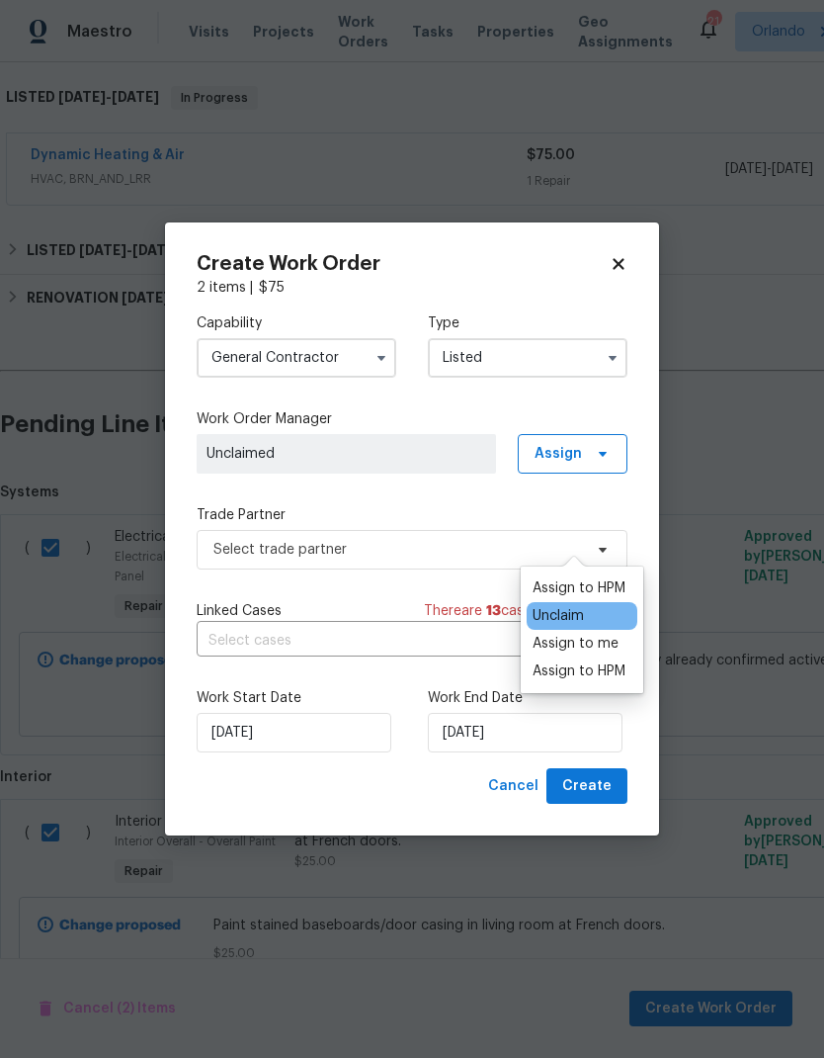
click at [617, 634] on div "Assign to me" at bounding box center [576, 644] width 86 height 20
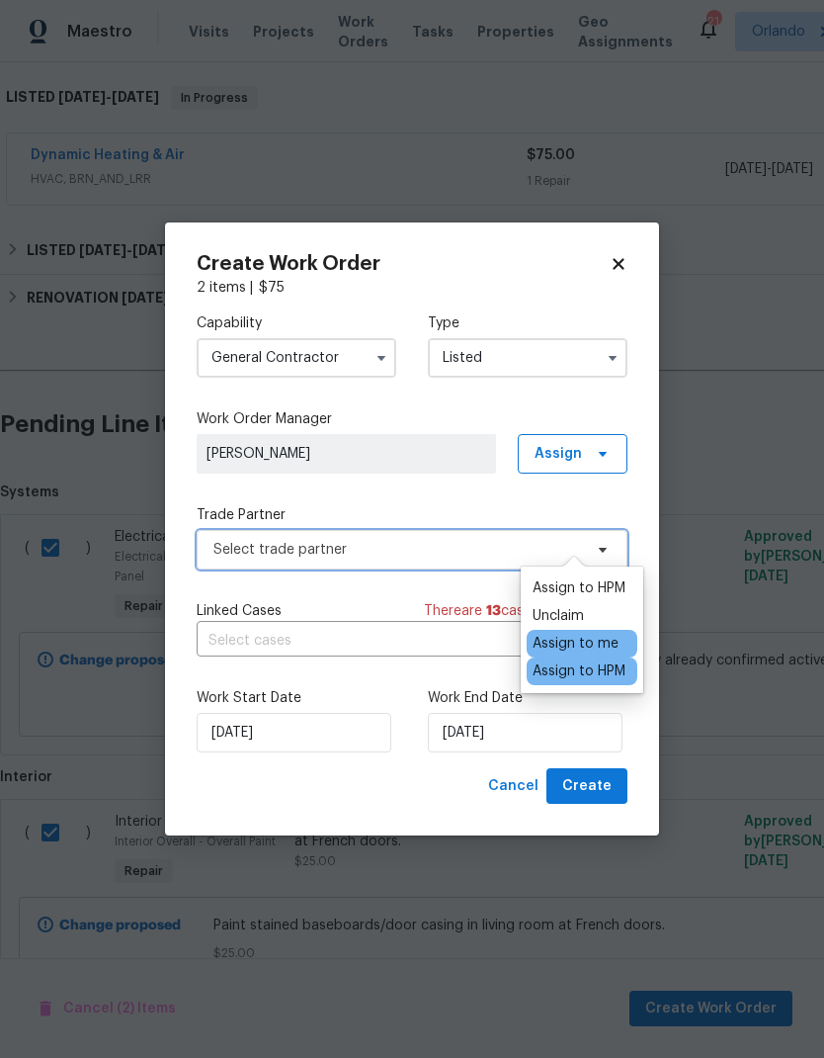
click at [439, 544] on span "Select trade partner" at bounding box center [397, 550] width 369 height 20
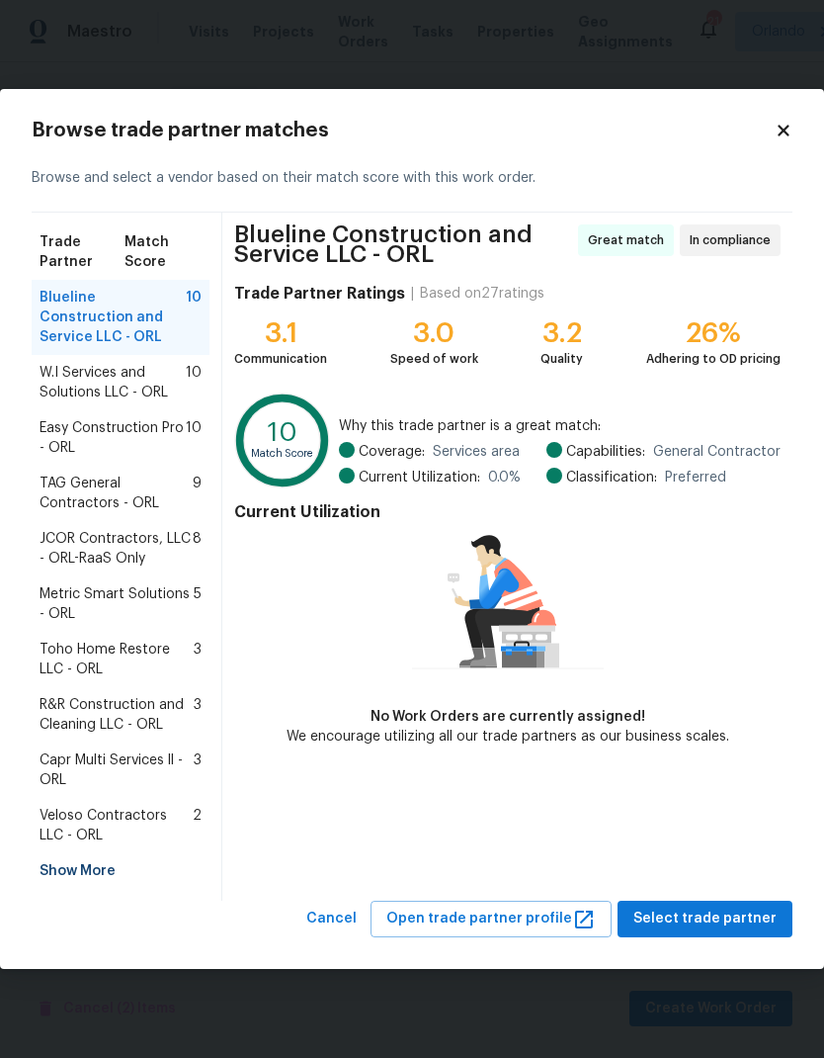
click at [151, 813] on span "Veloso Contractors LLC - ORL" at bounding box center [116, 826] width 153 height 40
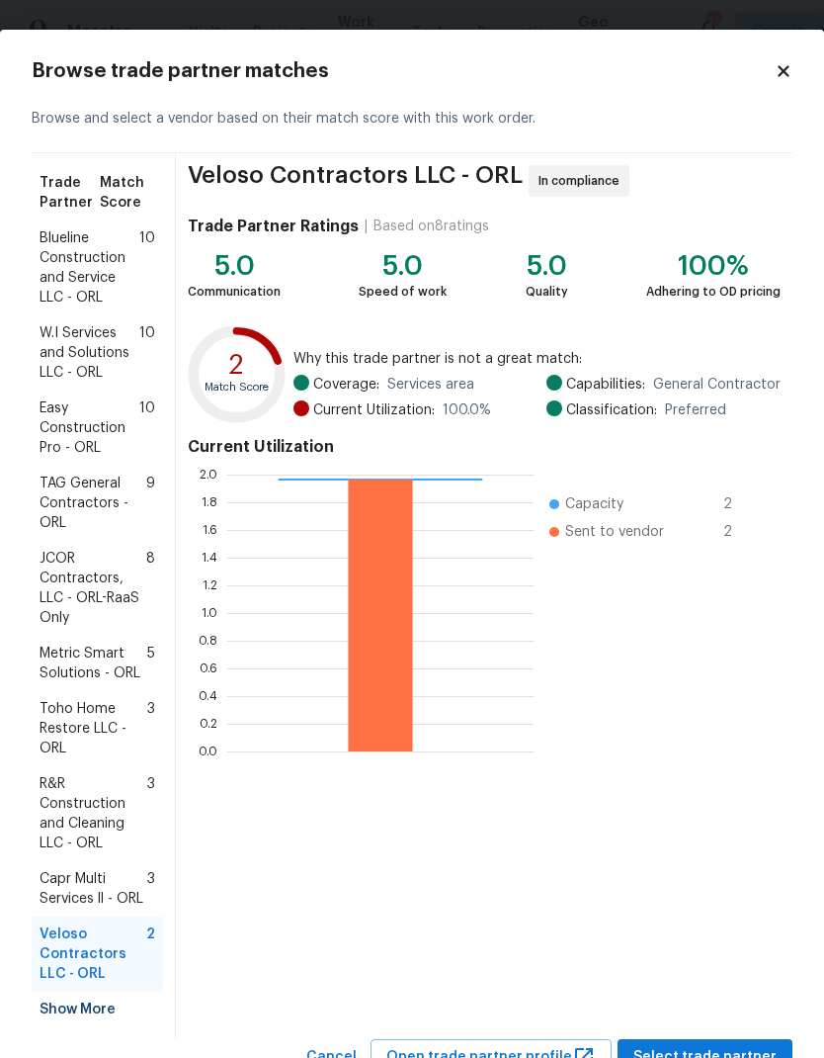
scroll to position [78, 0]
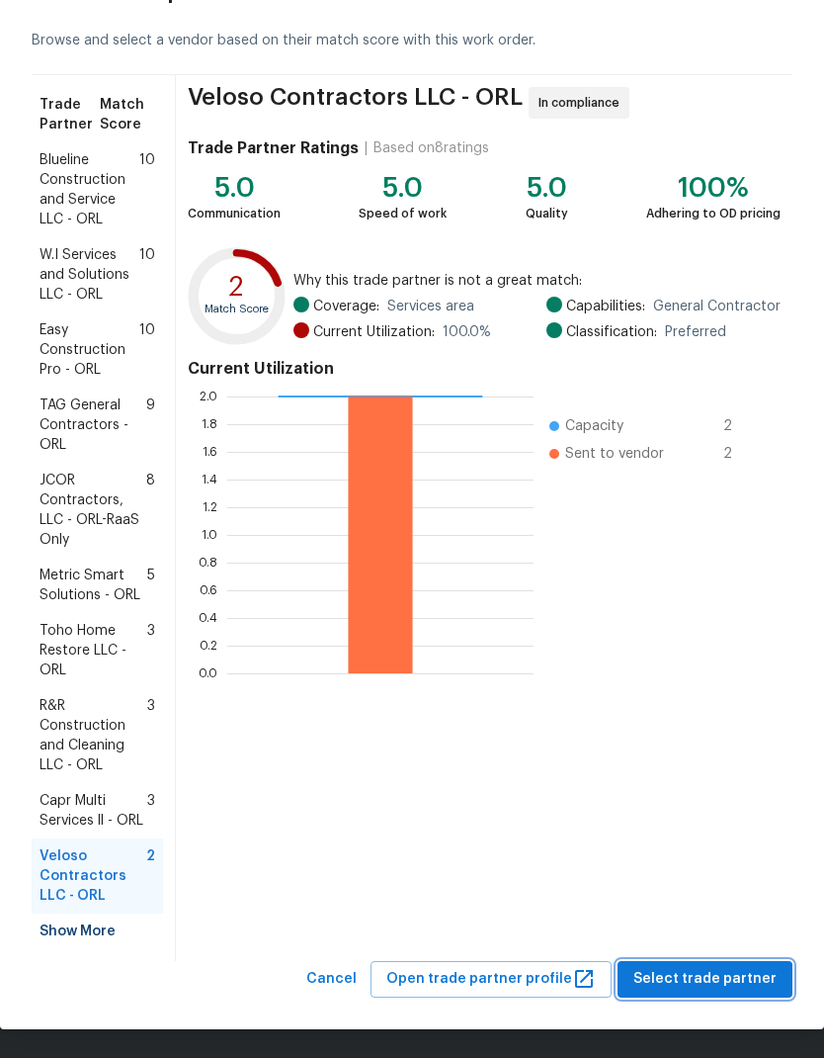
click at [757, 978] on span "Select trade partner" at bounding box center [705, 979] width 143 height 25
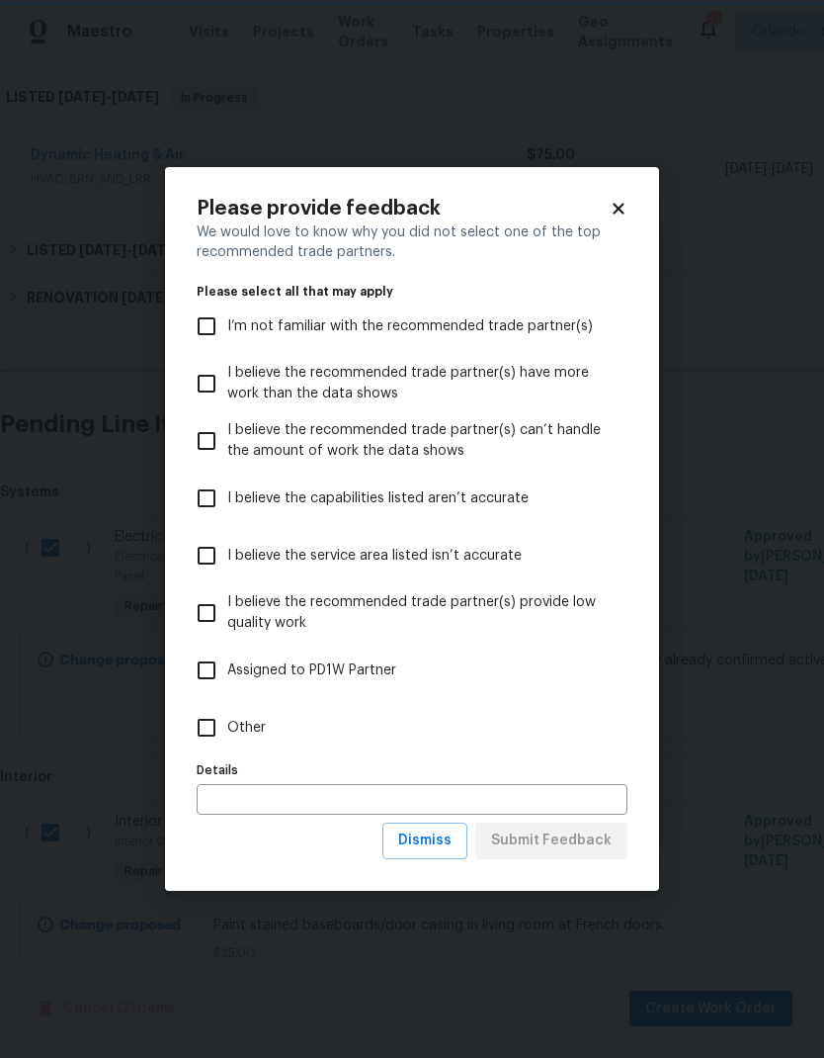
scroll to position [0, 0]
click at [208, 727] on input "Other" at bounding box center [207, 728] width 42 height 42
checkbox input "true"
click at [599, 843] on span "Submit Feedback" at bounding box center [551, 840] width 121 height 25
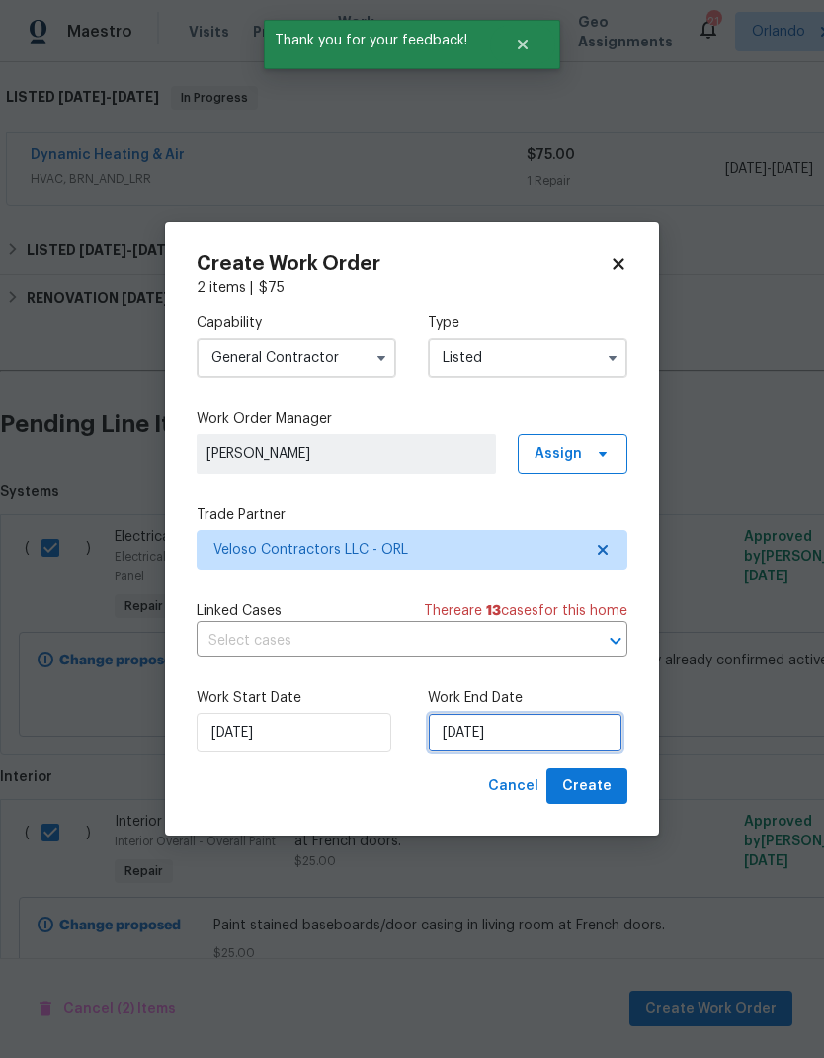
click at [569, 732] on input "[DATE]" at bounding box center [525, 733] width 195 height 40
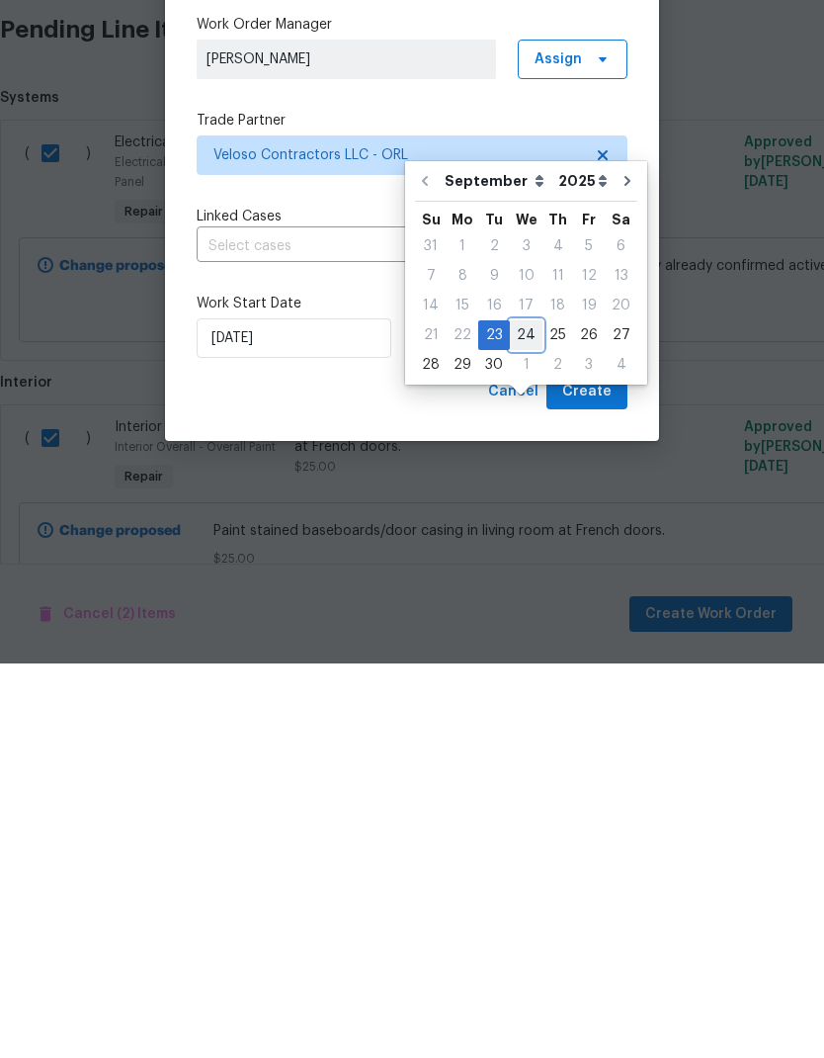
click at [535, 716] on div "24" at bounding box center [526, 730] width 33 height 28
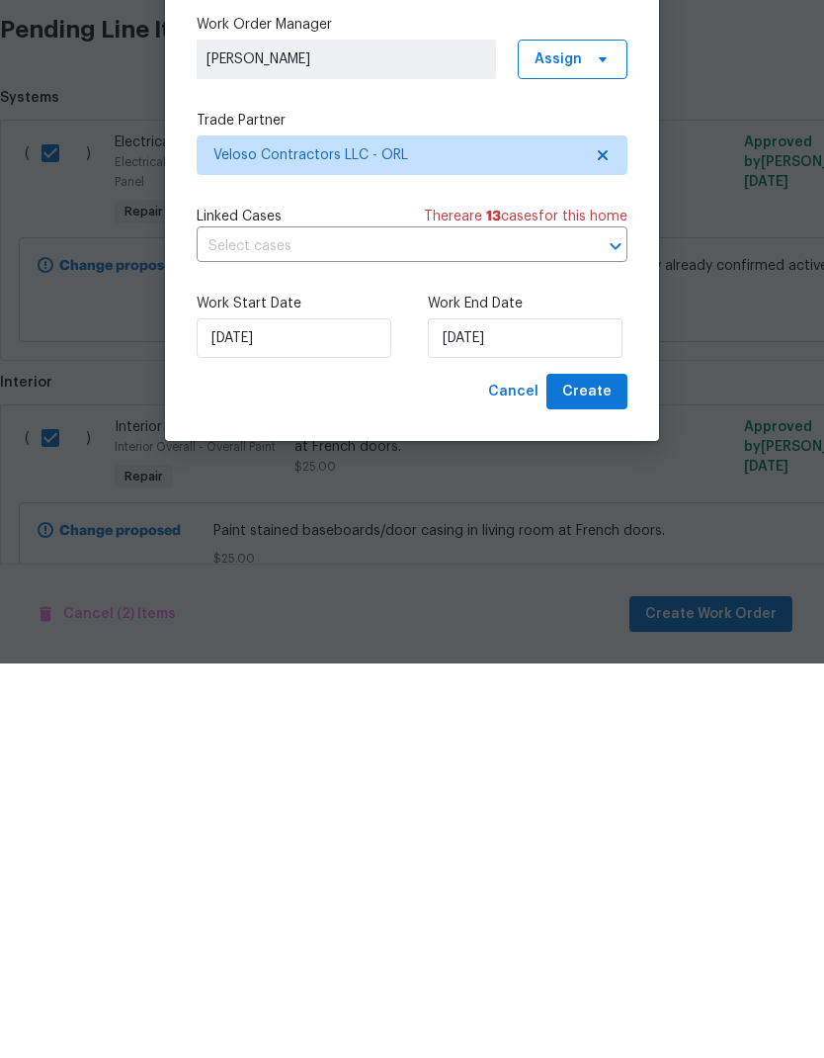
type input "9/24/2025"
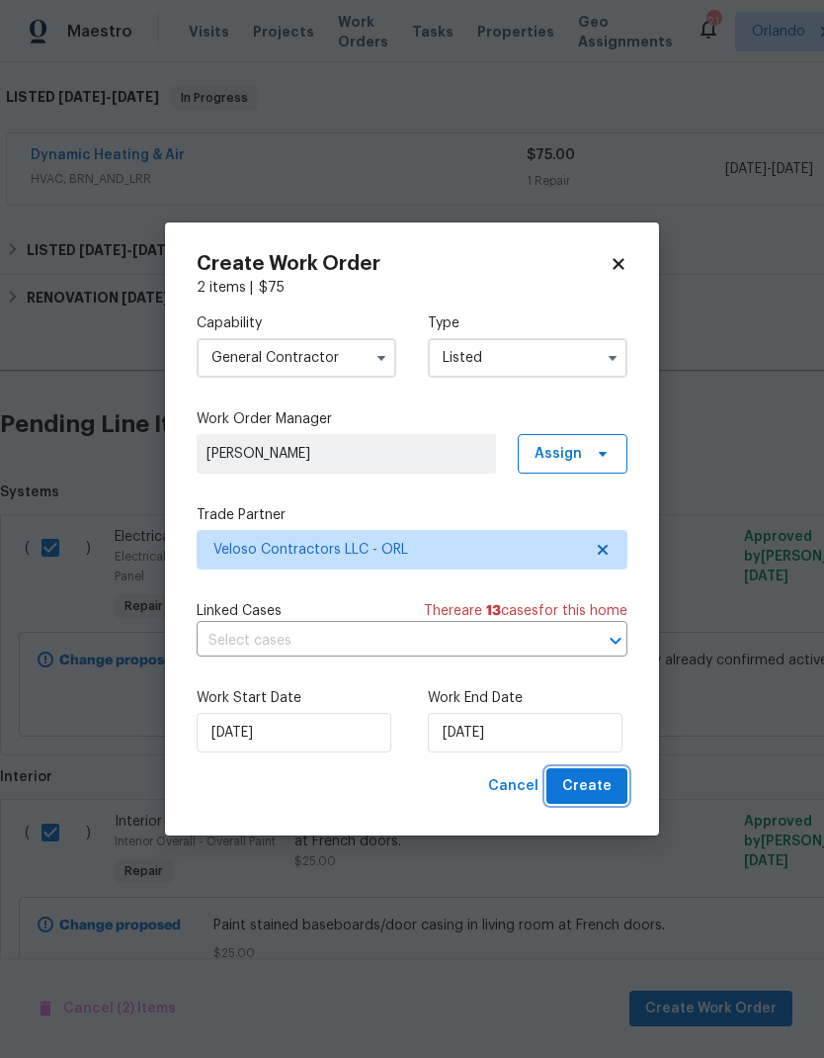
click at [610, 775] on span "Create" at bounding box center [586, 786] width 49 height 25
checkbox input "false"
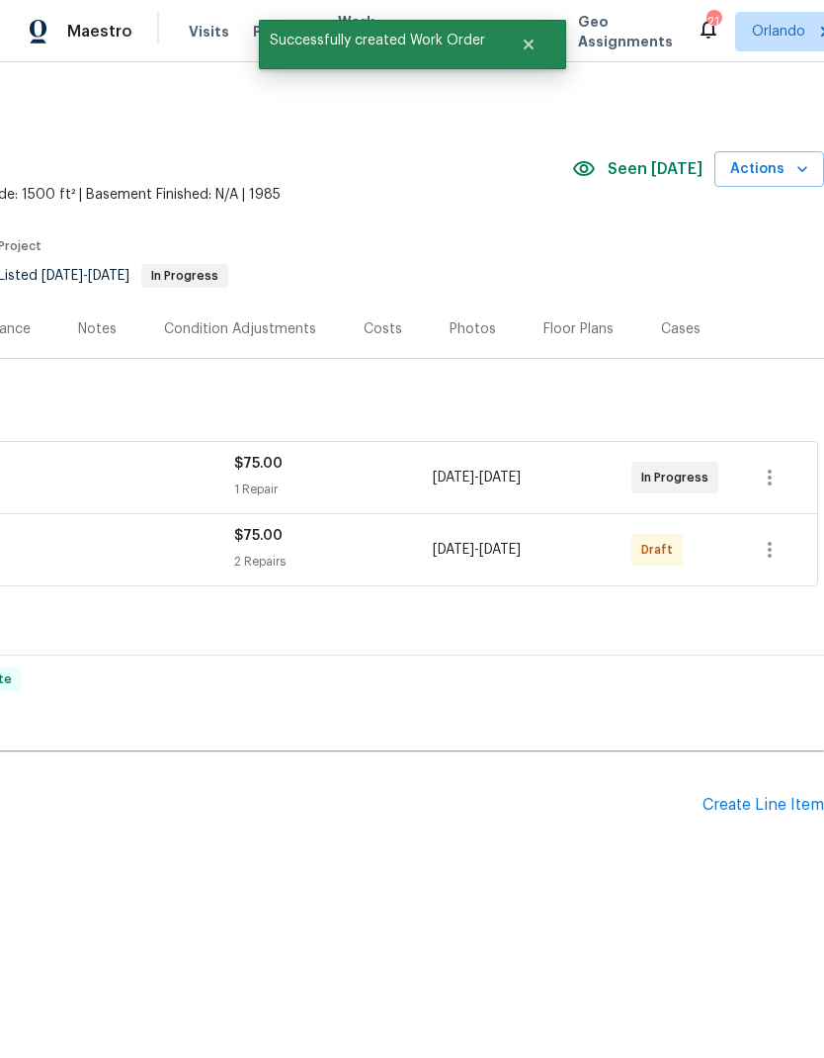
scroll to position [0, 293]
click at [781, 541] on icon "button" at bounding box center [770, 550] width 24 height 24
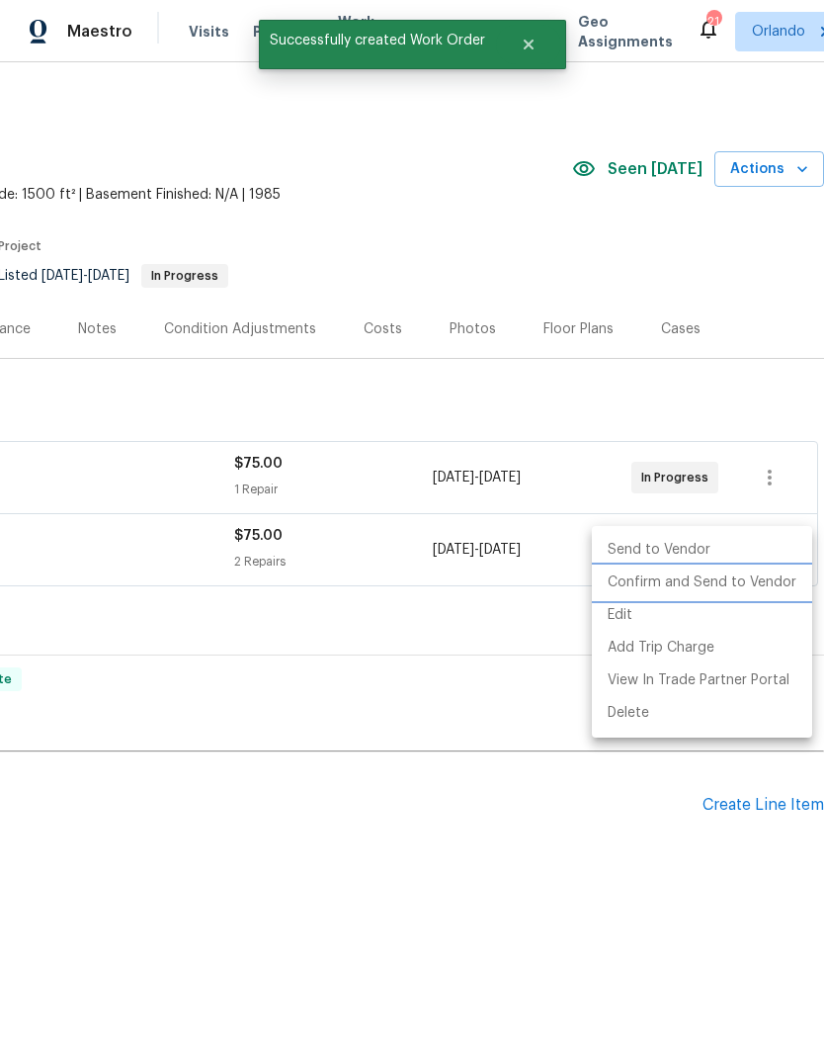
click at [762, 585] on li "Confirm and Send to Vendor" at bounding box center [702, 582] width 220 height 33
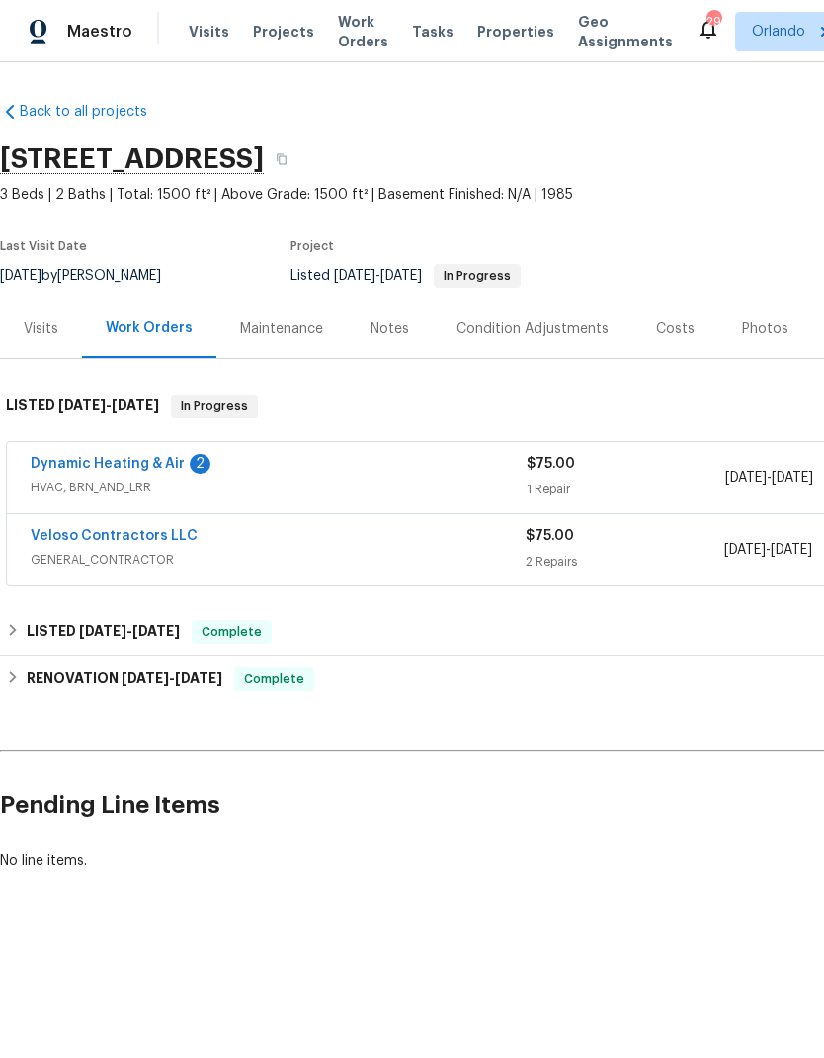
click at [159, 460] on link "Dynamic Heating & Air" at bounding box center [108, 464] width 154 height 14
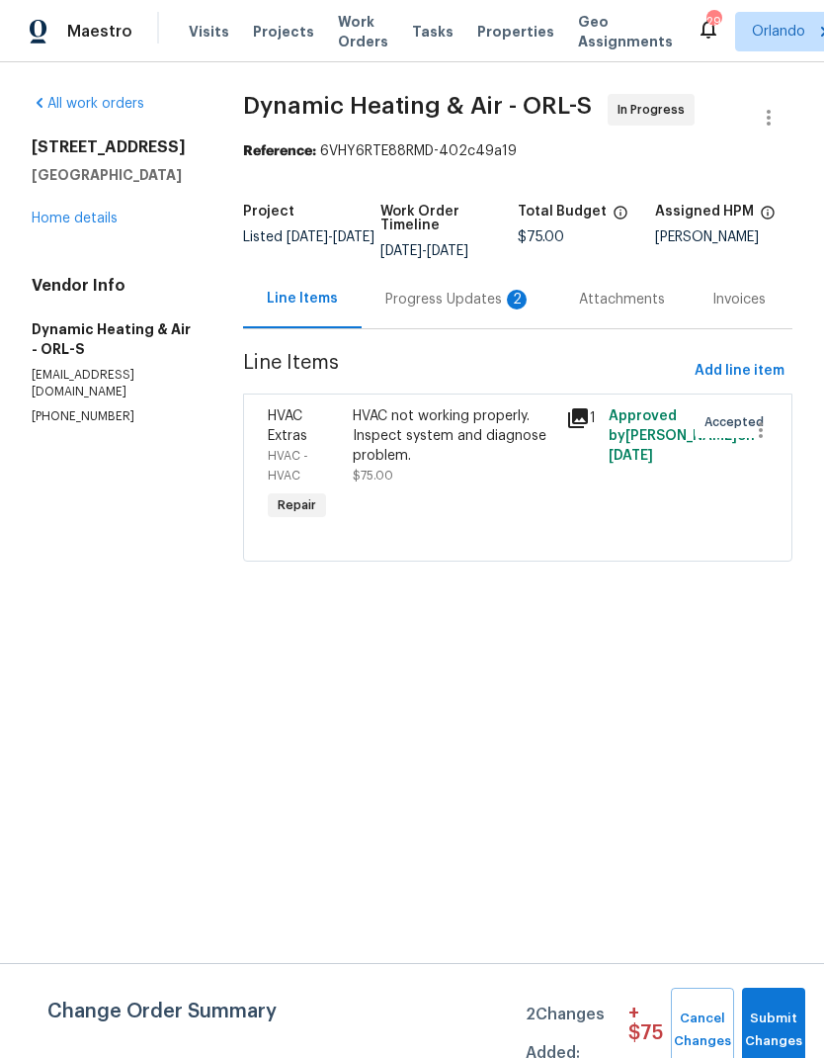
click at [498, 308] on div "Progress Updates 2" at bounding box center [458, 300] width 146 height 20
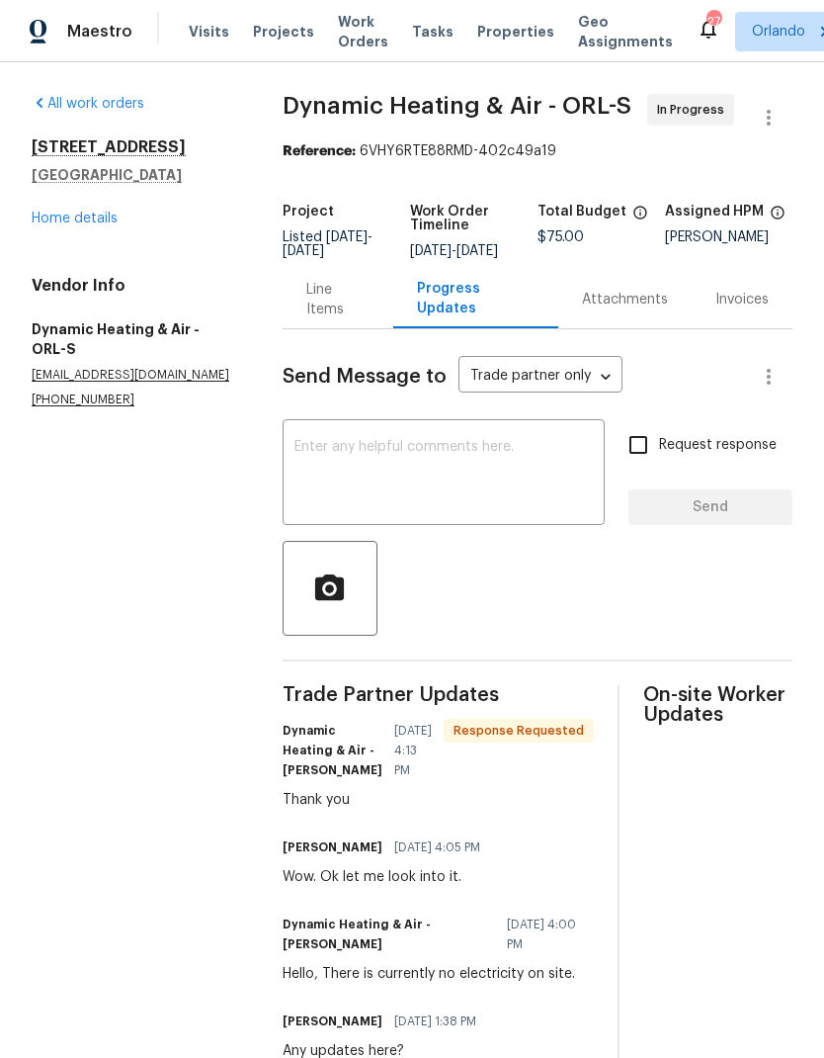
click at [468, 475] on textarea at bounding box center [444, 474] width 298 height 69
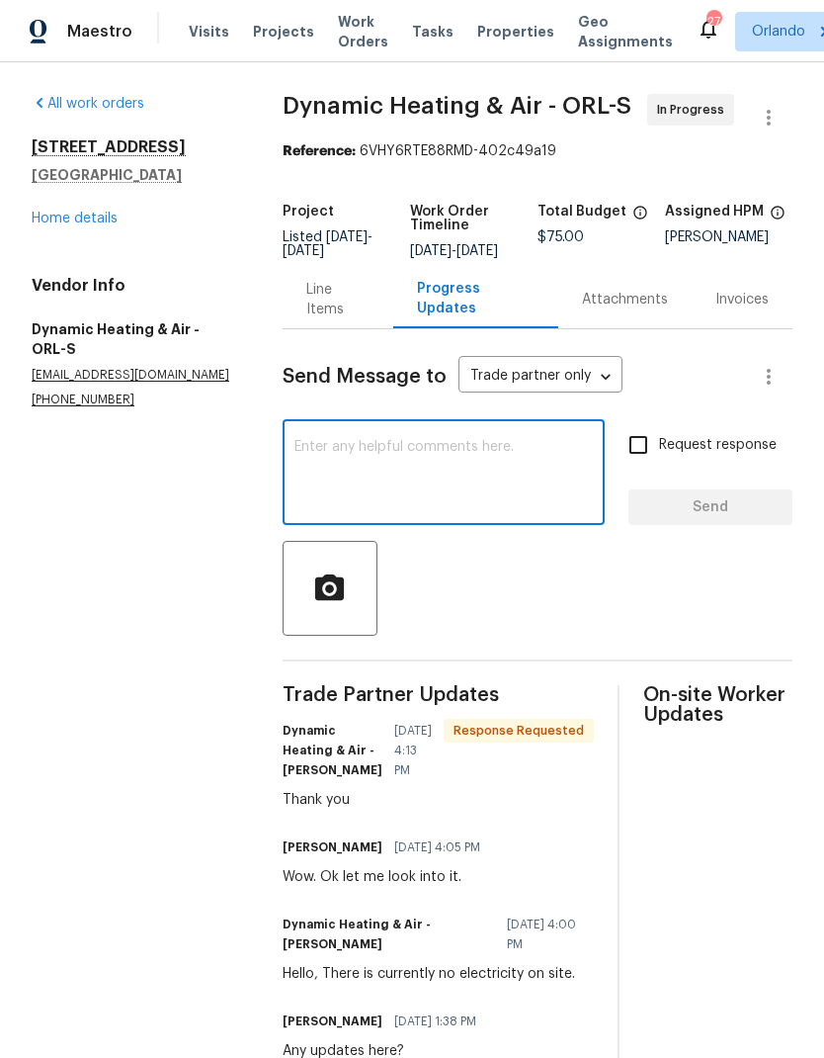
click at [315, 308] on div "Line Items" at bounding box center [337, 300] width 63 height 40
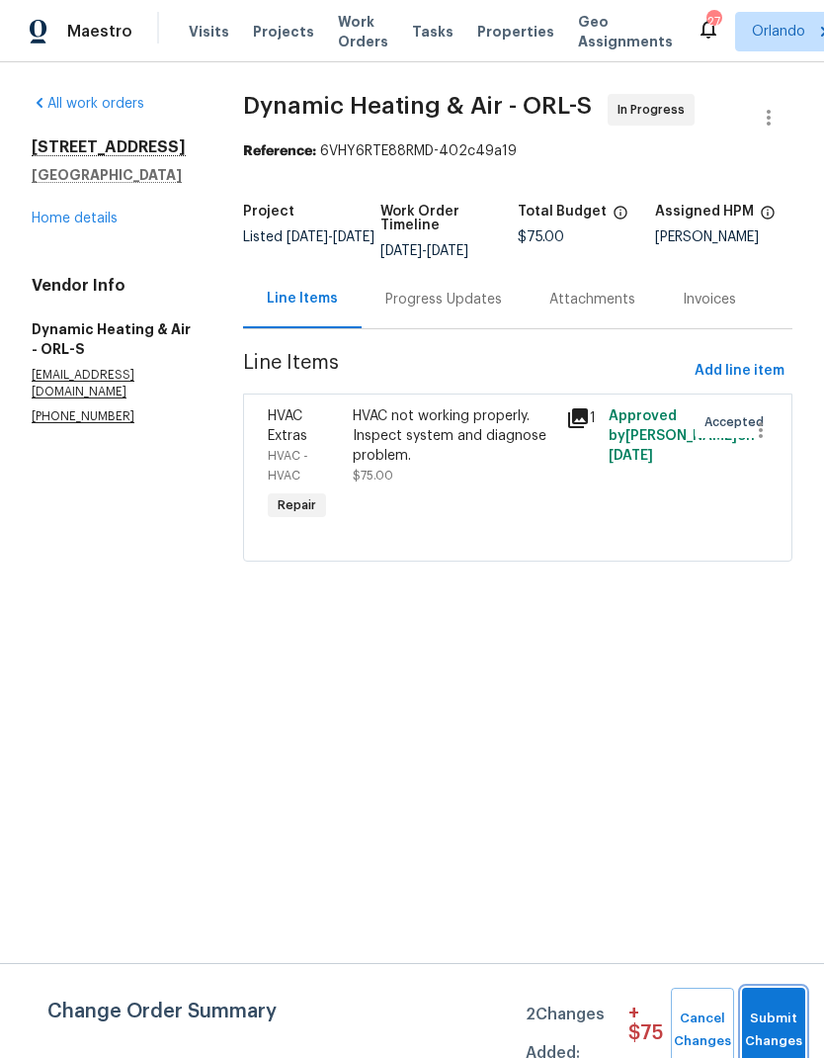
click at [789, 1019] on span "Submit Changes" at bounding box center [773, 1029] width 43 height 45
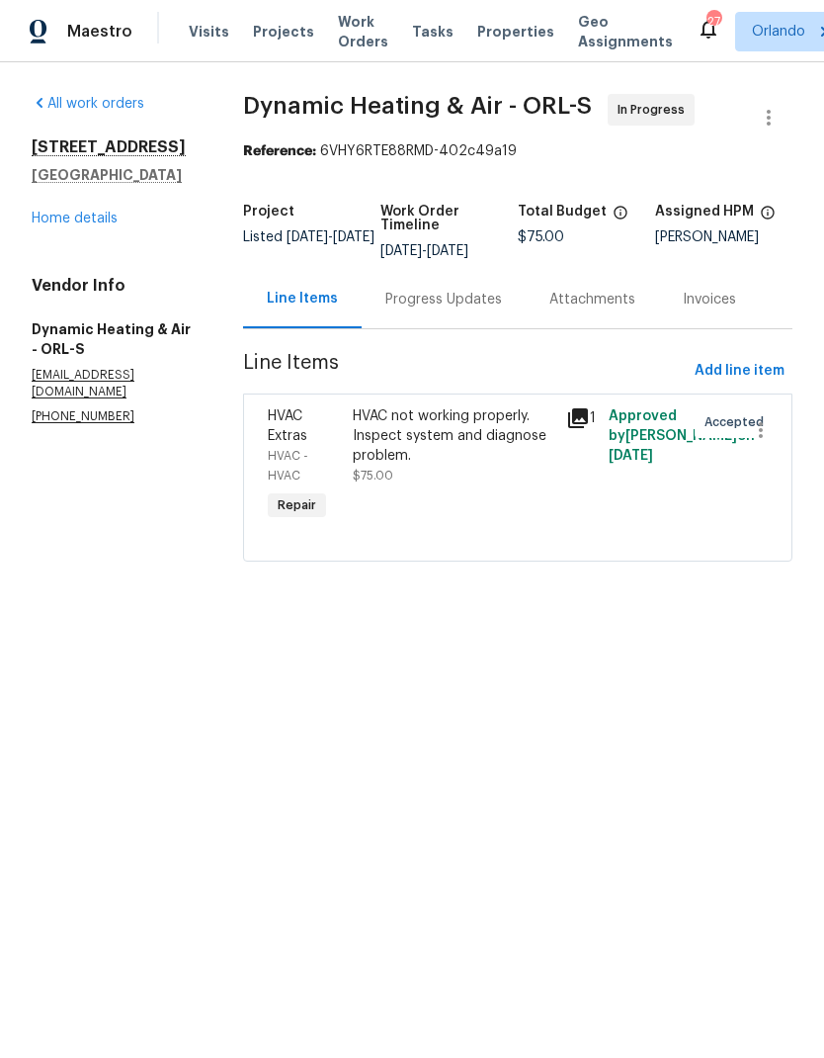
click at [96, 214] on link "Home details" at bounding box center [75, 219] width 86 height 14
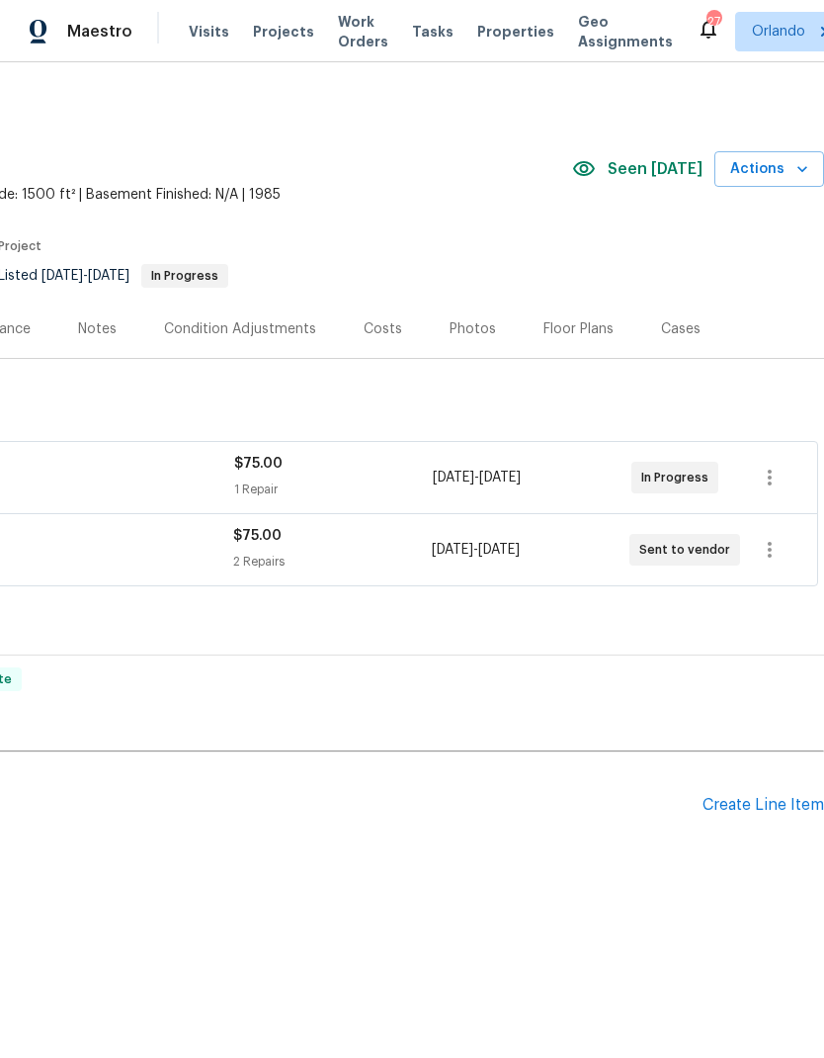
scroll to position [0, 293]
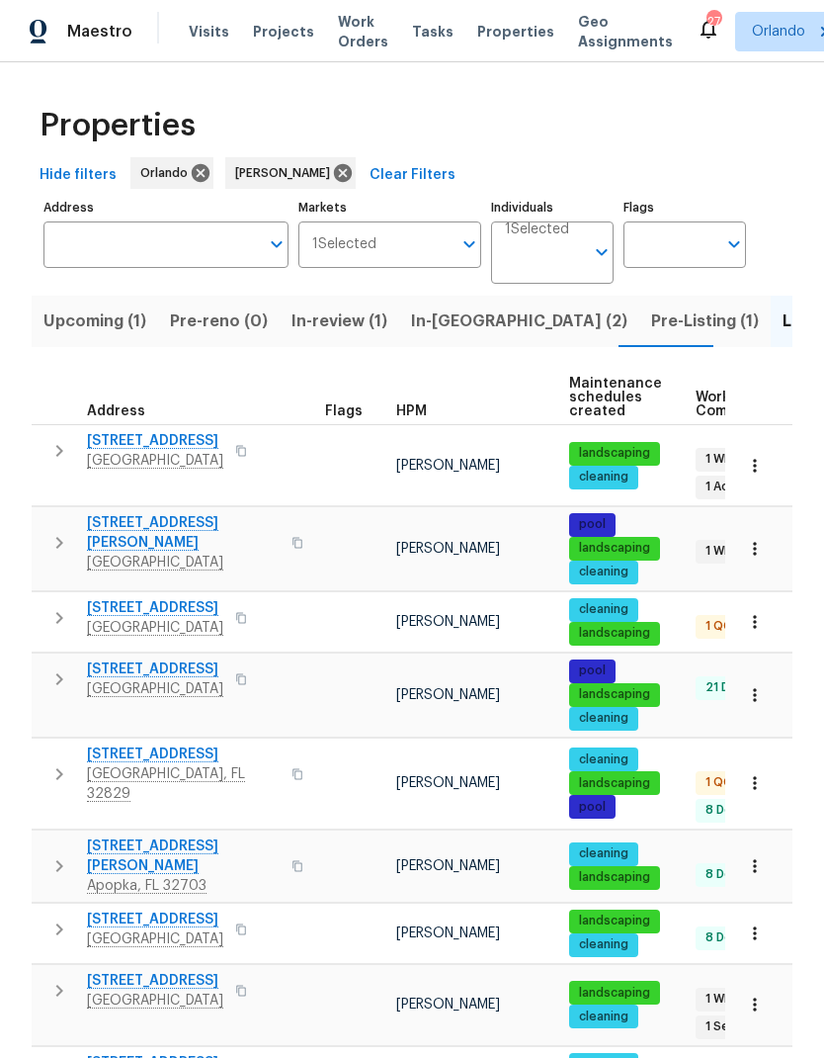
click at [205, 744] on span "[STREET_ADDRESS]" at bounding box center [183, 754] width 193 height 20
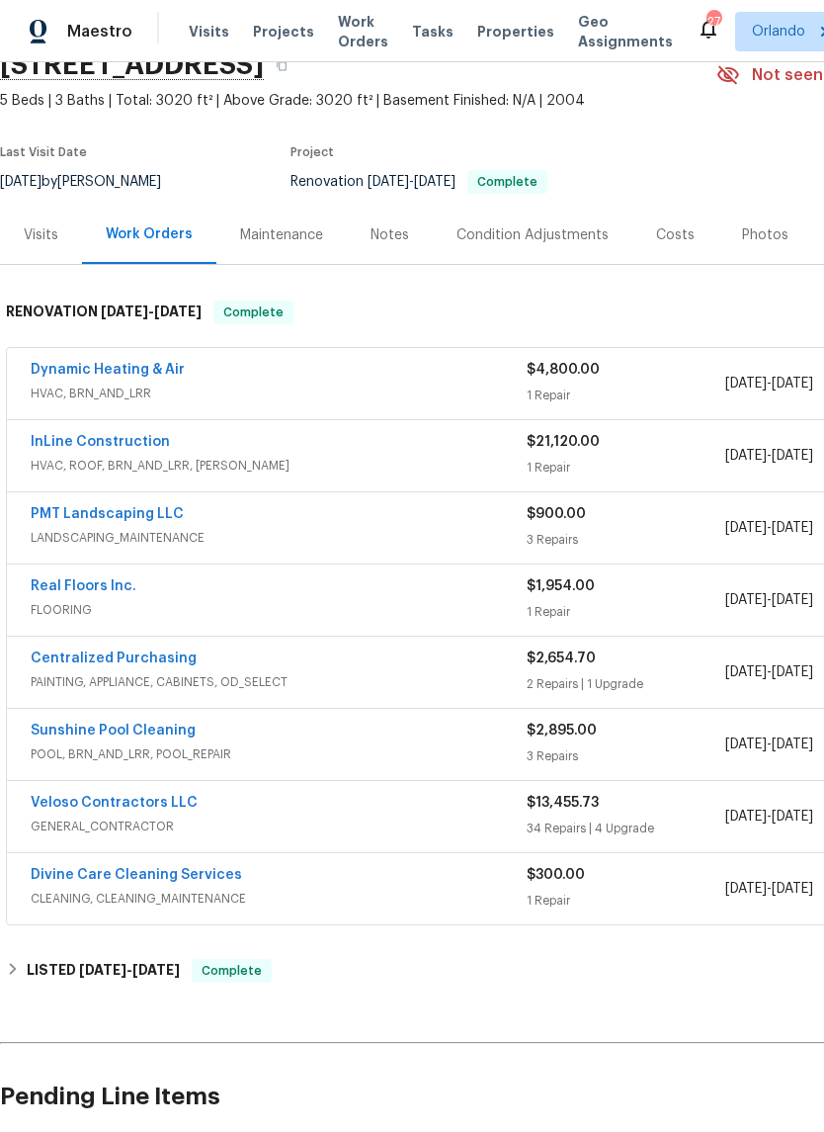
scroll to position [96, 0]
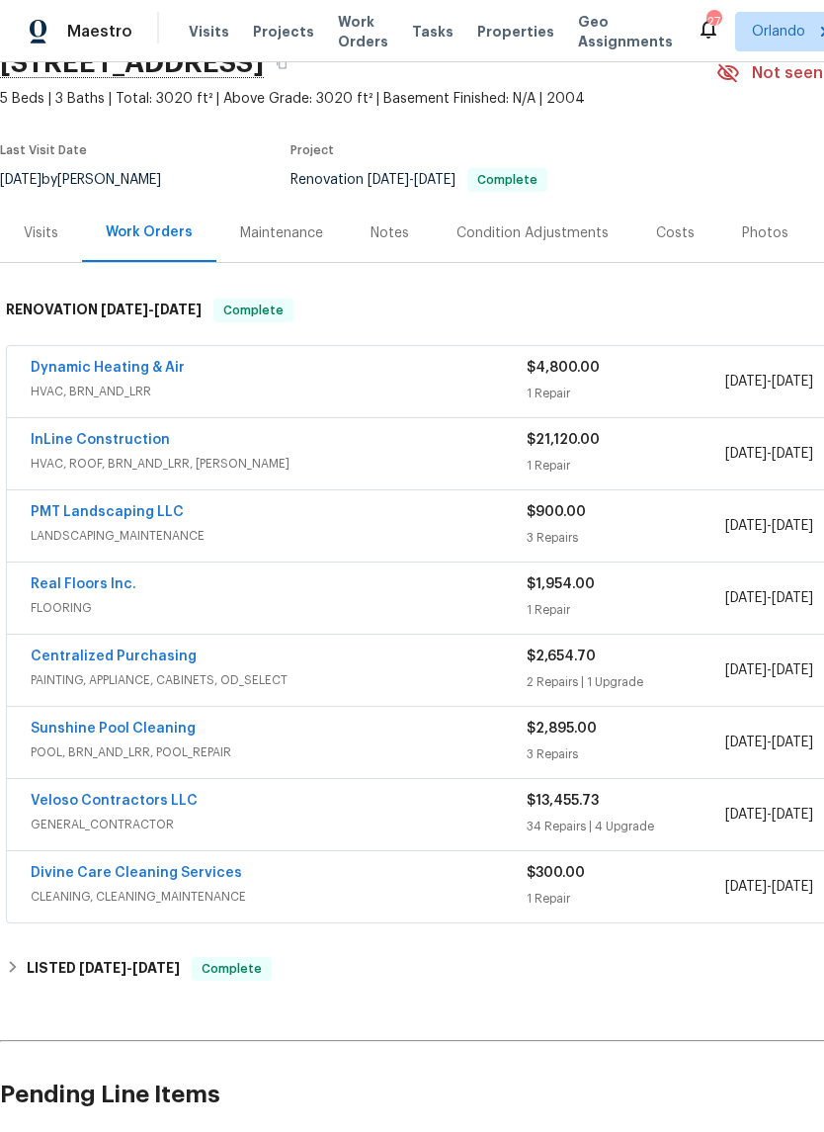
click at [153, 367] on link "Dynamic Heating & Air" at bounding box center [108, 368] width 154 height 14
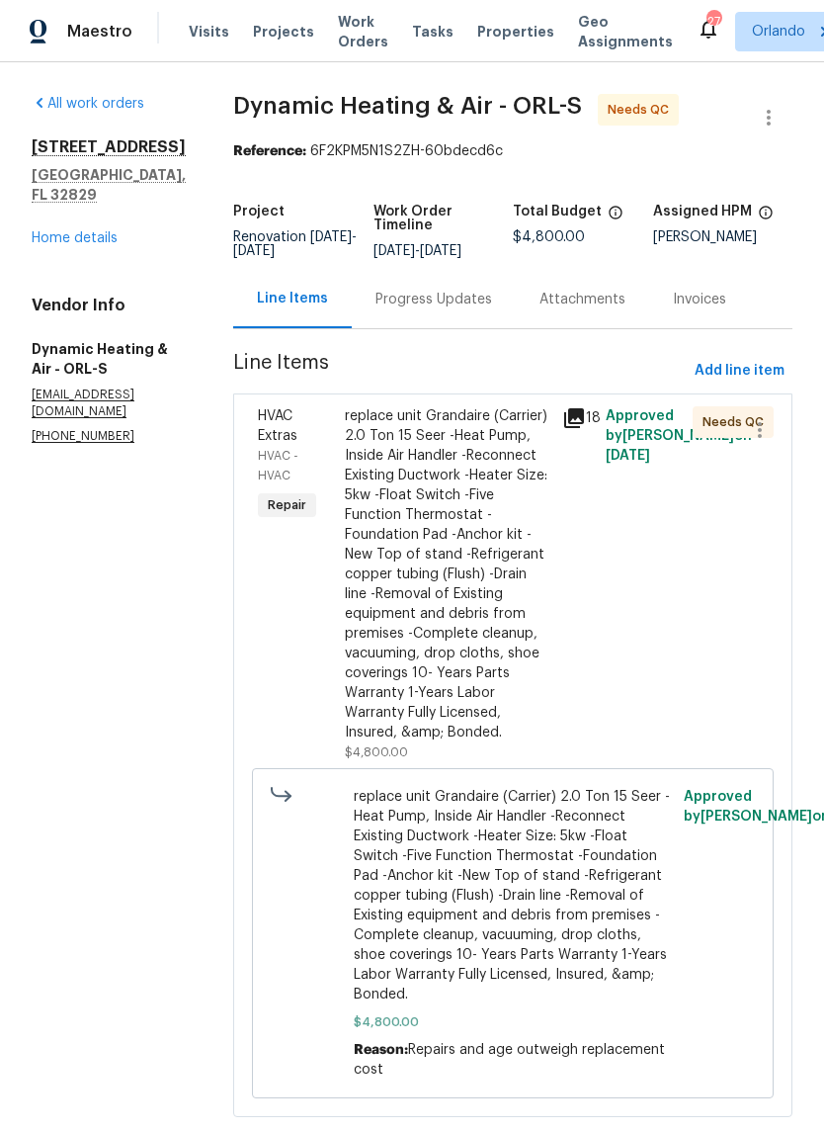
click at [556, 599] on div "replace unit Grandaire (Carrier) 2.0 Ton 15 Seer -Heat Pump, Inside Air Handler…" at bounding box center [447, 584] width 217 height 368
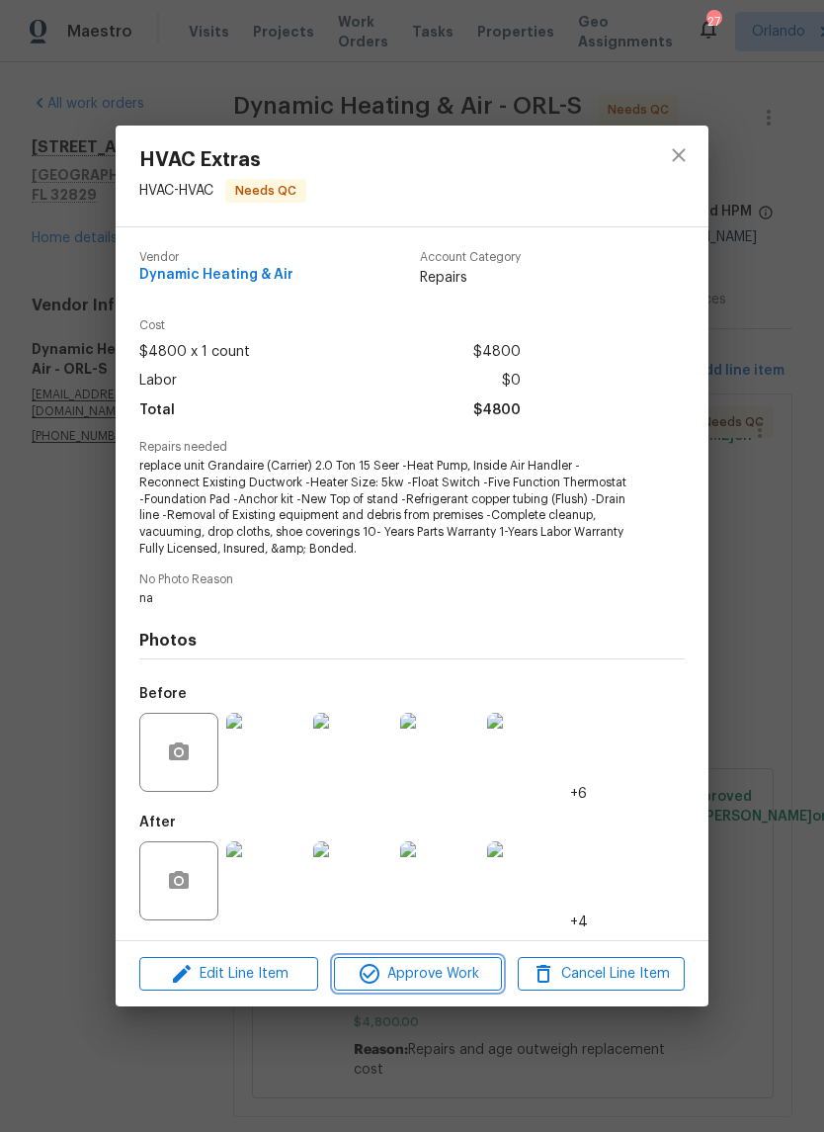
click at [482, 959] on button "Approve Work" at bounding box center [417, 974] width 167 height 35
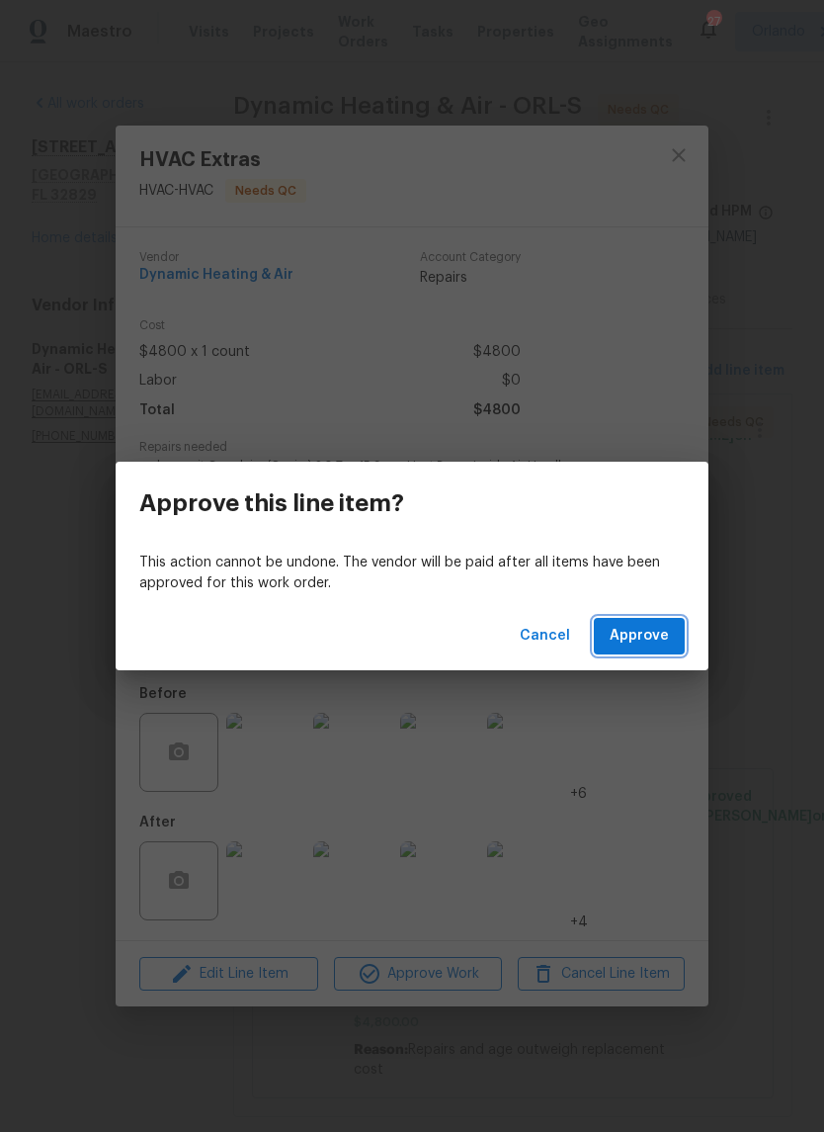
click at [653, 645] on span "Approve" at bounding box center [639, 636] width 59 height 25
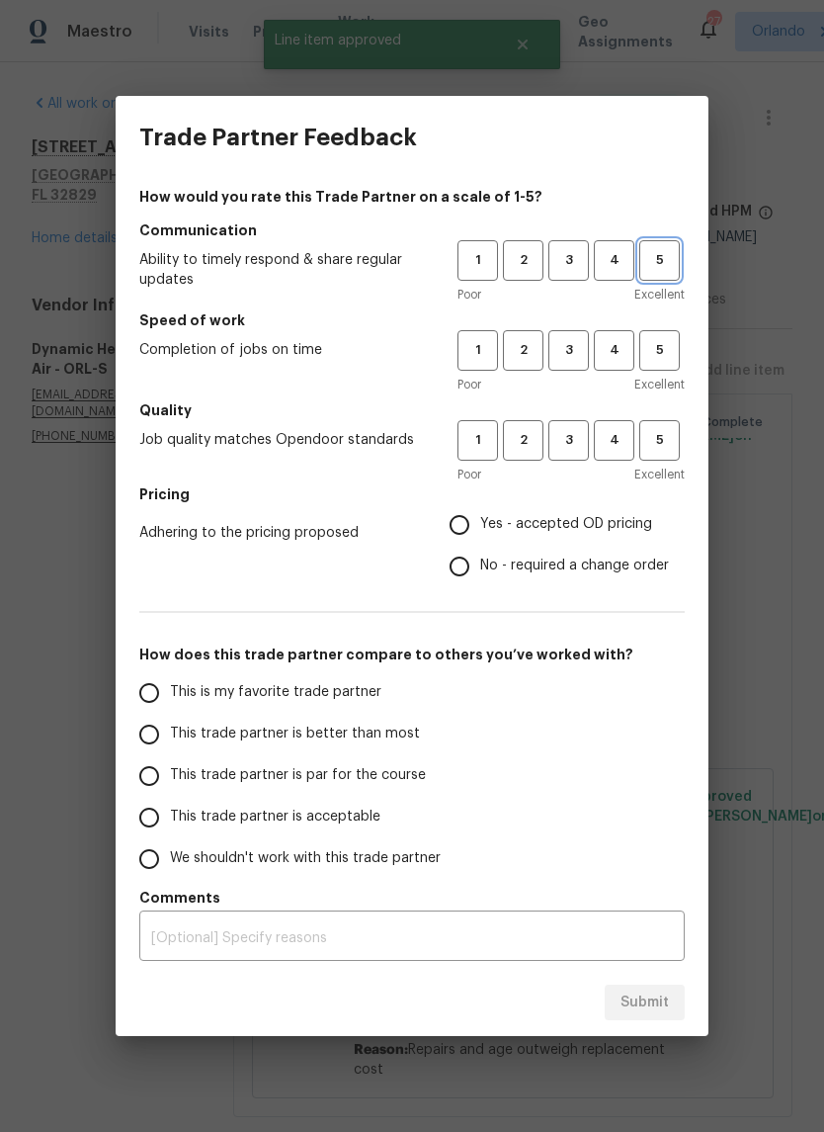
click at [662, 270] on span "5" at bounding box center [659, 260] width 37 height 23
click at [664, 354] on span "5" at bounding box center [659, 350] width 37 height 23
click at [670, 434] on span "5" at bounding box center [659, 440] width 37 height 23
click at [469, 519] on input "Yes - accepted OD pricing" at bounding box center [460, 525] width 42 height 42
radio input "true"
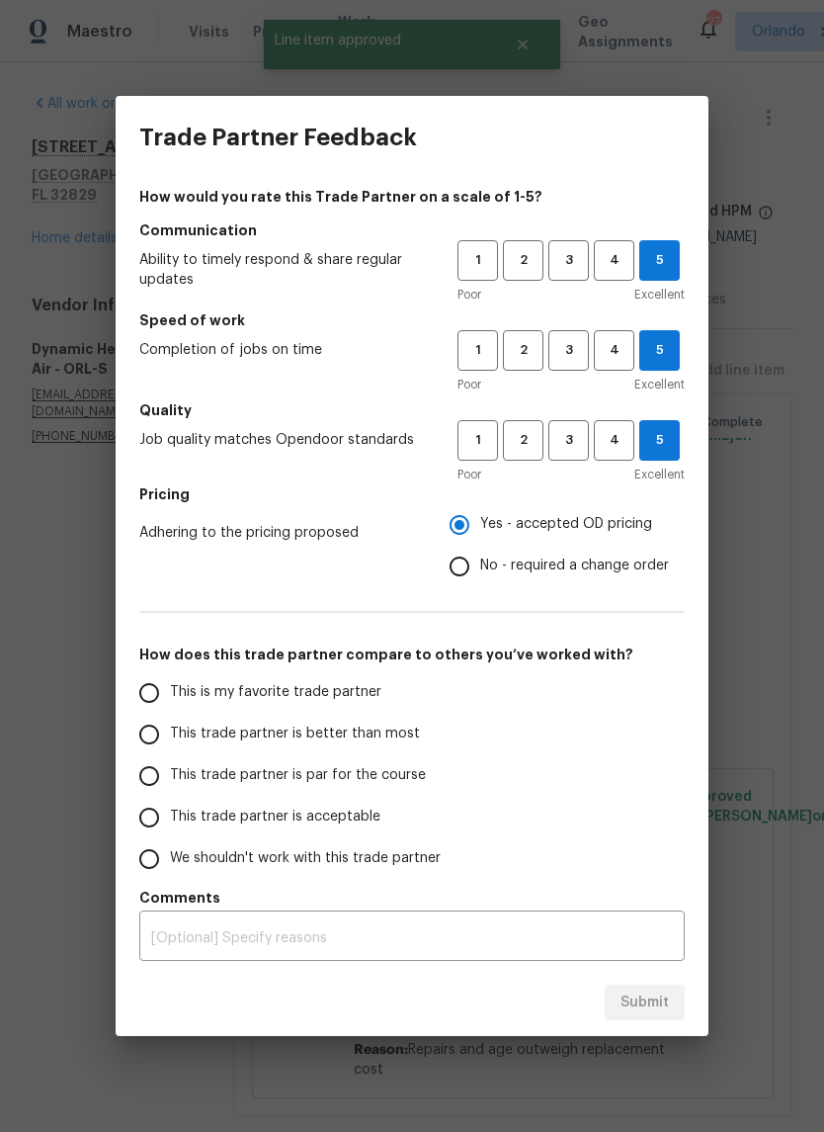
click at [322, 692] on span "This is my favorite trade partner" at bounding box center [276, 692] width 212 height 21
click at [170, 692] on input "This is my favorite trade partner" at bounding box center [149, 693] width 42 height 42
click at [675, 998] on button "Submit" at bounding box center [645, 1002] width 80 height 37
radio input "true"
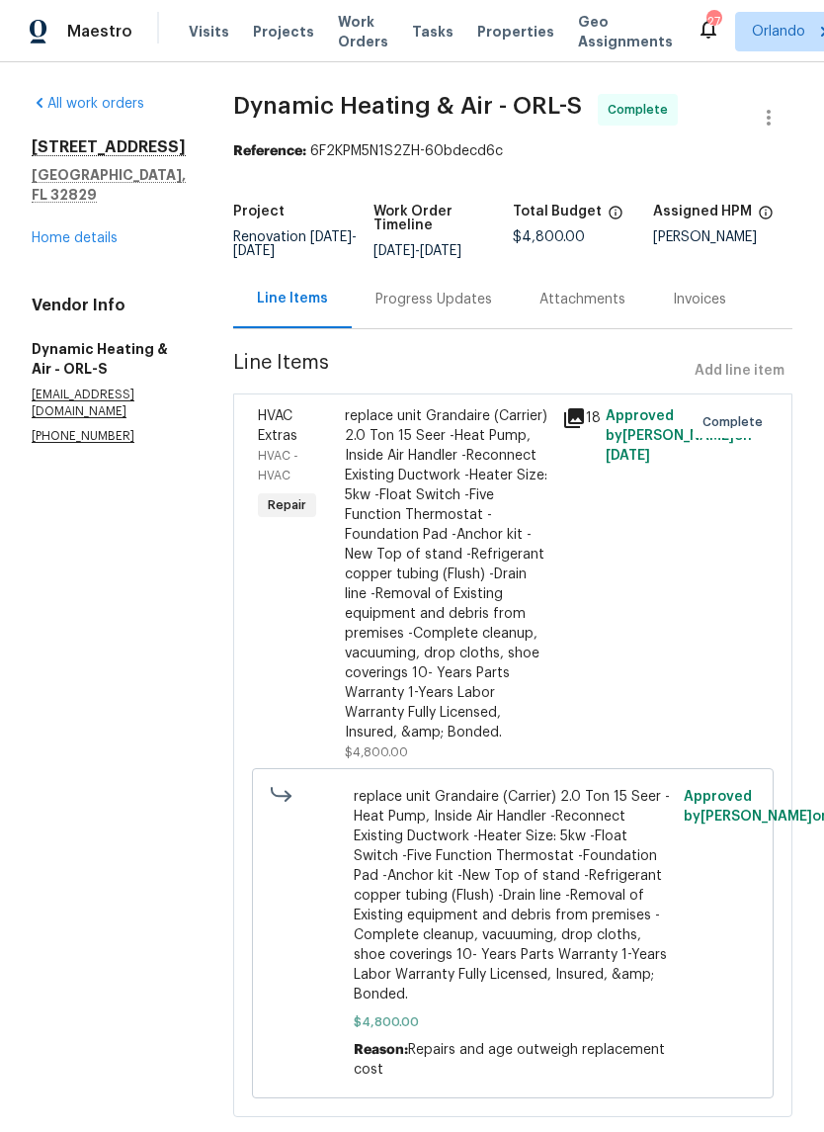
click at [99, 242] on link "Home details" at bounding box center [75, 238] width 86 height 14
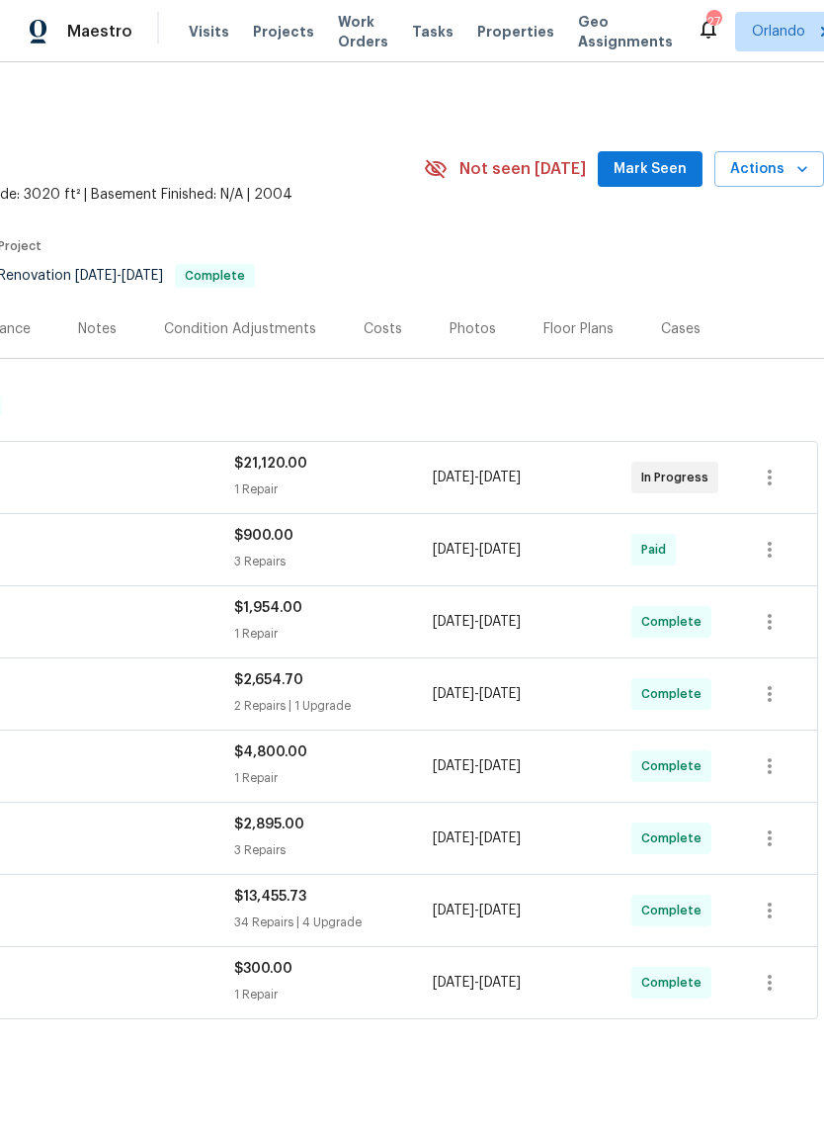
scroll to position [0, 293]
click at [658, 157] on span "Mark Seen" at bounding box center [650, 169] width 73 height 25
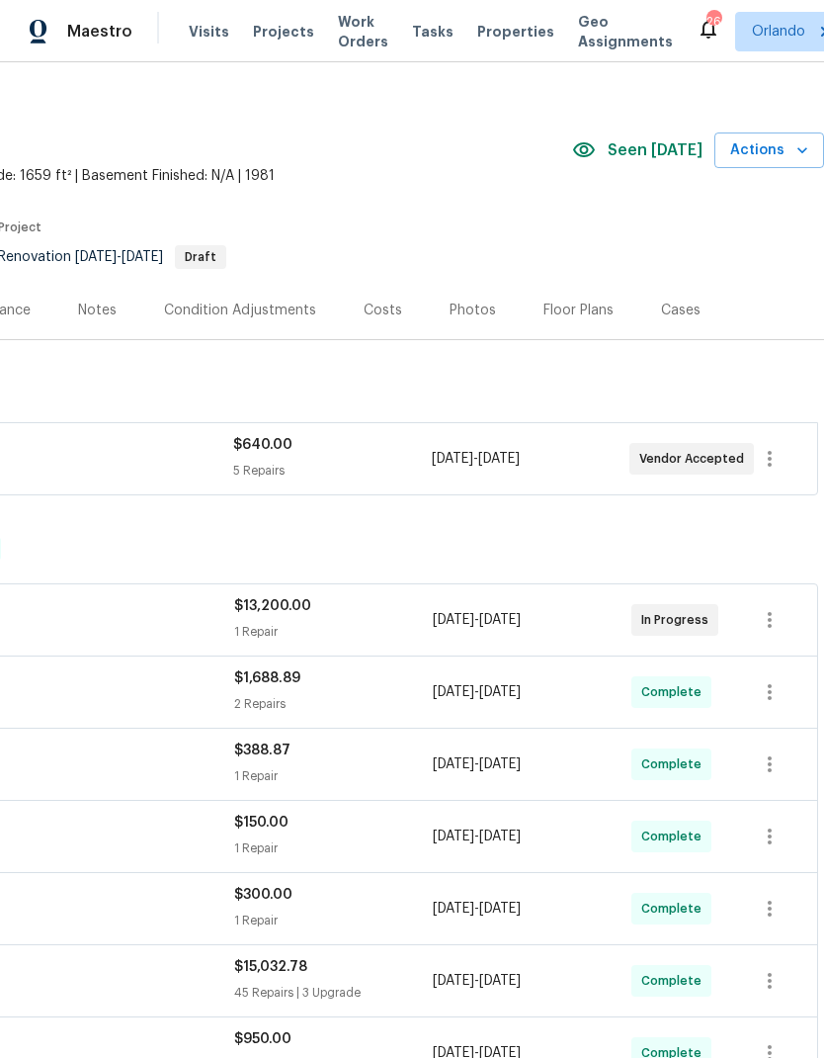
scroll to position [20, 293]
click at [466, 317] on div "Photos" at bounding box center [473, 309] width 46 height 20
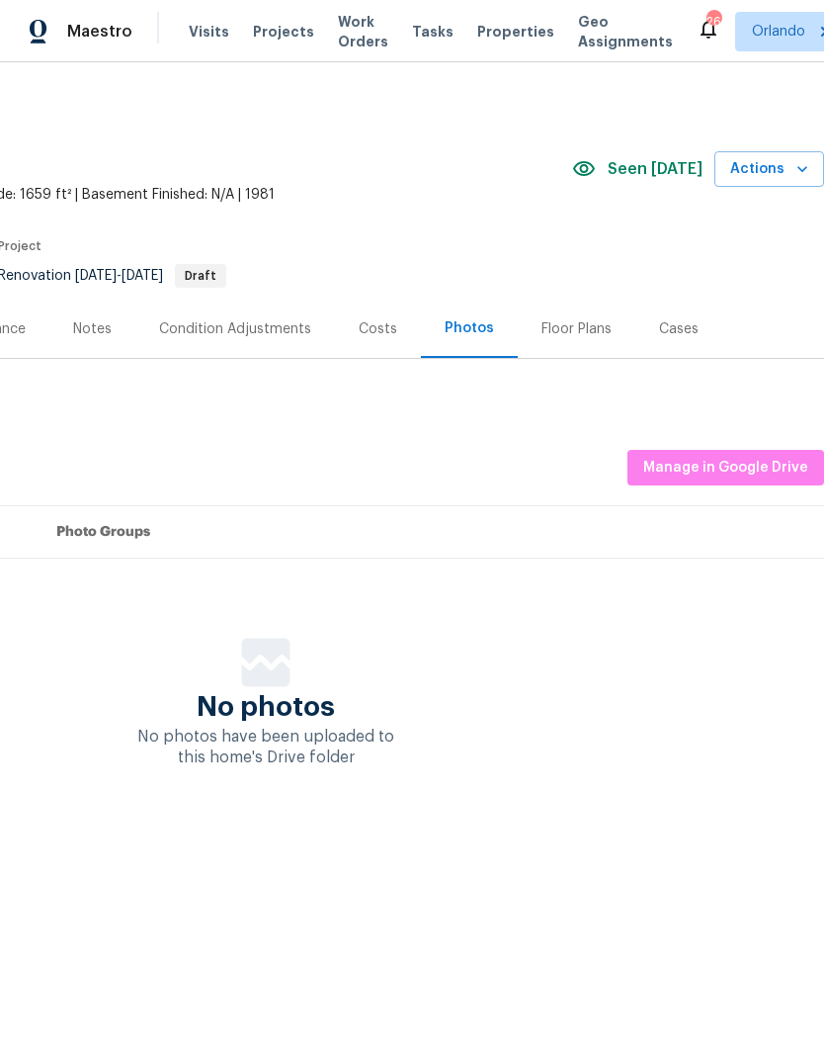
scroll to position [0, 293]
click at [767, 450] on button "Manage in Google Drive" at bounding box center [726, 468] width 197 height 37
